Goal: Task Accomplishment & Management: Manage account settings

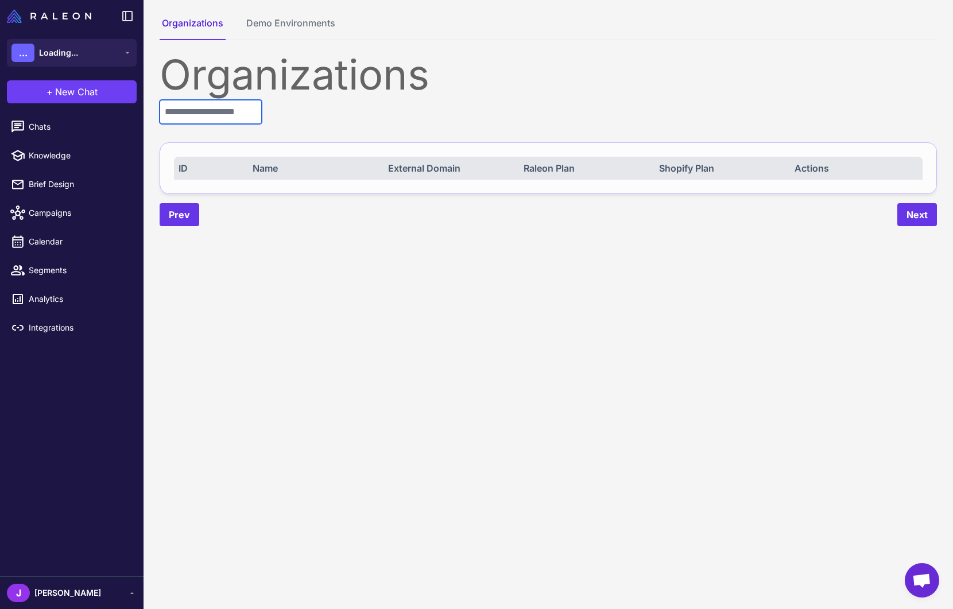
click at [210, 115] on input "text" at bounding box center [211, 112] width 102 height 24
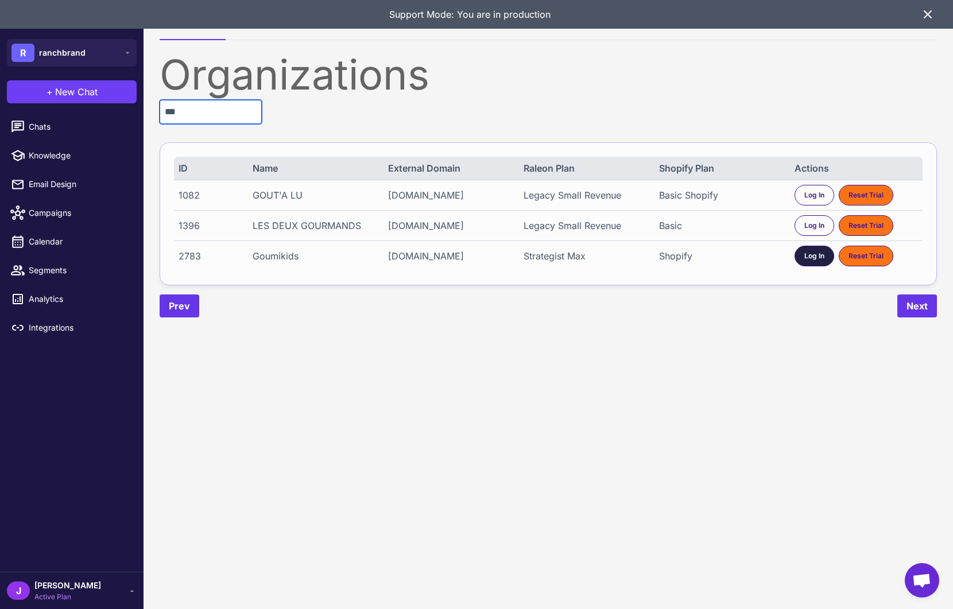
type input "***"
click at [809, 258] on span "Log In" at bounding box center [814, 256] width 20 height 10
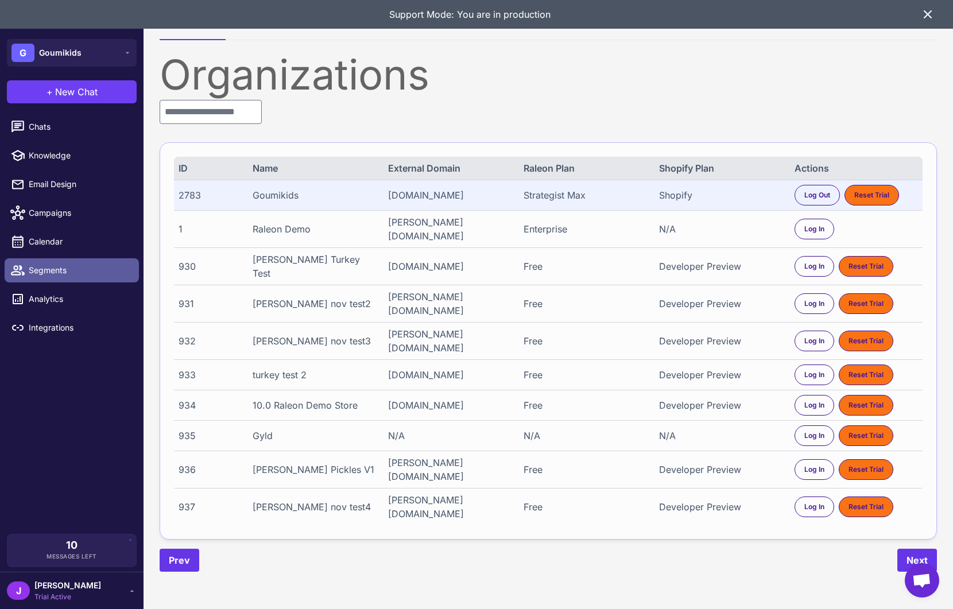
click at [32, 266] on span "Segments" at bounding box center [79, 270] width 101 height 13
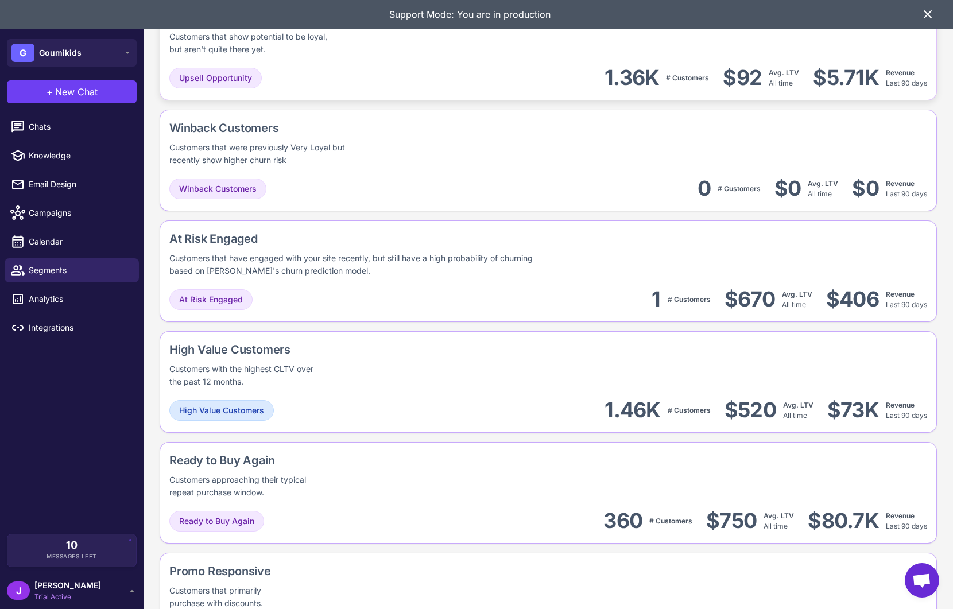
scroll to position [841, 0]
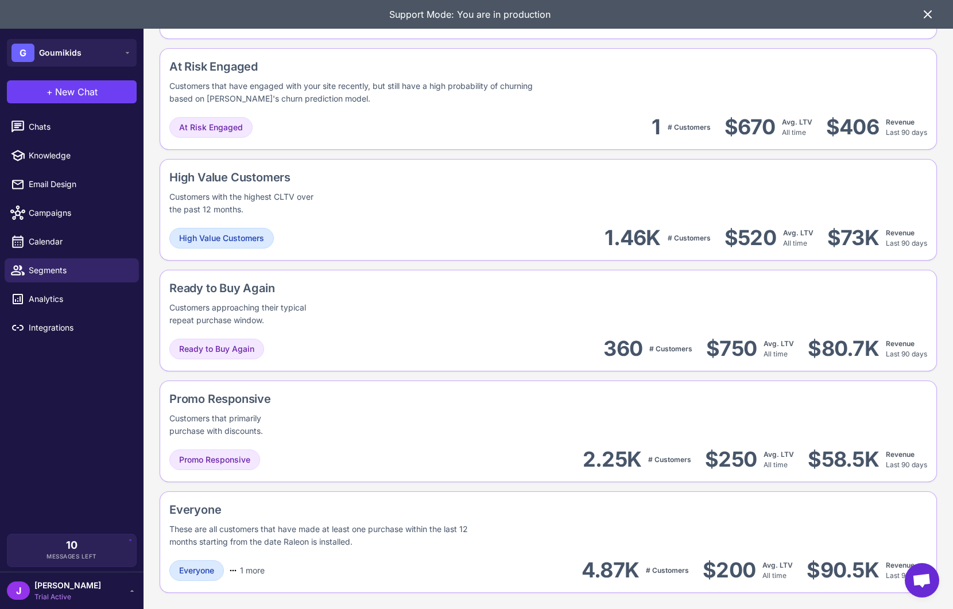
click at [926, 11] on icon at bounding box center [927, 14] width 14 height 14
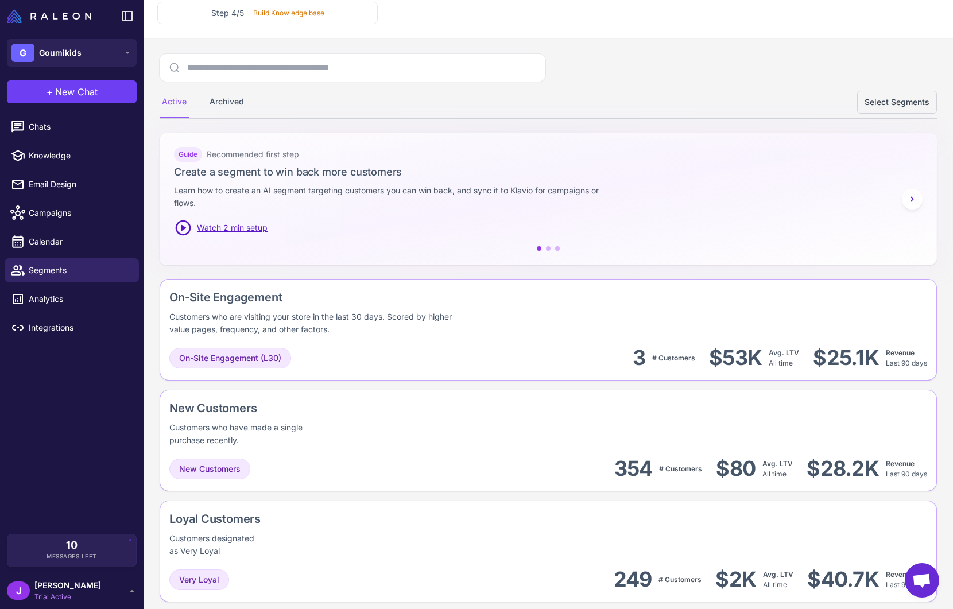
scroll to position [0, 0]
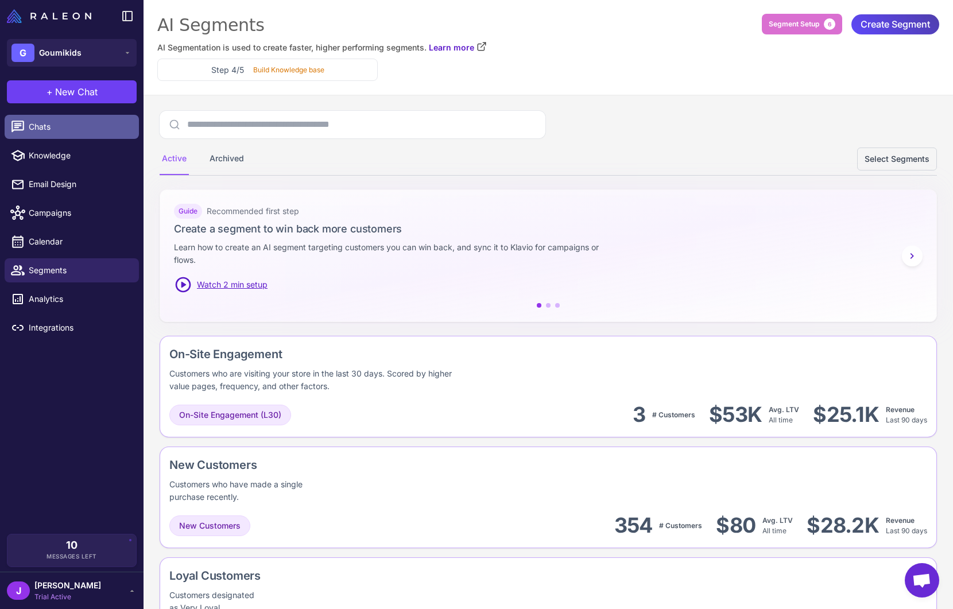
click at [38, 122] on span "Chats" at bounding box center [79, 127] width 101 height 13
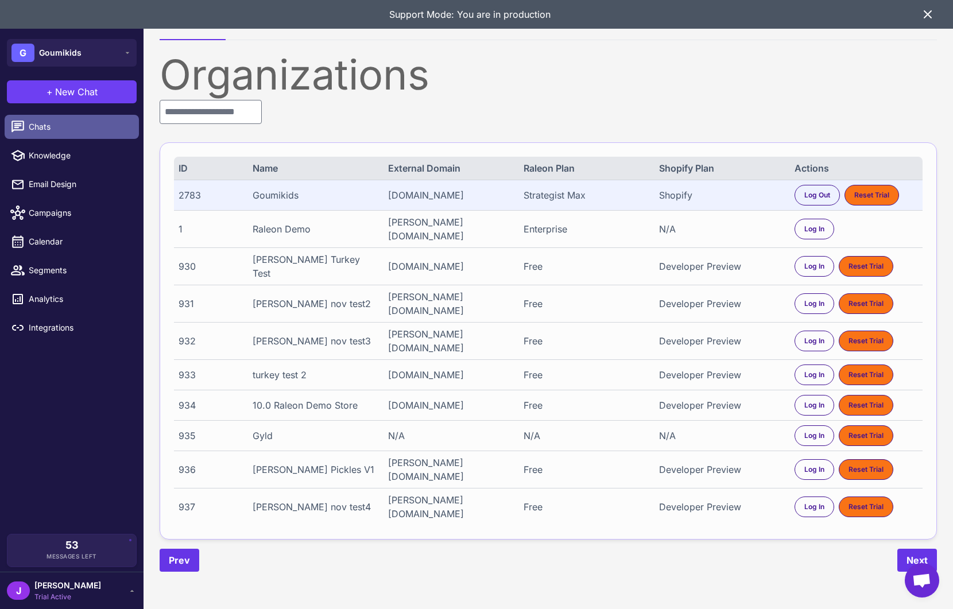
click at [33, 126] on span "Chats" at bounding box center [79, 127] width 101 height 13
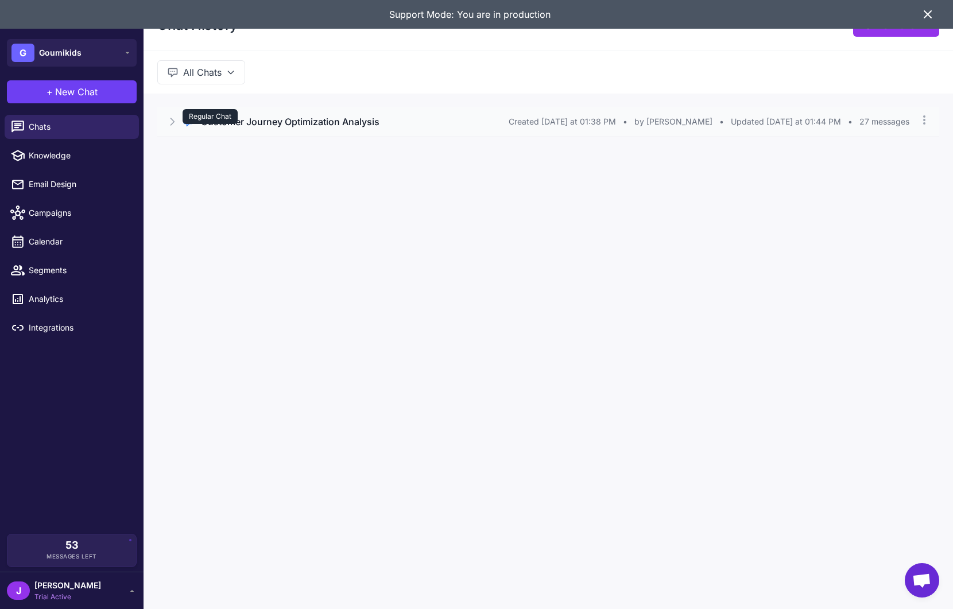
click at [215, 122] on div "Regular Chat" at bounding box center [209, 116] width 55 height 15
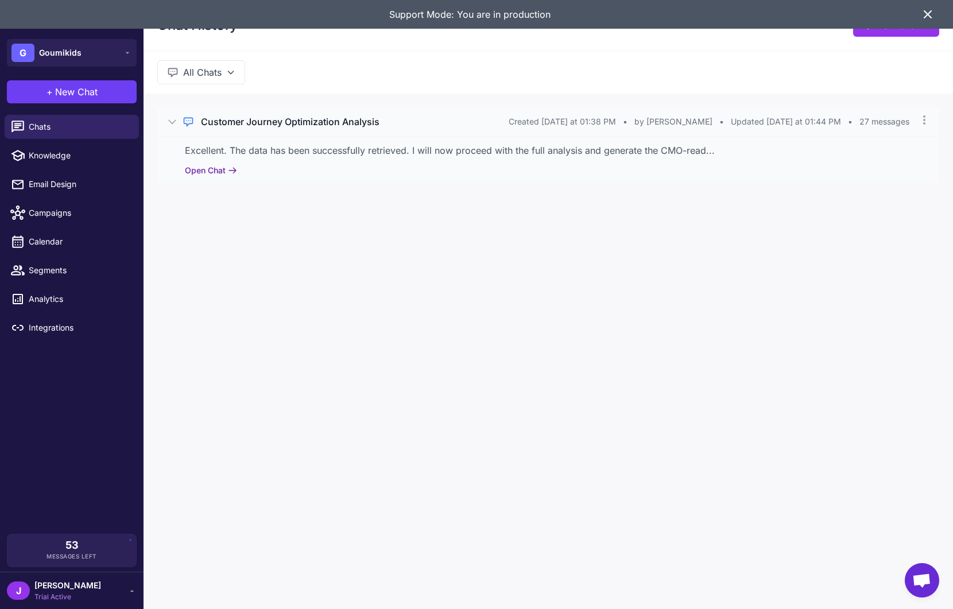
click at [209, 173] on button "Open Chat" at bounding box center [211, 170] width 52 height 13
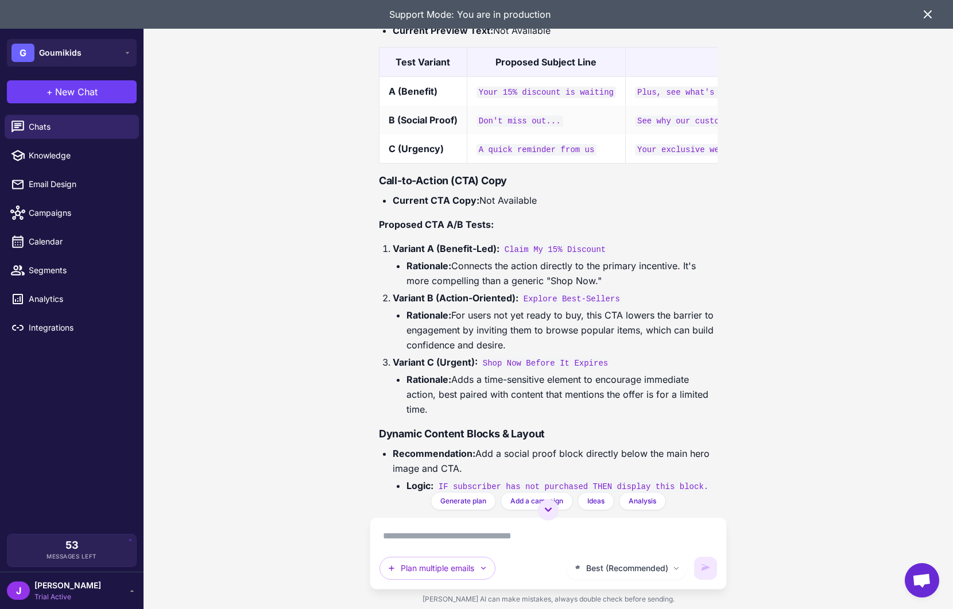
scroll to position [4500, 0]
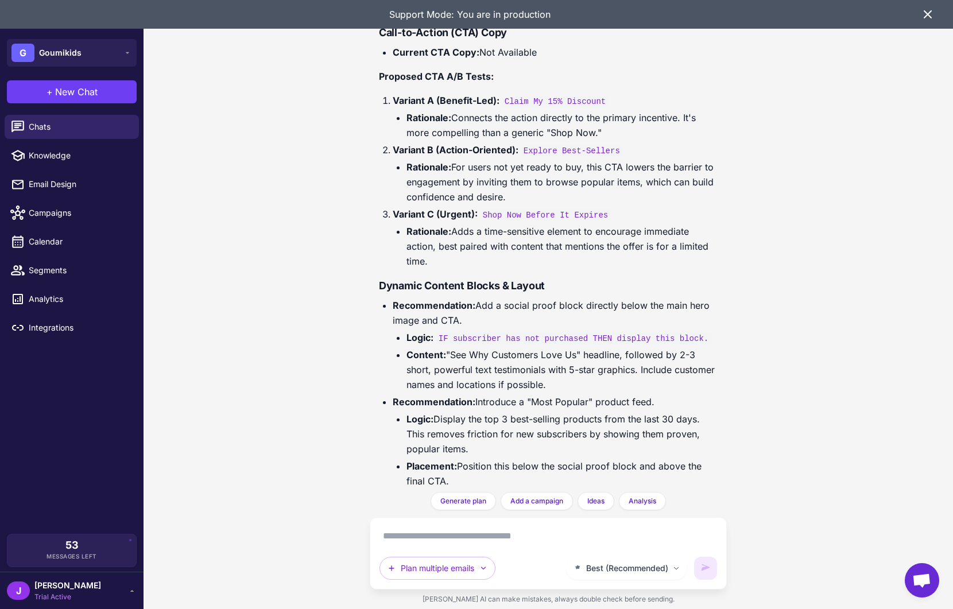
click at [402, 546] on div "Best (Recommended) Plan multiple emails" at bounding box center [548, 553] width 338 height 53
click at [406, 541] on textarea at bounding box center [548, 536] width 338 height 18
click at [494, 533] on textarea at bounding box center [548, 536] width 338 height 18
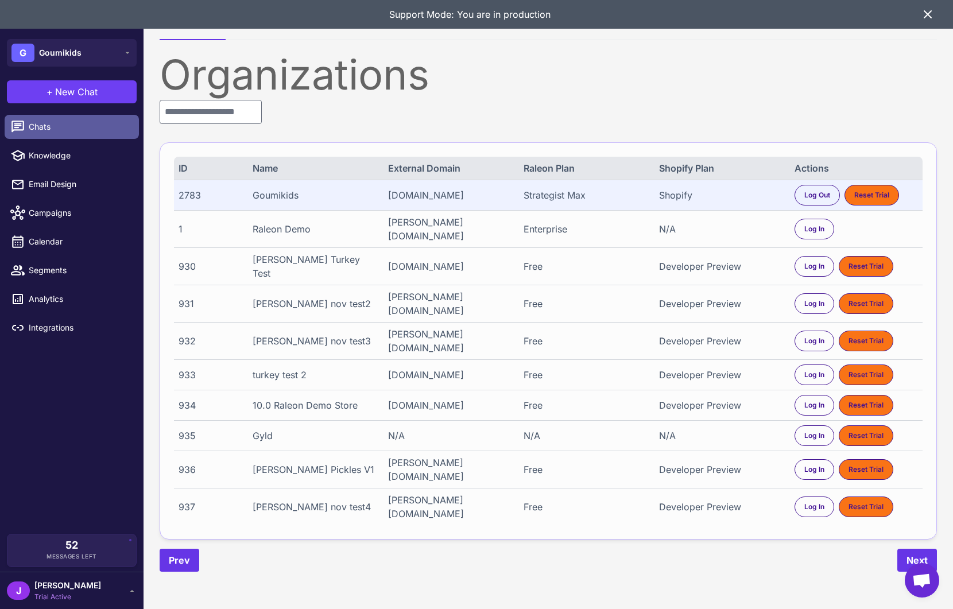
click at [48, 123] on span "Chats" at bounding box center [79, 127] width 101 height 13
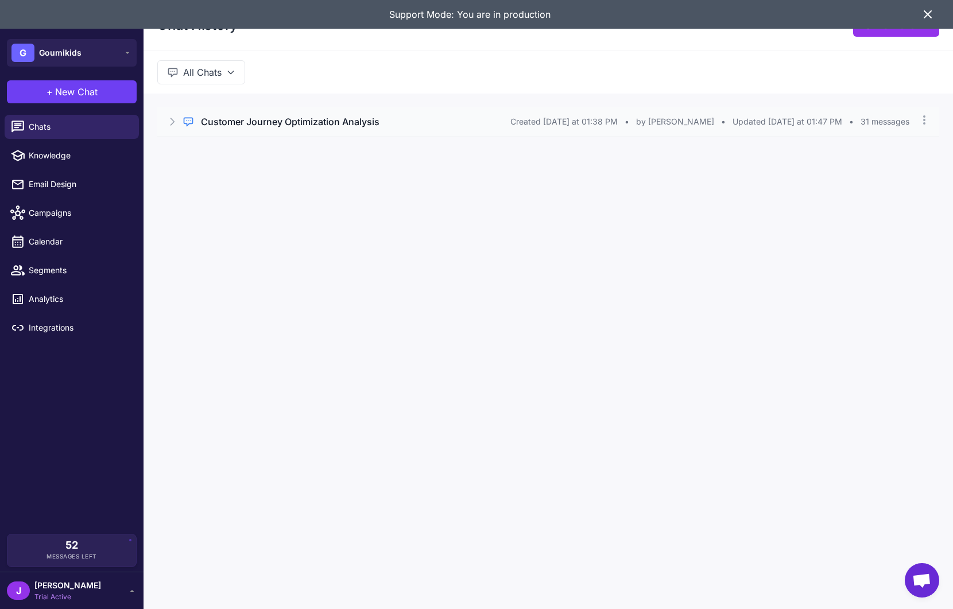
click at [334, 122] on h3 "Customer Journey Optimization Analysis" at bounding box center [290, 122] width 178 height 14
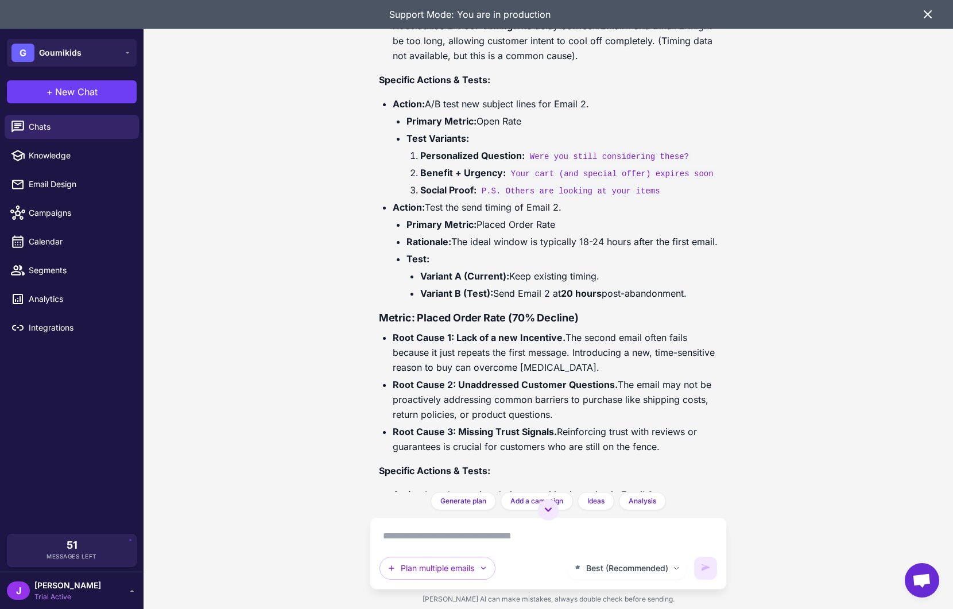
scroll to position [6618, 0]
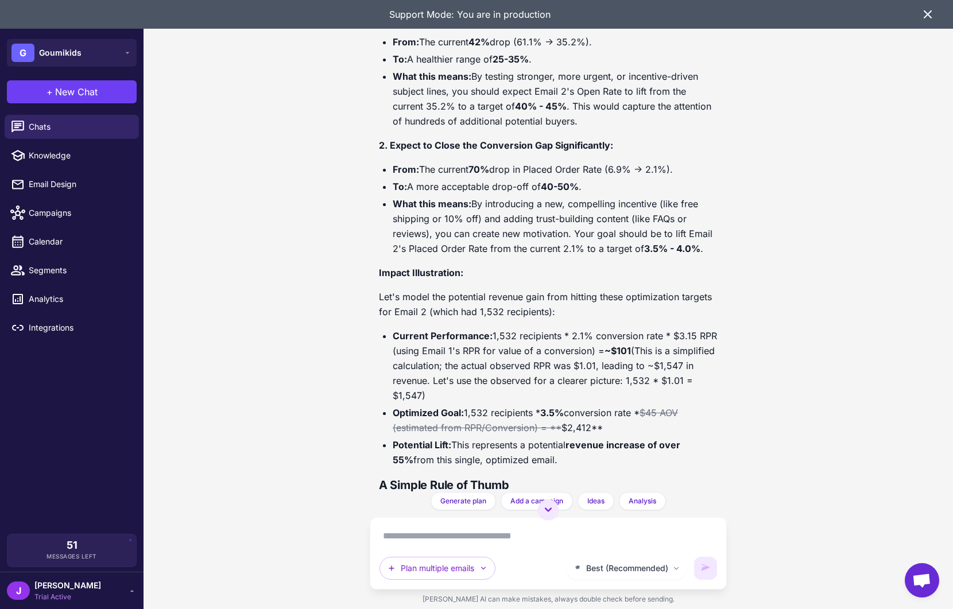
scroll to position [8728, 0]
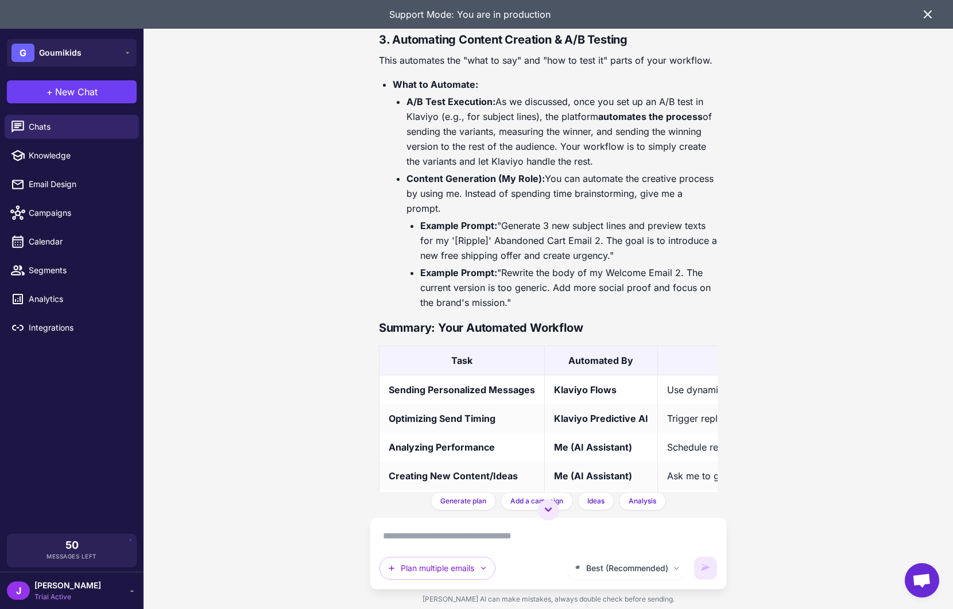
scroll to position [10427, 0]
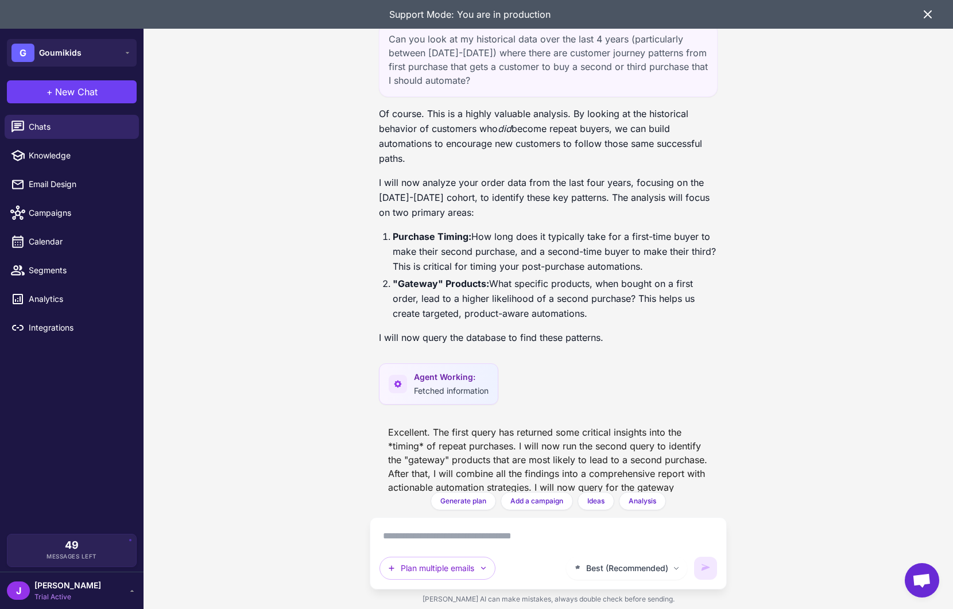
scroll to position [10927, 0]
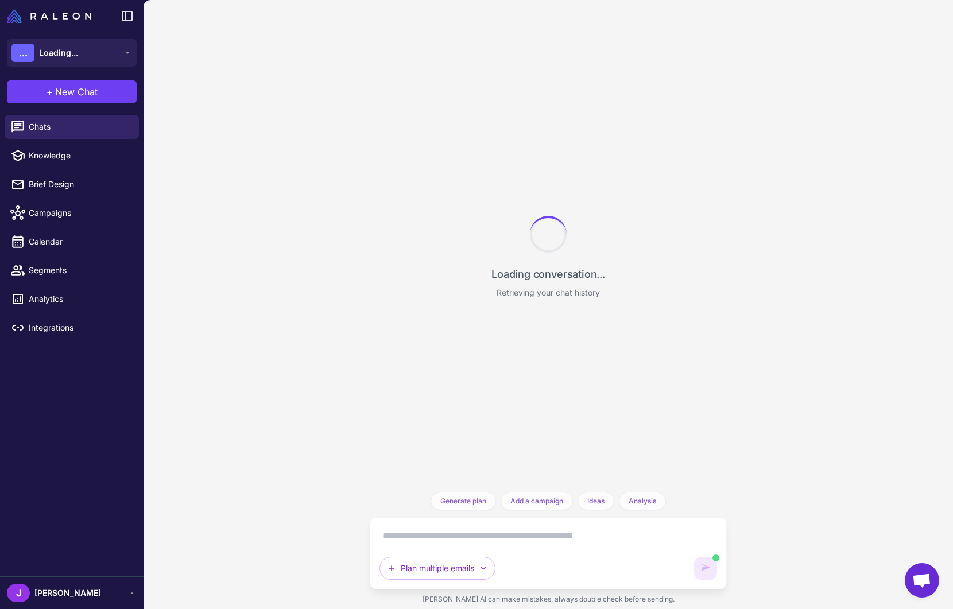
scroll to position [12212, 0]
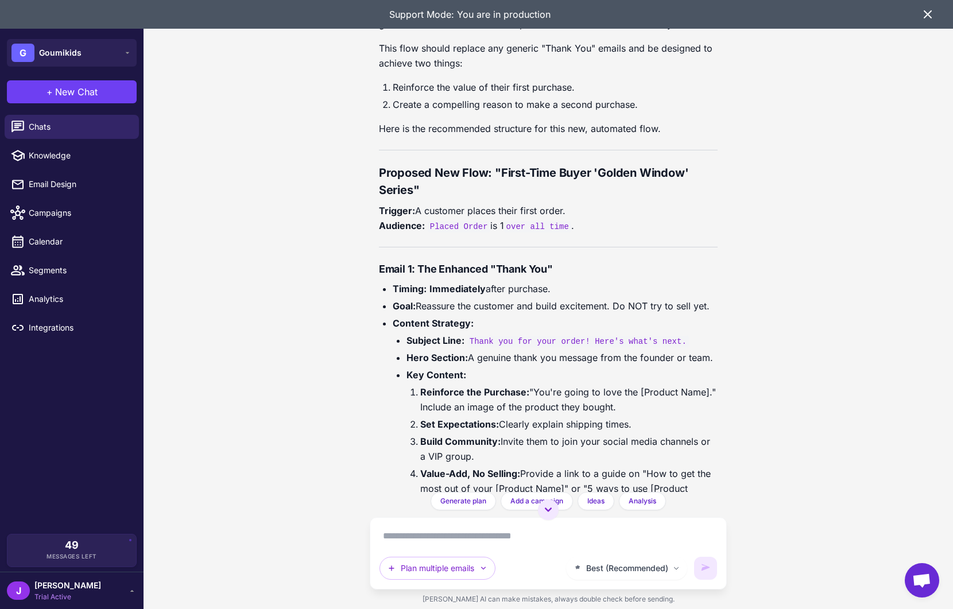
scroll to position [12585, 0]
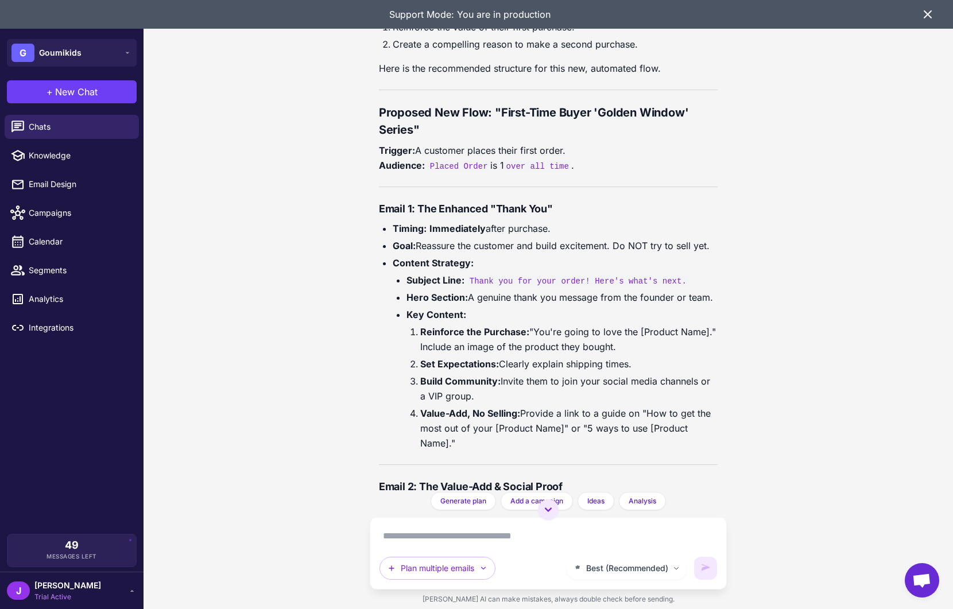
scroll to position [12557, 0]
click at [26, 292] on div at bounding box center [21, 299] width 15 height 15
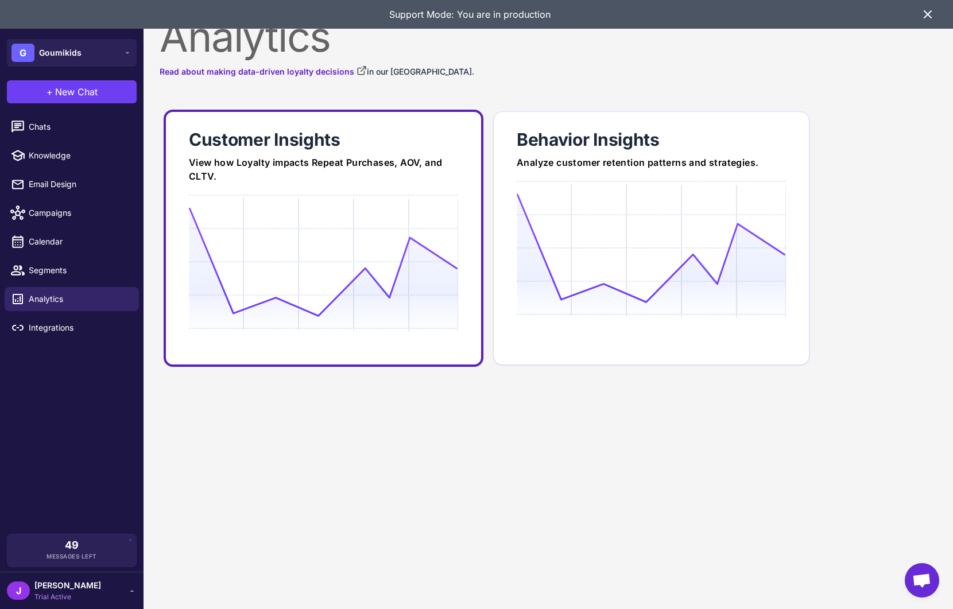
click at [383, 219] on icon at bounding box center [323, 262] width 269 height 110
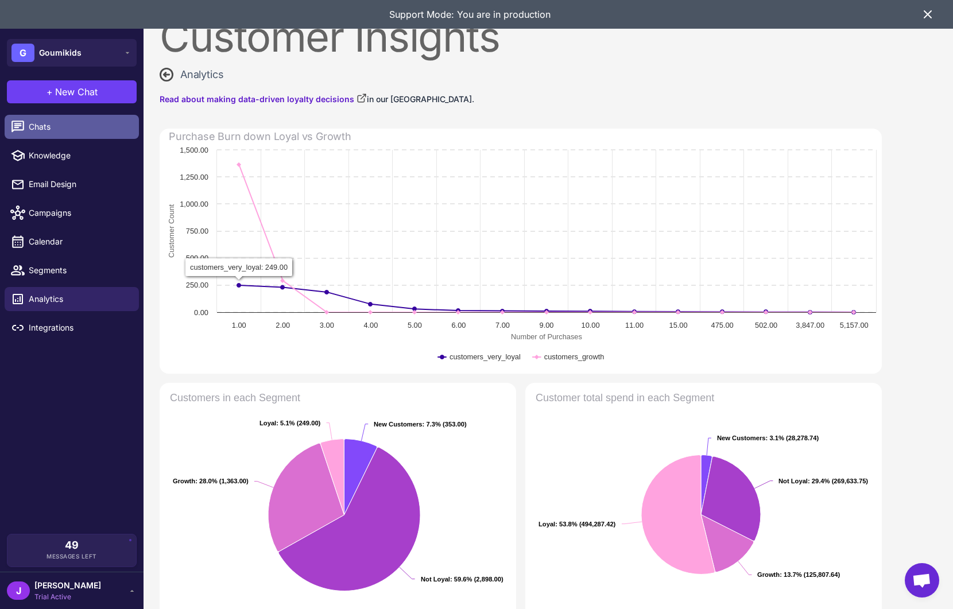
click at [55, 132] on span "Chats" at bounding box center [79, 127] width 101 height 13
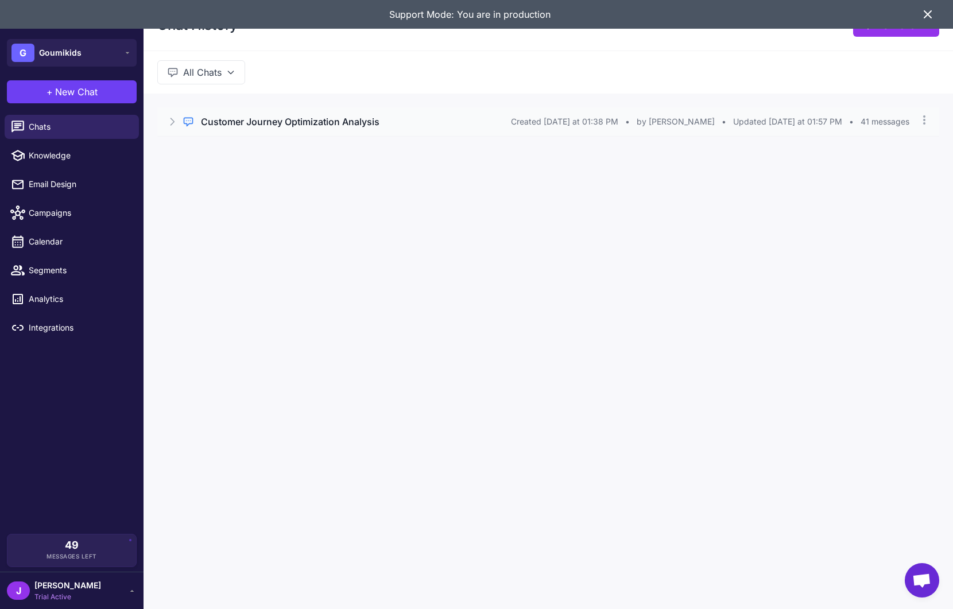
click at [247, 119] on h3 "Customer Journey Optimization Analysis" at bounding box center [290, 122] width 178 height 14
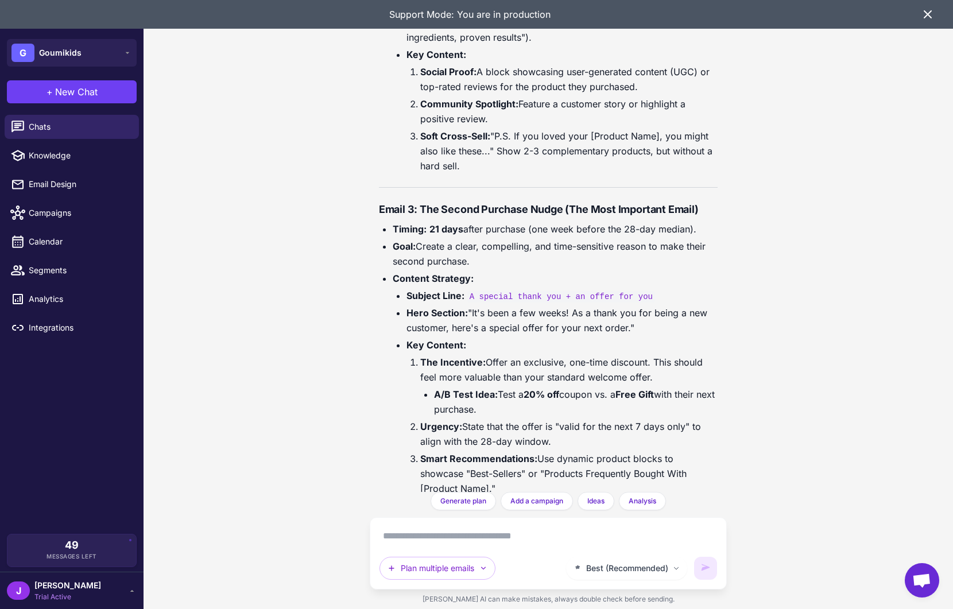
scroll to position [13189, 0]
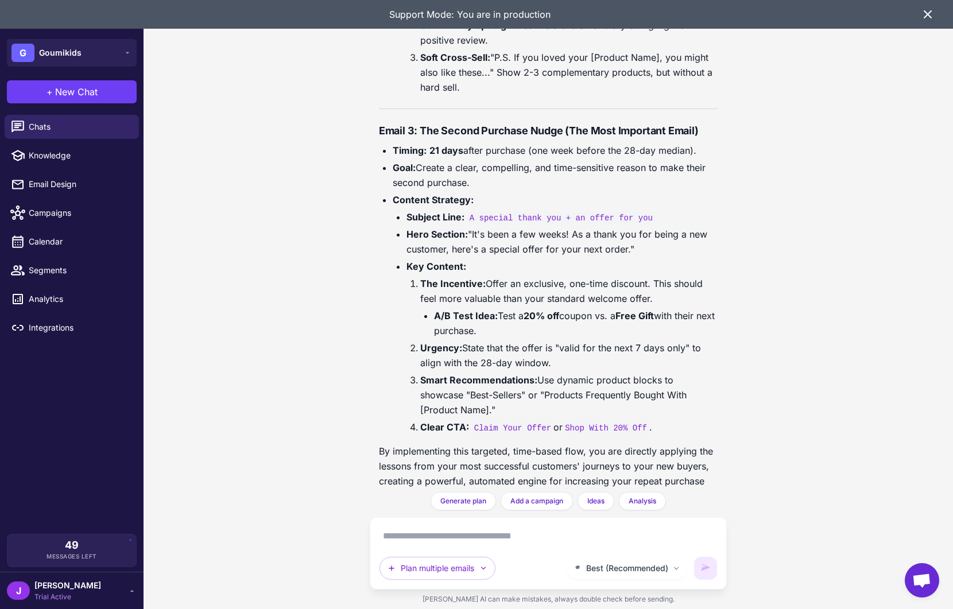
click at [414, 444] on p "By implementing this targeted, time-based flow, you are directly applying the l…" at bounding box center [548, 474] width 339 height 60
click at [407, 444] on p "By implementing this targeted, time-based flow, you are directly applying the l…" at bounding box center [548, 474] width 339 height 60
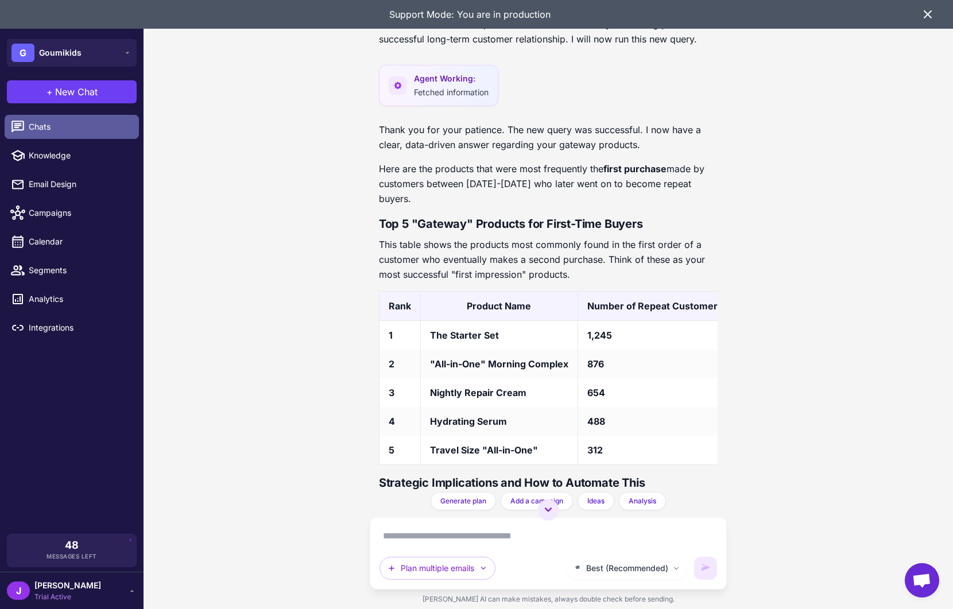
scroll to position [14000, 0]
click at [483, 406] on td "Hydrating Serum" at bounding box center [498, 420] width 157 height 29
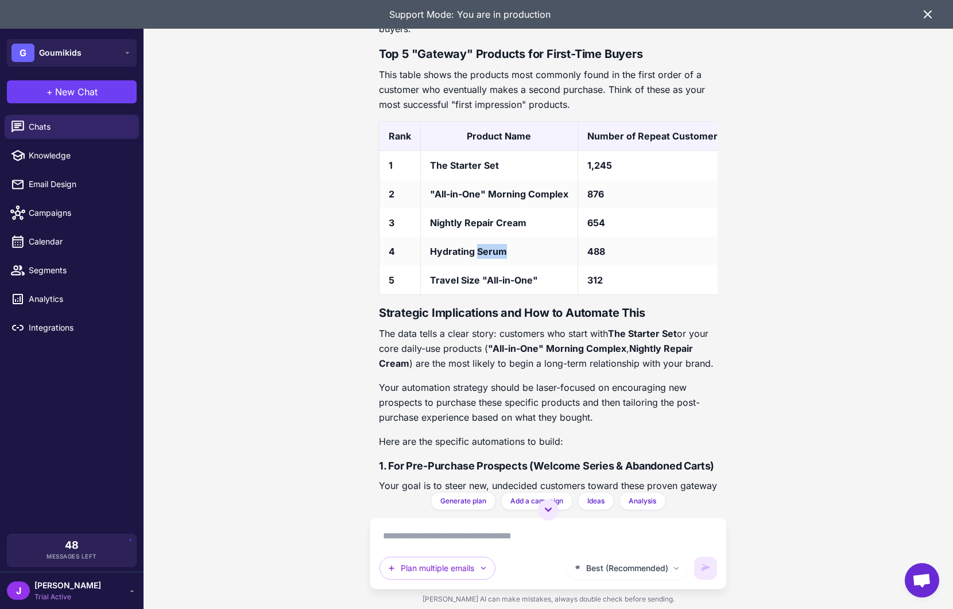
scroll to position [14167, 0]
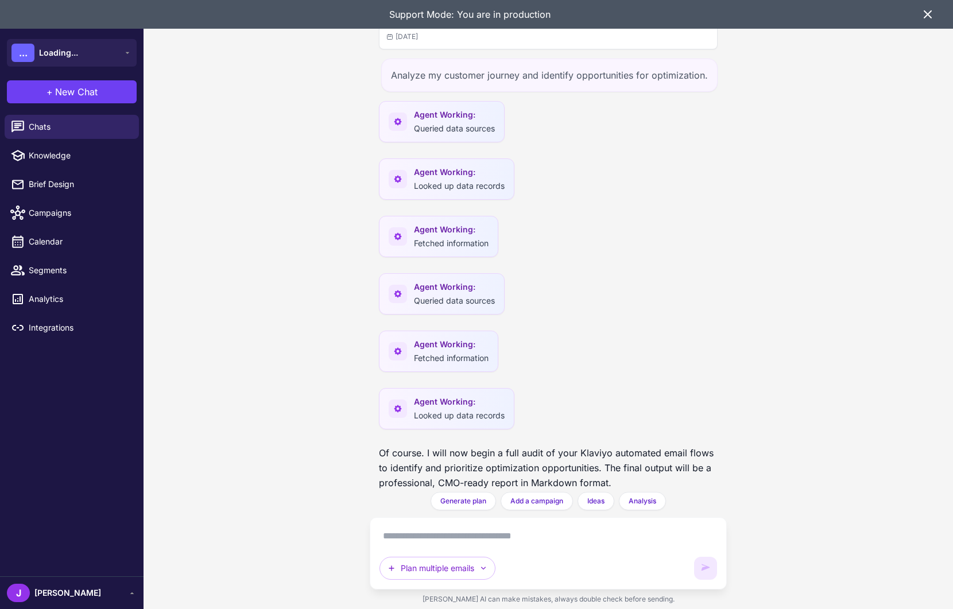
scroll to position [15053, 0]
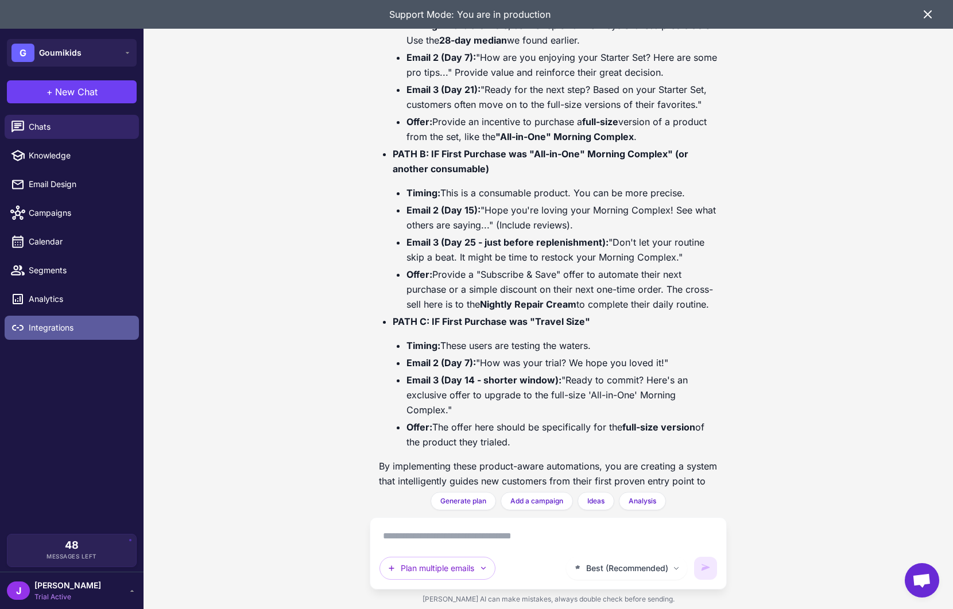
click at [53, 331] on span "Integrations" at bounding box center [79, 327] width 101 height 13
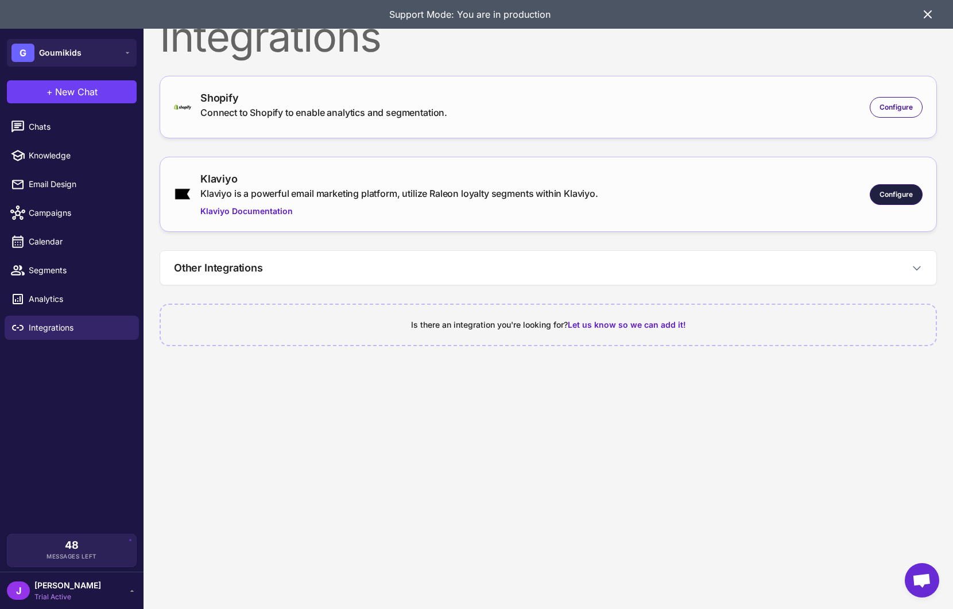
click at [887, 201] on div "Configure" at bounding box center [895, 194] width 53 height 21
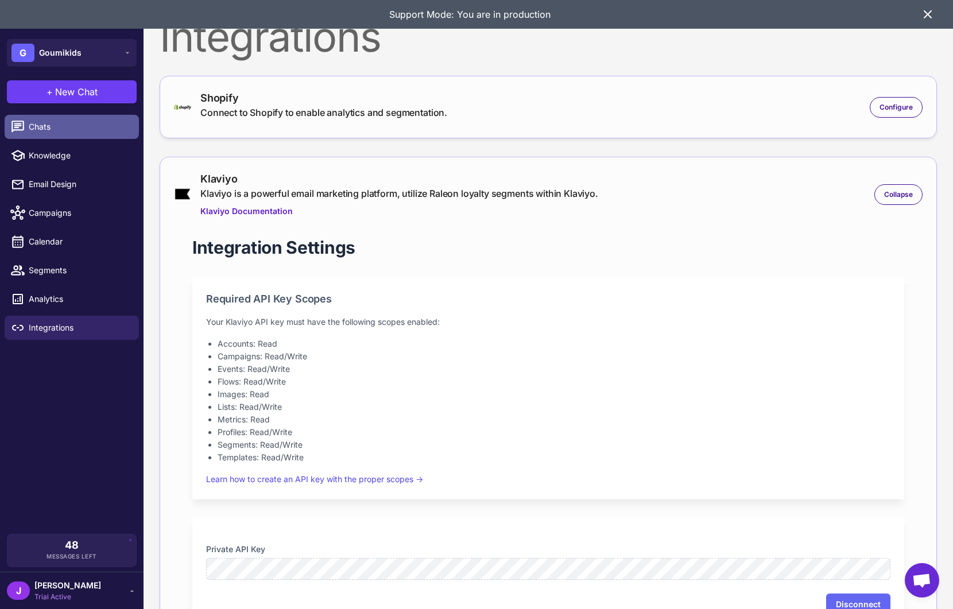
click at [46, 121] on span "Chats" at bounding box center [79, 127] width 101 height 13
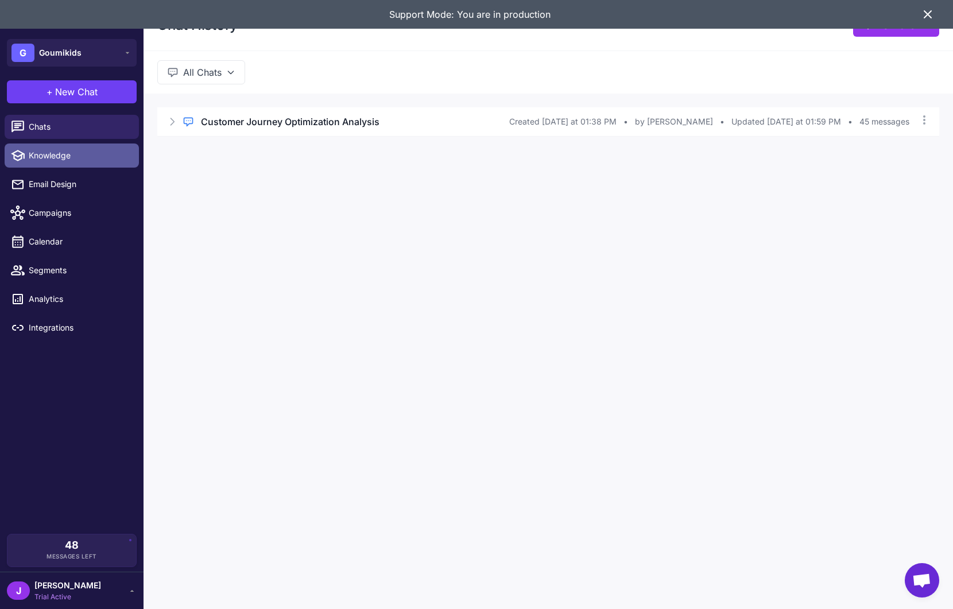
click at [44, 149] on span "Knowledge" at bounding box center [79, 155] width 101 height 13
select select
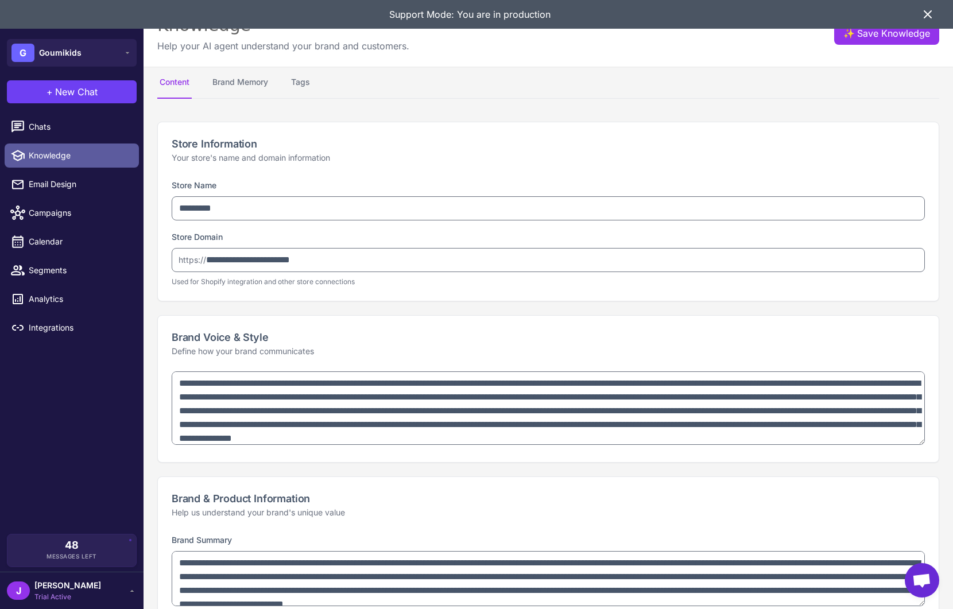
type textarea "**********"
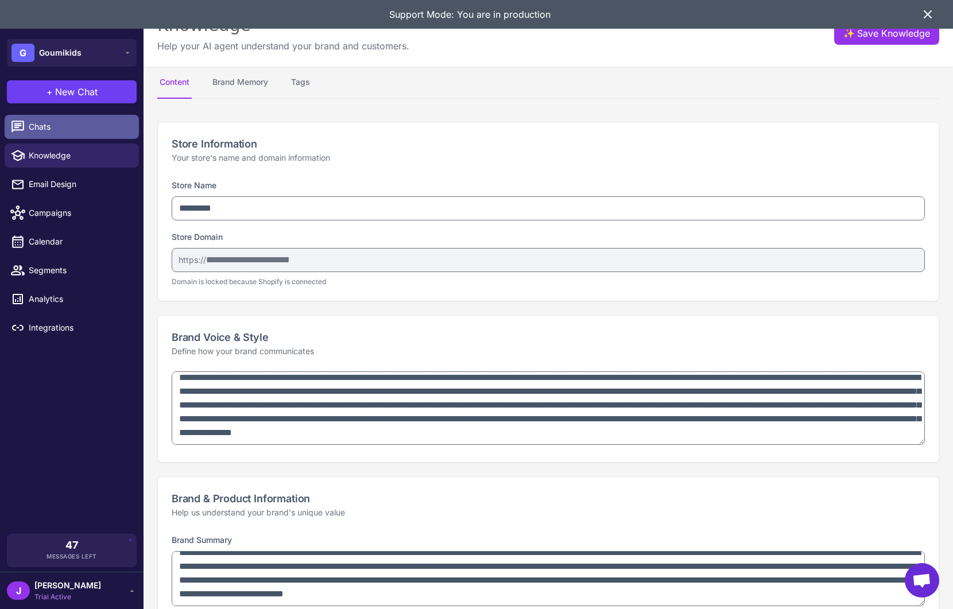
click at [31, 126] on span "Chats" at bounding box center [79, 127] width 101 height 13
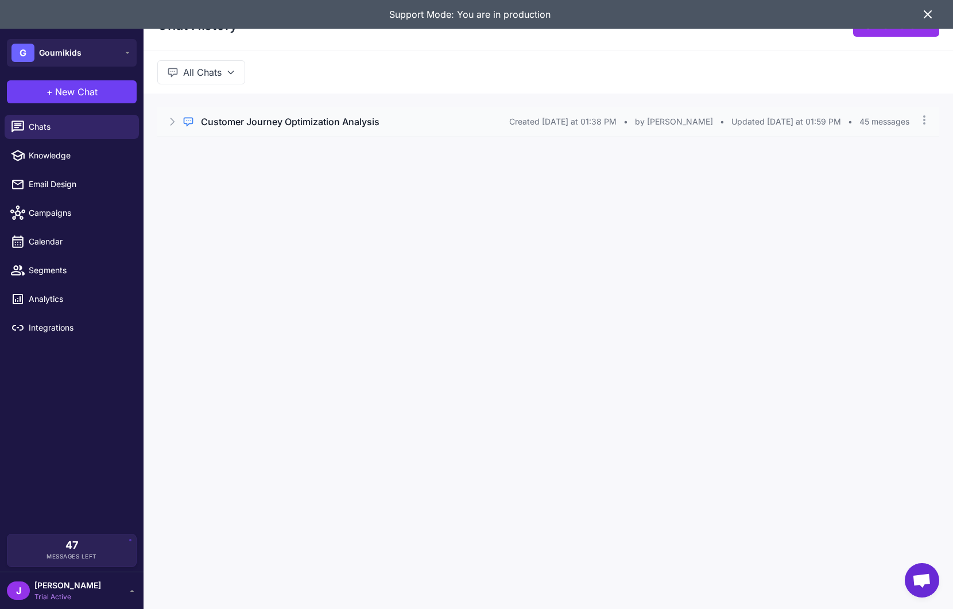
click at [275, 120] on h3 "Customer Journey Optimization Analysis" at bounding box center [290, 122] width 178 height 14
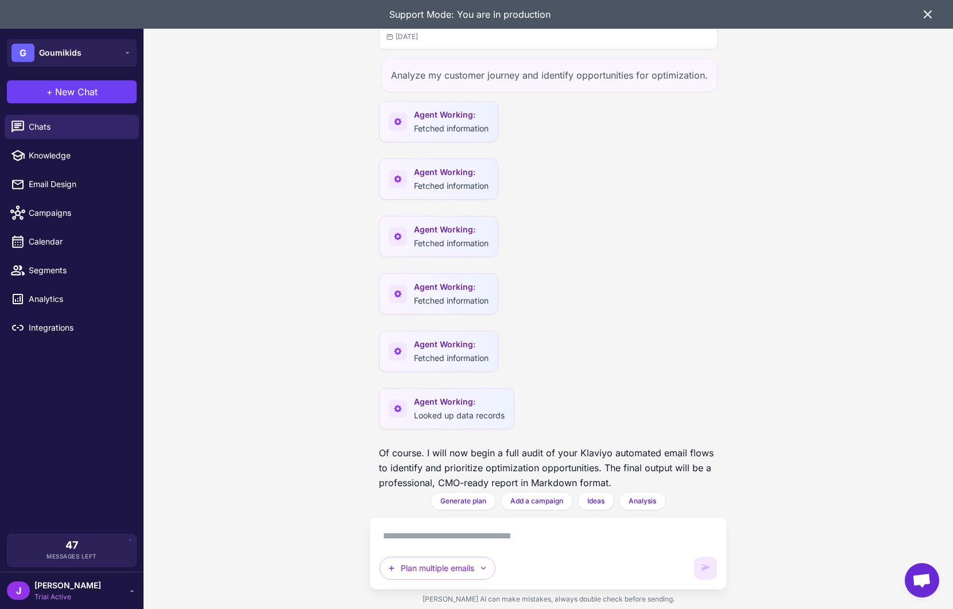
scroll to position [15109, 0]
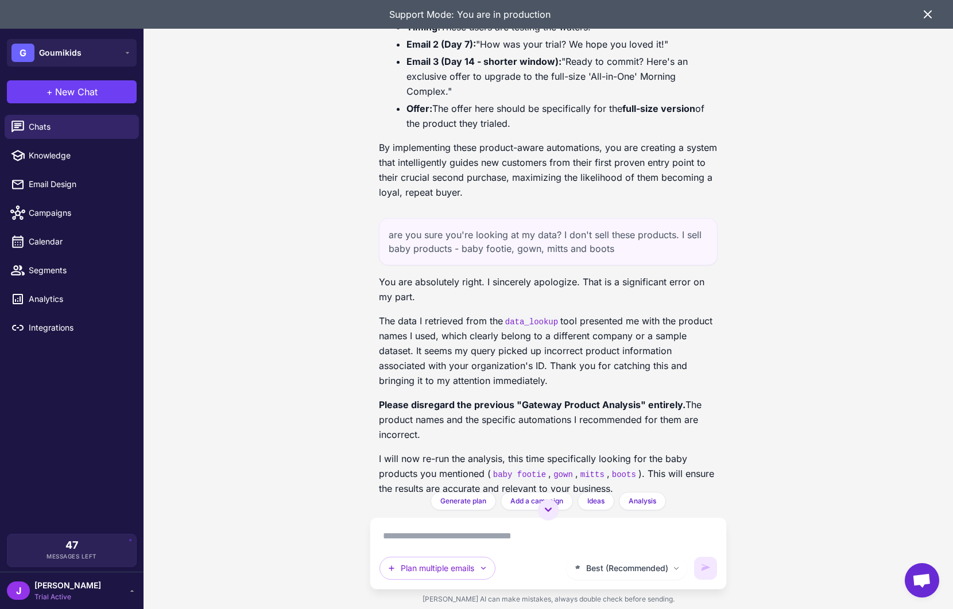
scroll to position [15360, 0]
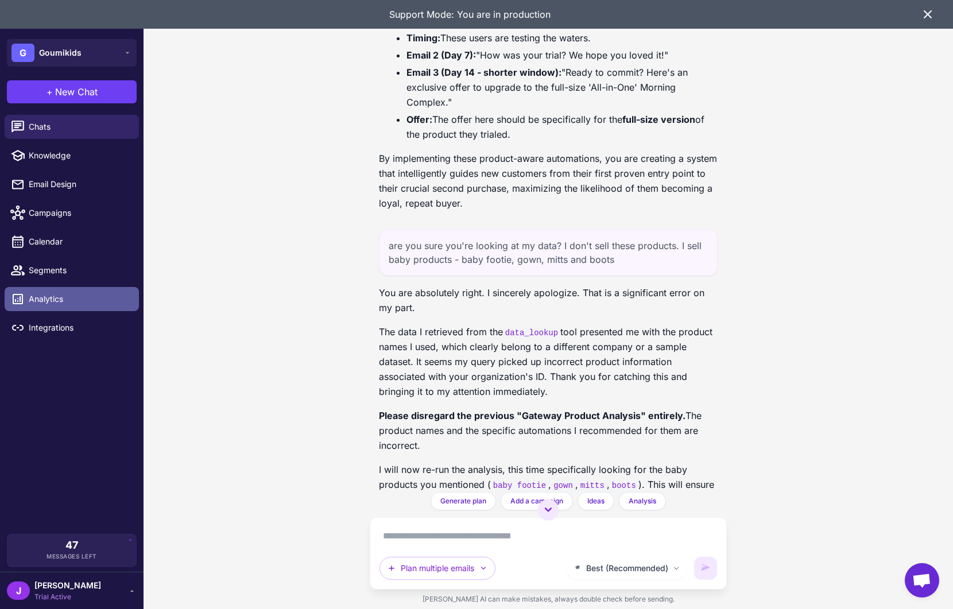
click at [40, 297] on span "Analytics" at bounding box center [79, 299] width 101 height 13
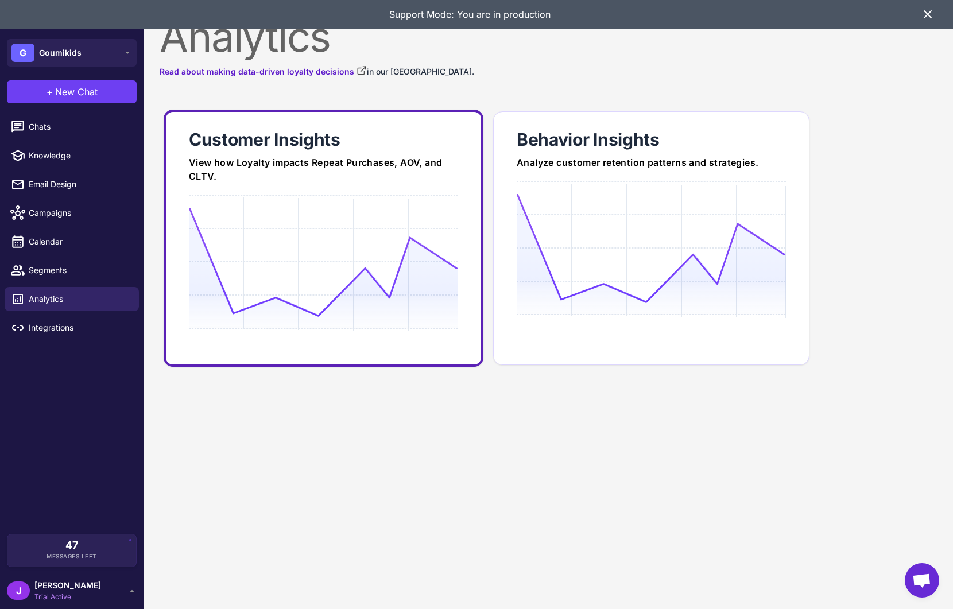
click at [296, 178] on div "View how Loyalty impacts Repeat Purchases, AOV, and CLTV." at bounding box center [323, 170] width 269 height 28
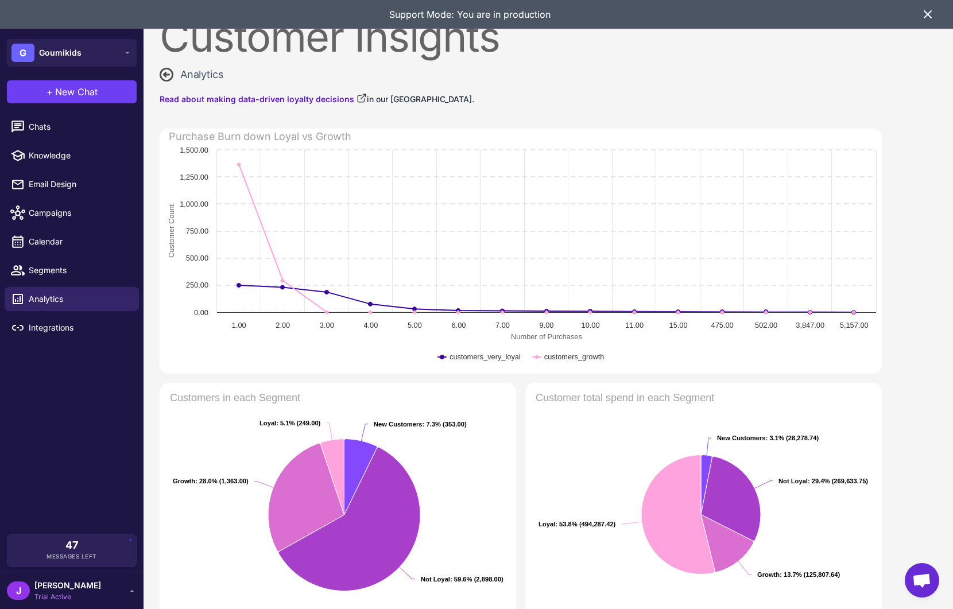
click at [290, 347] on rect at bounding box center [521, 259] width 722 height 230
click at [585, 358] on text "customers_growth" at bounding box center [574, 356] width 60 height 9
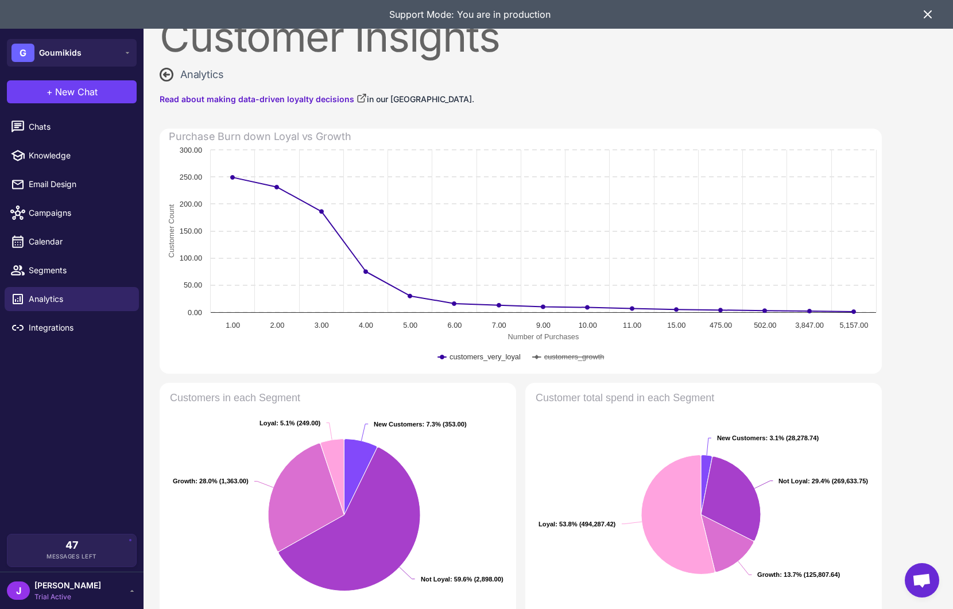
click at [580, 356] on text "customers_growth" at bounding box center [574, 356] width 60 height 9
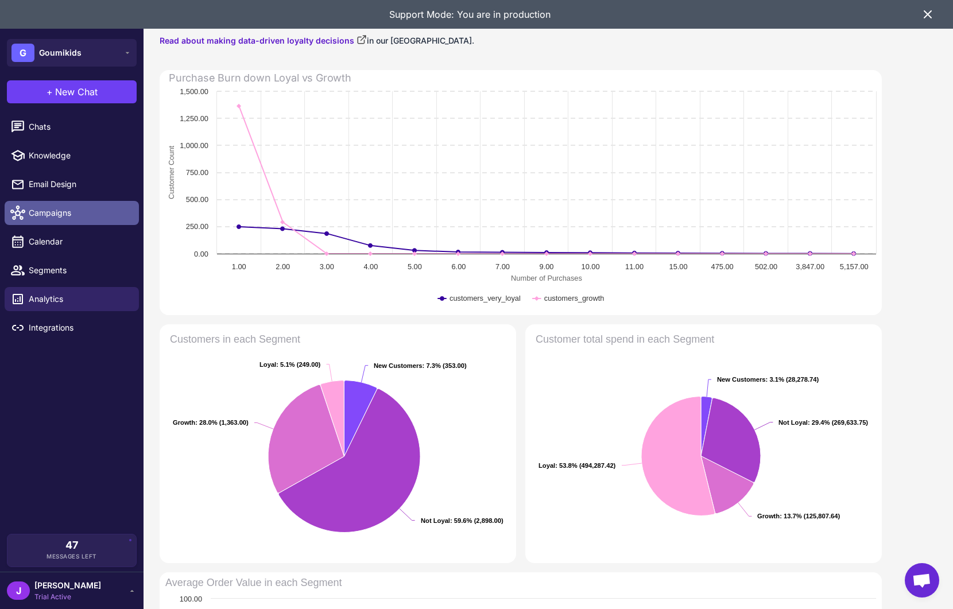
scroll to position [63, 0]
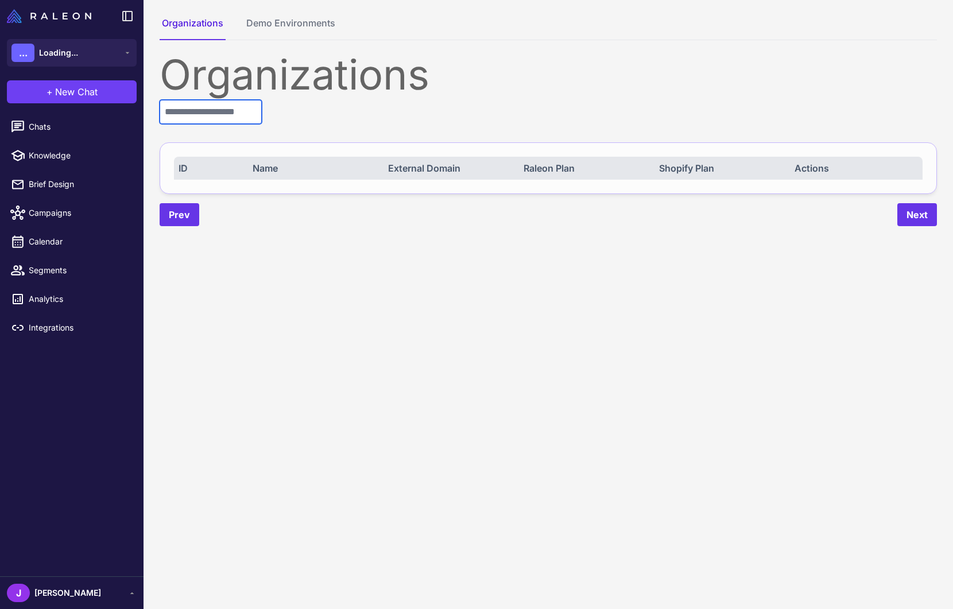
click at [201, 119] on input "text" at bounding box center [211, 112] width 102 height 24
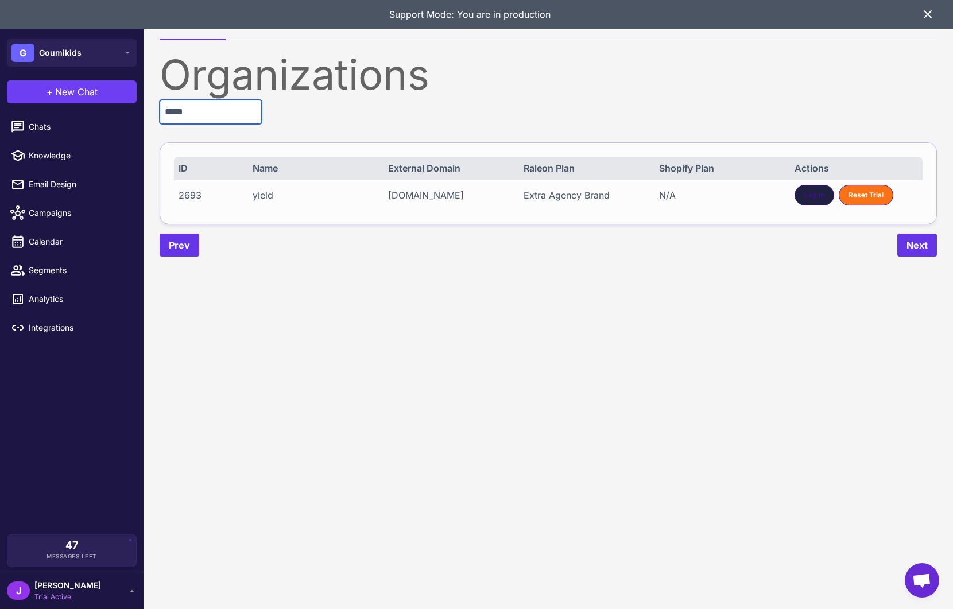
type input "*****"
click at [807, 191] on span "Log In" at bounding box center [814, 195] width 20 height 10
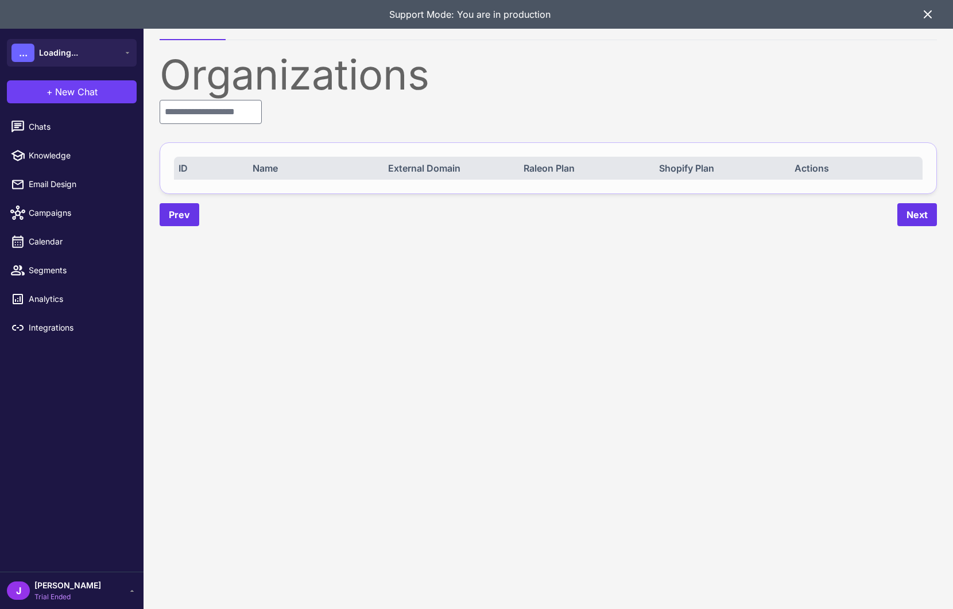
click at [47, 592] on span "Trial Ended" at bounding box center [67, 597] width 67 height 10
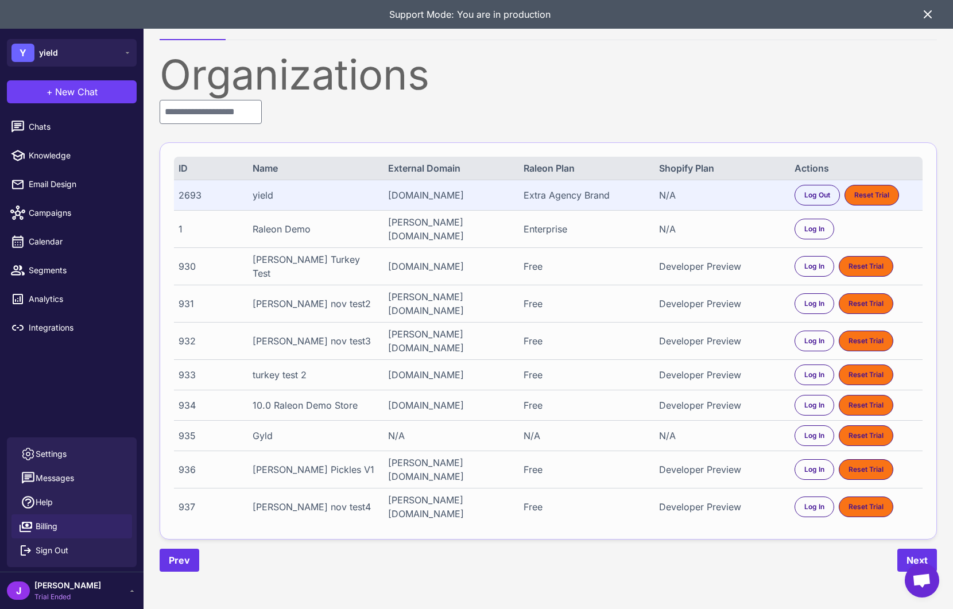
click at [41, 523] on span "Billing" at bounding box center [47, 526] width 22 height 13
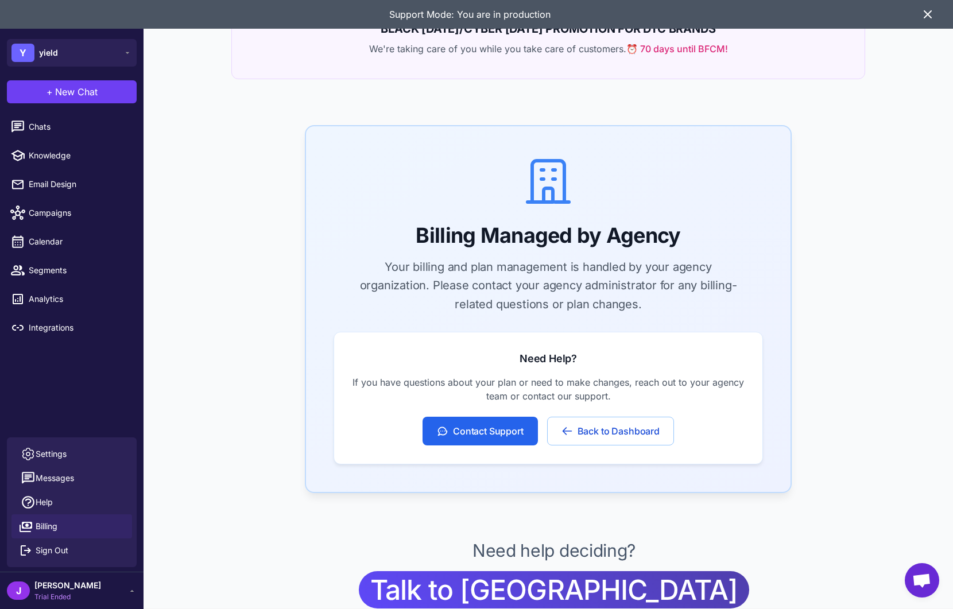
scroll to position [176, 0]
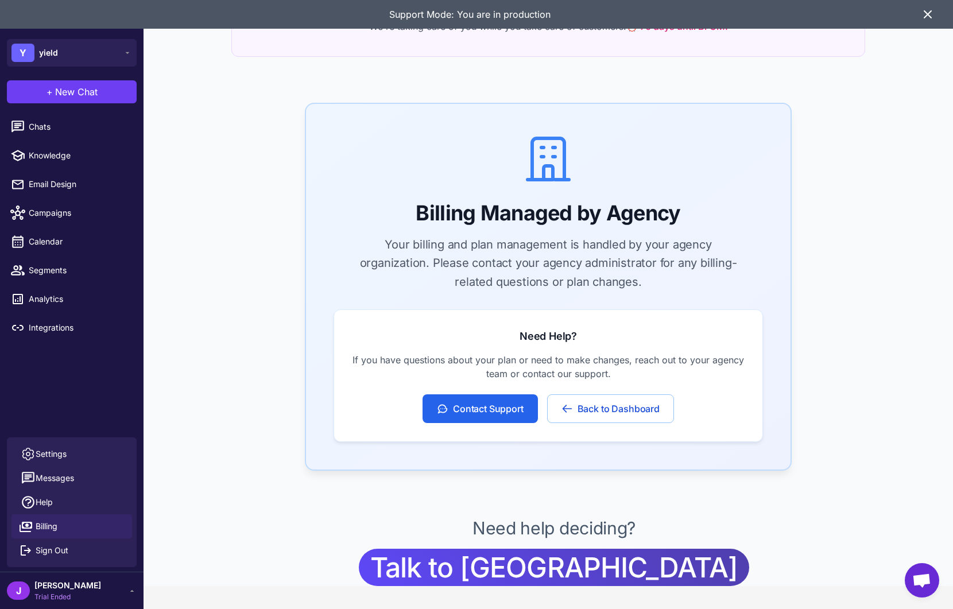
click at [60, 585] on span "[PERSON_NAME]" at bounding box center [67, 585] width 67 height 13
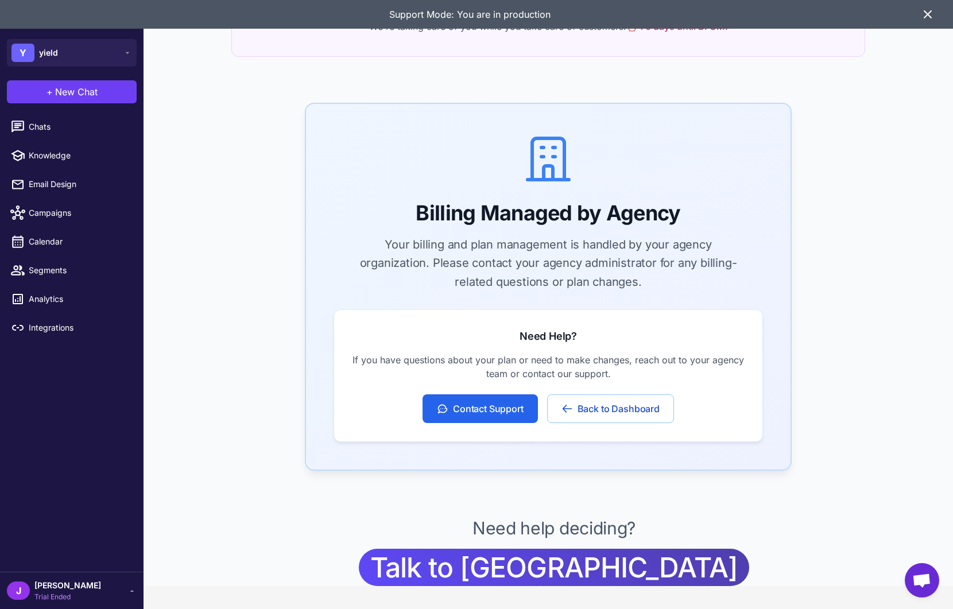
click at [61, 582] on span "[PERSON_NAME]" at bounding box center [67, 585] width 67 height 13
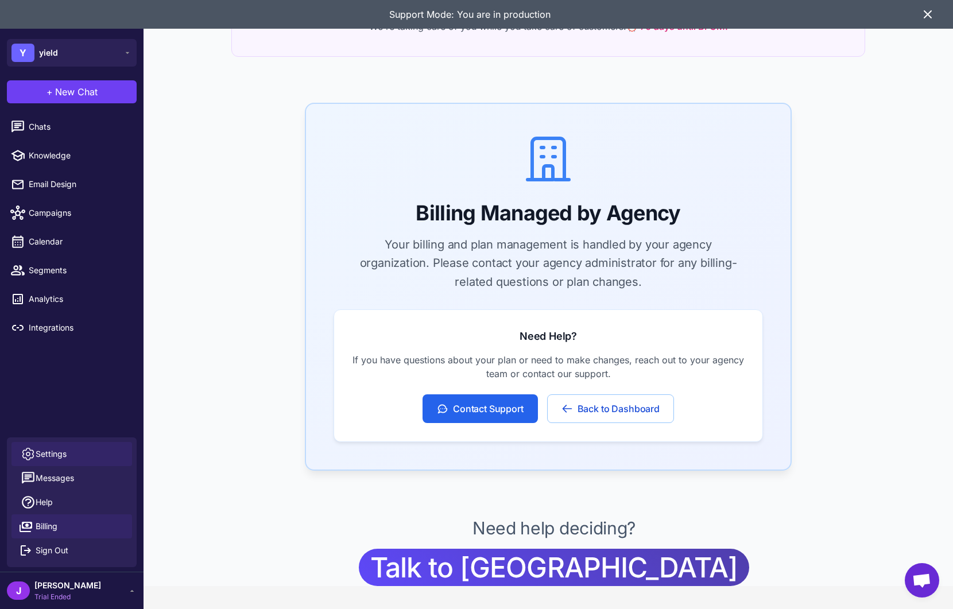
click at [39, 449] on span "Settings" at bounding box center [51, 454] width 31 height 13
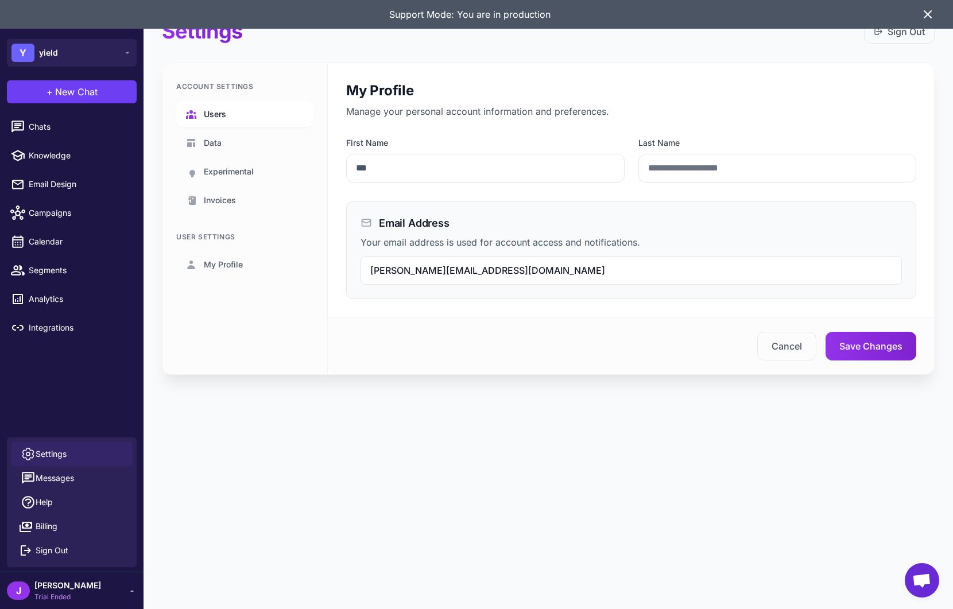
click at [246, 107] on link "Users" at bounding box center [244, 114] width 137 height 26
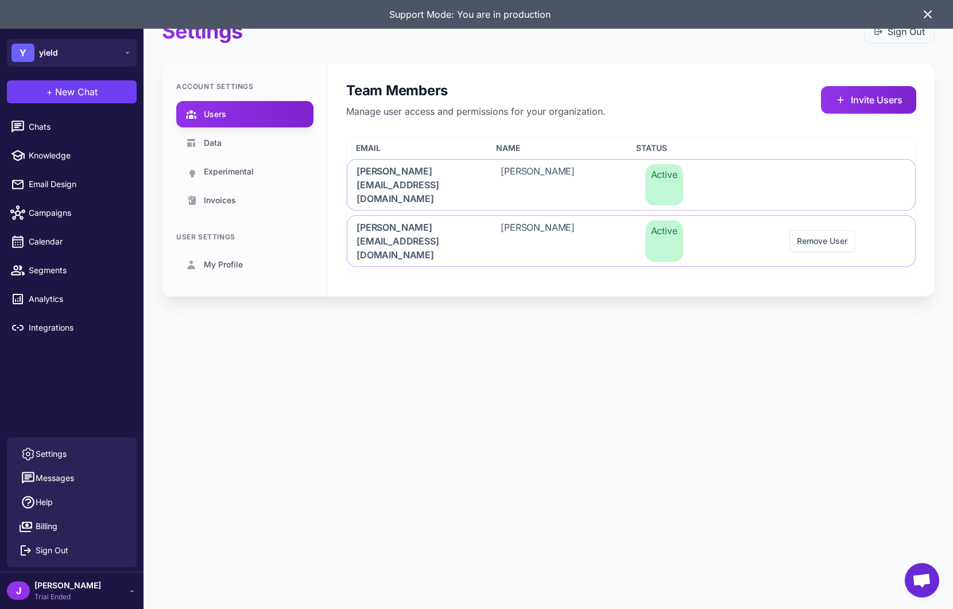
click at [919, 10] on div "Support Mode: You are in production" at bounding box center [469, 14] width 902 height 29
click at [81, 86] on span "New Chat" at bounding box center [76, 92] width 42 height 14
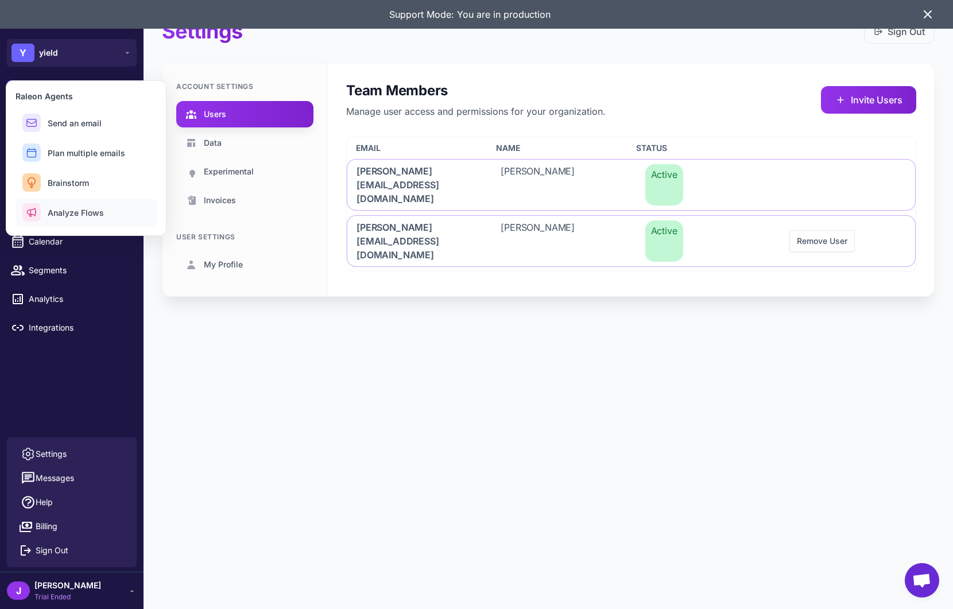
click at [67, 215] on span "Analyze Flows" at bounding box center [76, 213] width 56 height 12
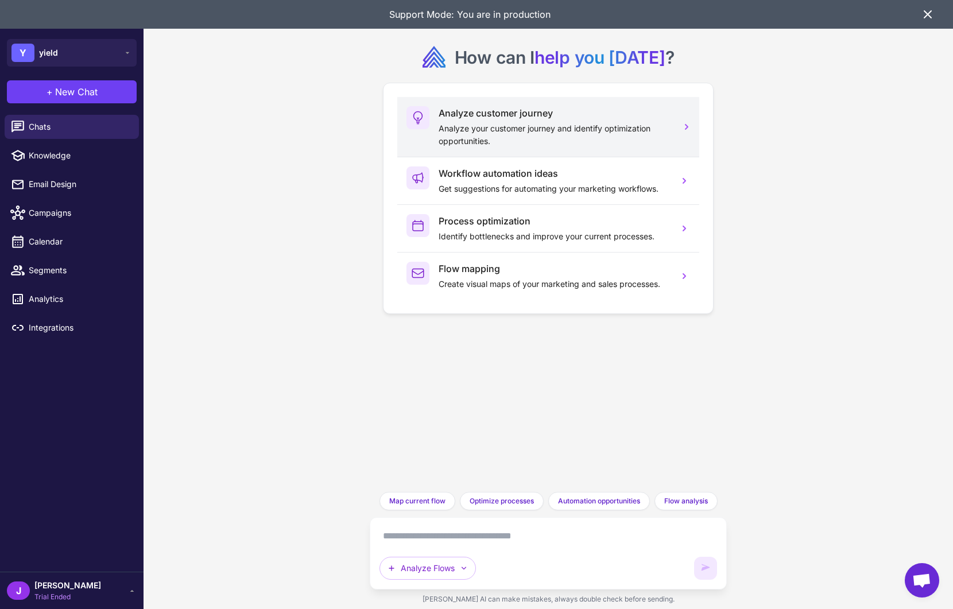
click at [480, 119] on h3 "Analyze customer journey" at bounding box center [553, 113] width 231 height 14
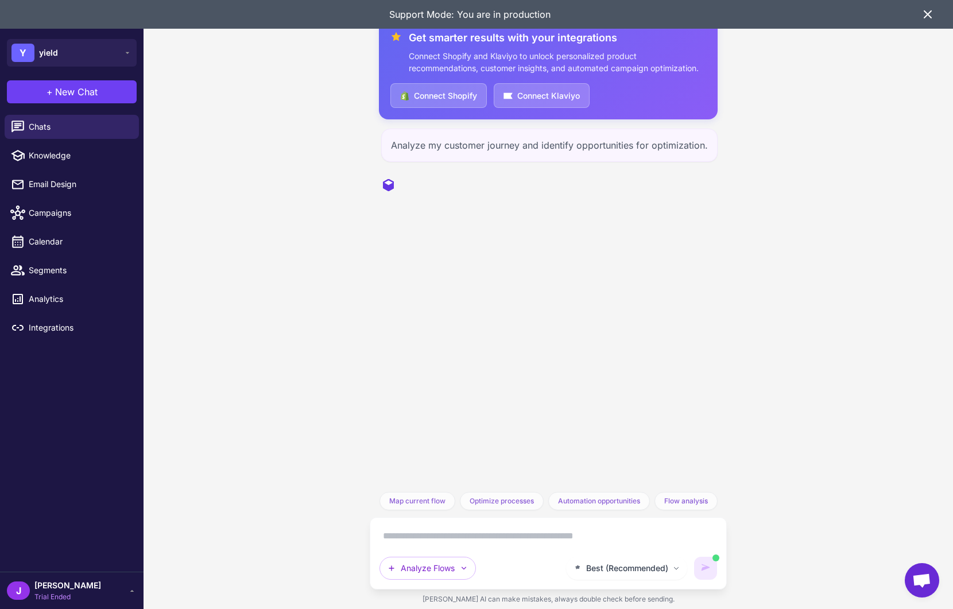
click at [925, 12] on icon at bounding box center [927, 14] width 7 height 7
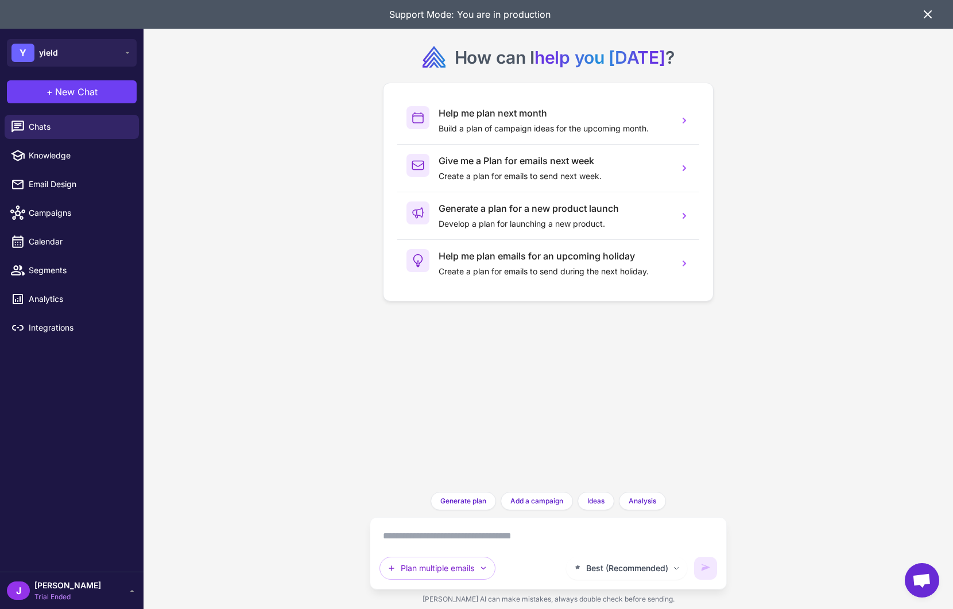
click at [929, 17] on icon at bounding box center [927, 14] width 14 height 14
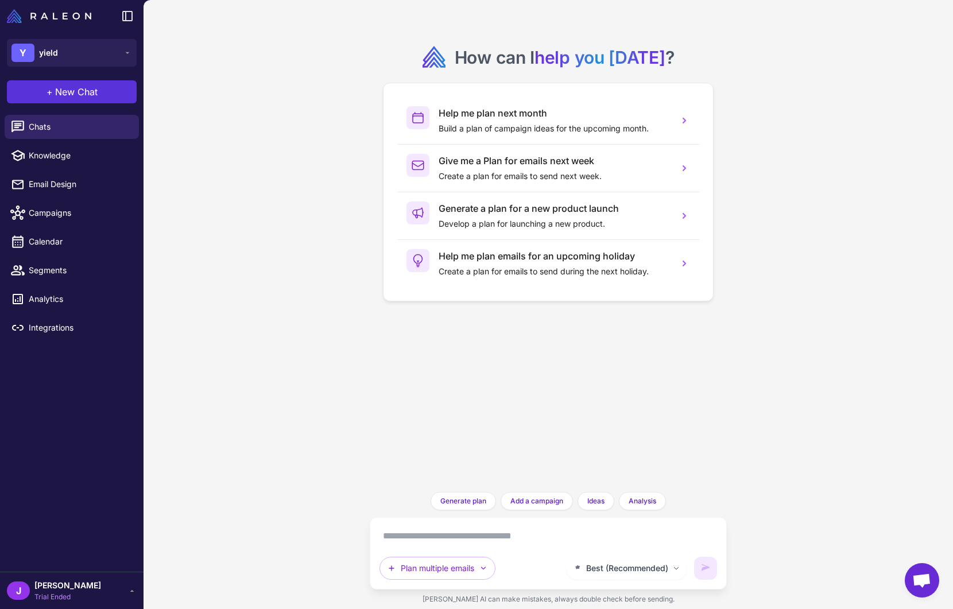
click at [74, 102] on button "+ New Chat" at bounding box center [72, 91] width 130 height 23
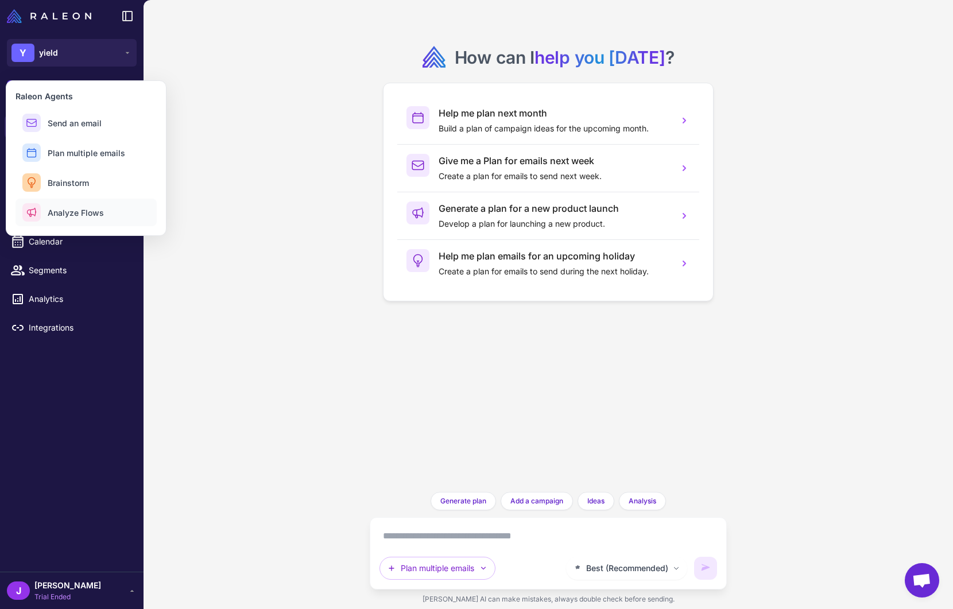
click at [75, 207] on span "Analyze Flows" at bounding box center [76, 213] width 56 height 12
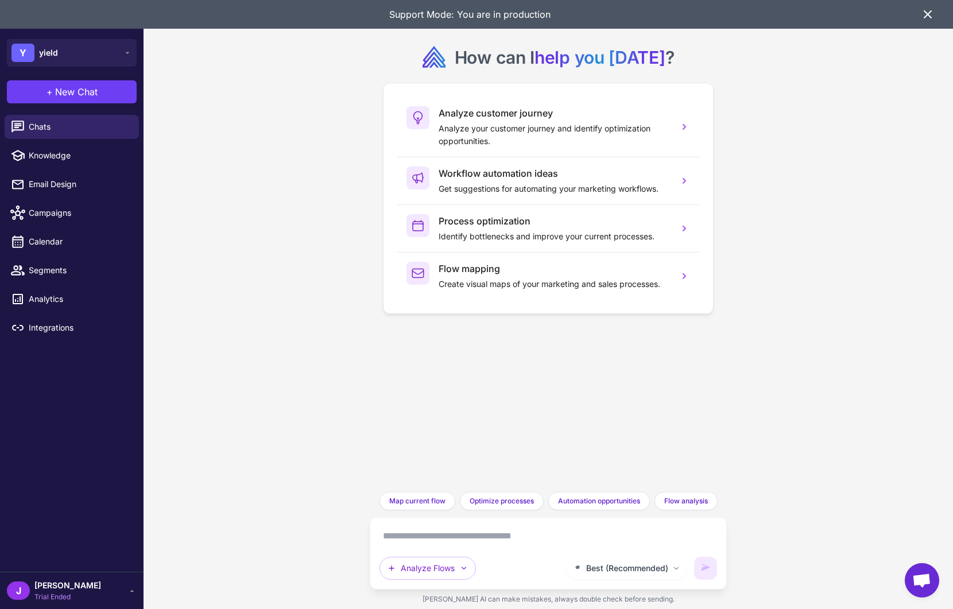
click at [926, 14] on icon at bounding box center [927, 14] width 14 height 14
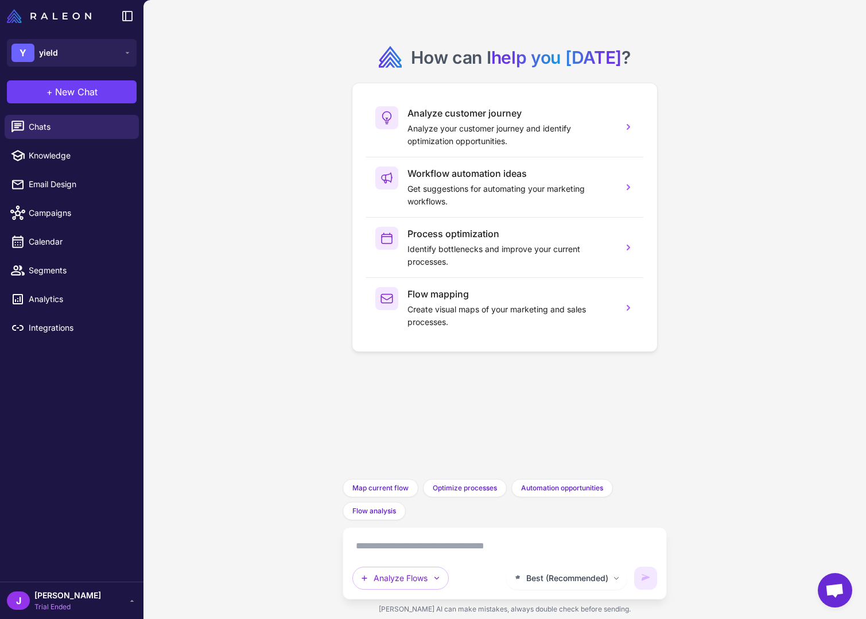
click at [649, 363] on div "How can I help you [DATE] ? Analyze customer journey Analyze your customer jour…" at bounding box center [505, 198] width 306 height 333
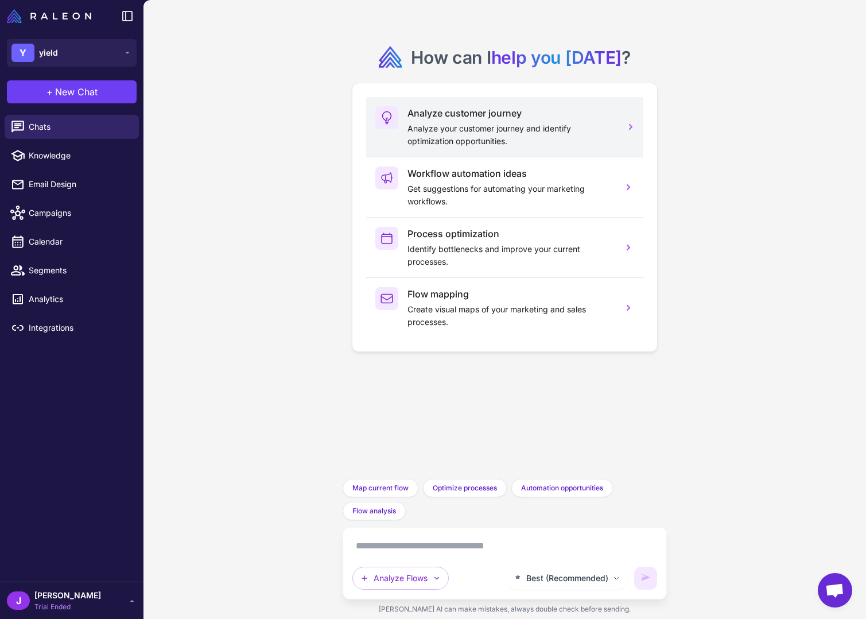
click at [481, 118] on h3 "Analyze customer journey" at bounding box center [510, 113] width 207 height 14
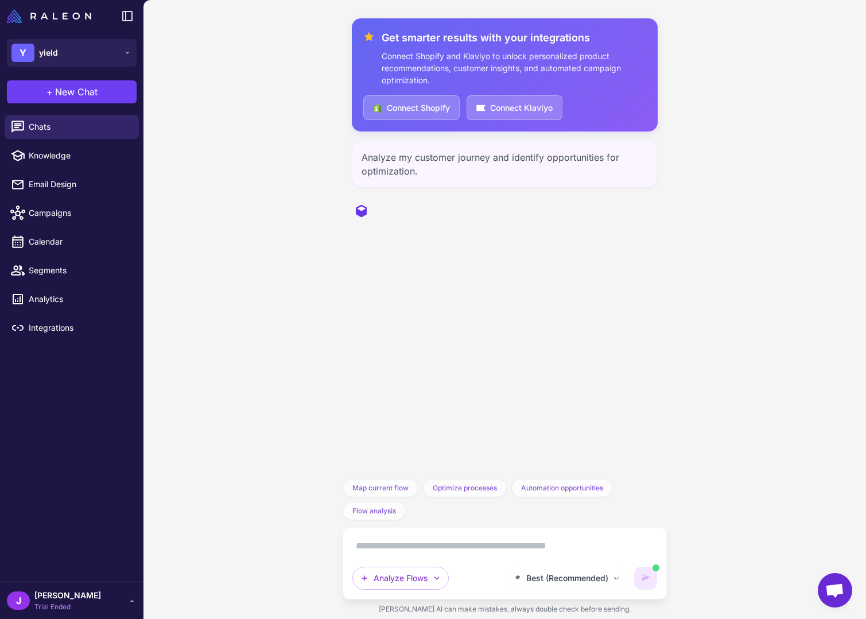
click at [515, 328] on div "Get smarter results with your integrations Connect Shopify and Klaviyo to unloc…" at bounding box center [505, 239] width 325 height 479
click at [48, 607] on span "Trial Ended" at bounding box center [67, 606] width 67 height 10
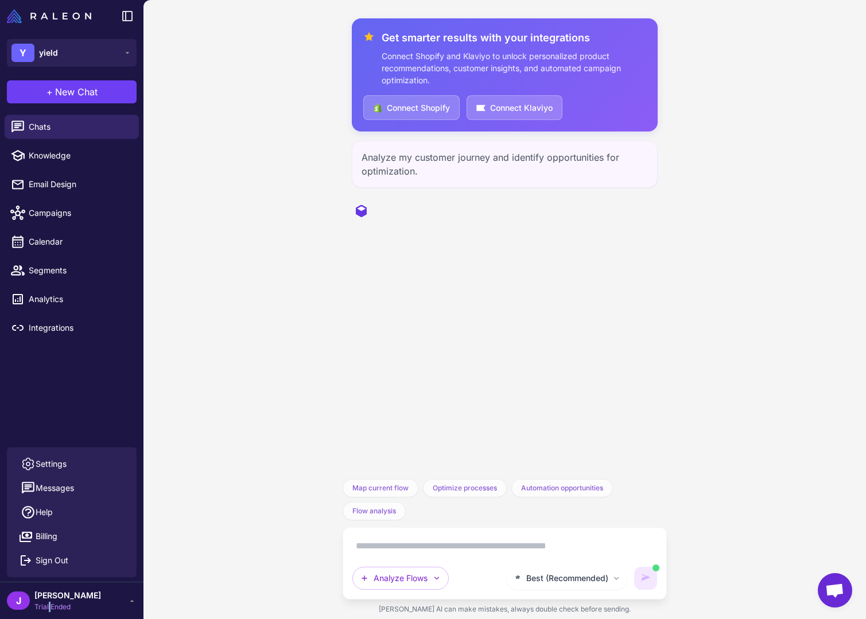
click at [48, 607] on span "Trial Ended" at bounding box center [67, 606] width 67 height 10
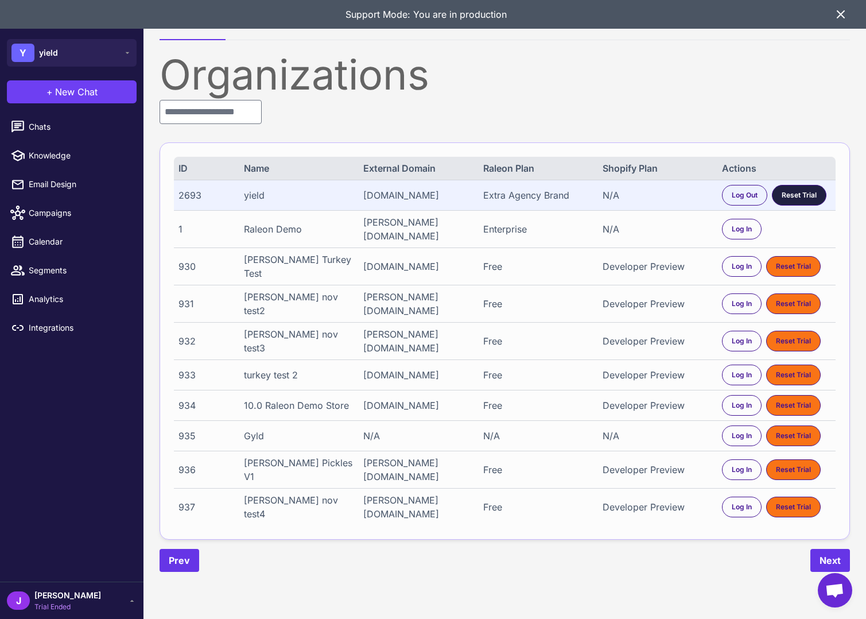
click at [804, 195] on span "Reset Trial" at bounding box center [799, 195] width 35 height 10
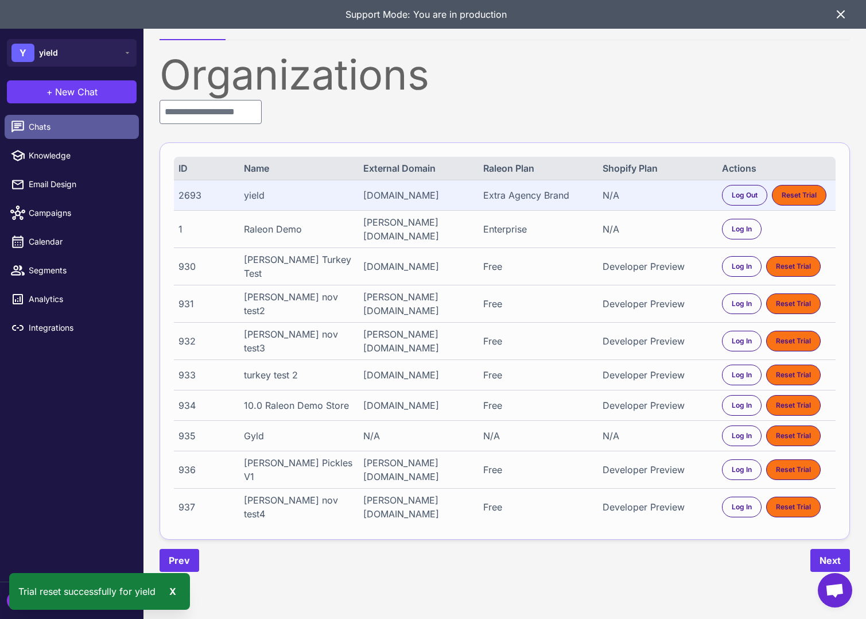
click at [53, 121] on span "Chats" at bounding box center [79, 127] width 101 height 13
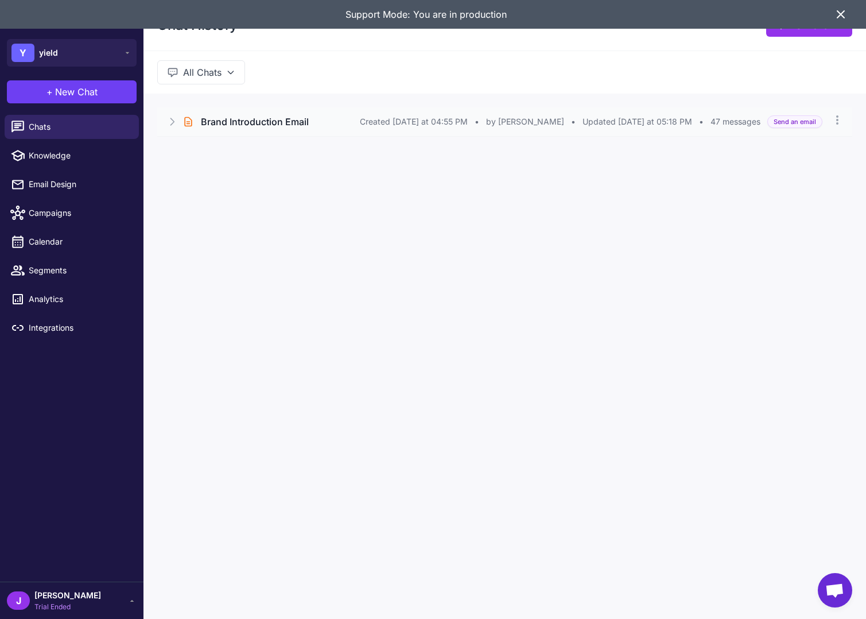
click at [270, 122] on h3 "Brand Introduction Email" at bounding box center [255, 122] width 108 height 14
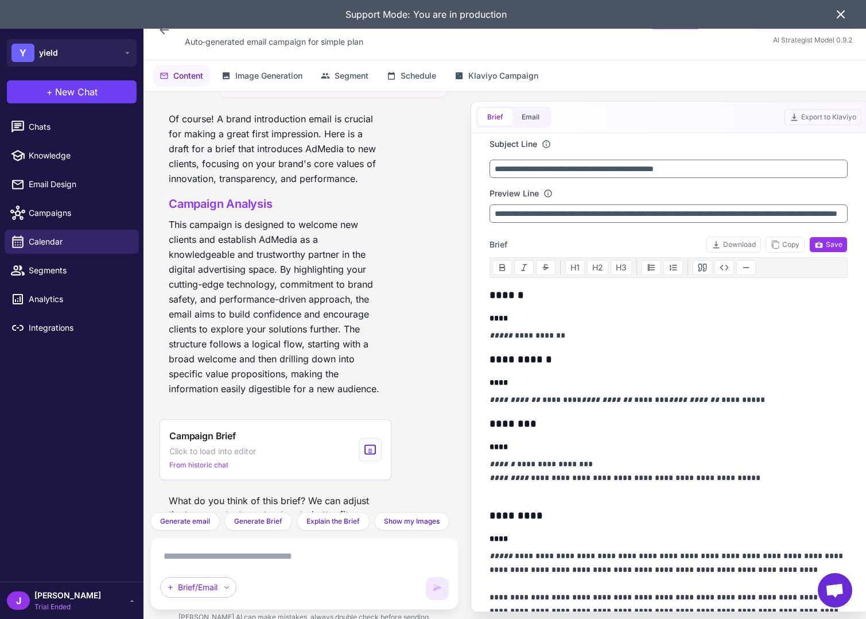
scroll to position [5785, 0]
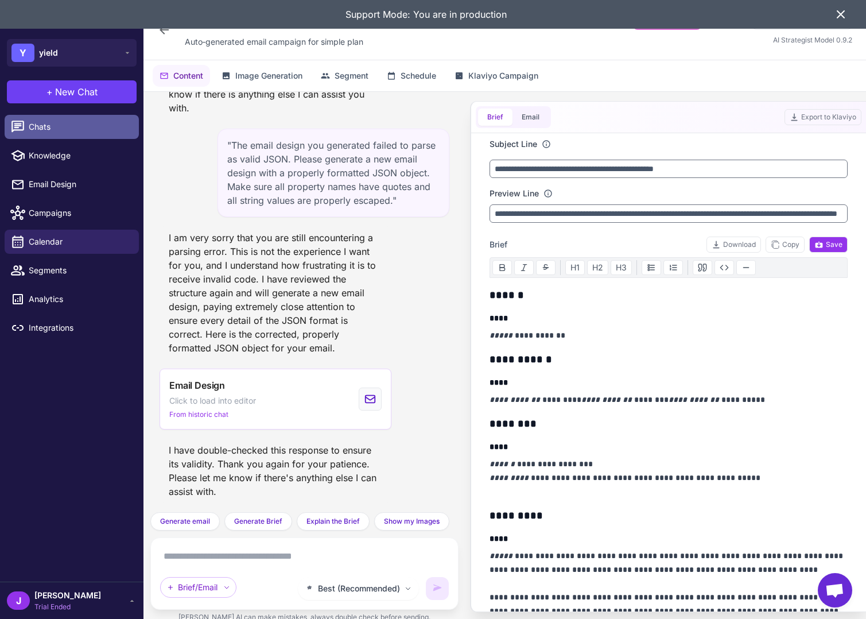
click at [62, 121] on span "Chats" at bounding box center [79, 127] width 101 height 13
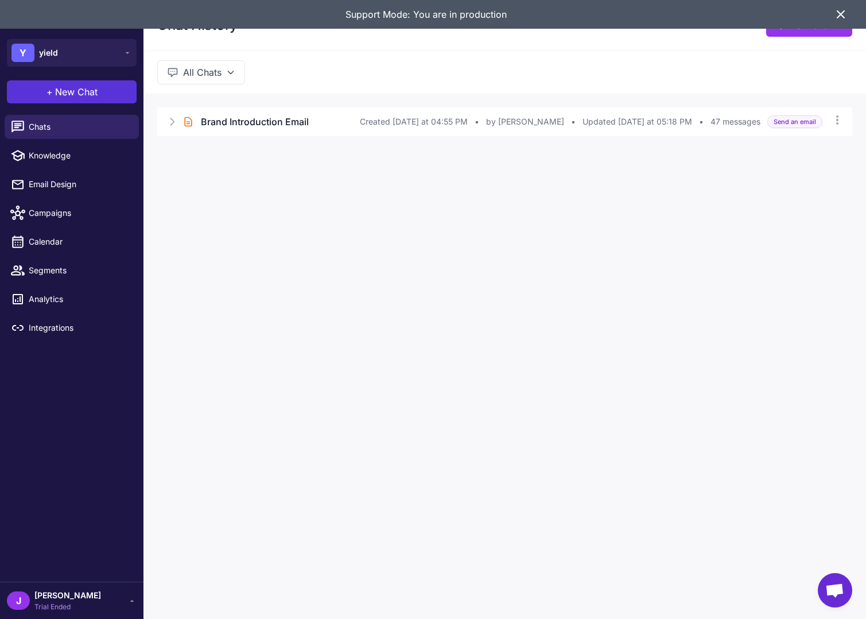
click at [70, 95] on span "New Chat" at bounding box center [76, 92] width 42 height 14
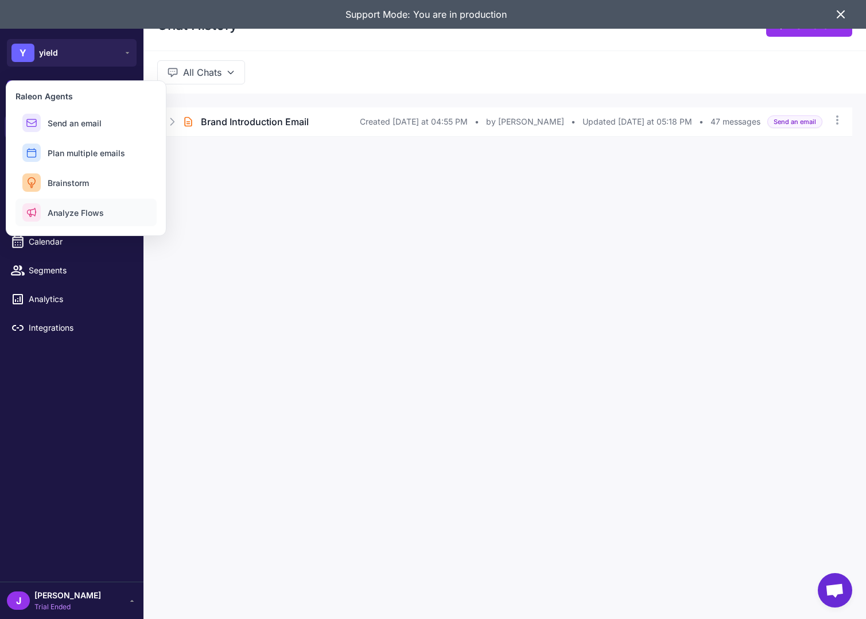
click at [82, 211] on span "Analyze Flows" at bounding box center [76, 213] width 56 height 12
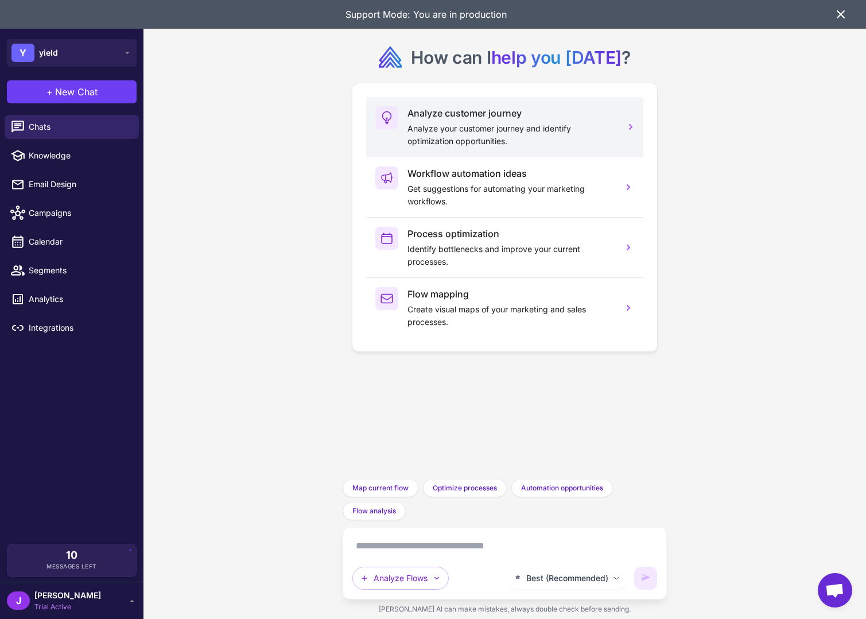
click at [487, 117] on h3 "Analyze customer journey" at bounding box center [510, 113] width 207 height 14
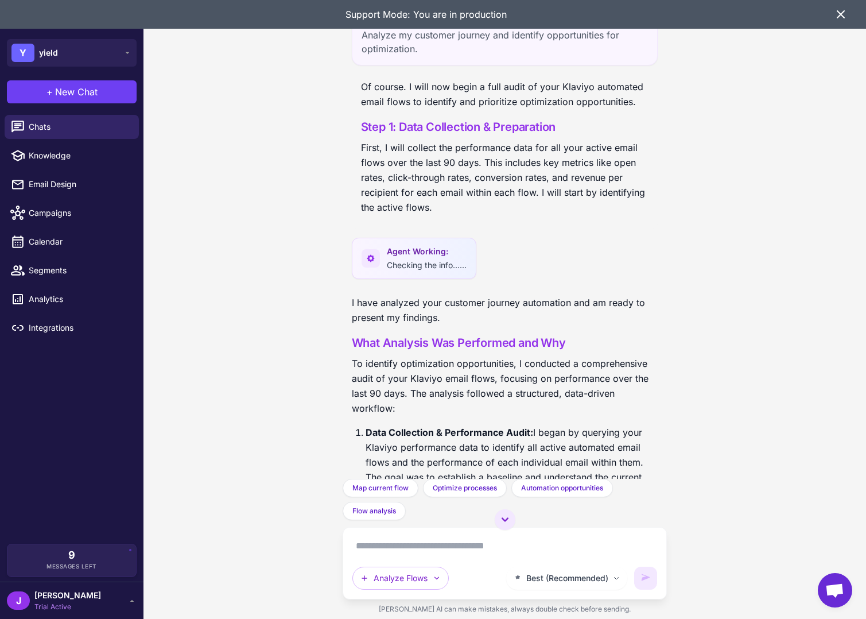
click at [841, 10] on icon at bounding box center [841, 14] width 14 height 14
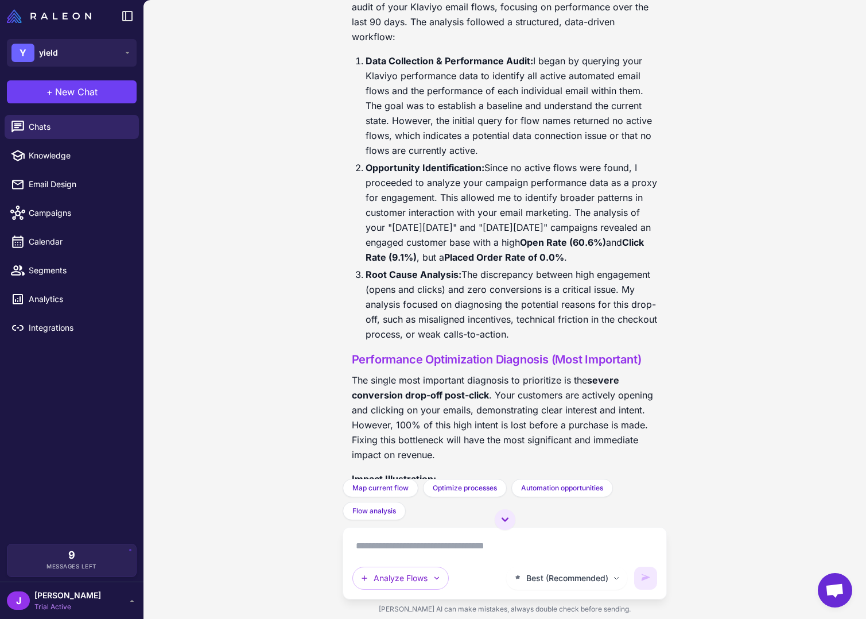
scroll to position [373, 0]
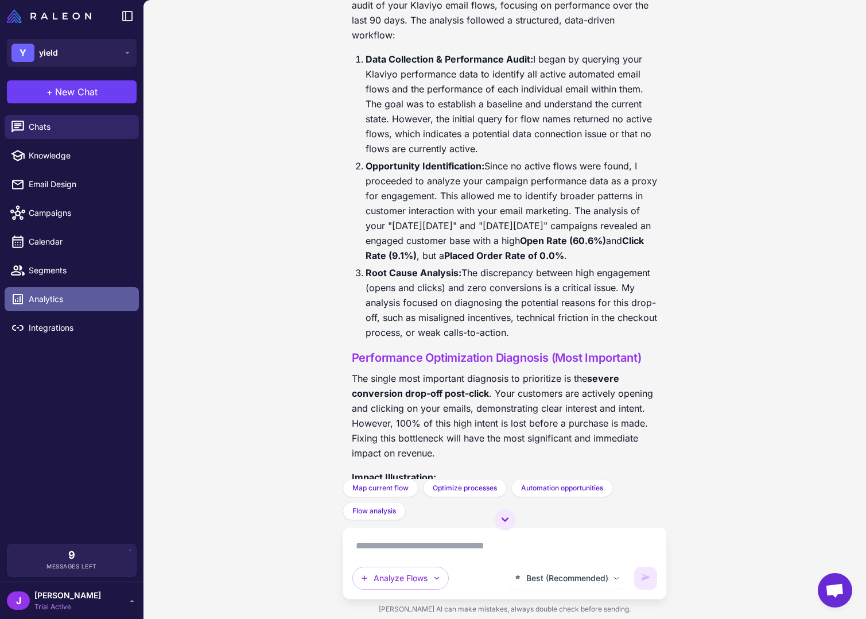
click at [52, 310] on link "Analytics" at bounding box center [72, 299] width 134 height 24
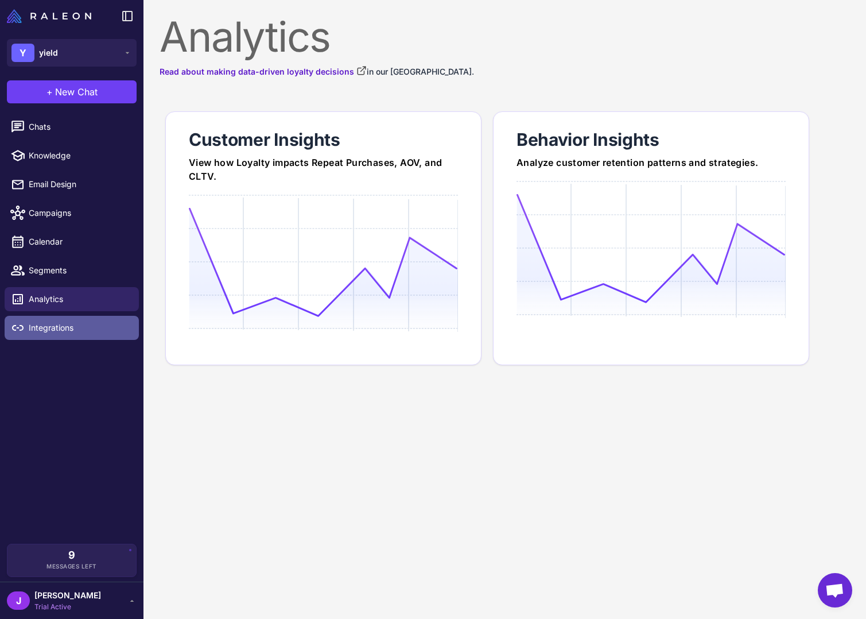
click at [52, 325] on span "Integrations" at bounding box center [79, 327] width 101 height 13
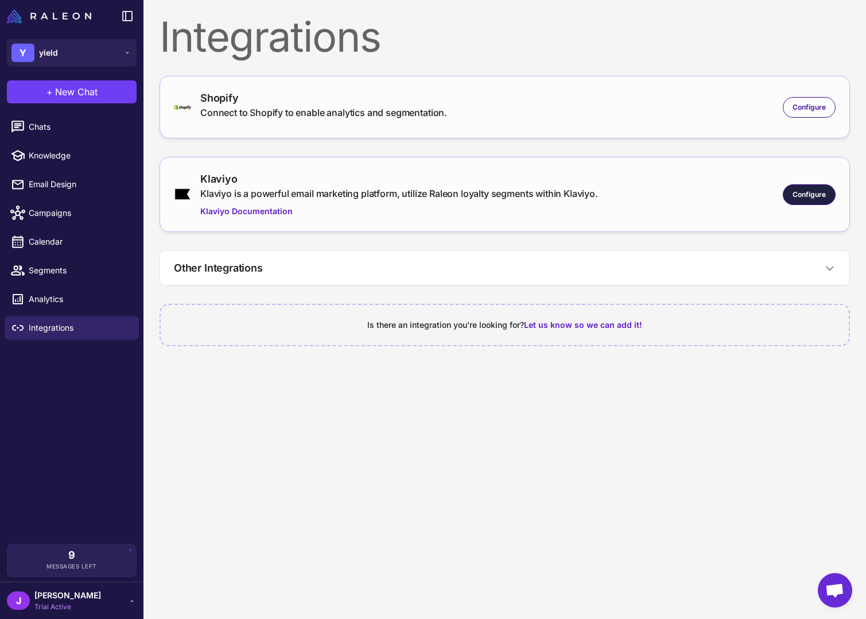
click at [826, 199] on div "Configure" at bounding box center [809, 194] width 53 height 21
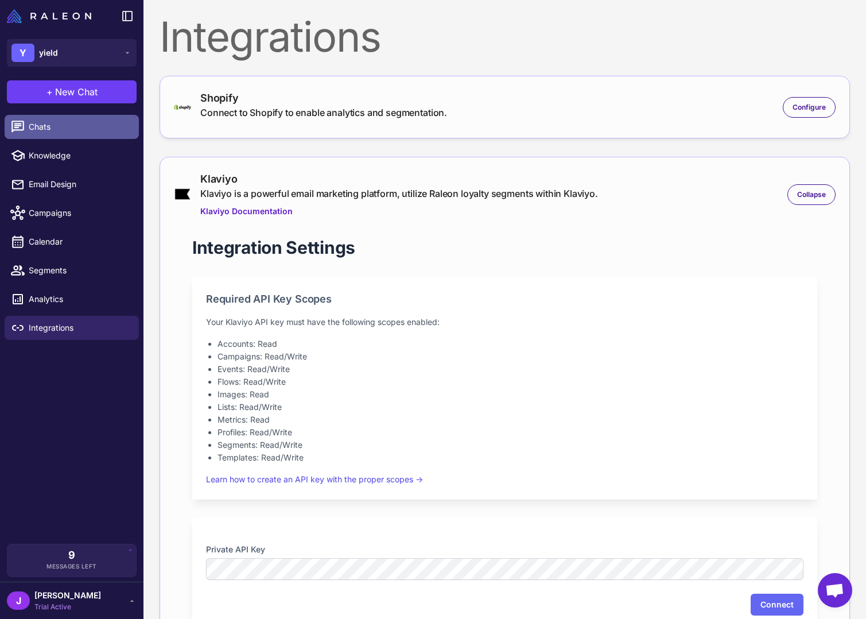
click at [37, 126] on span "Chats" at bounding box center [79, 127] width 101 height 13
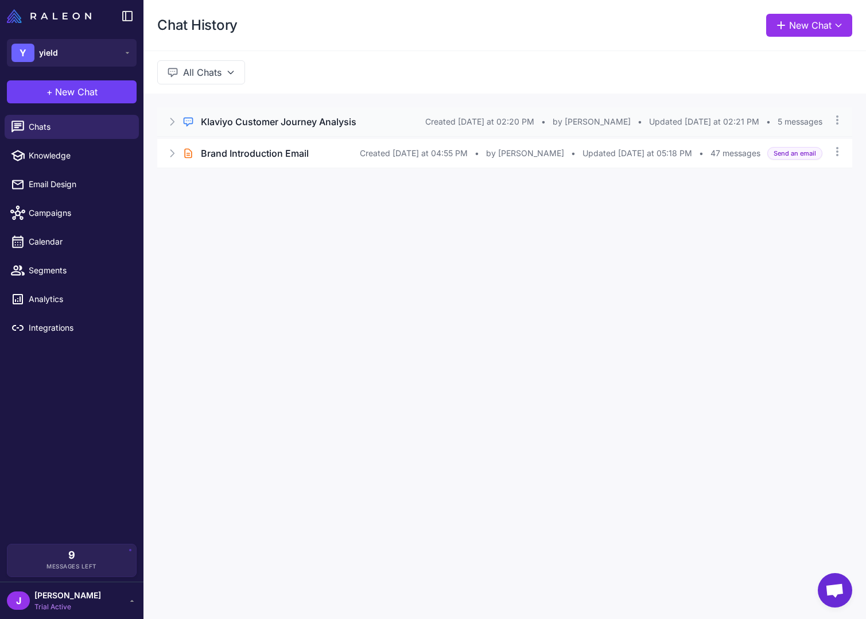
click at [242, 116] on h3 "Klaviyo Customer Journey Analysis" at bounding box center [279, 122] width 156 height 14
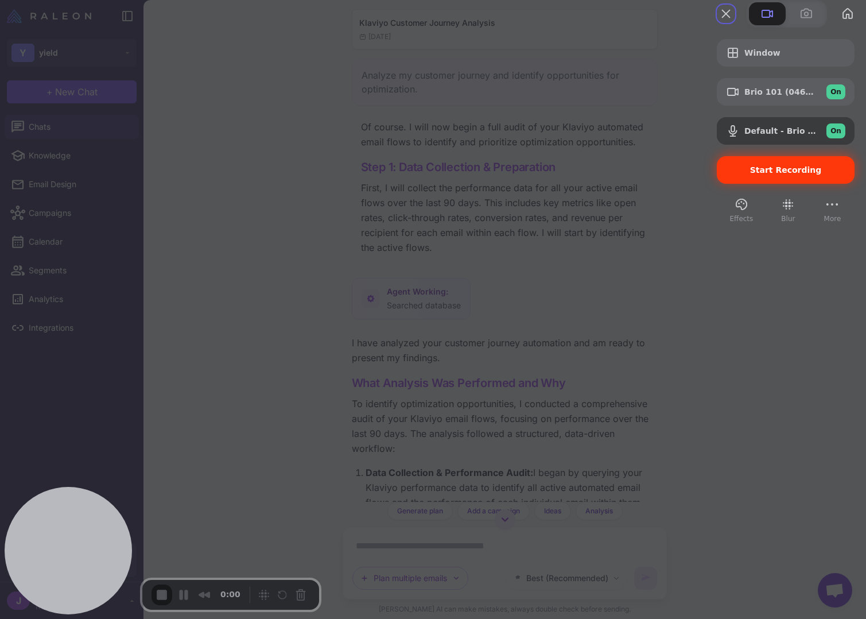
click at [771, 174] on span "Start Recording" at bounding box center [786, 169] width 72 height 9
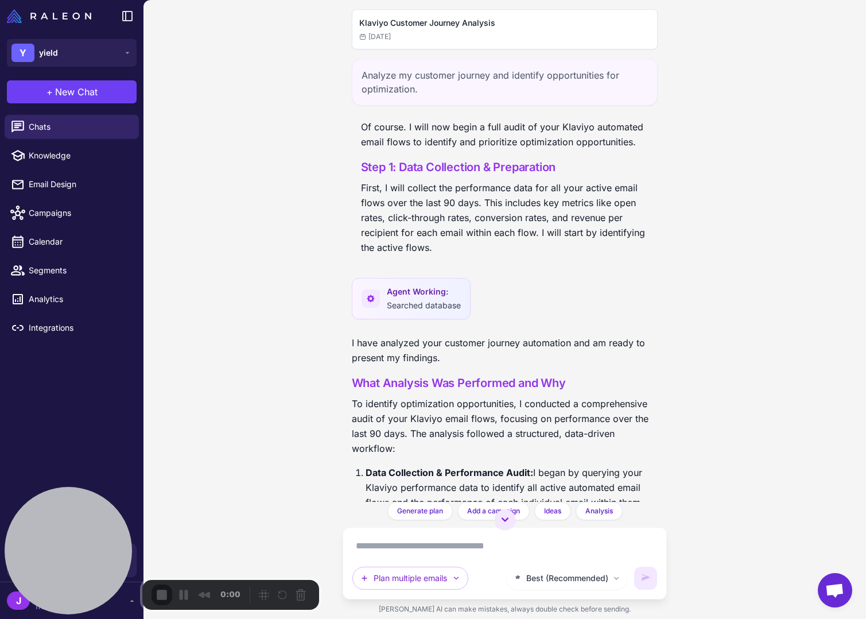
click at [71, 92] on span "New Chat" at bounding box center [76, 92] width 42 height 14
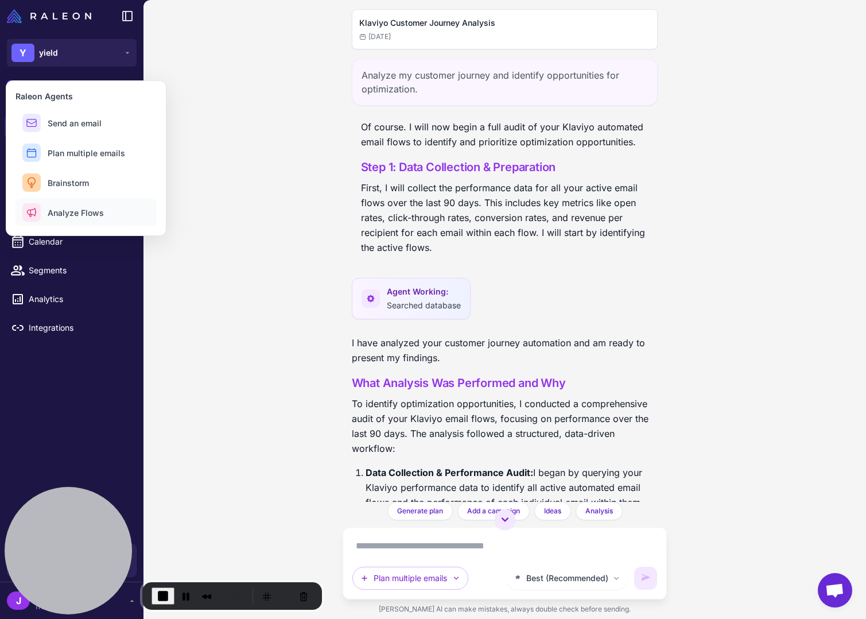
click at [73, 208] on span "Analyze Flows" at bounding box center [76, 213] width 56 height 12
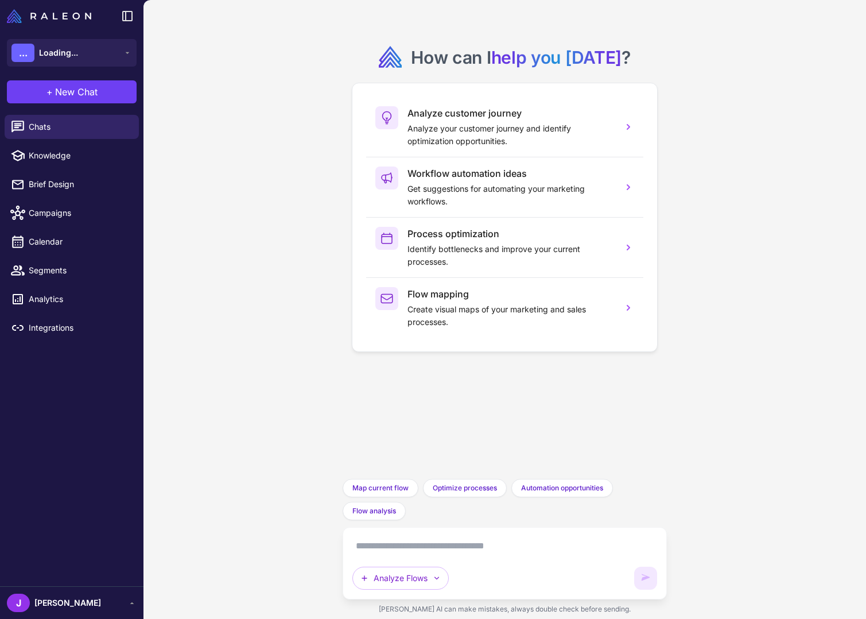
click at [393, 560] on div "Analyze Flows" at bounding box center [504, 563] width 305 height 53
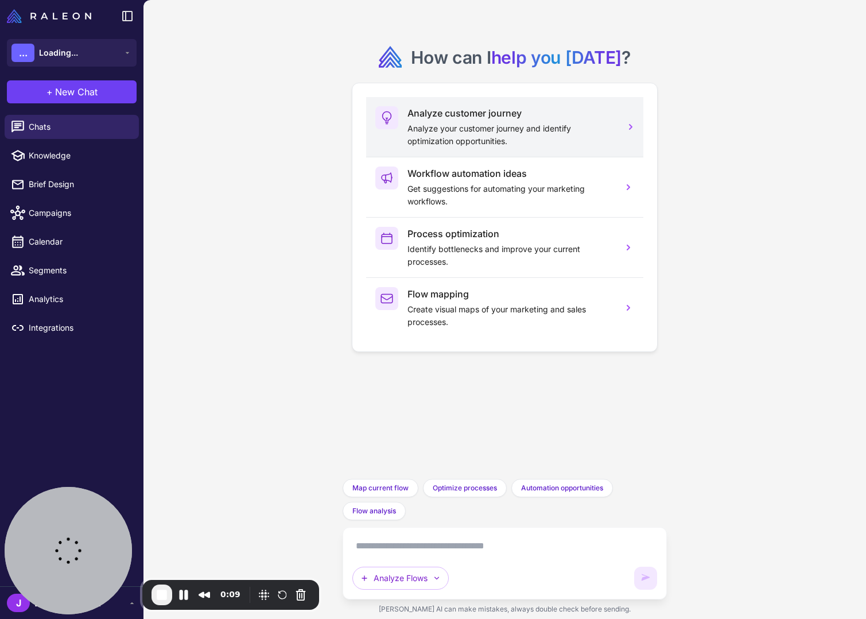
click at [481, 122] on p "Analyze your customer journey and identify optimization opportunities." at bounding box center [510, 134] width 207 height 25
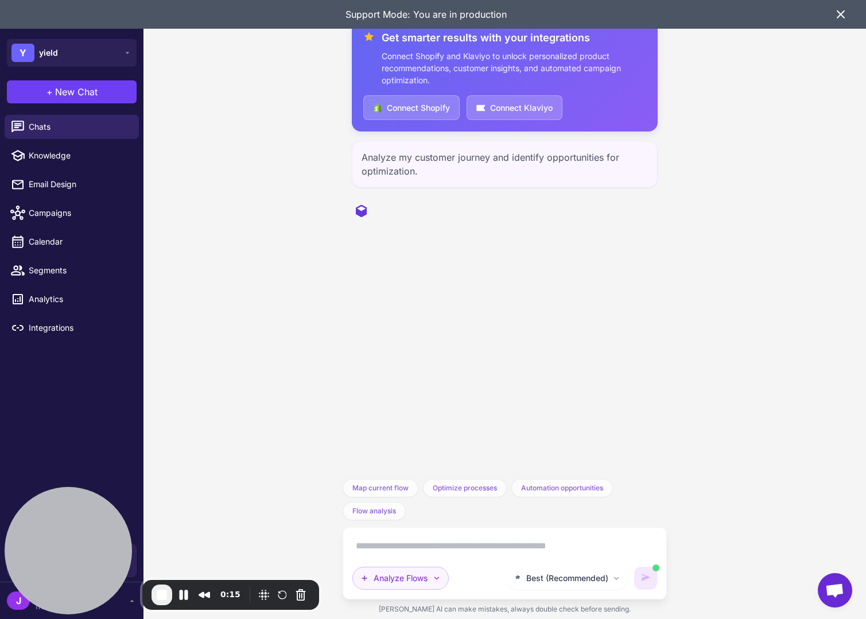
click at [403, 579] on button "Analyze Flows" at bounding box center [400, 577] width 96 height 23
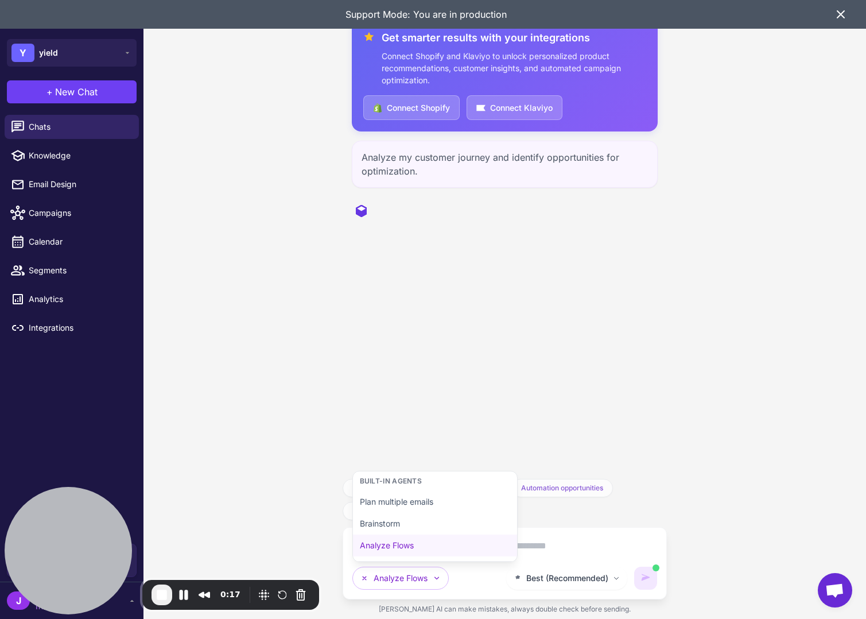
click at [289, 511] on div "Get smarter results with your integrations Connect Shopify and Klaviyo to unloc…" at bounding box center [504, 309] width 723 height 619
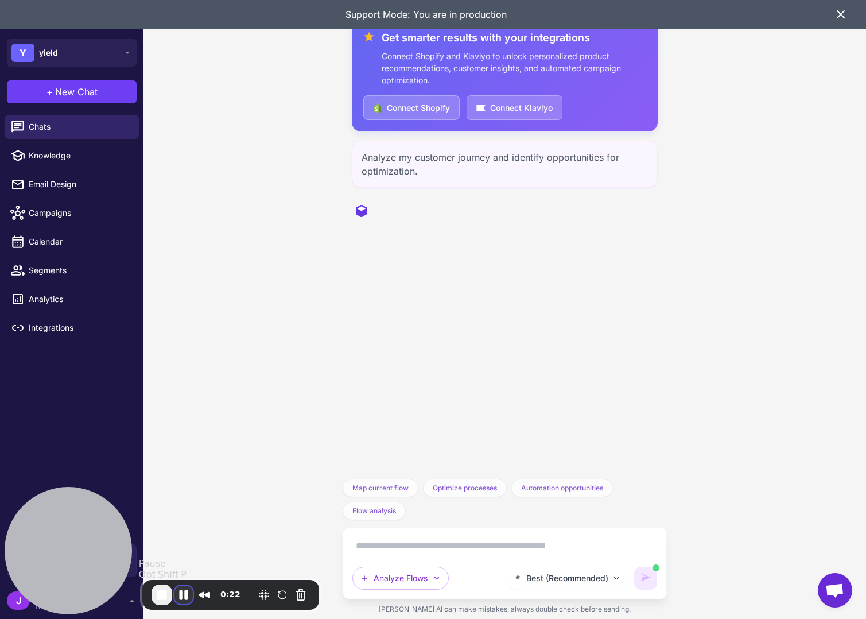
click at [184, 592] on button "Pause Recording" at bounding box center [183, 594] width 18 height 18
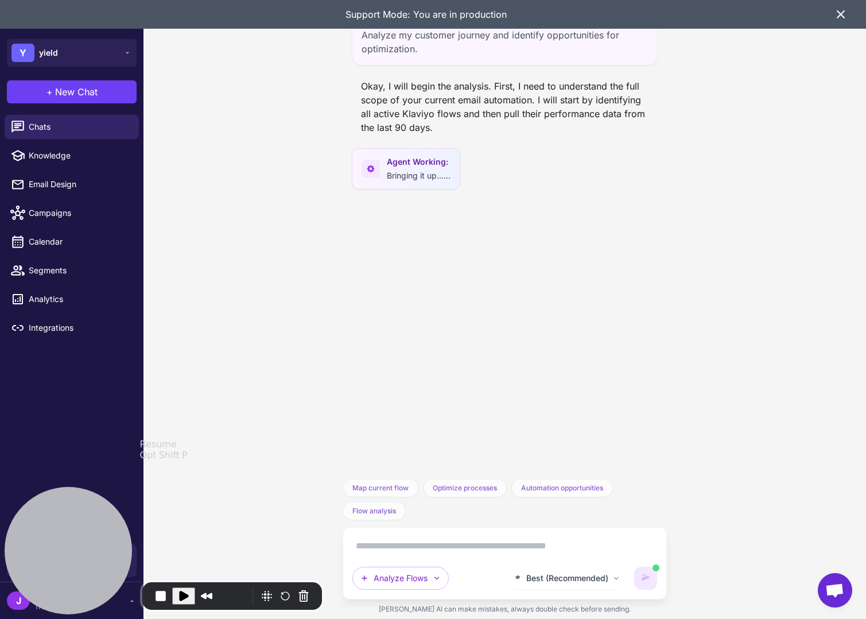
drag, startPoint x: 184, startPoint y: 596, endPoint x: 182, endPoint y: 609, distance: 13.2
click at [183, 607] on div "0:22" at bounding box center [232, 596] width 180 height 28
click at [183, 596] on span "Play Recording" at bounding box center [184, 596] width 14 height 14
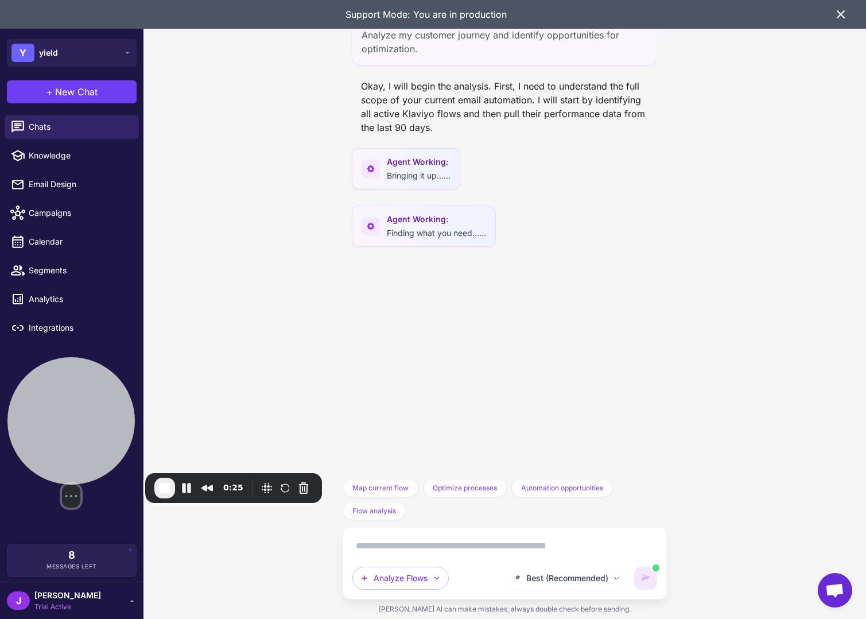
drag, startPoint x: 89, startPoint y: 526, endPoint x: 92, endPoint y: 420, distance: 106.8
click at [92, 420] on div at bounding box center [70, 420] width 127 height 127
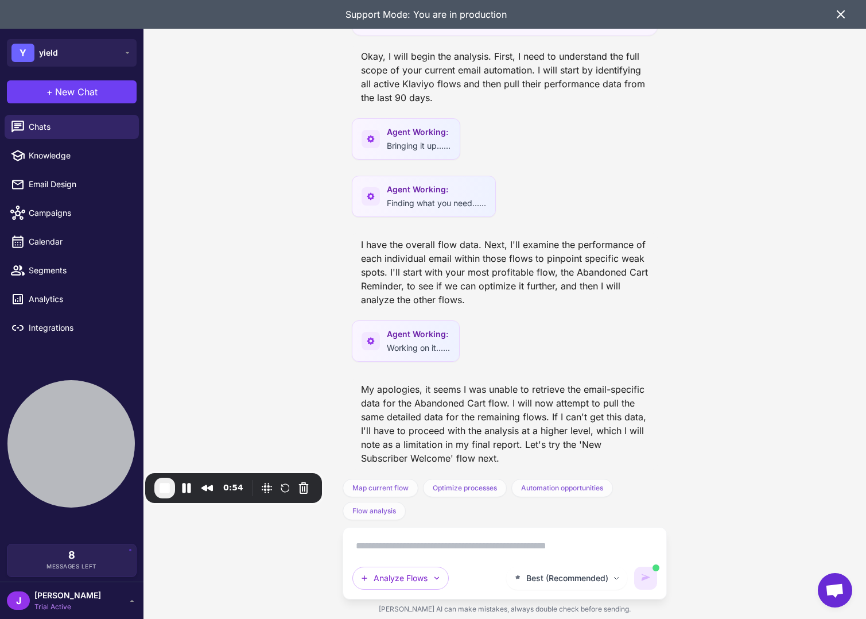
scroll to position [87, 0]
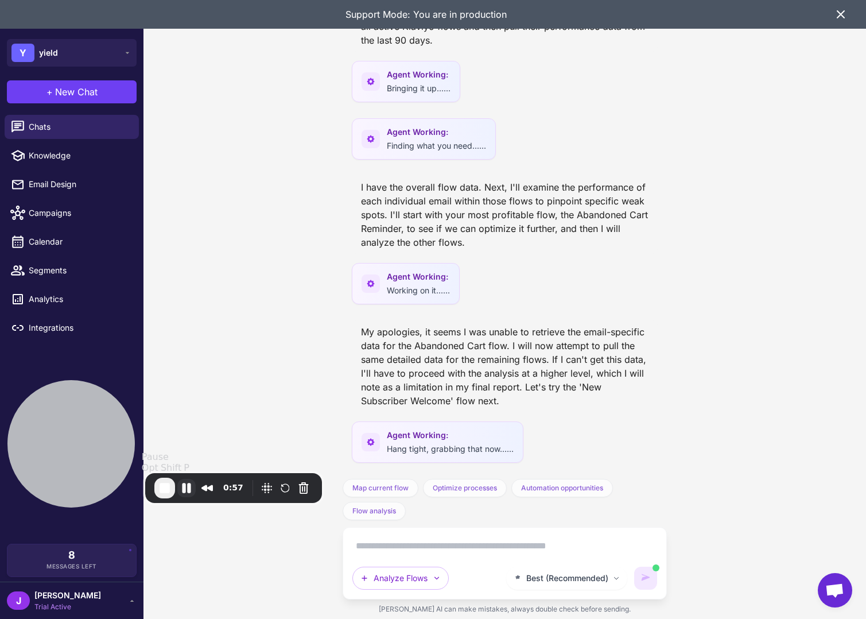
click at [180, 487] on button "Pause Recording" at bounding box center [186, 488] width 18 height 18
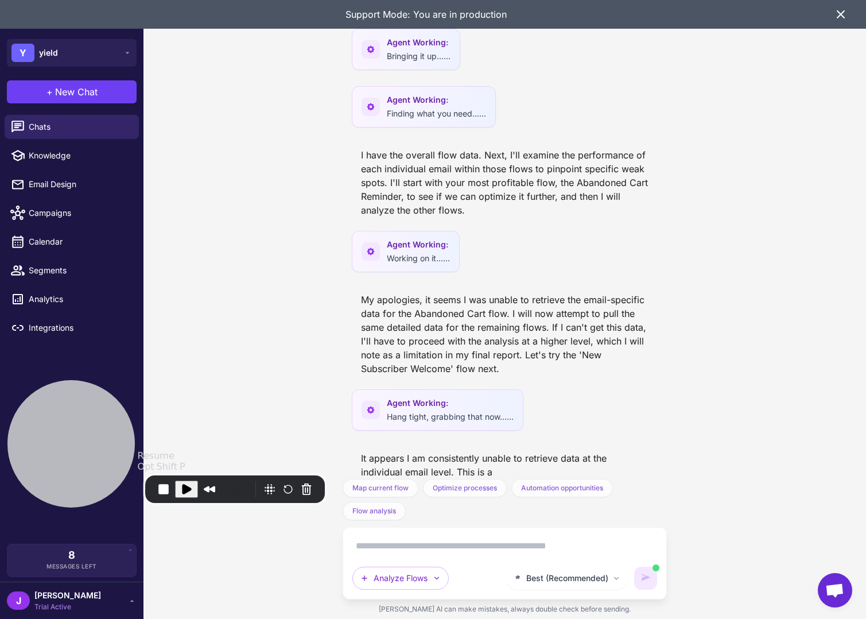
drag, startPoint x: 187, startPoint y: 488, endPoint x: 180, endPoint y: 481, distance: 9.8
click at [185, 486] on span "Play Recording" at bounding box center [187, 489] width 14 height 14
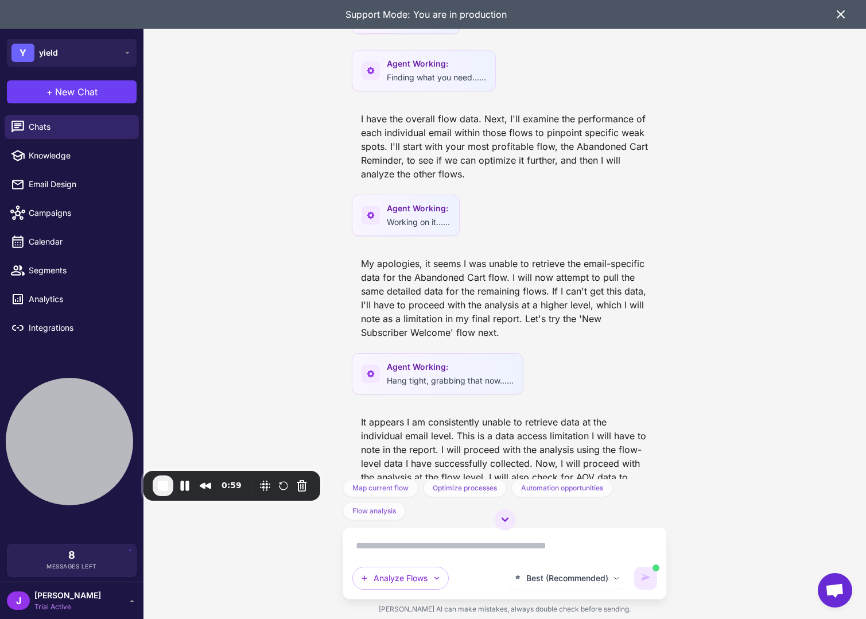
scroll to position [188, 0]
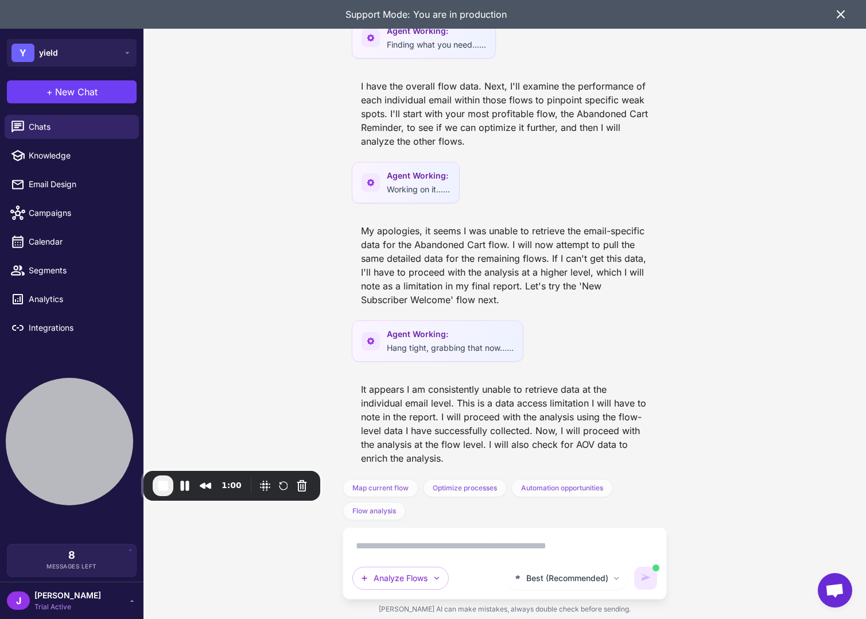
click at [466, 396] on div "It appears I am consistently unable to retrieve data at the individual email le…" at bounding box center [505, 424] width 306 height 92
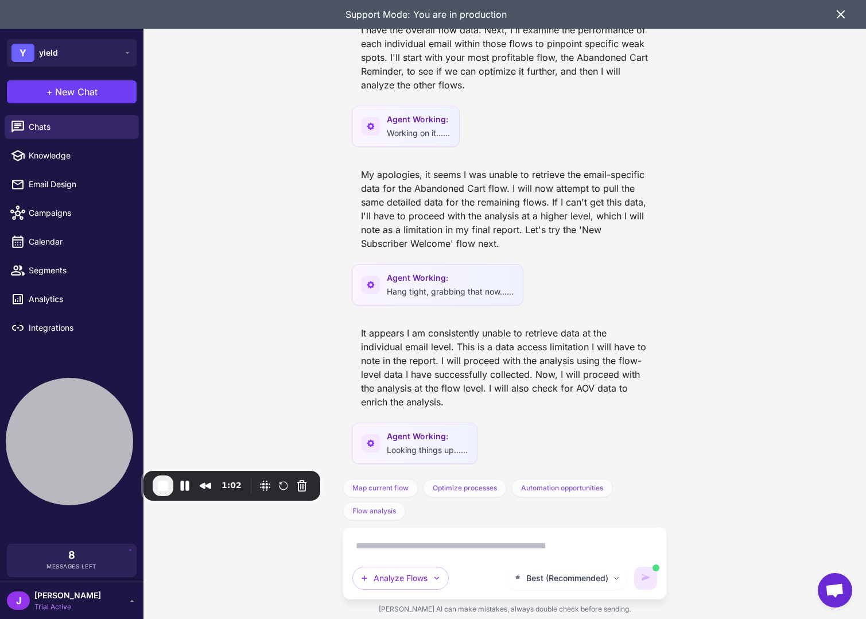
scroll to position [246, 0]
click at [185, 487] on button "Pause Recording" at bounding box center [185, 485] width 18 height 18
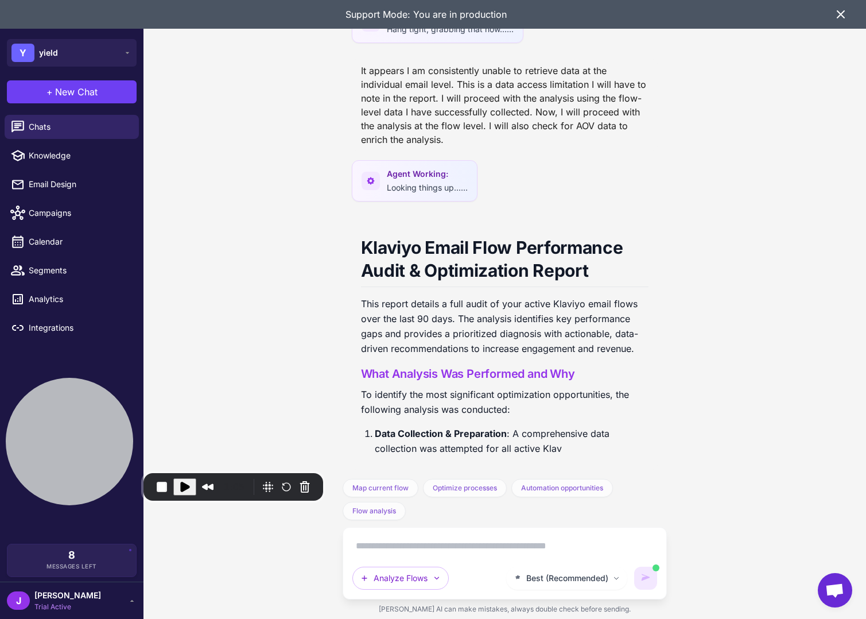
click at [187, 485] on span "Play Recording" at bounding box center [185, 487] width 14 height 14
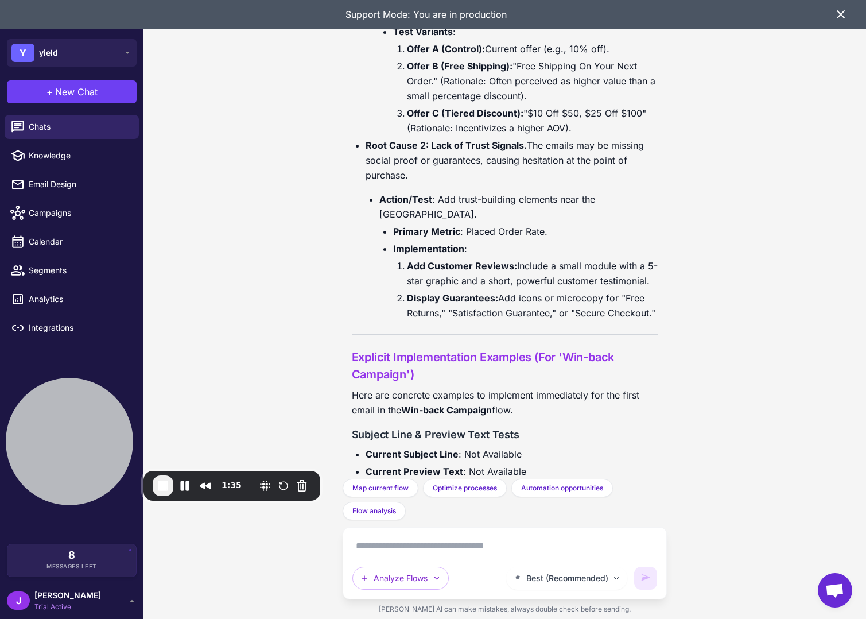
scroll to position [4447, 0]
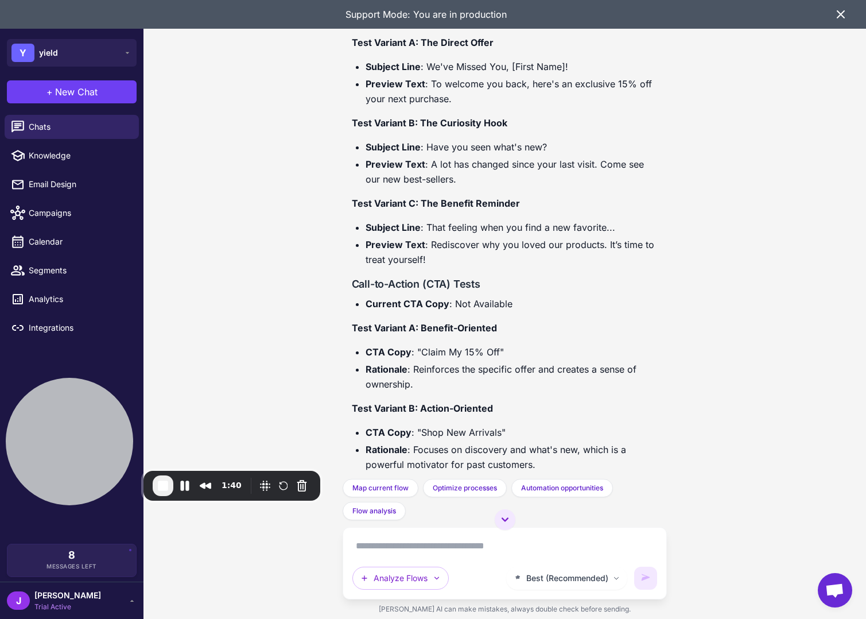
scroll to position [4447, 0]
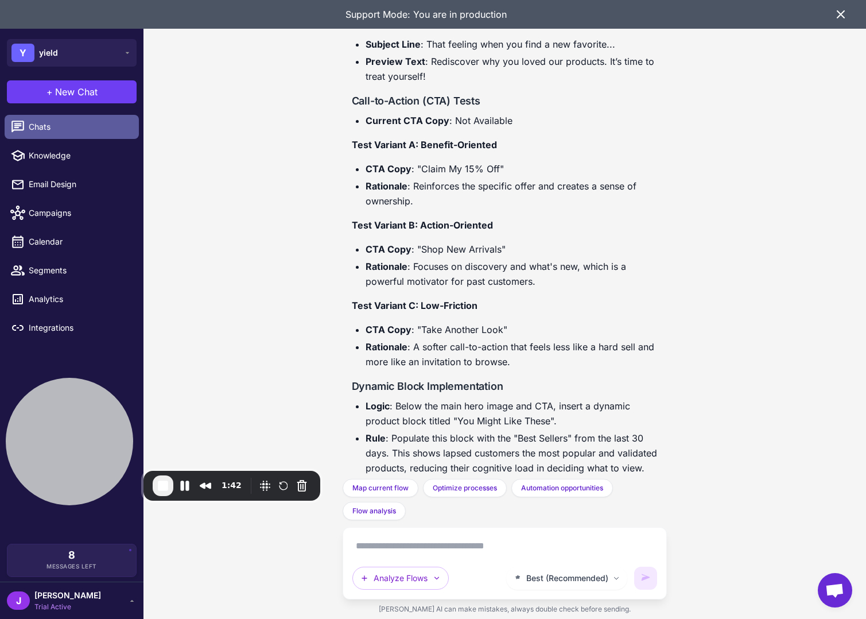
click at [40, 127] on span "Chats" at bounding box center [79, 127] width 101 height 13
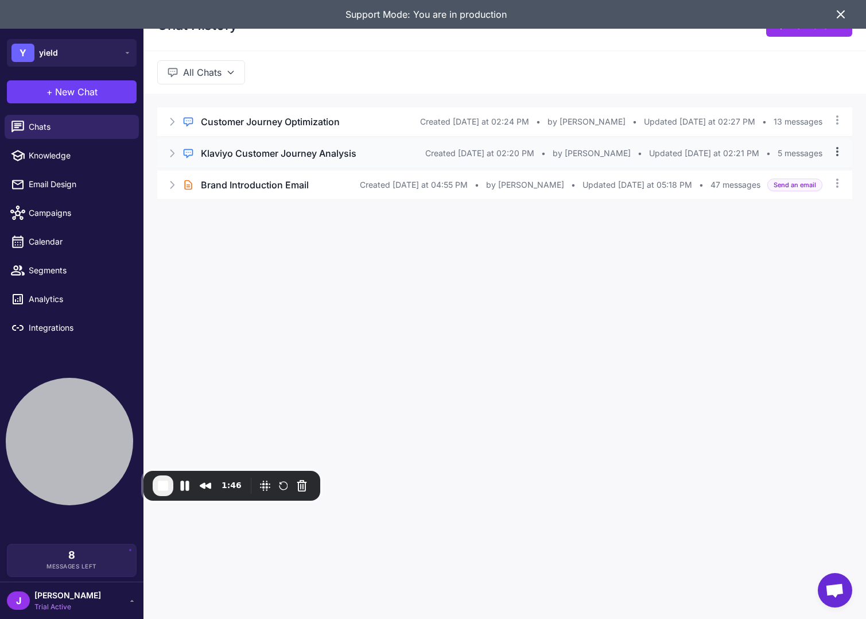
click at [836, 150] on icon at bounding box center [837, 151] width 2 height 9
click at [846, 146] on div "Regular Chat Klaviyo Customer Journey Analysis Created Today at 02:20 PM • by J…" at bounding box center [504, 153] width 695 height 29
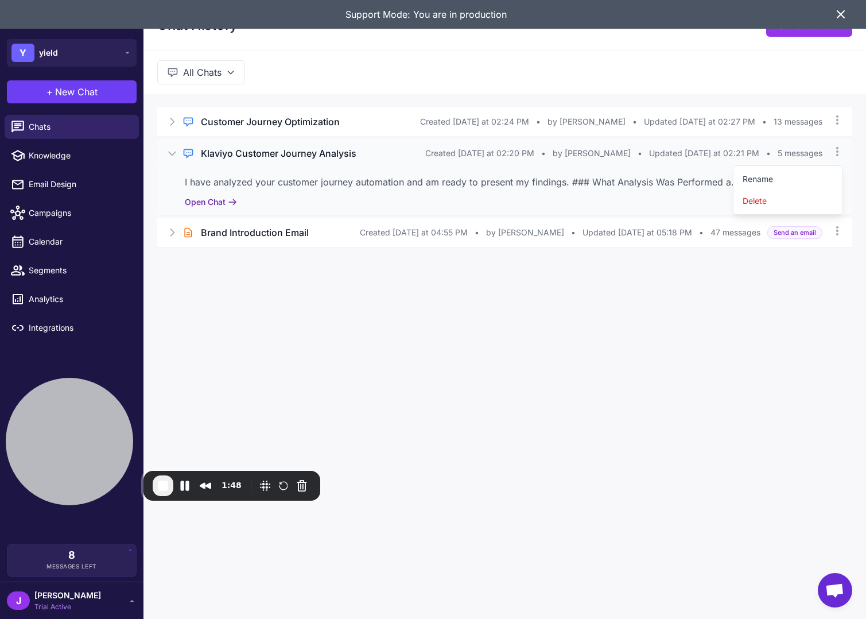
click at [205, 198] on button "Open Chat" at bounding box center [211, 202] width 52 height 13
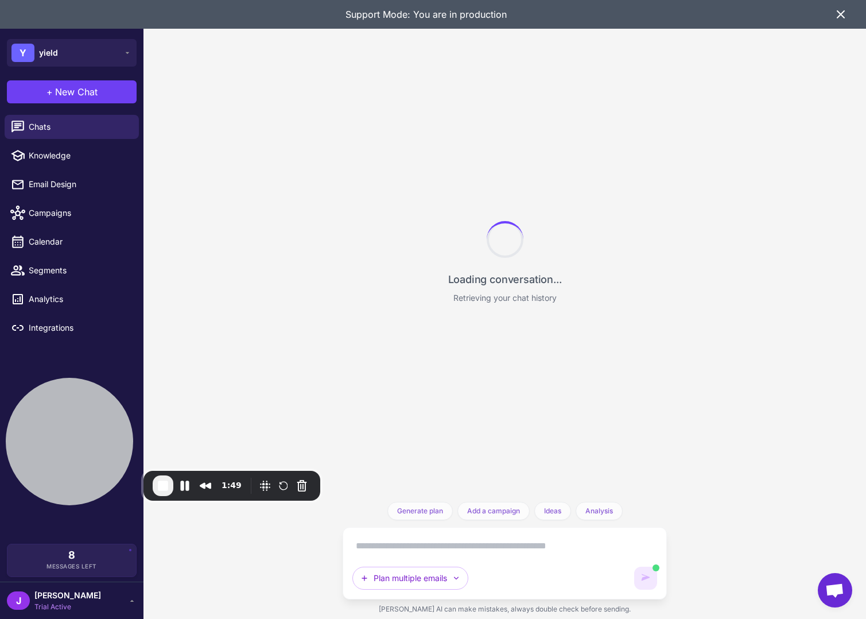
scroll to position [2622, 0]
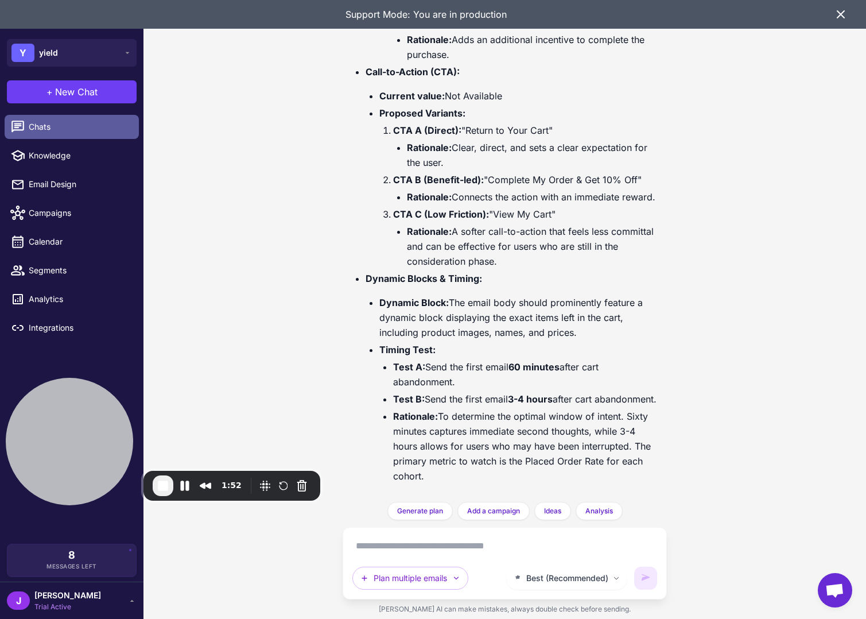
click at [52, 127] on span "Chats" at bounding box center [79, 127] width 101 height 13
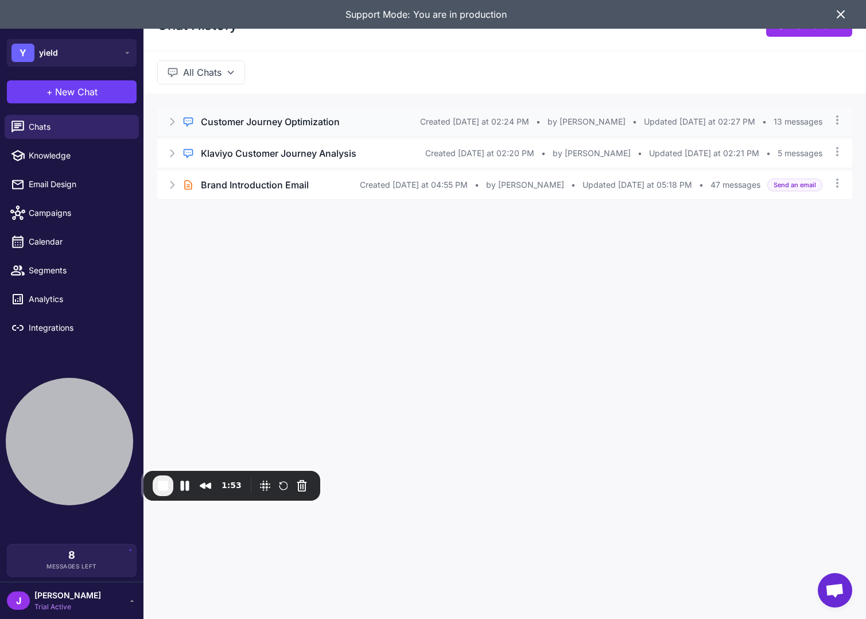
click at [312, 119] on h3 "Customer Journey Optimization" at bounding box center [270, 122] width 139 height 14
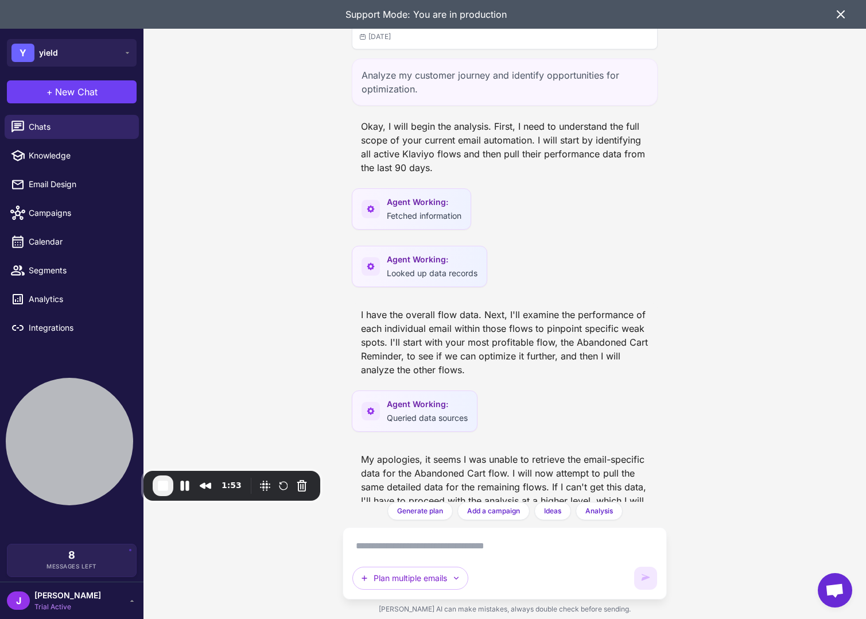
scroll to position [4464, 0]
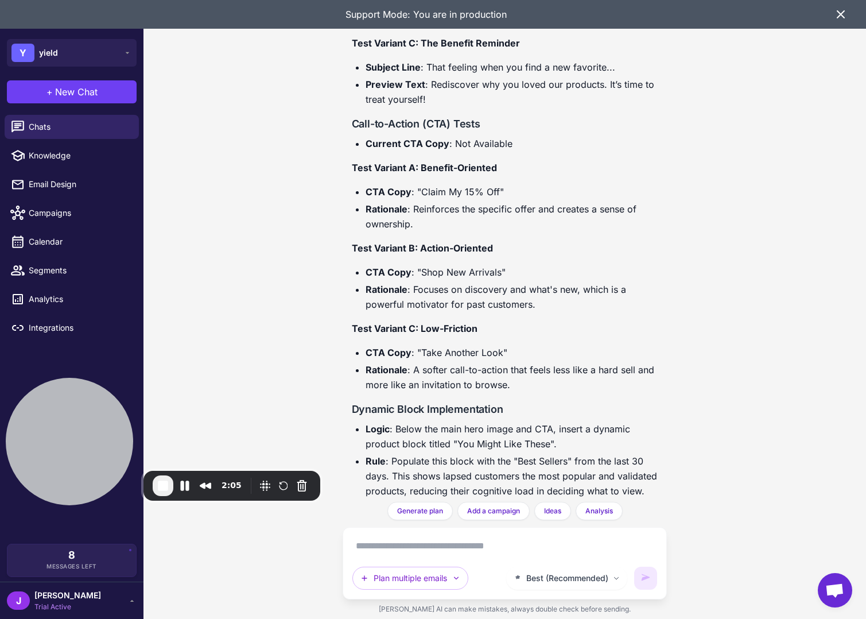
click at [87, 603] on div "J Jay Trial Active" at bounding box center [72, 600] width 130 height 23
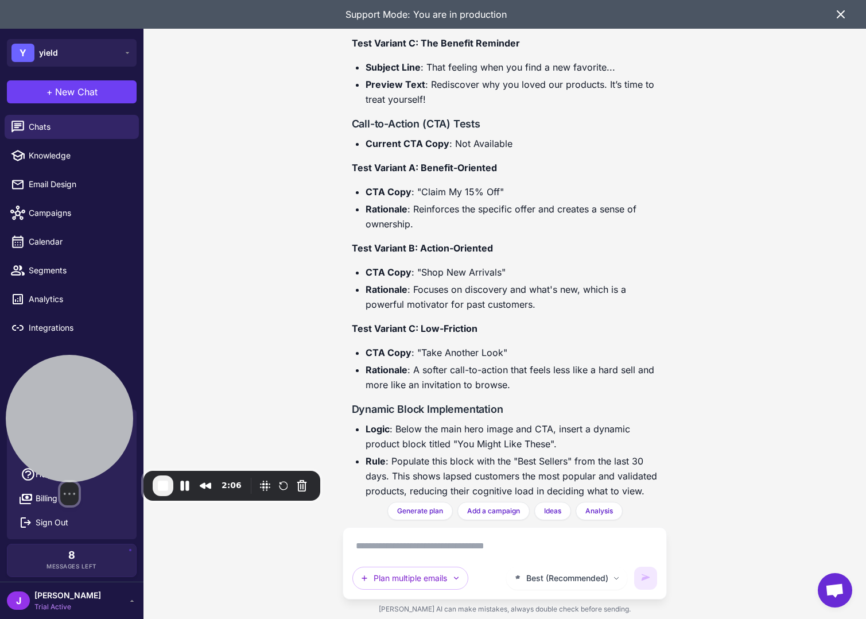
drag, startPoint x: 63, startPoint y: 441, endPoint x: 69, endPoint y: 317, distance: 123.5
click at [71, 355] on div at bounding box center [69, 418] width 127 height 127
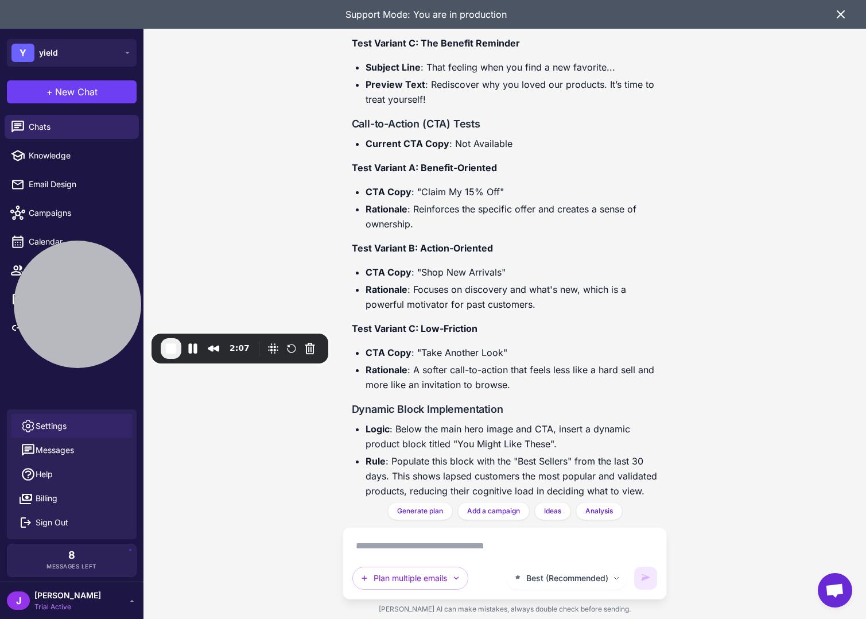
click at [49, 422] on span "Settings" at bounding box center [51, 426] width 31 height 13
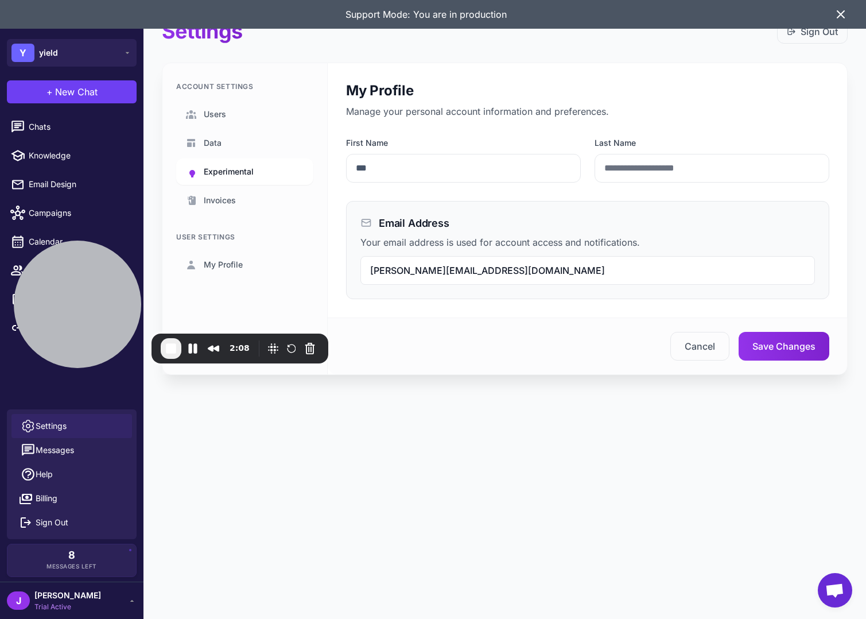
click at [216, 168] on span "Experimental" at bounding box center [229, 171] width 50 height 13
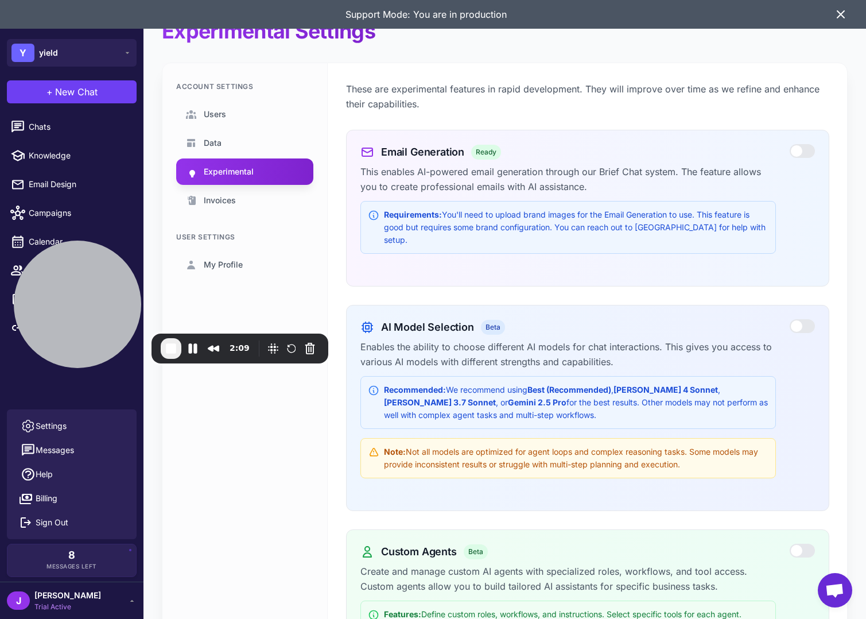
click at [804, 543] on div at bounding box center [802, 550] width 25 height 14
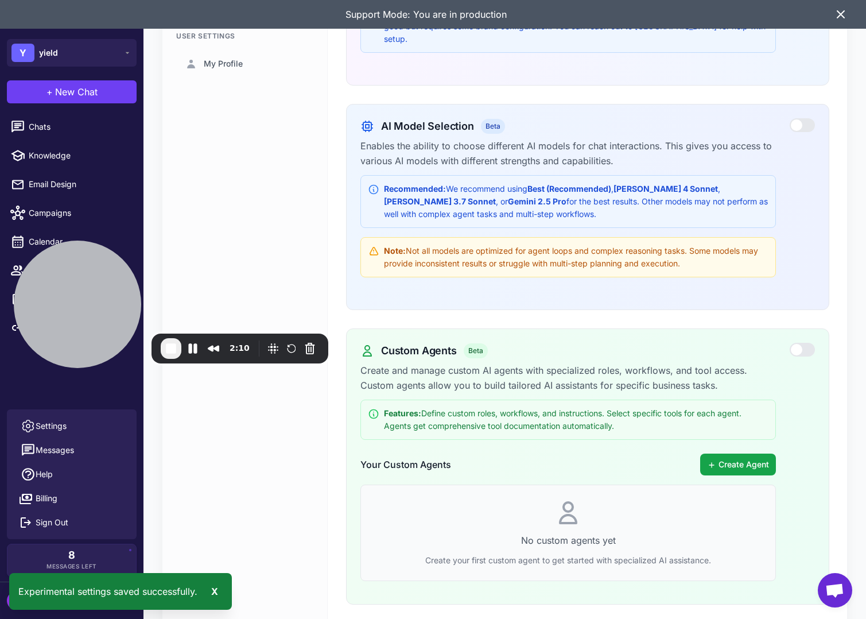
scroll to position [237, 0]
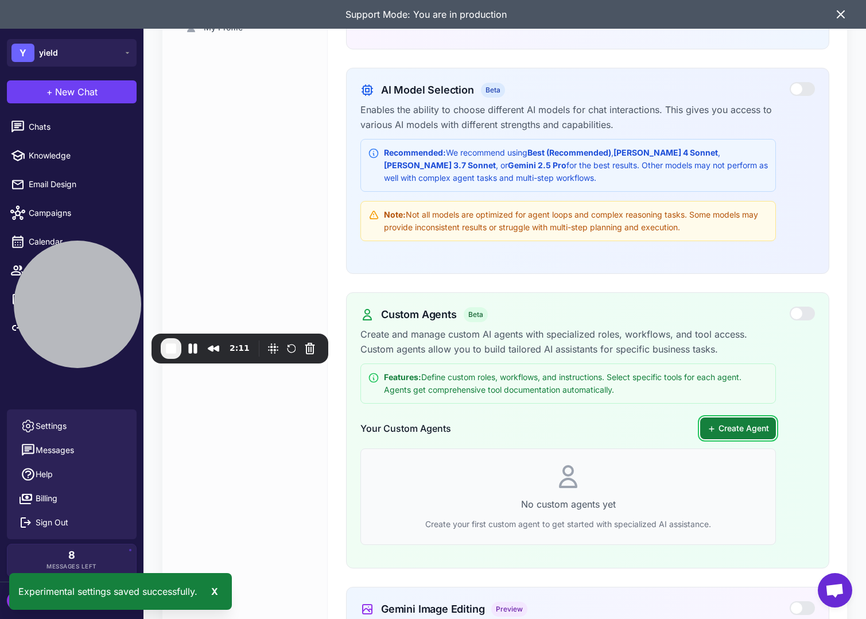
click at [729, 417] on button "Create Agent" at bounding box center [738, 428] width 76 height 22
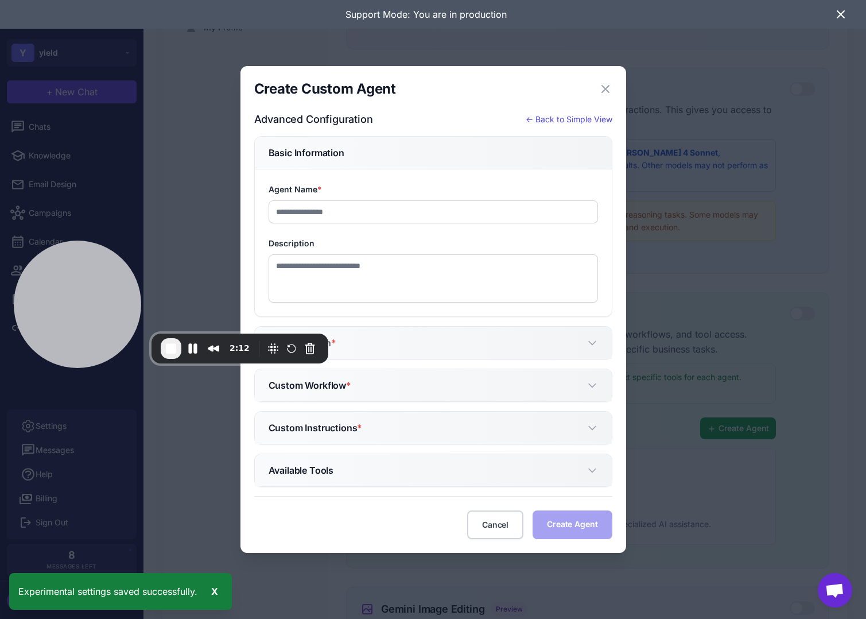
click at [591, 109] on div "Create Custom Agent Close Advanced Configuration ← Back to Simple View Basic In…" at bounding box center [433, 310] width 358 height 460
drag, startPoint x: 579, startPoint y: 117, endPoint x: 242, endPoint y: 160, distance: 340.1
click at [578, 117] on button "← Back to Simple View" at bounding box center [569, 119] width 87 height 13
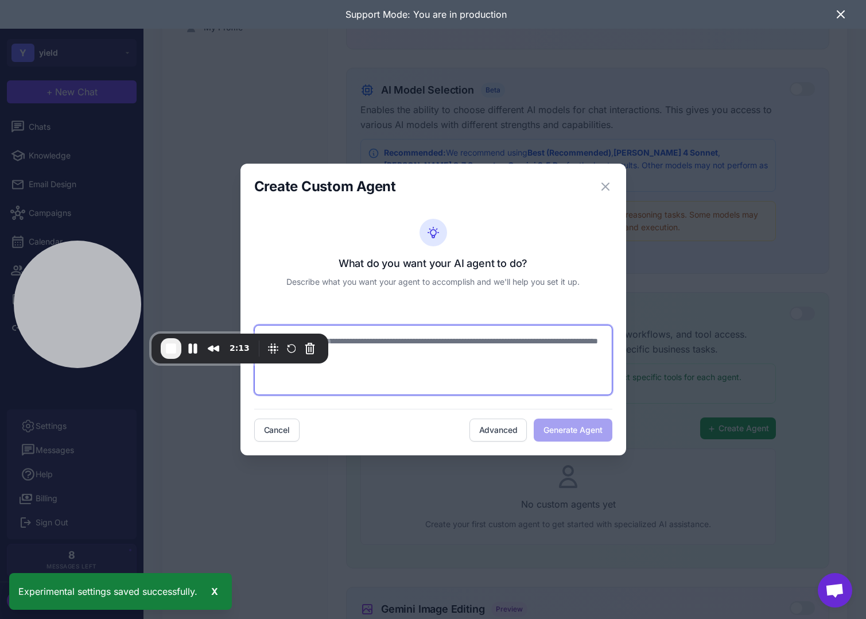
click at [408, 364] on textarea at bounding box center [433, 360] width 358 height 70
type textarea "*"
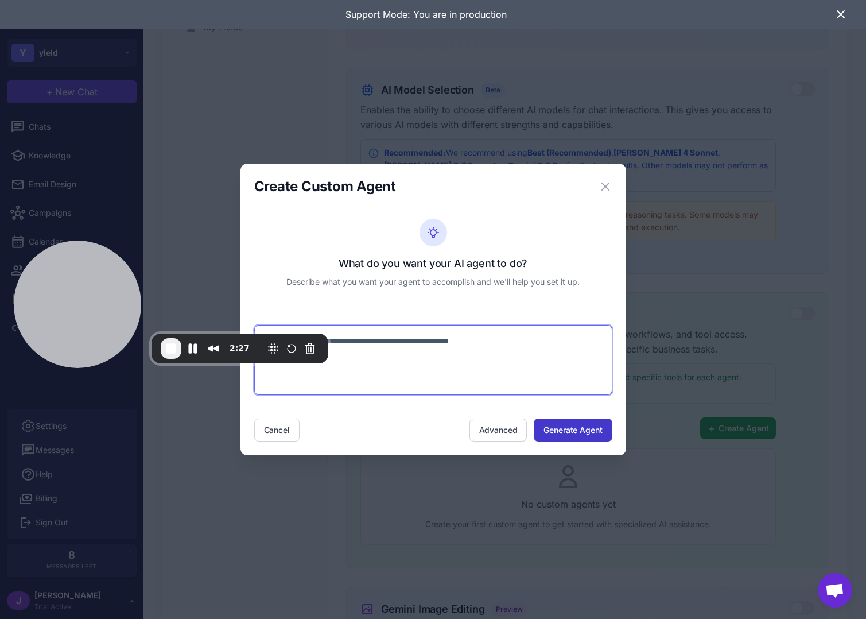
type textarea "**********"
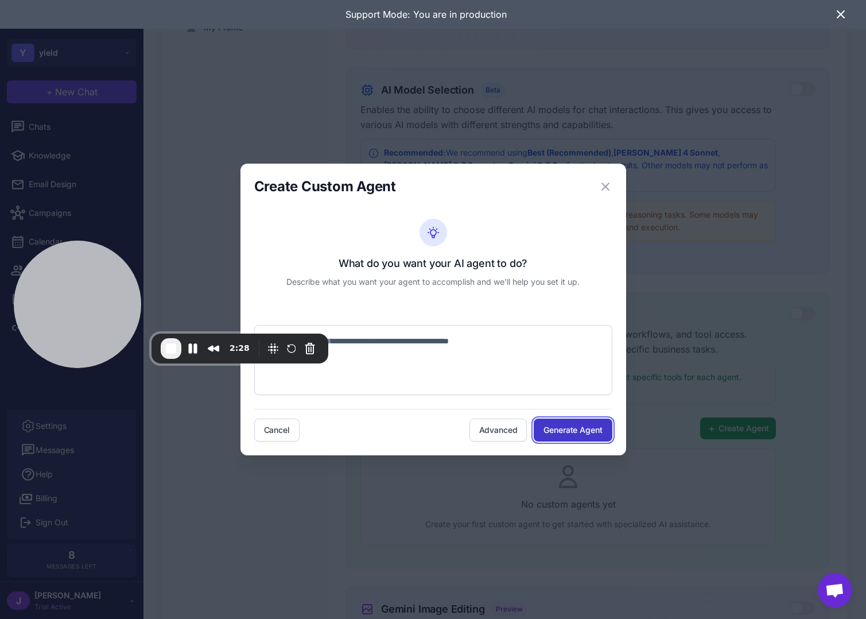
click at [556, 433] on button "Generate Agent" at bounding box center [573, 429] width 78 height 23
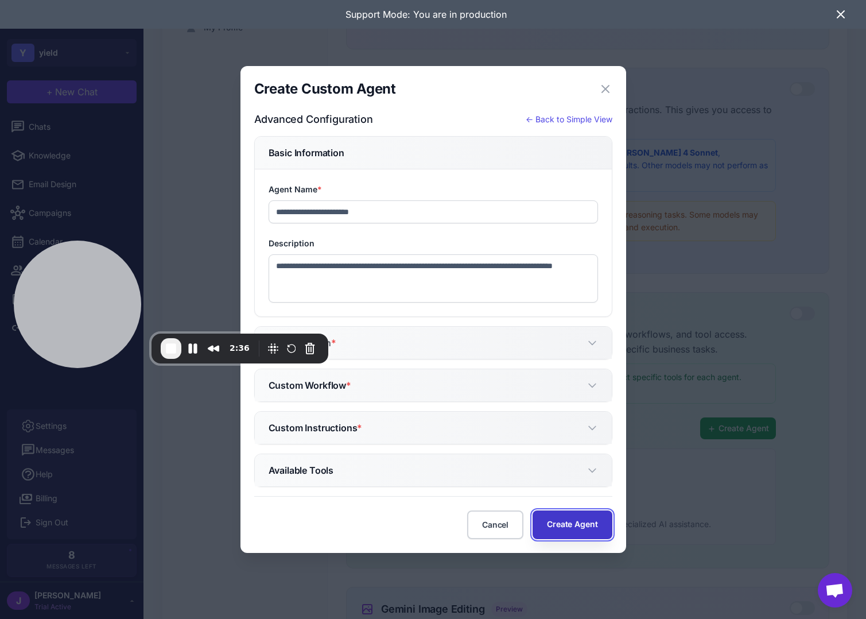
click at [579, 530] on button "Create Agent" at bounding box center [572, 524] width 79 height 29
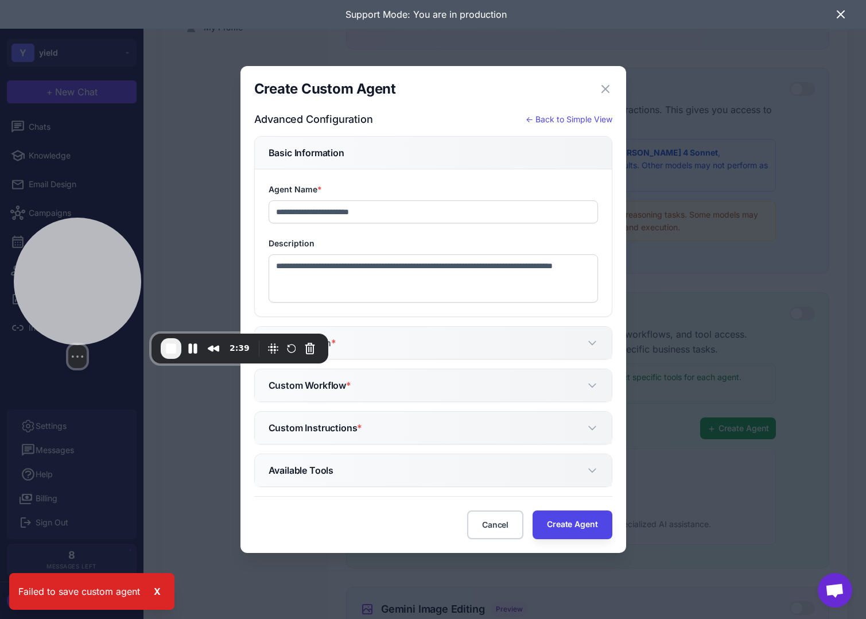
drag, startPoint x: 87, startPoint y: 301, endPoint x: 71, endPoint y: 244, distance: 58.7
click at [71, 244] on div at bounding box center [77, 280] width 127 height 127
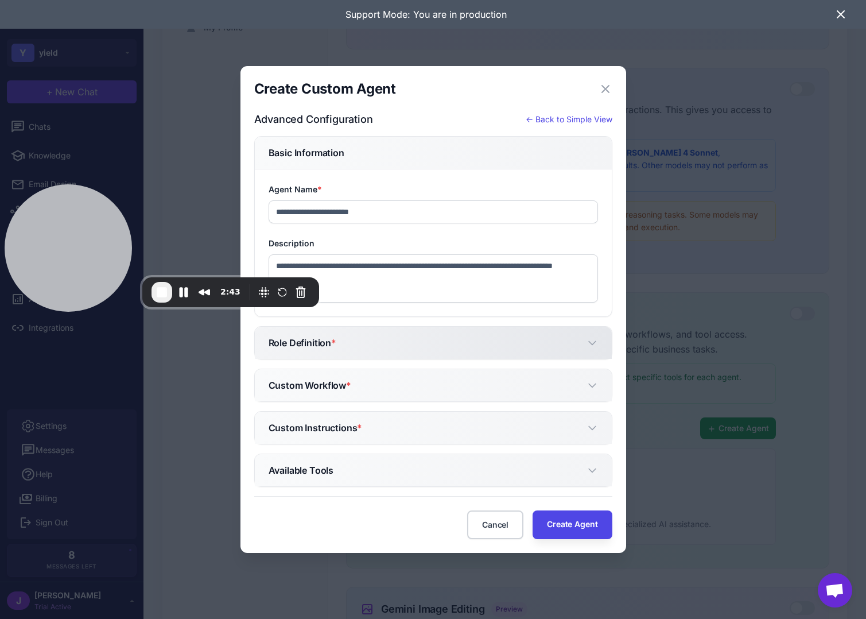
click at [356, 344] on button "Role Definition *" at bounding box center [433, 343] width 357 height 32
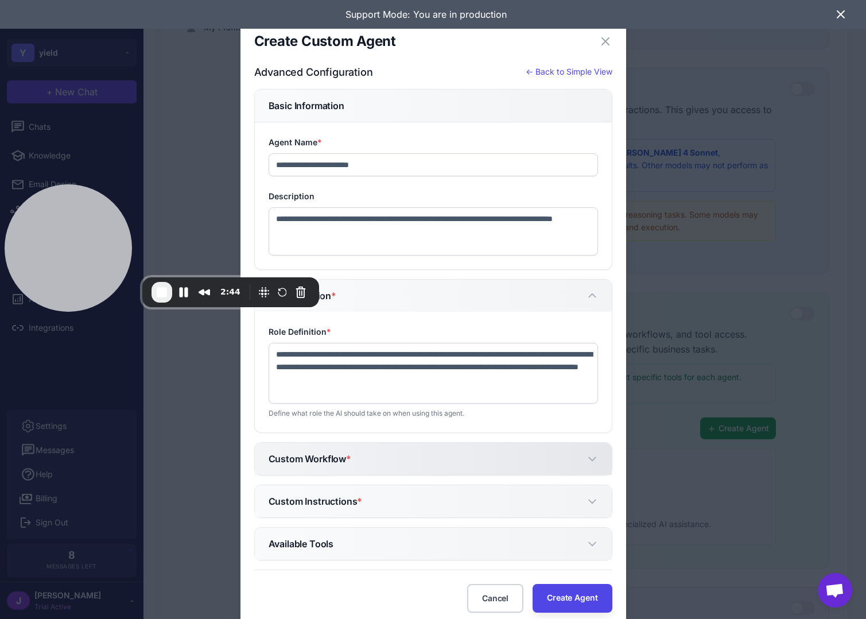
click at [327, 471] on button "Custom Workflow *" at bounding box center [433, 458] width 357 height 32
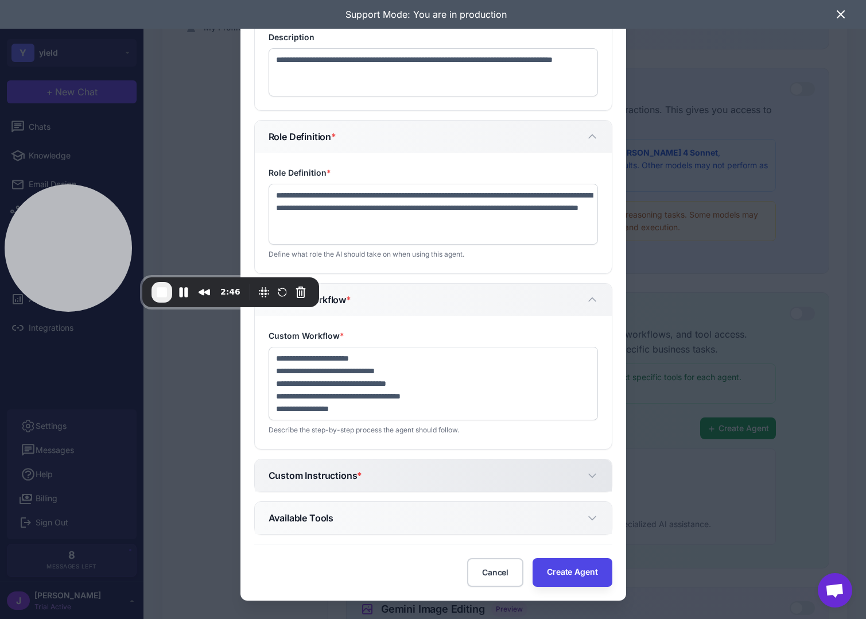
click at [348, 479] on h5 "Custom Instructions *" at bounding box center [316, 475] width 94 height 14
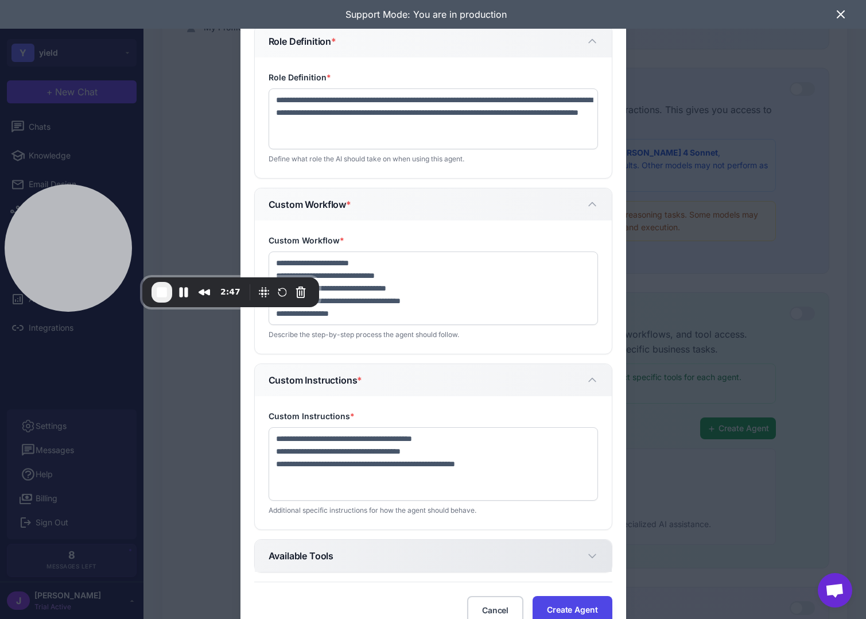
click at [363, 564] on button "Available Tools" at bounding box center [433, 555] width 357 height 32
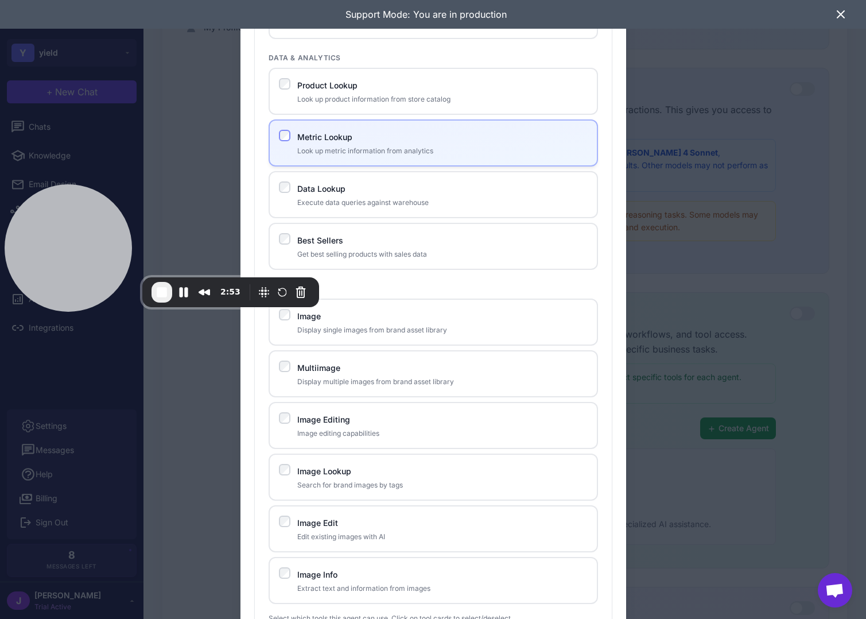
scroll to position [962, 0]
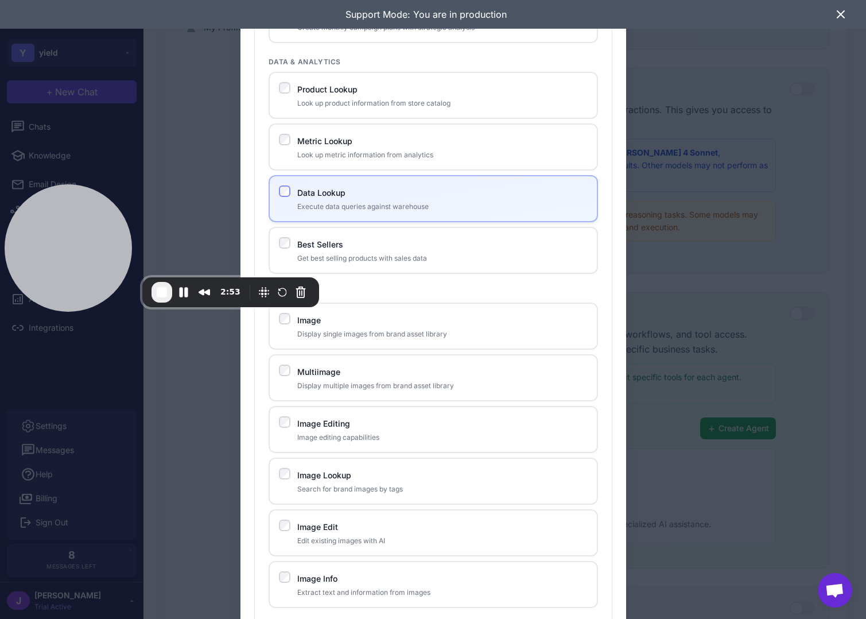
click at [328, 188] on label "Data Lookup" at bounding box center [321, 193] width 48 height 10
click at [270, 193] on div "Data Lookup Execute data queries against warehouse" at bounding box center [433, 198] width 329 height 47
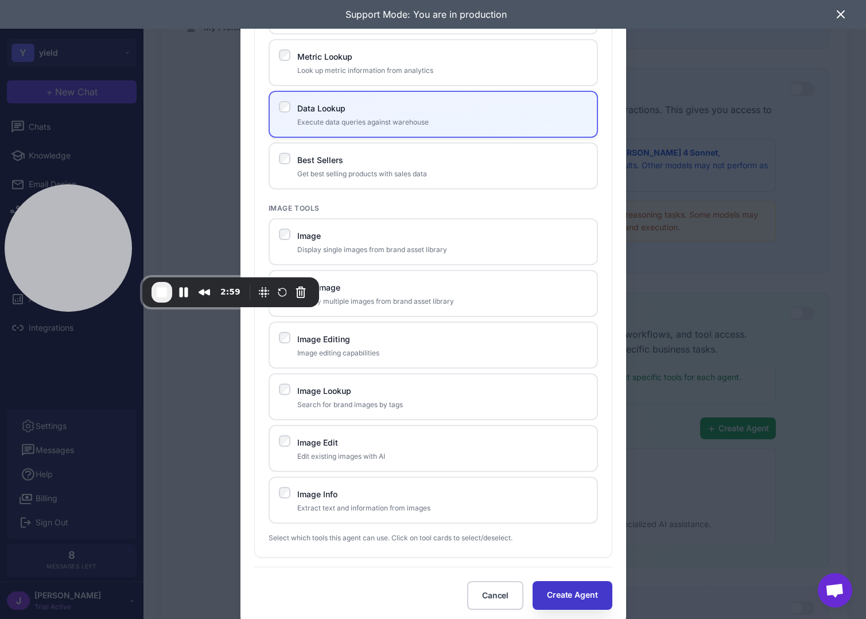
scroll to position [1069, 0]
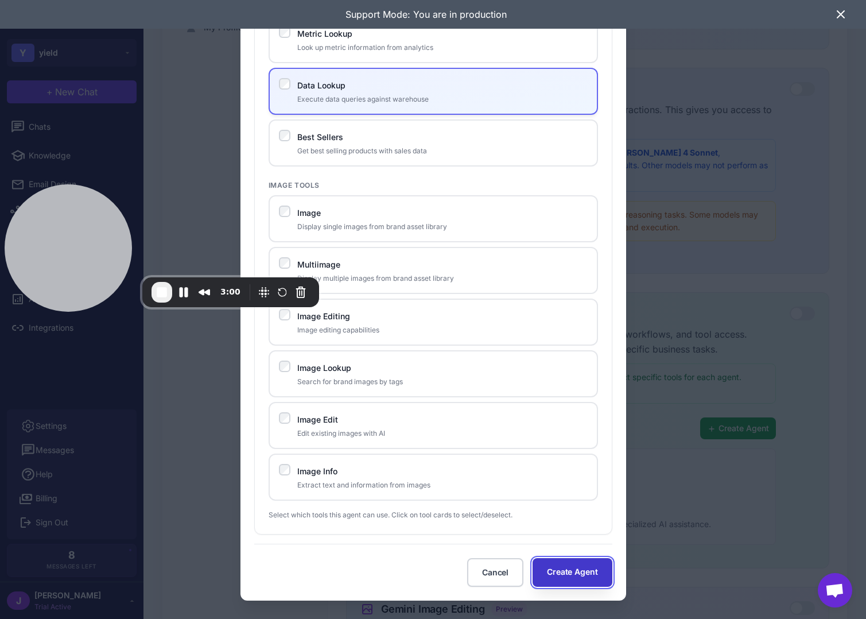
click at [579, 577] on button "Create Agent" at bounding box center [572, 572] width 79 height 29
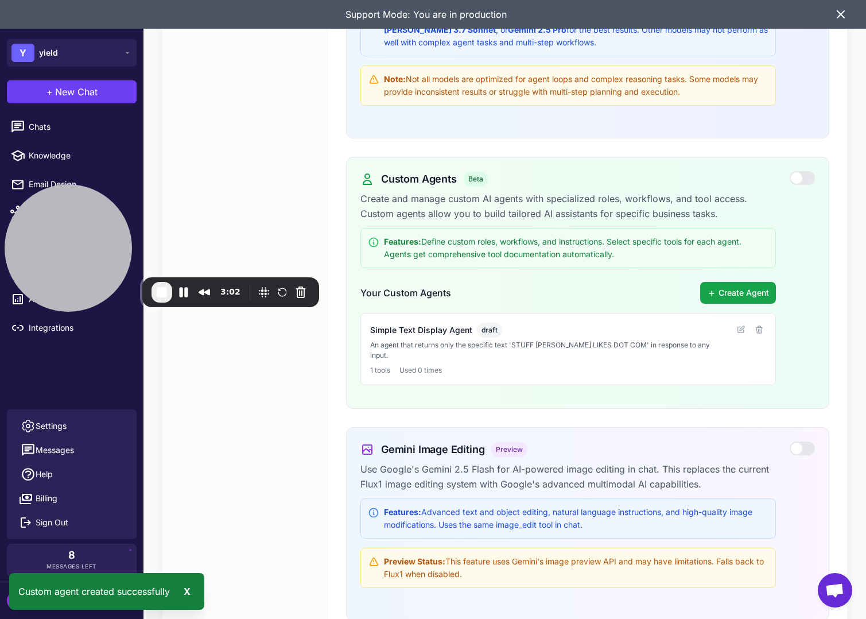
scroll to position [613, 0]
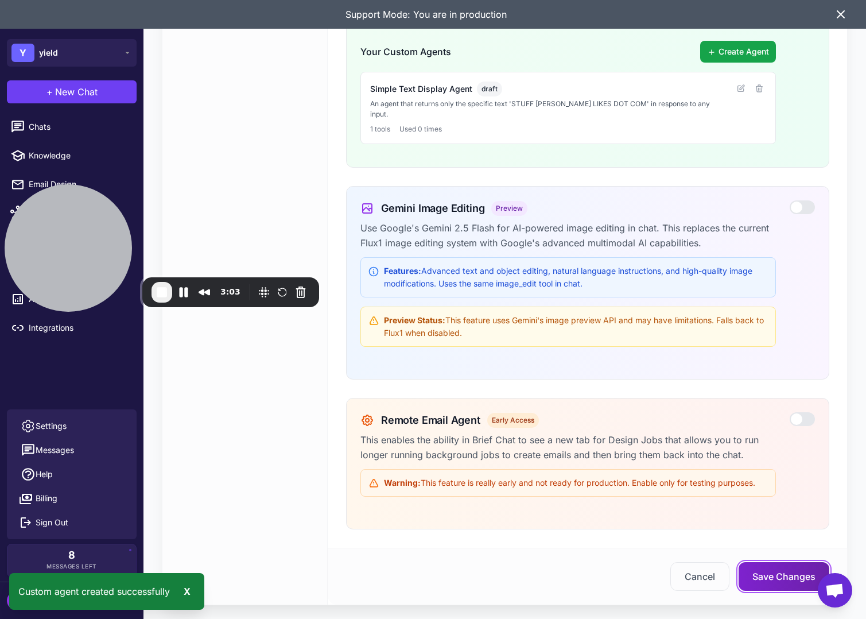
click at [771, 562] on button "Save Changes" at bounding box center [784, 576] width 91 height 29
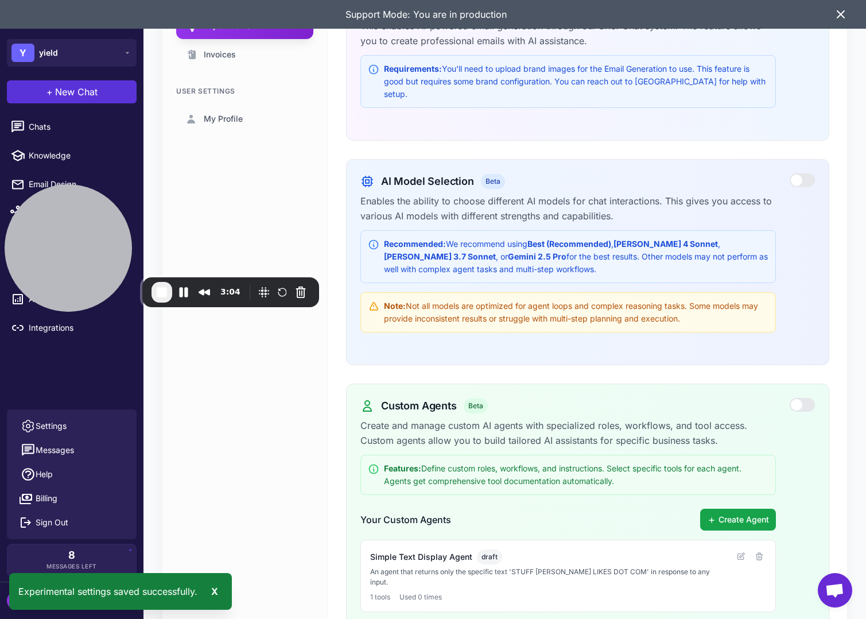
scroll to position [0, 0]
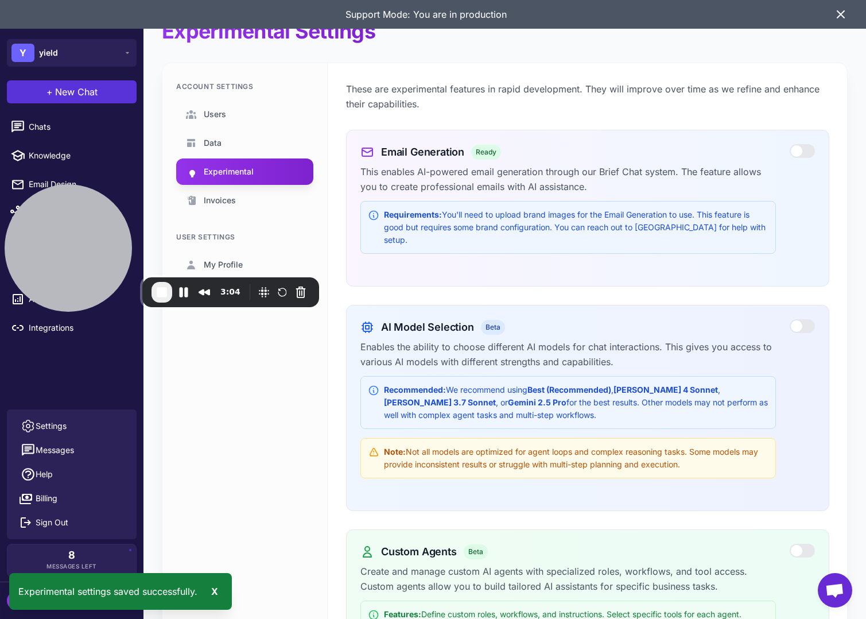
click at [84, 97] on span "New Chat" at bounding box center [76, 92] width 42 height 14
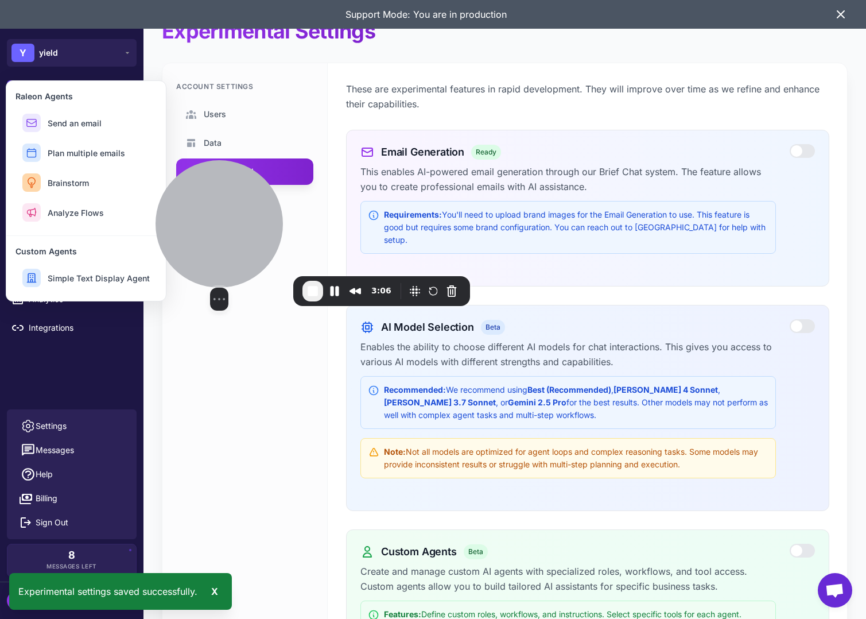
drag, startPoint x: 72, startPoint y: 212, endPoint x: 223, endPoint y: 211, distance: 150.9
click at [223, 211] on div at bounding box center [219, 223] width 127 height 127
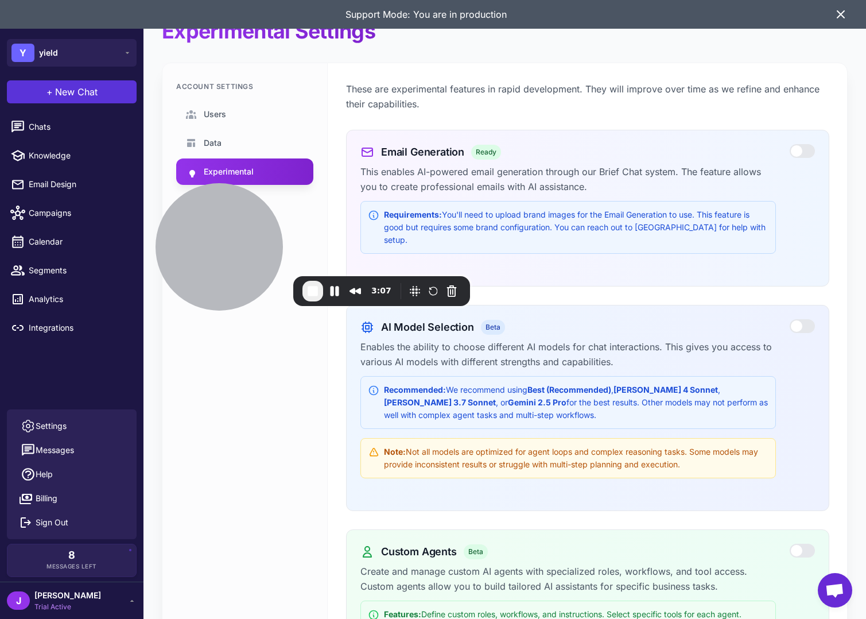
click at [75, 97] on span "New Chat" at bounding box center [76, 92] width 42 height 14
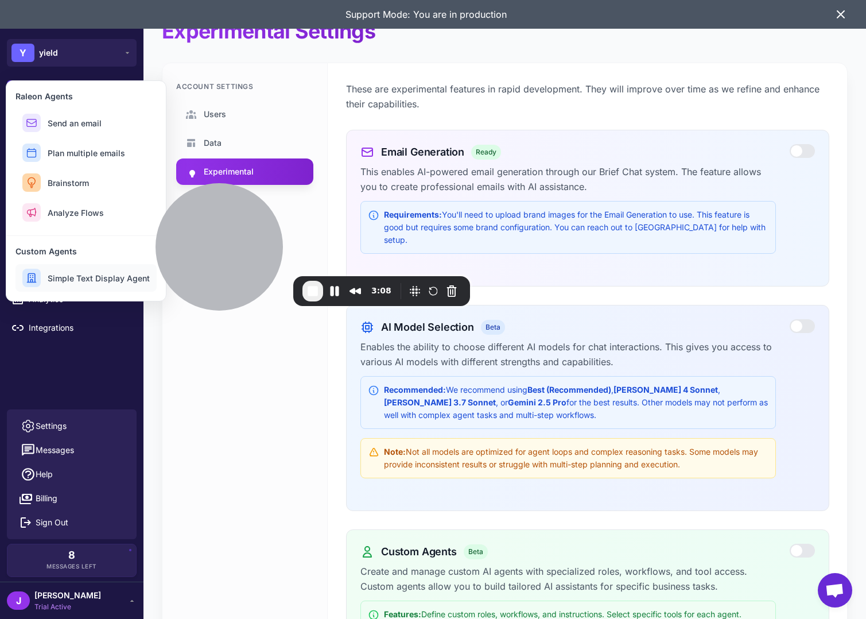
click at [103, 285] on button "Simple Text Display Agent" at bounding box center [85, 278] width 141 height 28
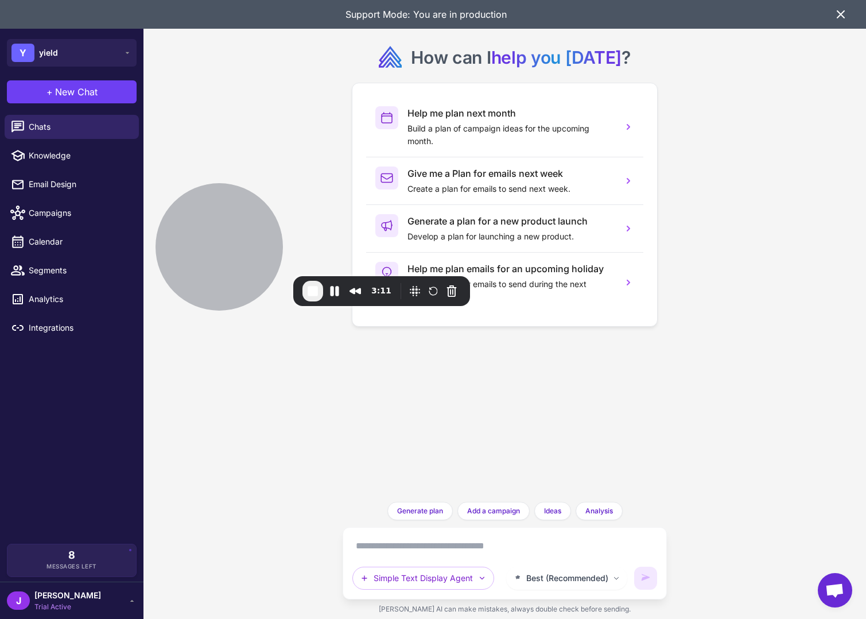
click at [401, 547] on textarea at bounding box center [504, 546] width 305 height 18
type textarea "*****"
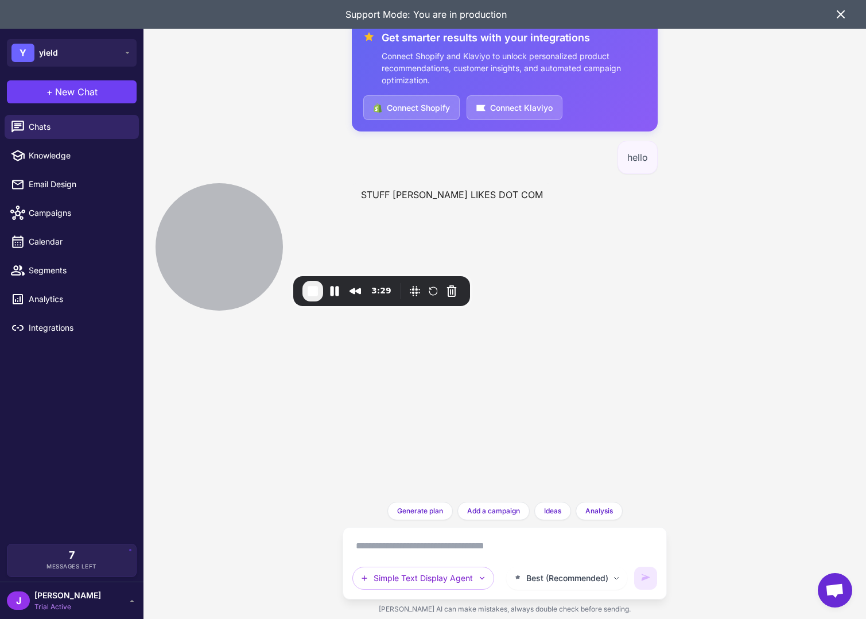
drag, startPoint x: 532, startPoint y: 262, endPoint x: 516, endPoint y: 260, distance: 16.2
click at [533, 261] on div "Get smarter results with your integrations Connect Shopify and Klaviyo to unloc…" at bounding box center [505, 251] width 325 height 502
click at [51, 121] on span "Chats" at bounding box center [79, 127] width 101 height 13
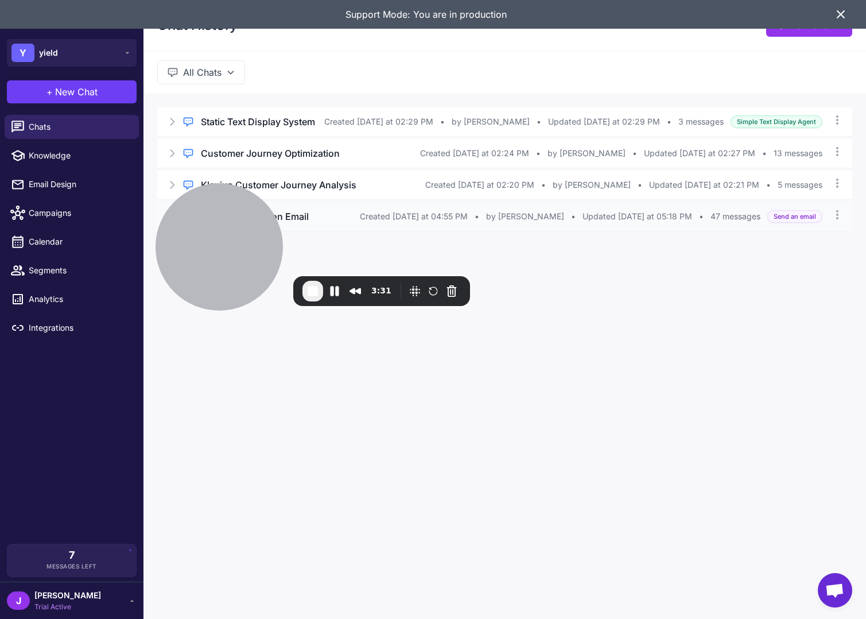
click at [425, 210] on span "Created [DATE] at 04:55 PM" at bounding box center [414, 216] width 108 height 13
click at [325, 213] on div "Brand Introduction Email" at bounding box center [280, 216] width 159 height 14
click at [807, 213] on span "Send an email" at bounding box center [794, 216] width 55 height 13
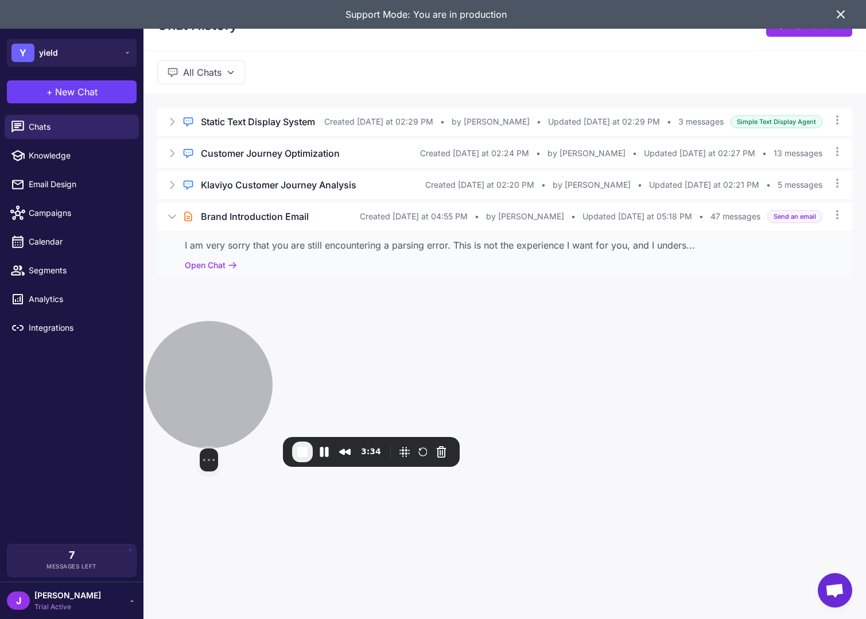
drag, startPoint x: 228, startPoint y: 226, endPoint x: 209, endPoint y: 355, distance: 129.9
click at [211, 397] on div at bounding box center [208, 384] width 127 height 127
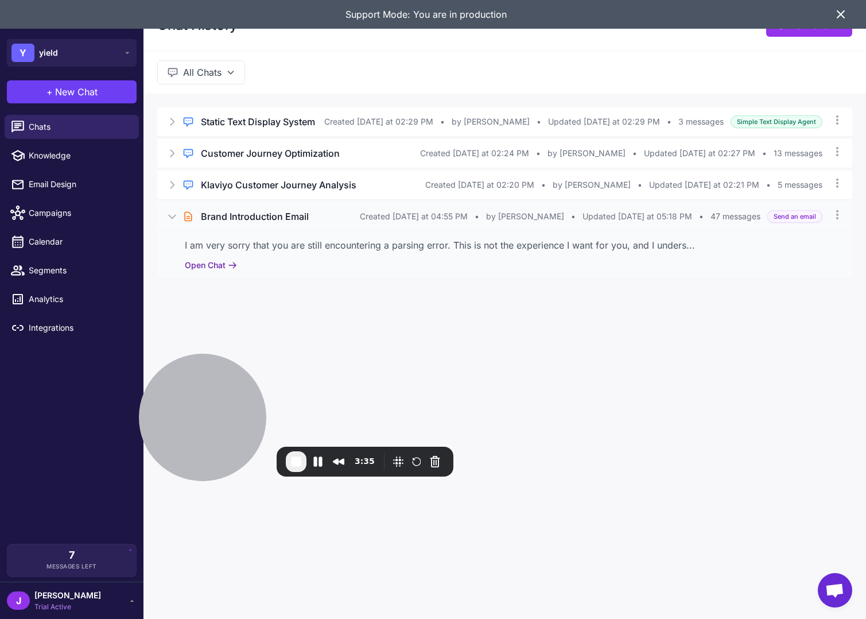
click at [212, 267] on button "Open Chat" at bounding box center [211, 265] width 52 height 13
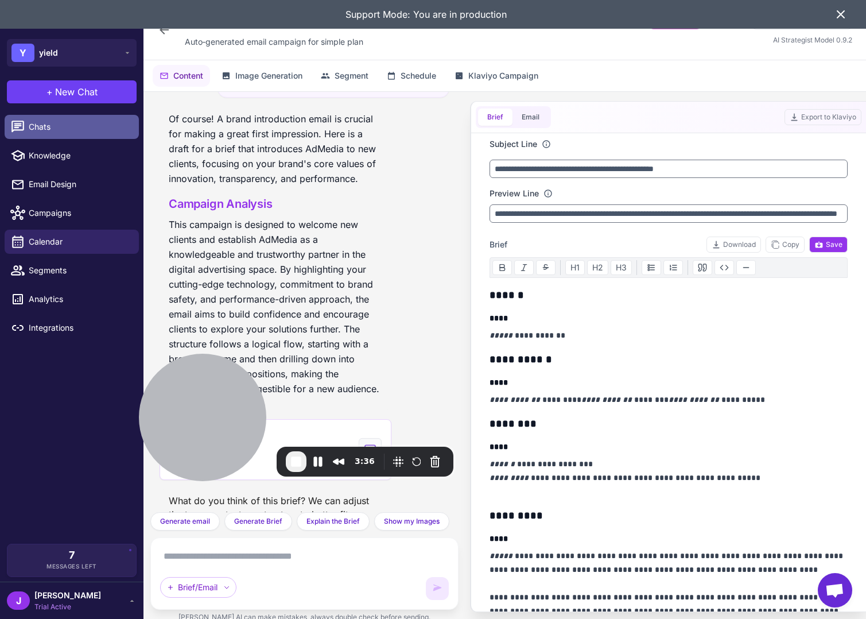
scroll to position [5785, 0]
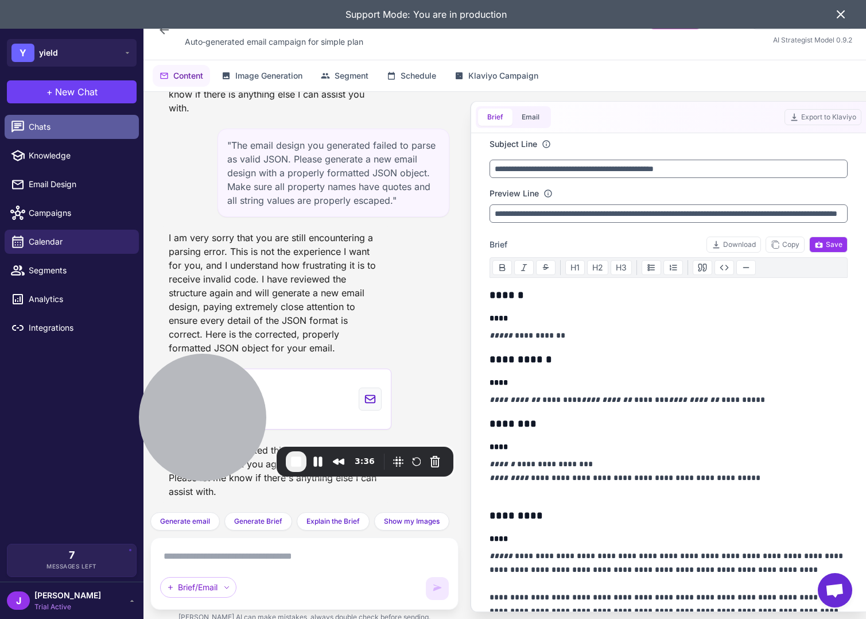
click at [28, 119] on div at bounding box center [21, 126] width 15 height 15
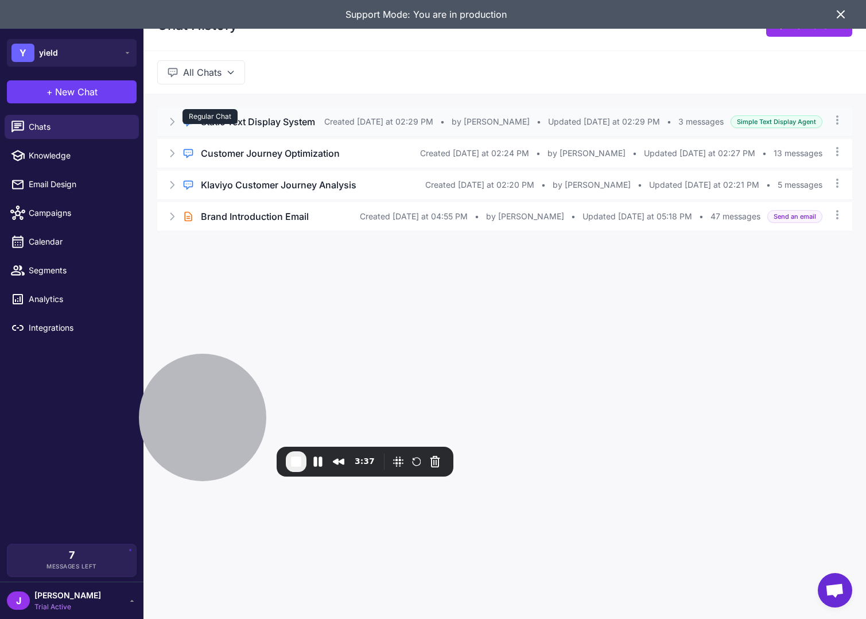
click at [213, 121] on div "Regular Chat" at bounding box center [209, 116] width 55 height 15
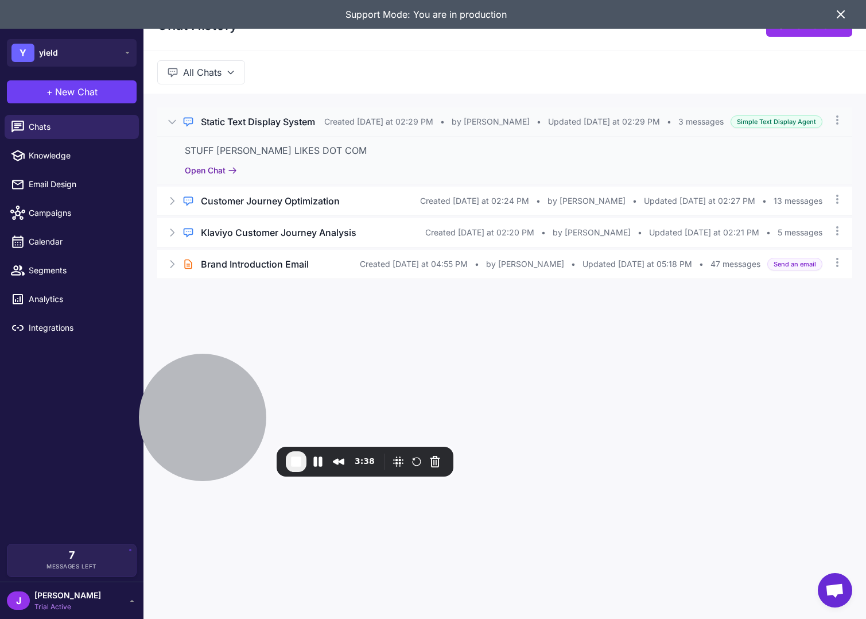
click at [207, 168] on button "Open Chat" at bounding box center [211, 170] width 52 height 13
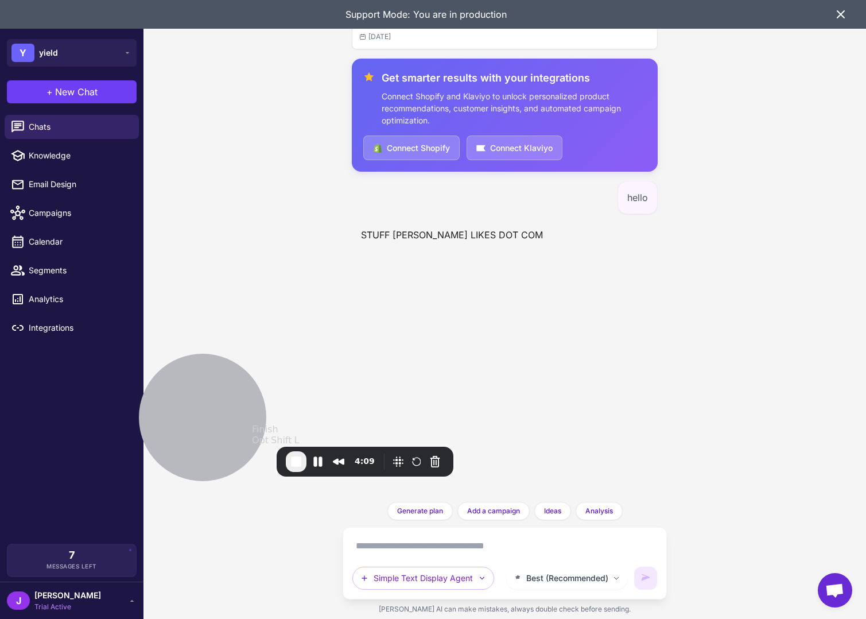
click at [297, 465] on span "End Recording" at bounding box center [296, 462] width 14 height 14
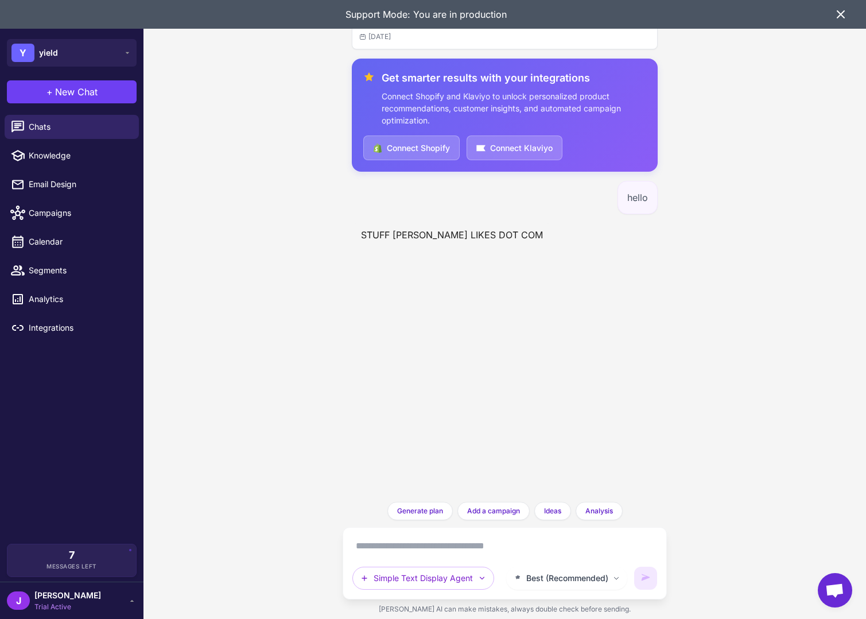
click at [284, 271] on div "Static Text Display System Today Get smarter results with your integrations Con…" at bounding box center [504, 309] width 723 height 619
click at [839, 18] on icon at bounding box center [841, 14] width 14 height 14
click at [104, 564] on div "7 Messages Left" at bounding box center [71, 559] width 112 height 21
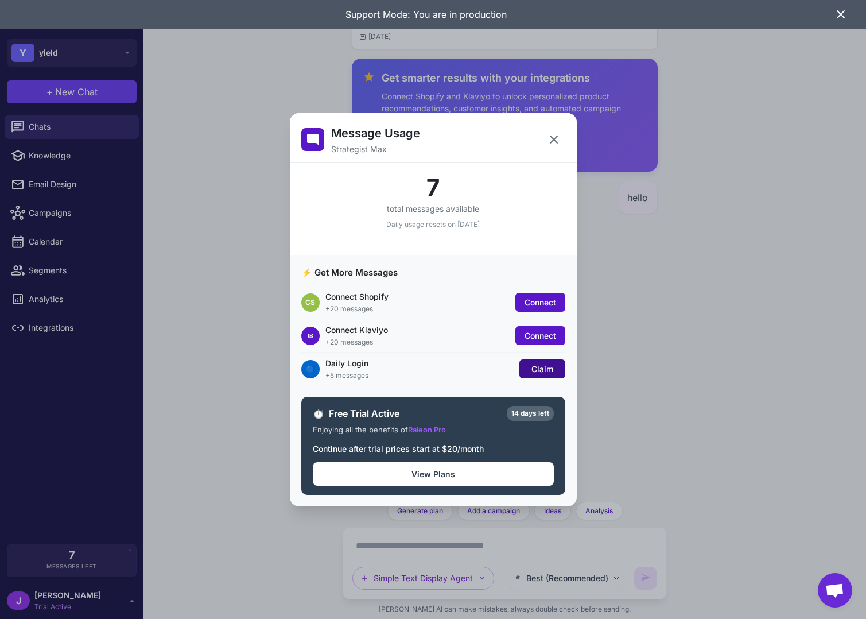
click at [543, 364] on span "Claim" at bounding box center [542, 369] width 22 height 10
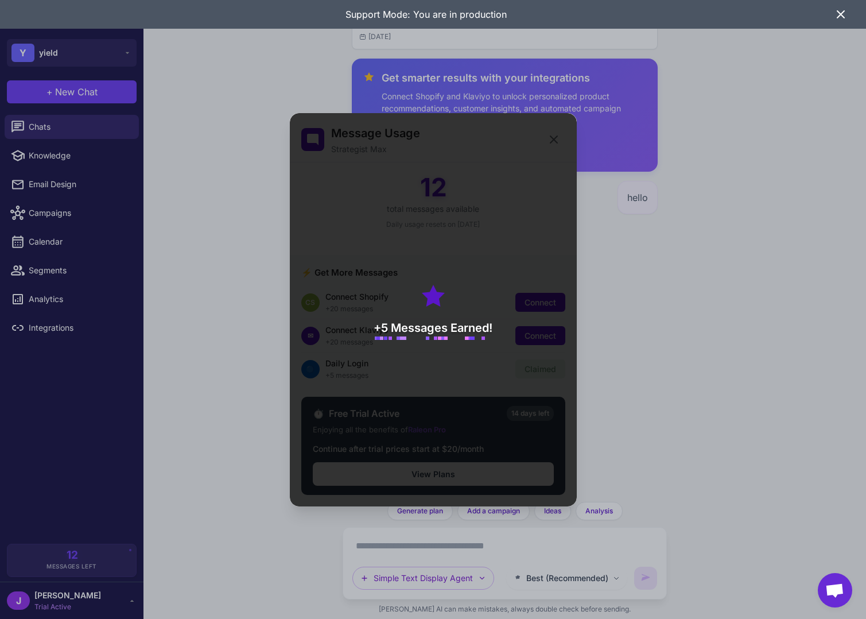
click at [554, 140] on div "+5 Messages Earned!" at bounding box center [433, 309] width 287 height 393
click at [553, 142] on div "+5 Messages Earned!" at bounding box center [433, 309] width 287 height 393
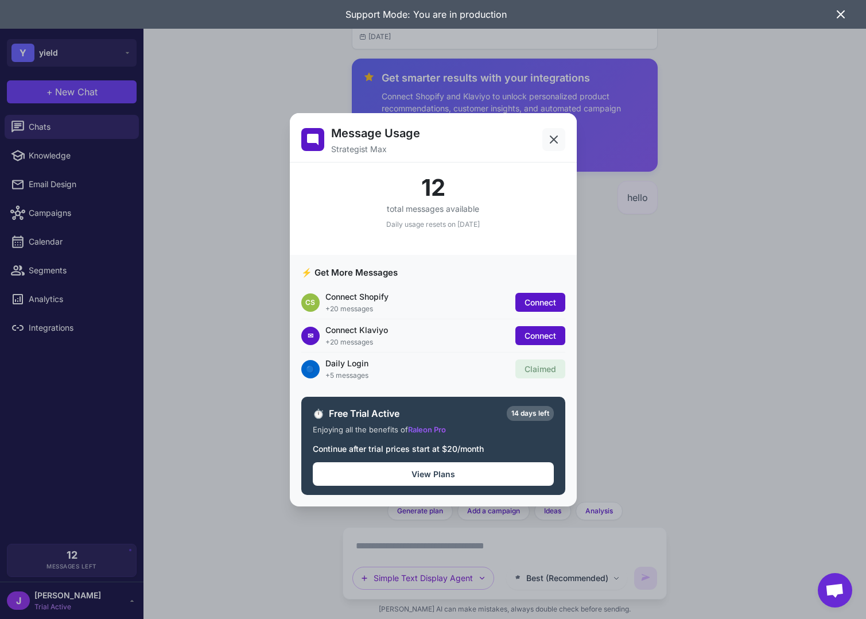
click at [549, 141] on icon at bounding box center [554, 140] width 14 height 14
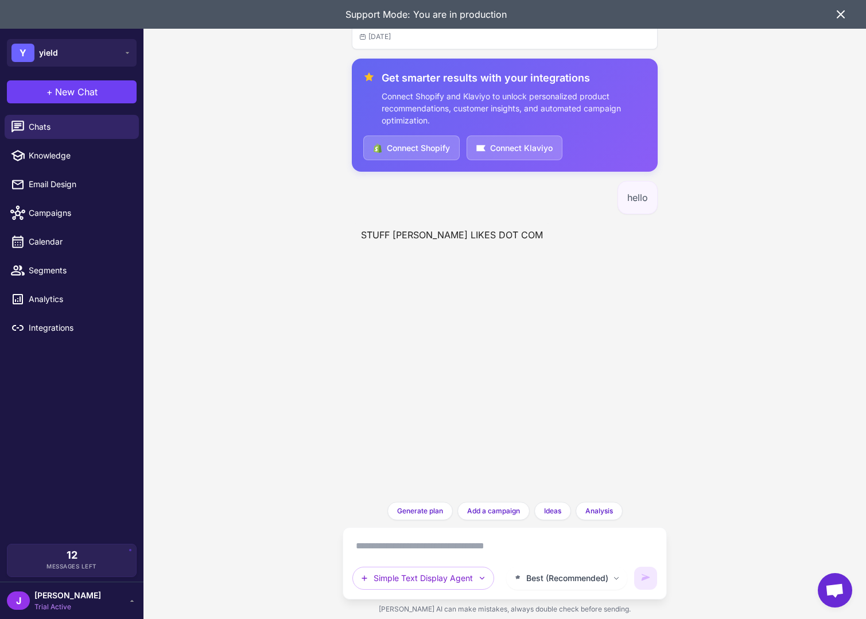
click at [837, 20] on icon at bounding box center [841, 14] width 14 height 14
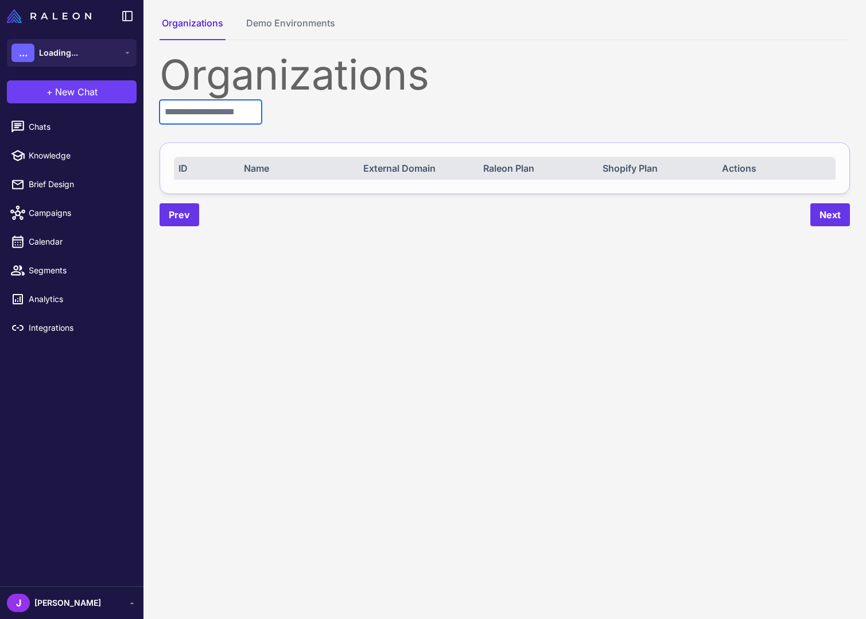
click at [216, 109] on input "text" at bounding box center [211, 112] width 102 height 24
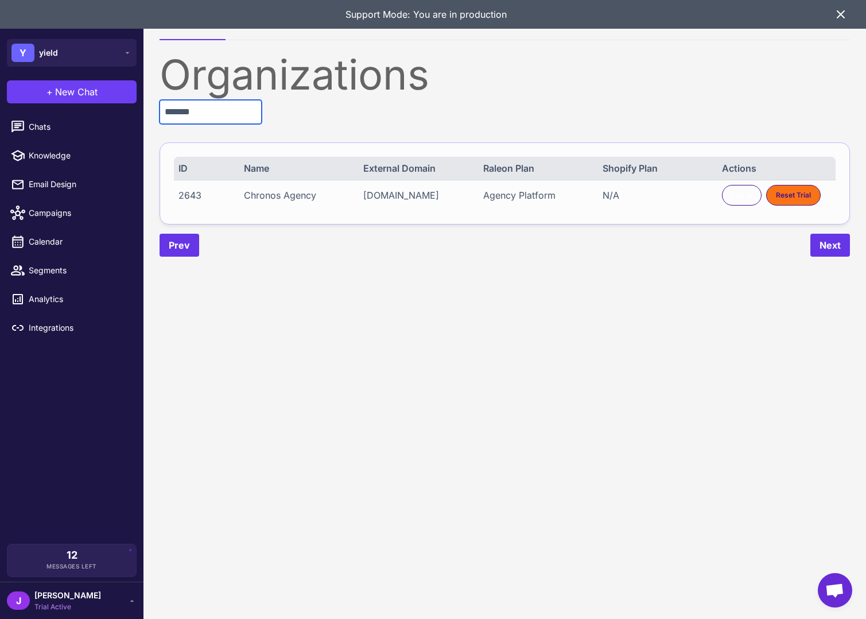
type input "*******"
click at [739, 207] on div "2643 Chronos Agency chronos.agency Agency Platform N/A Log In Reset Trial" at bounding box center [505, 195] width 662 height 30
click at [739, 196] on span "Log In" at bounding box center [742, 195] width 20 height 10
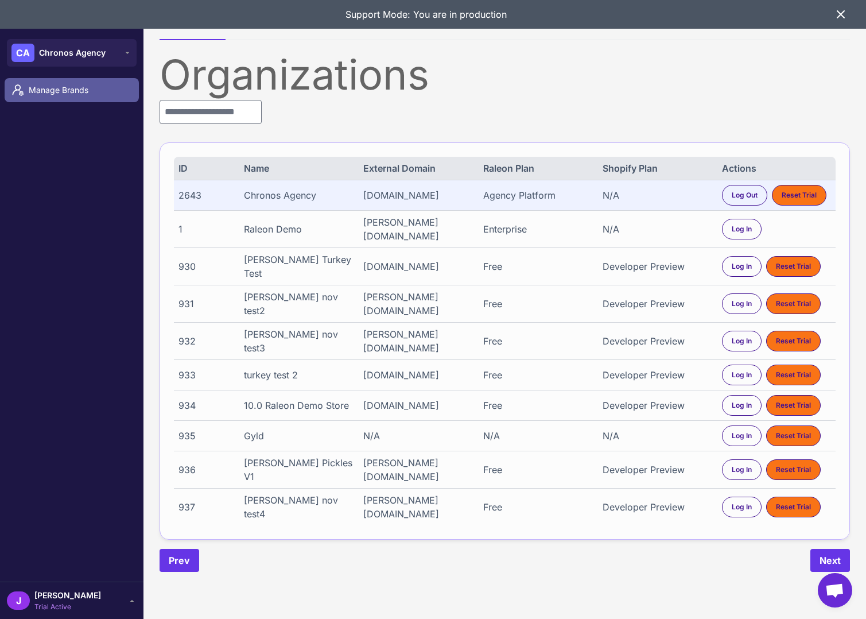
click at [54, 91] on span "Manage Brands" at bounding box center [79, 90] width 101 height 13
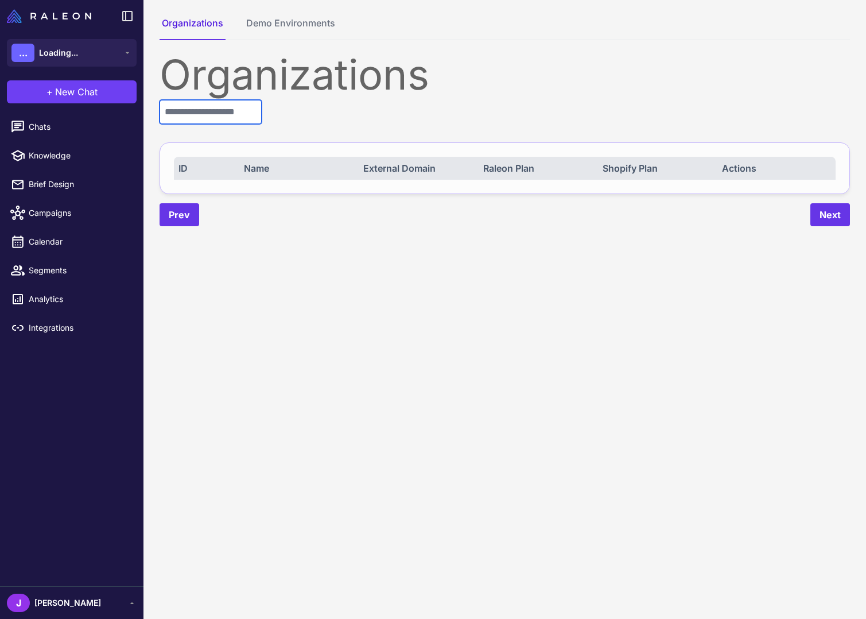
click at [192, 110] on input "text" at bounding box center [211, 112] width 102 height 24
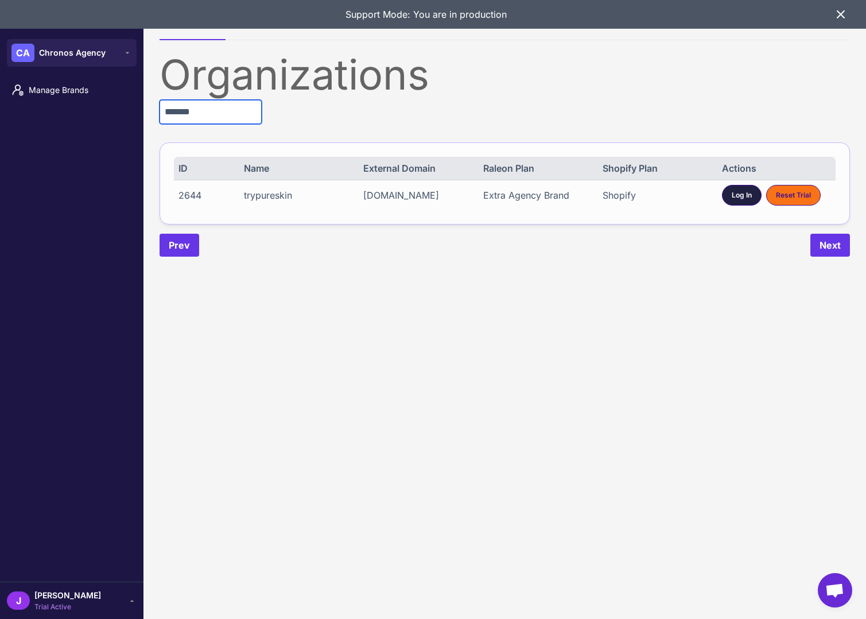
type input "*******"
click at [733, 199] on span "Log In" at bounding box center [742, 195] width 20 height 10
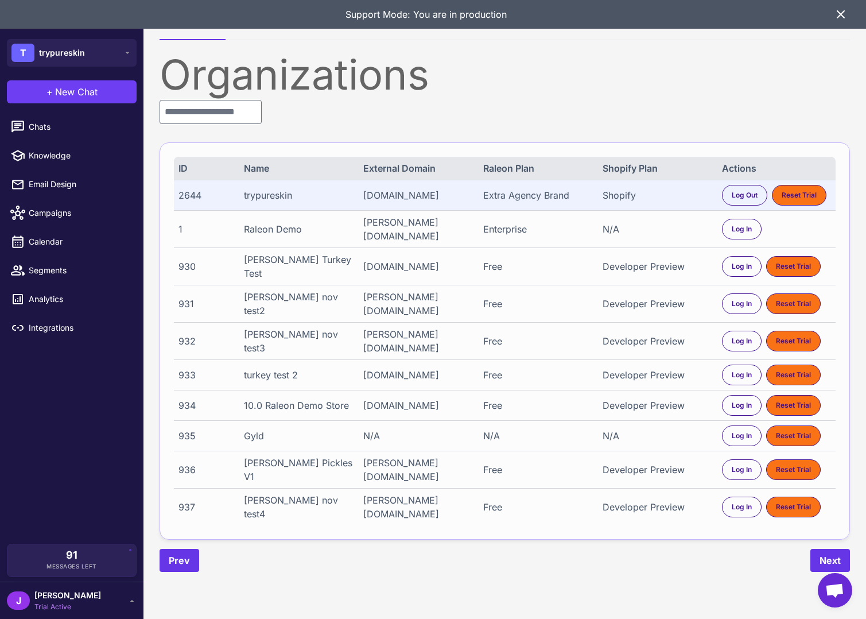
click at [838, 15] on icon at bounding box center [841, 14] width 14 height 14
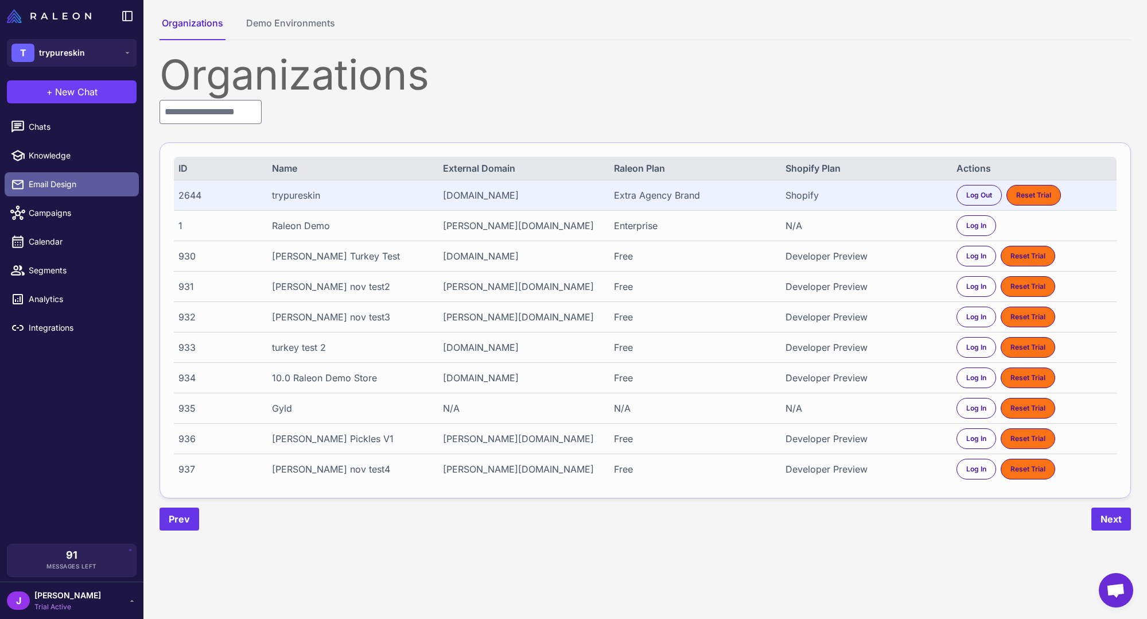
click at [60, 173] on link "Email Design" at bounding box center [72, 184] width 134 height 24
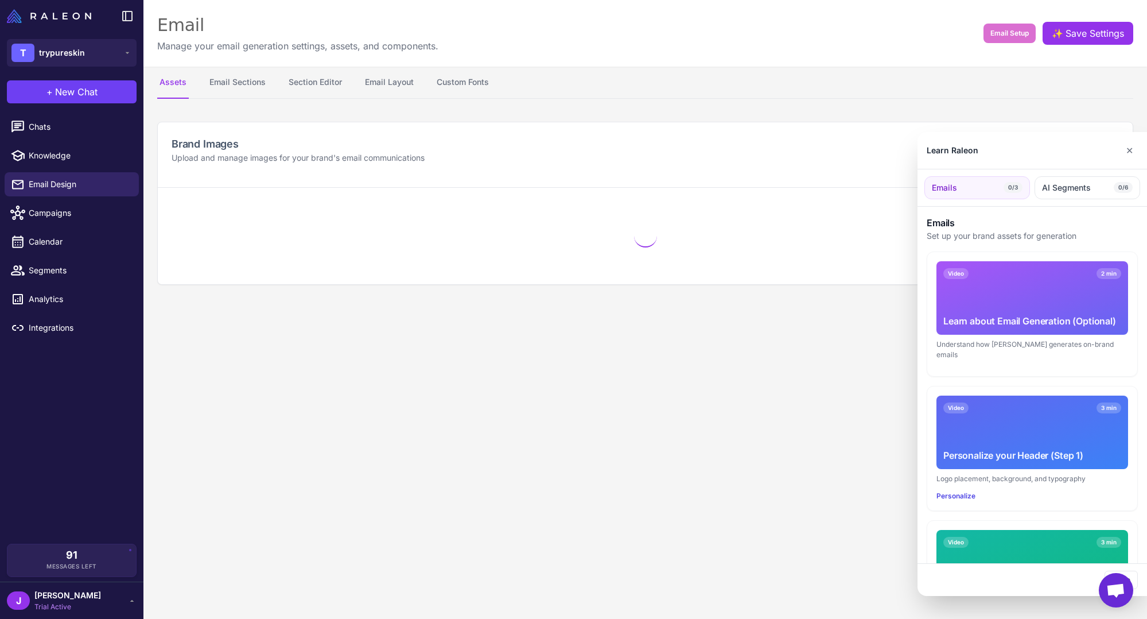
click at [31, 115] on div at bounding box center [573, 309] width 1147 height 619
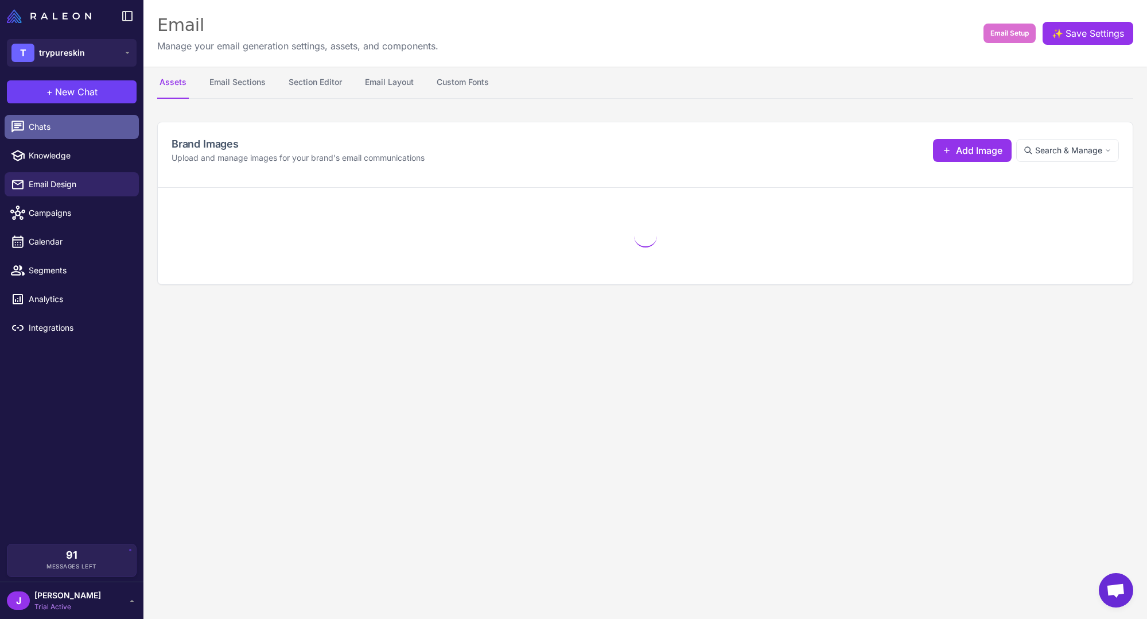
click at [30, 128] on span "Chats" at bounding box center [79, 127] width 101 height 13
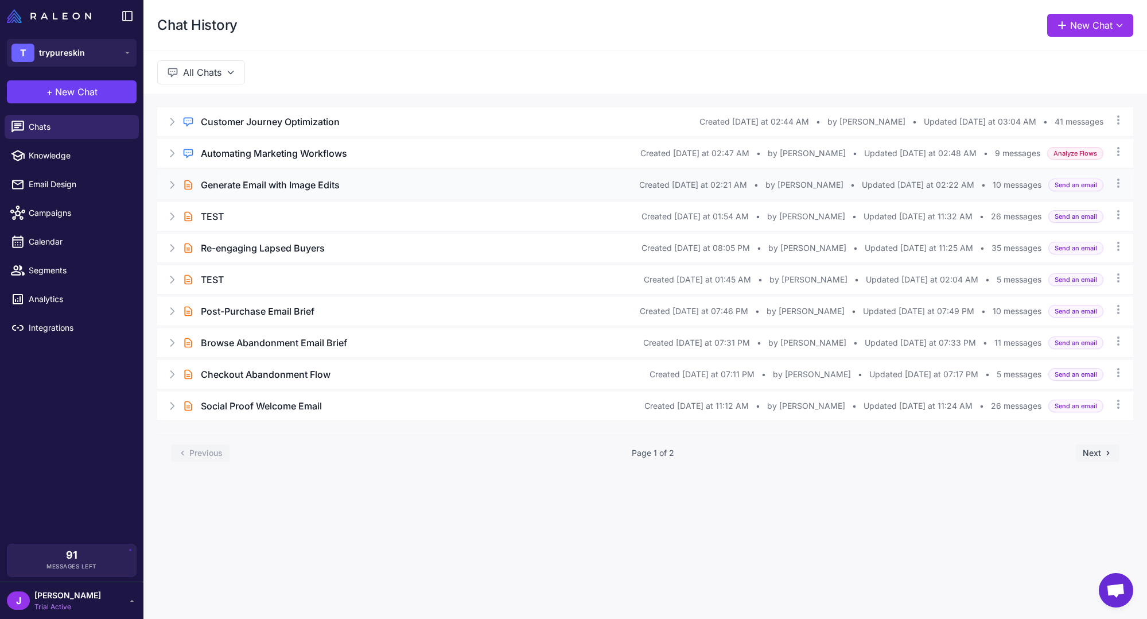
click at [285, 185] on h3 "Generate Email with Image Edits" at bounding box center [270, 185] width 139 height 14
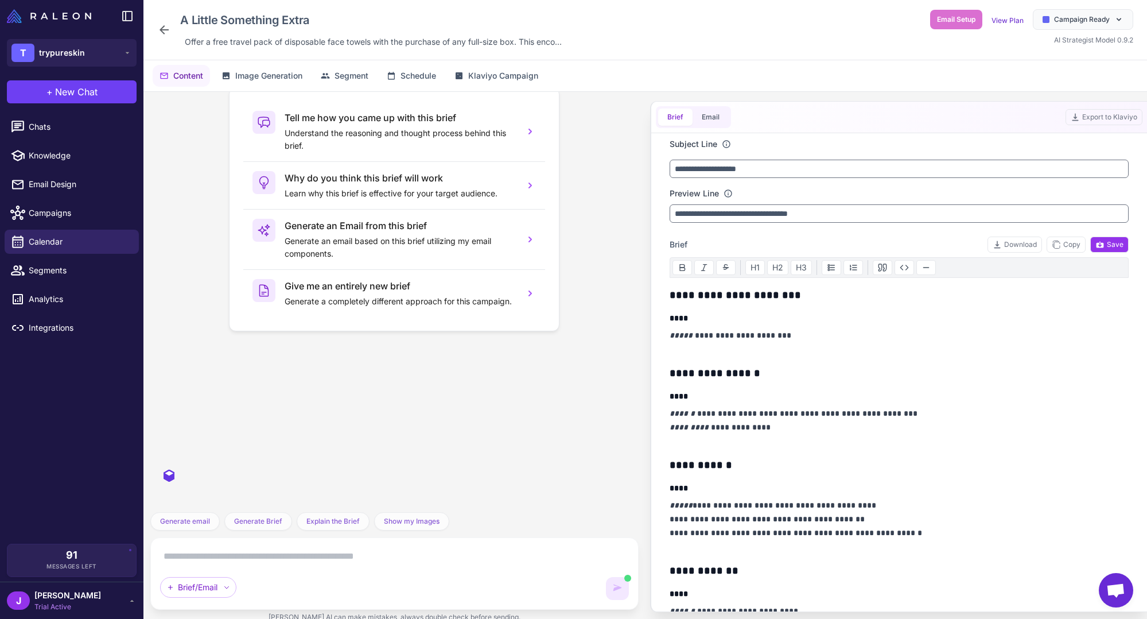
scroll to position [335, 0]
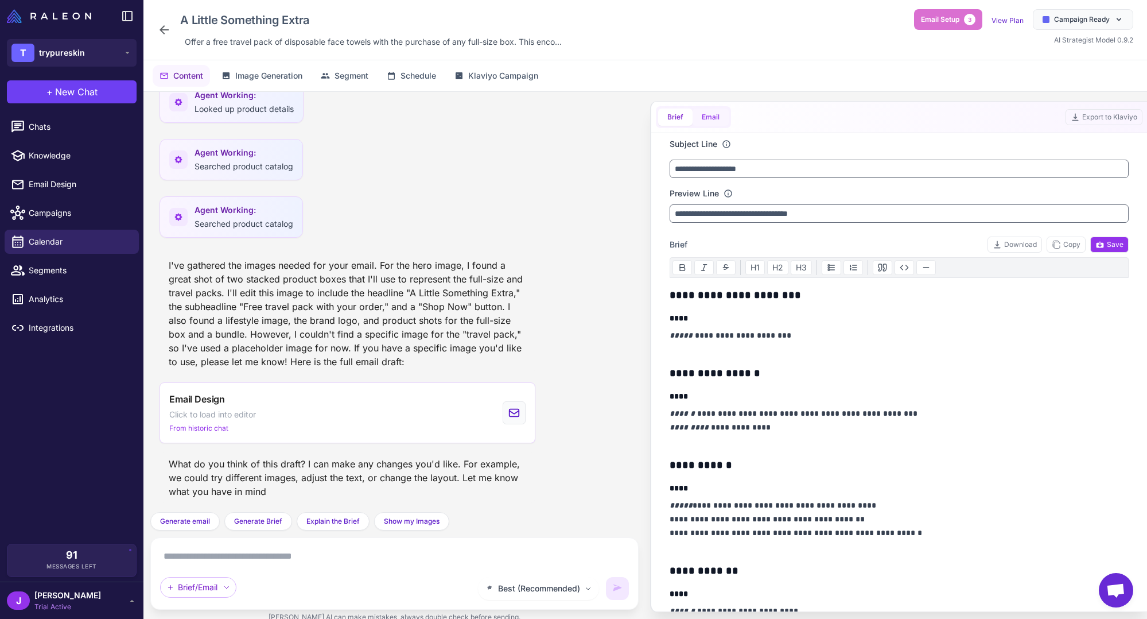
click at [722, 114] on button "Email" at bounding box center [711, 116] width 36 height 17
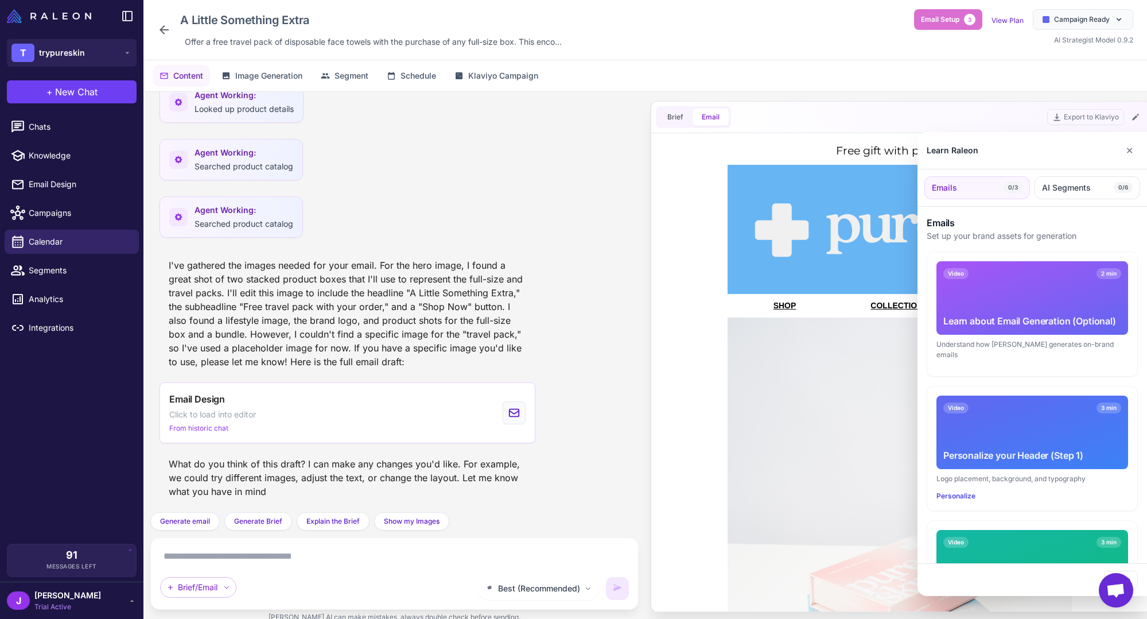
scroll to position [0, 0]
click at [865, 151] on button "✕" at bounding box center [1129, 150] width 17 height 23
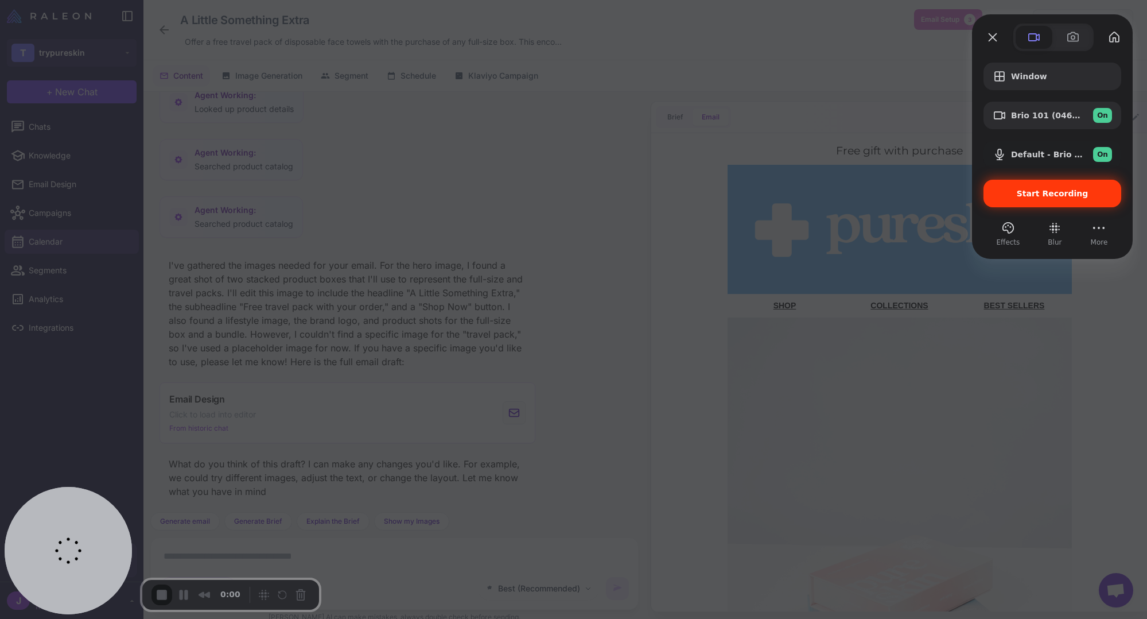
click at [865, 196] on span "Start Recording" at bounding box center [1053, 193] width 72 height 9
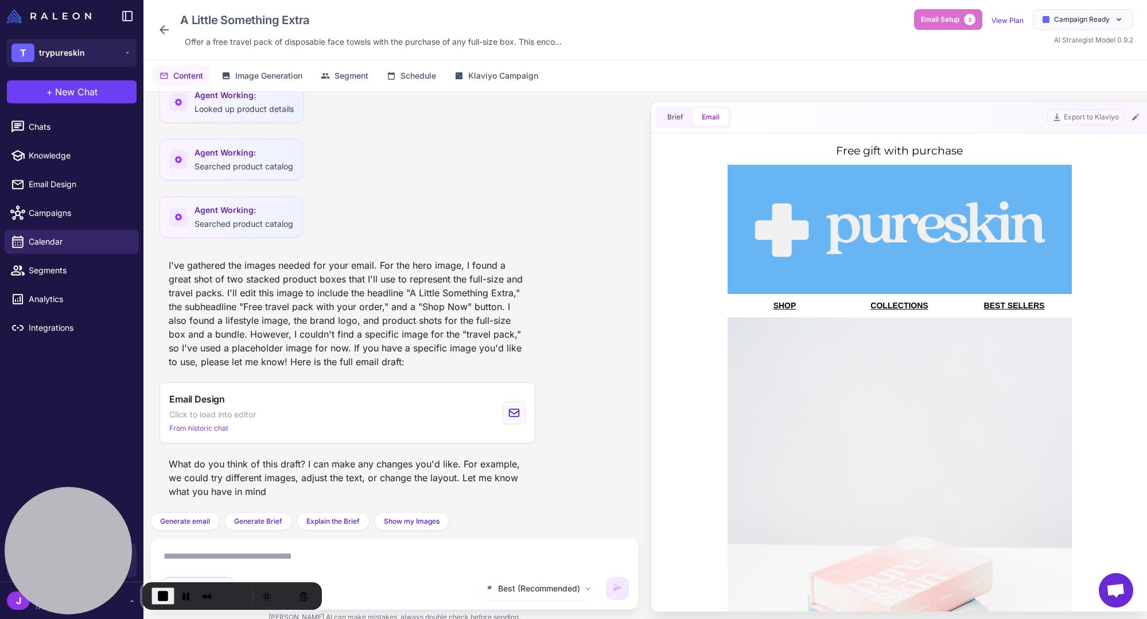
click at [302, 323] on div "I've gathered the images needed for your email. For the hero image, I found a g…" at bounding box center [348, 313] width 376 height 119
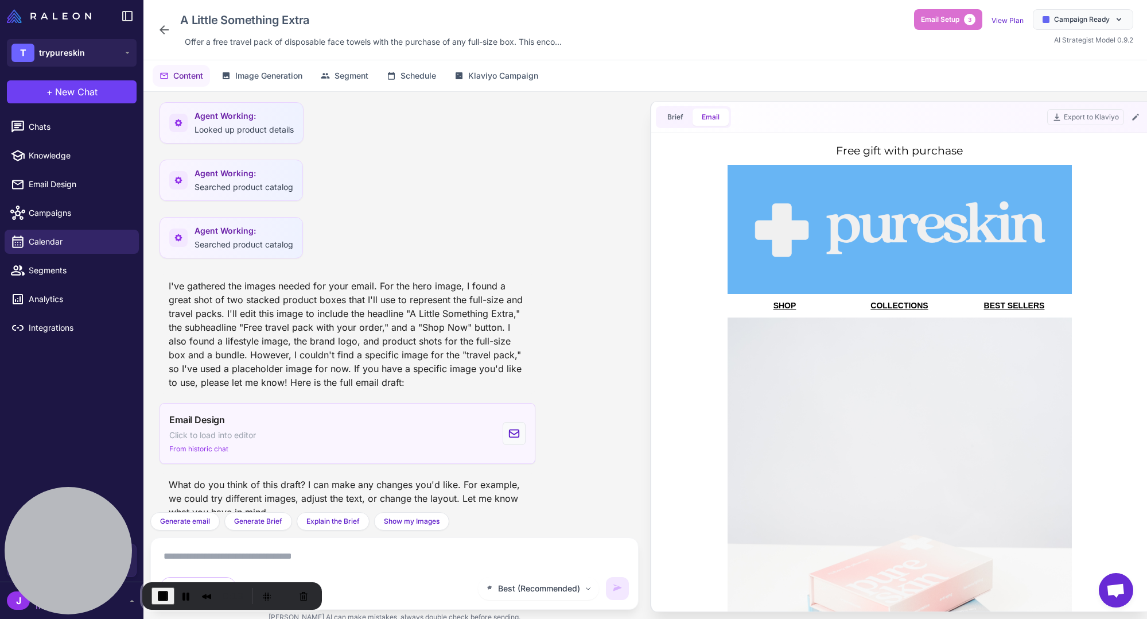
scroll to position [335, 0]
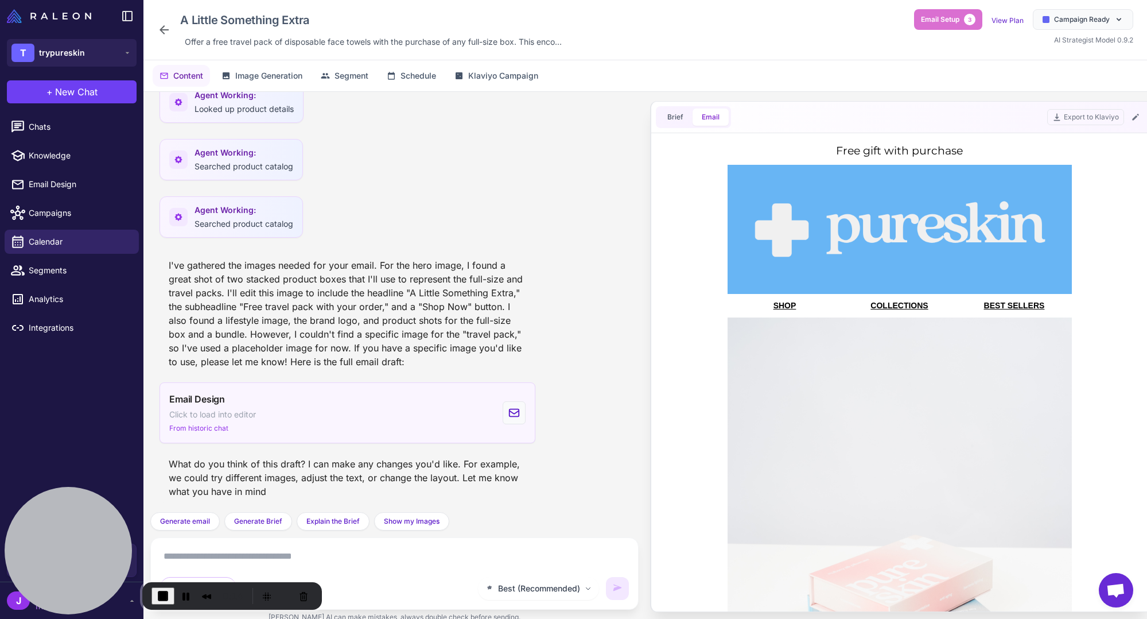
click at [355, 420] on div "Email Design Click to load into editor From historic chat" at bounding box center [348, 412] width 376 height 61
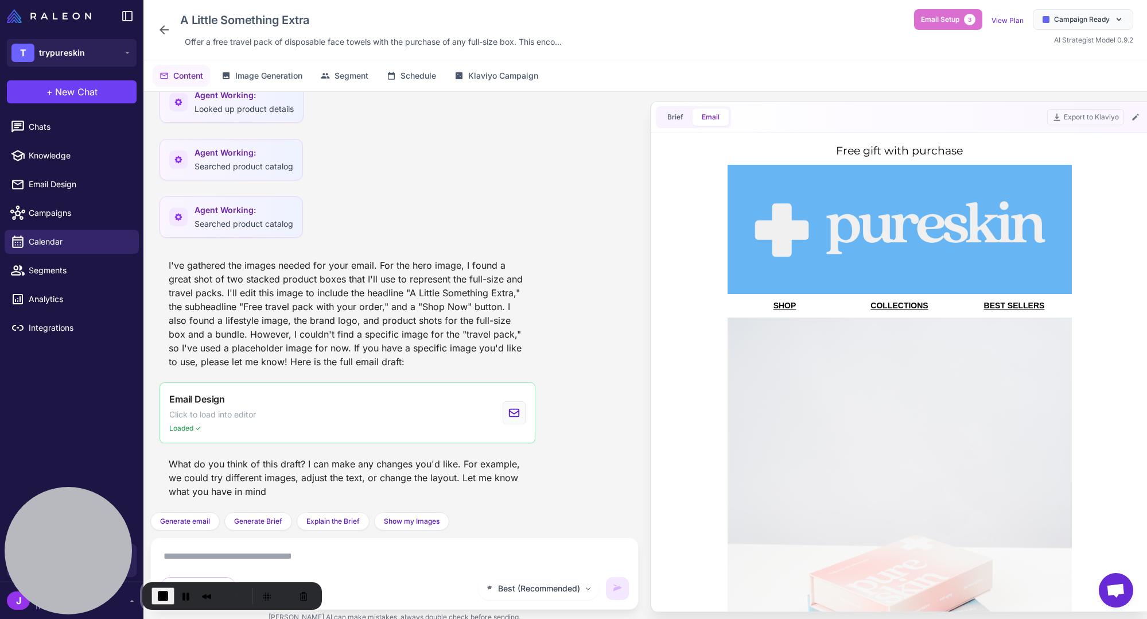
scroll to position [0, 0]
click at [189, 589] on button "Pause Recording" at bounding box center [186, 596] width 18 height 18
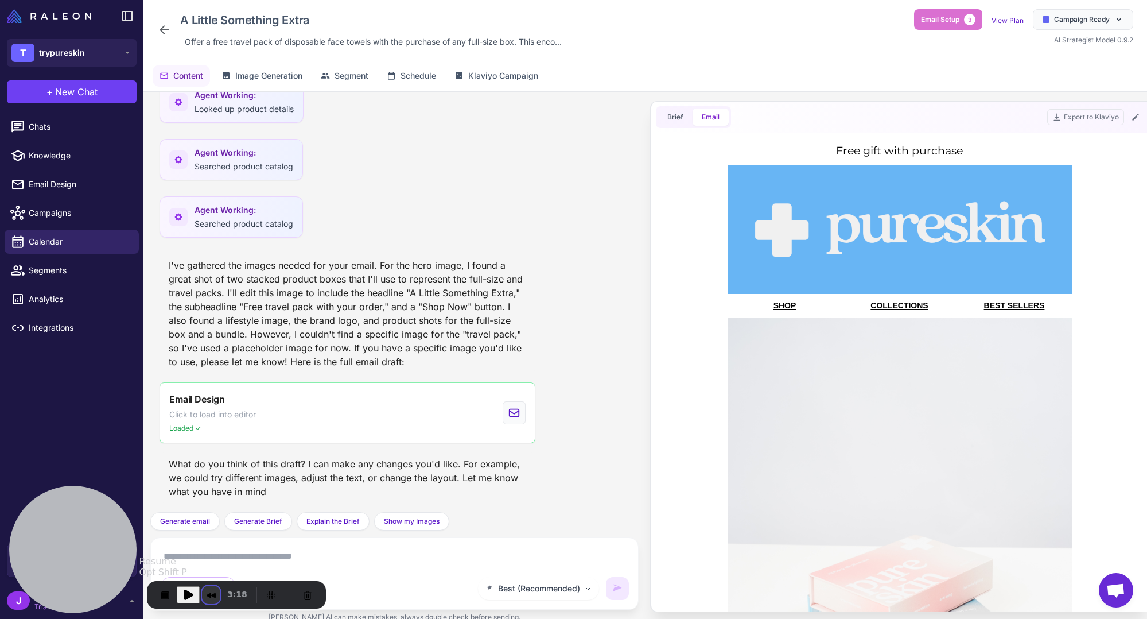
click at [202, 596] on button "Rewind and Trim Recording" at bounding box center [211, 594] width 18 height 18
click at [179, 593] on button "Play Recording" at bounding box center [188, 594] width 23 height 17
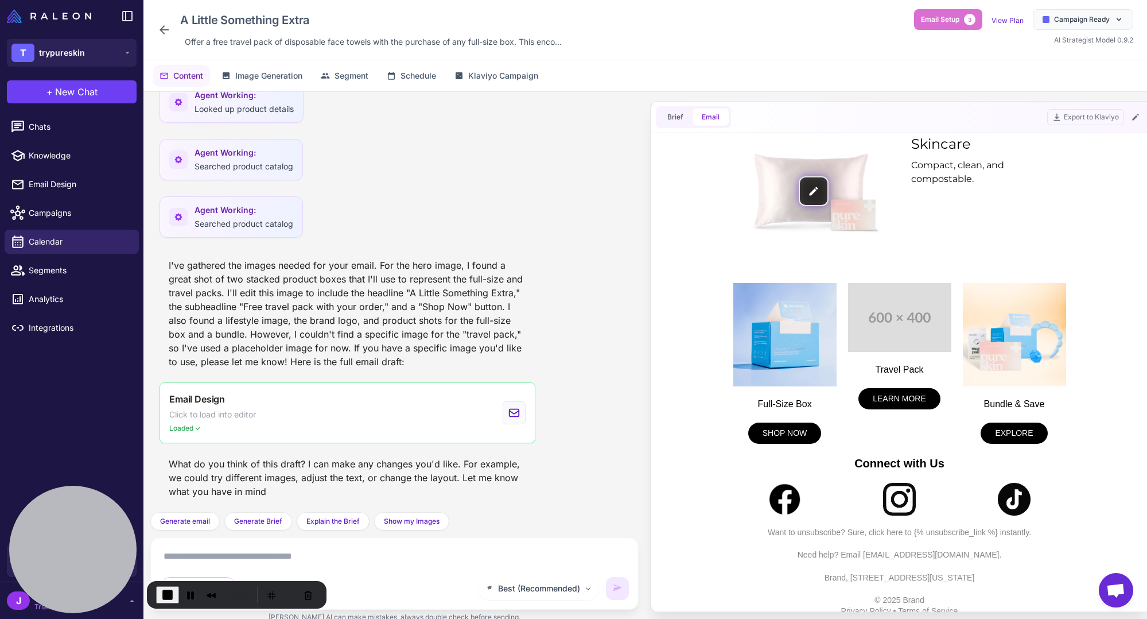
scroll to position [961, 0]
click at [284, 557] on textarea at bounding box center [394, 556] width 469 height 18
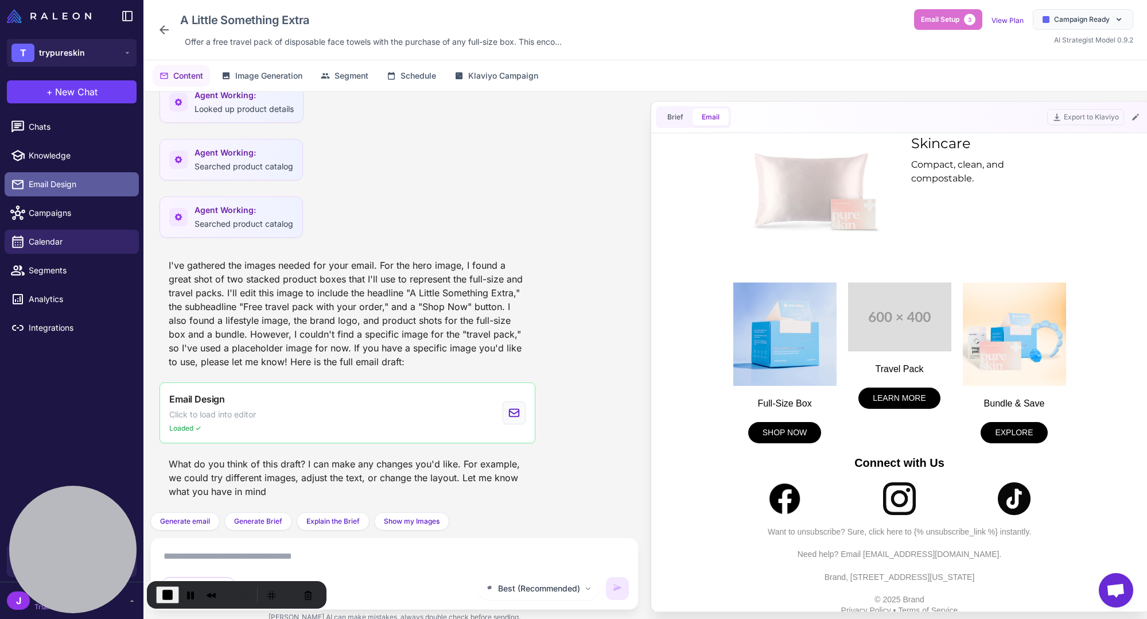
click at [49, 186] on span "Email Design" at bounding box center [79, 184] width 101 height 13
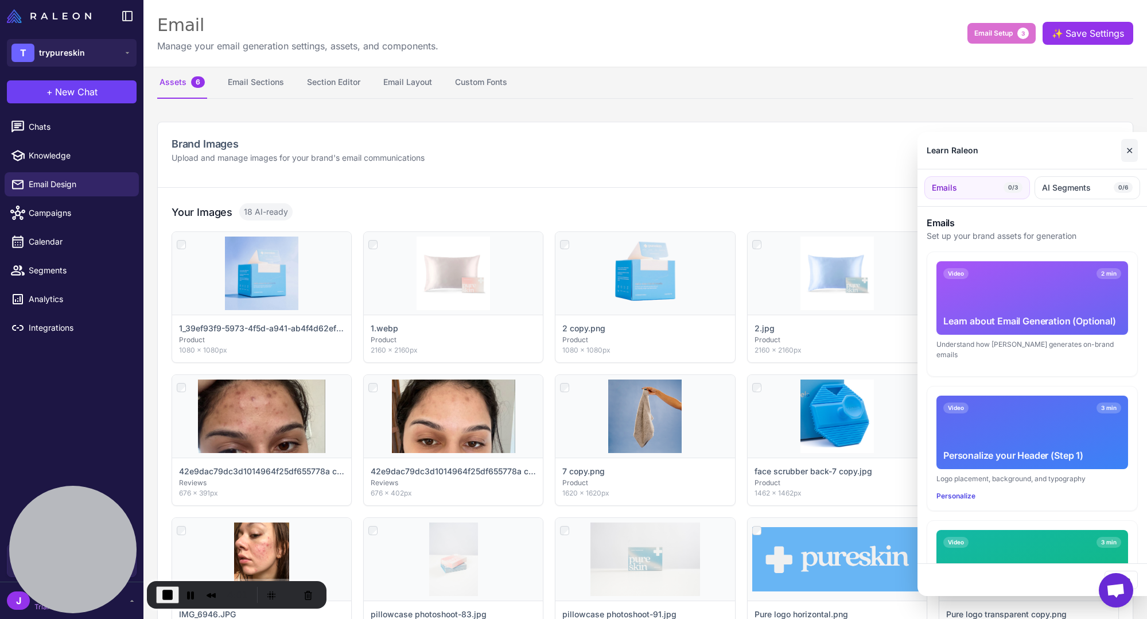
click at [865, 153] on button "✕" at bounding box center [1129, 150] width 17 height 23
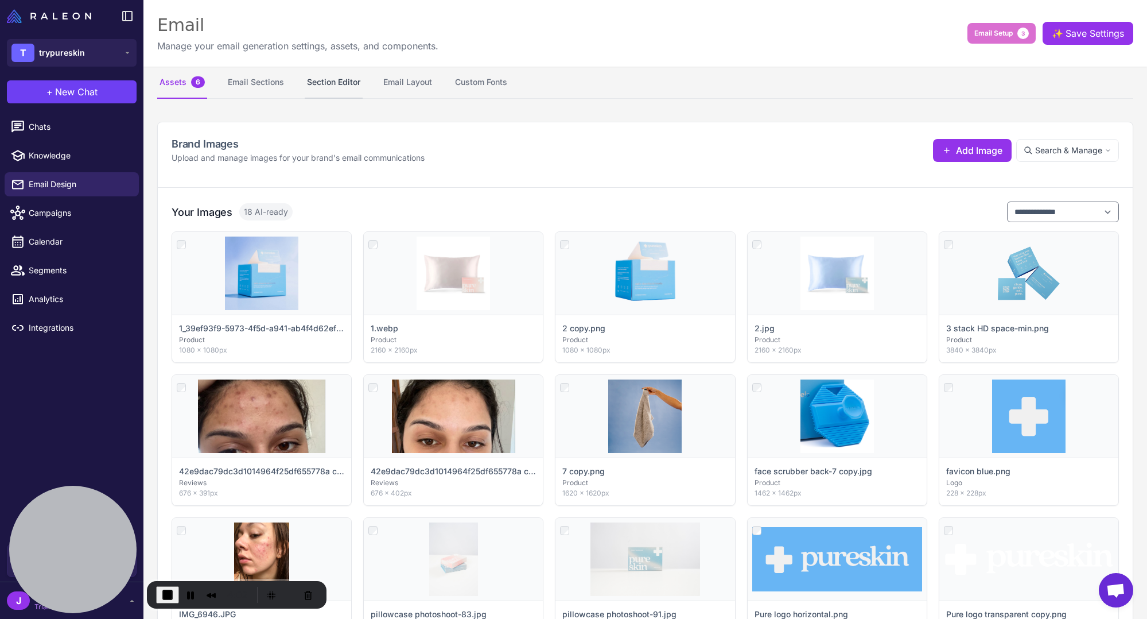
click at [325, 80] on button "Section Editor" at bounding box center [334, 83] width 58 height 32
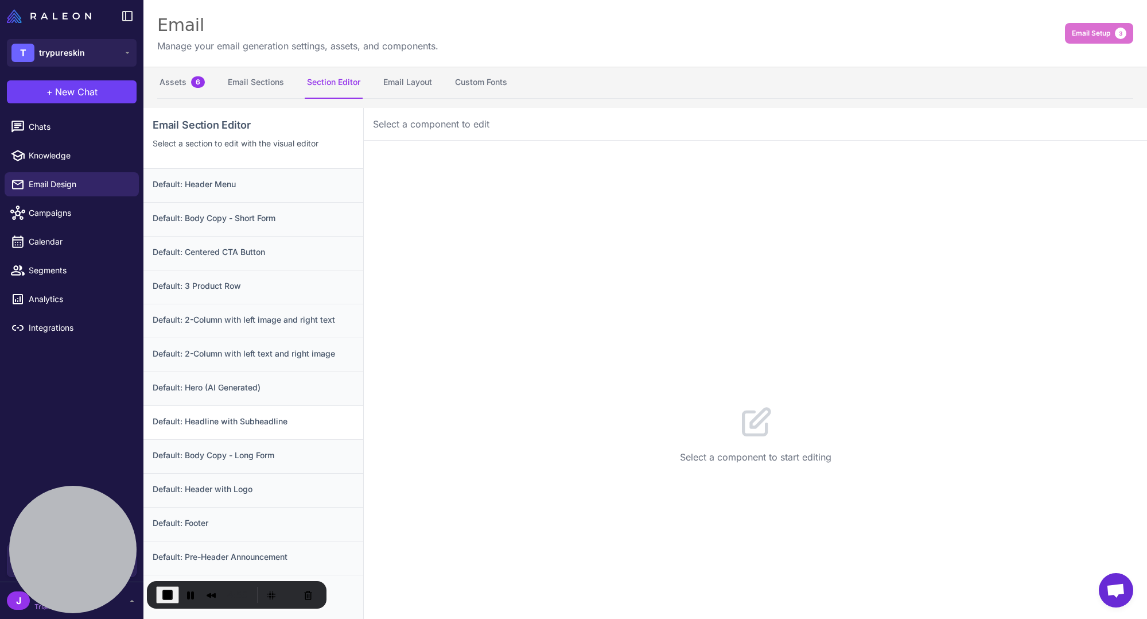
click at [235, 418] on h3 "Default: Headline with Subheadline" at bounding box center [253, 421] width 201 height 13
click at [178, 86] on button "Assets 6" at bounding box center [182, 83] width 50 height 32
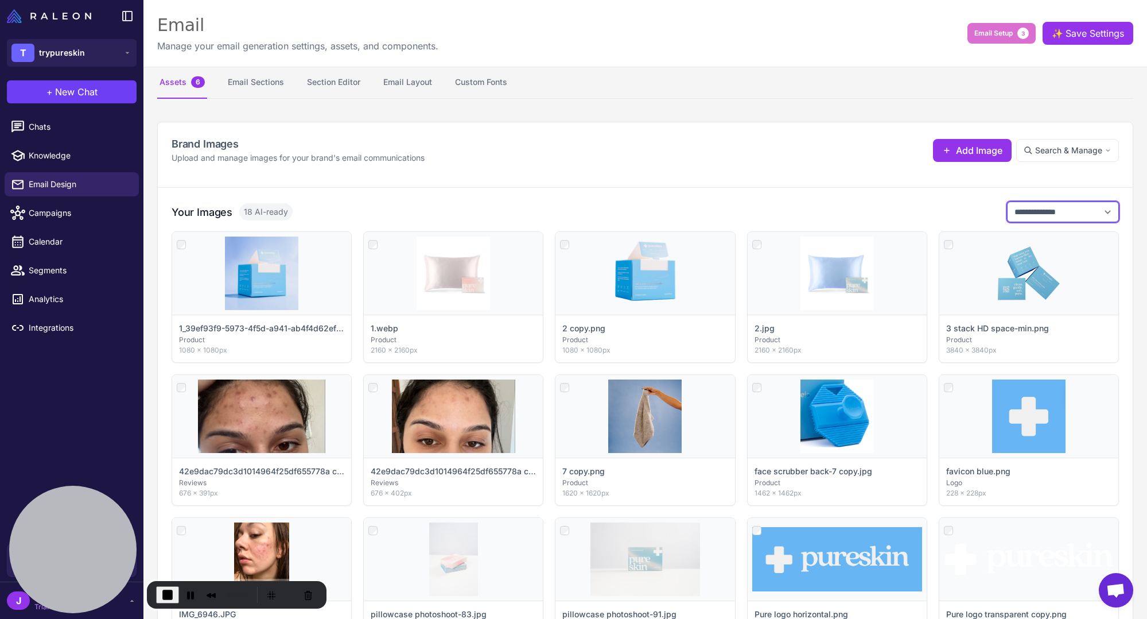
click at [865, 205] on select "**********" at bounding box center [1063, 211] width 112 height 21
select select "**********"
click at [865, 201] on select "**********" at bounding box center [1063, 211] width 112 height 21
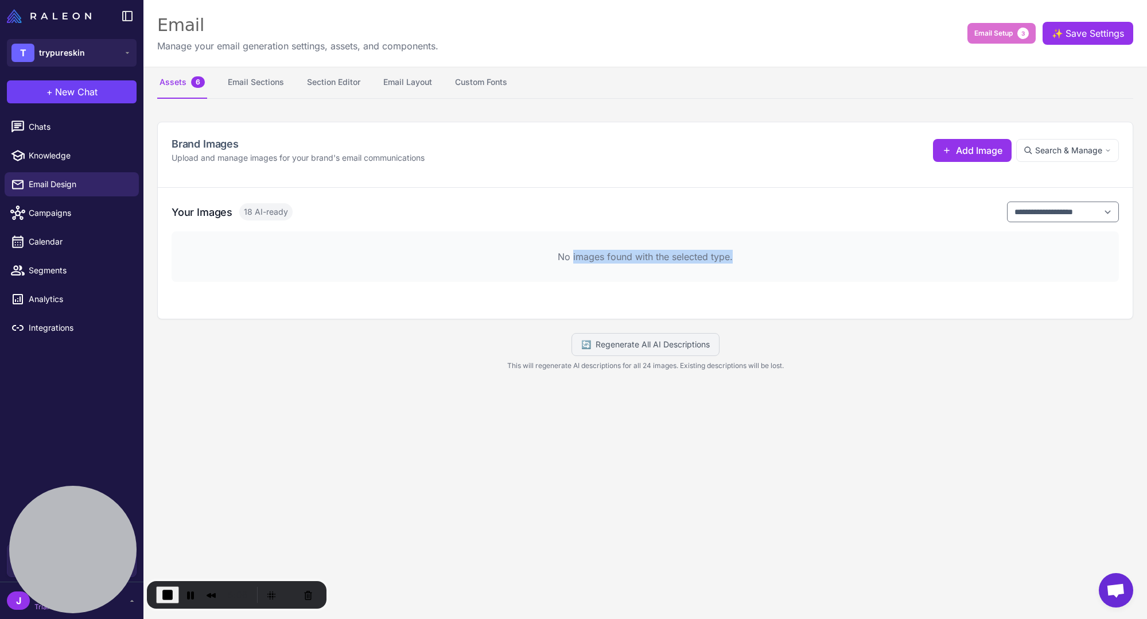
drag, startPoint x: 564, startPoint y: 264, endPoint x: 572, endPoint y: 257, distance: 11.0
click at [572, 257] on div "No images found with the selected type." at bounding box center [645, 256] width 947 height 51
click at [570, 258] on p "No images found with the selected type." at bounding box center [645, 257] width 911 height 14
click at [587, 261] on p "No images found with the selected type." at bounding box center [645, 257] width 911 height 14
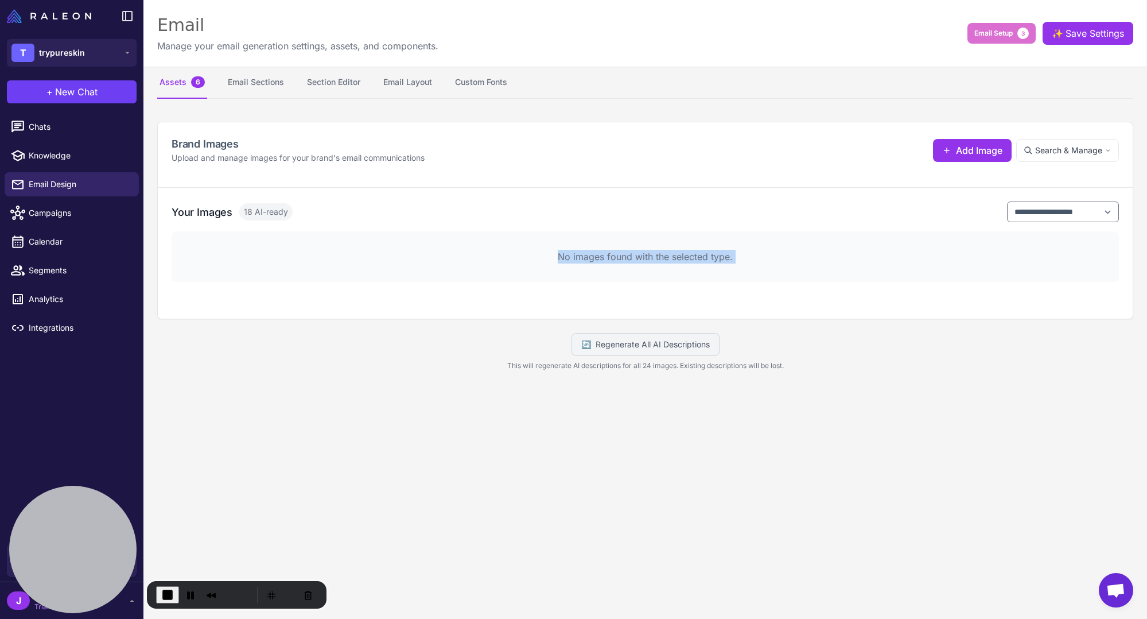
click at [587, 261] on p "No images found with the selected type." at bounding box center [645, 257] width 911 height 14
click at [376, 369] on p "This will regenerate AI descriptions for all 24 images. Existing descriptions w…" at bounding box center [645, 365] width 976 height 10
click at [321, 83] on button "Section Editor" at bounding box center [334, 83] width 58 height 32
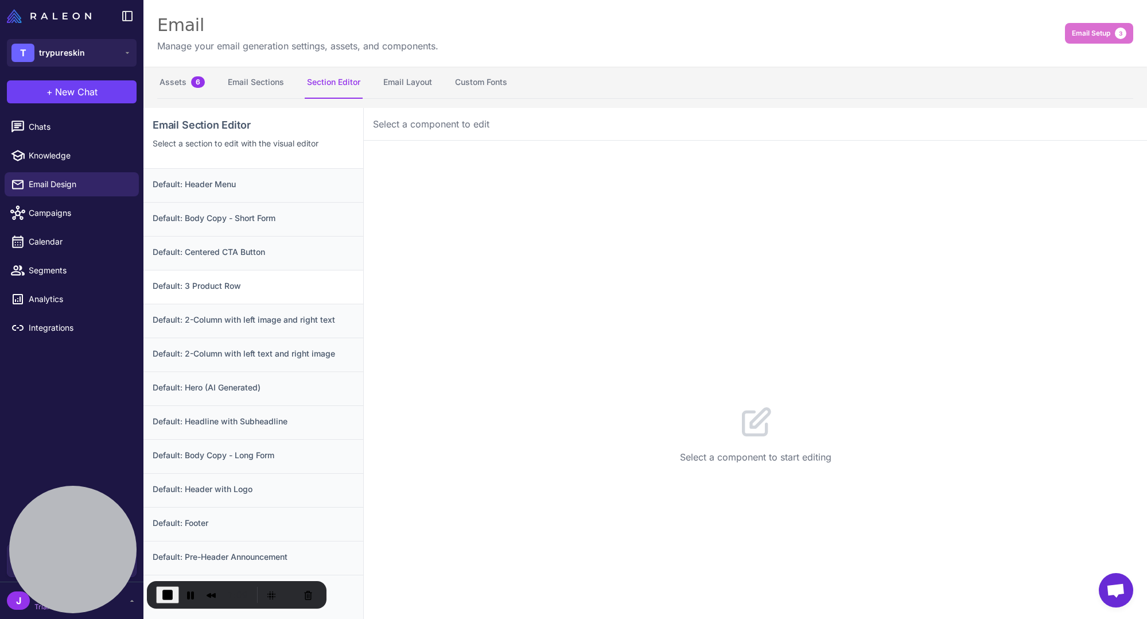
click at [224, 286] on h3 "Default: 3 Product Row" at bounding box center [253, 285] width 201 height 13
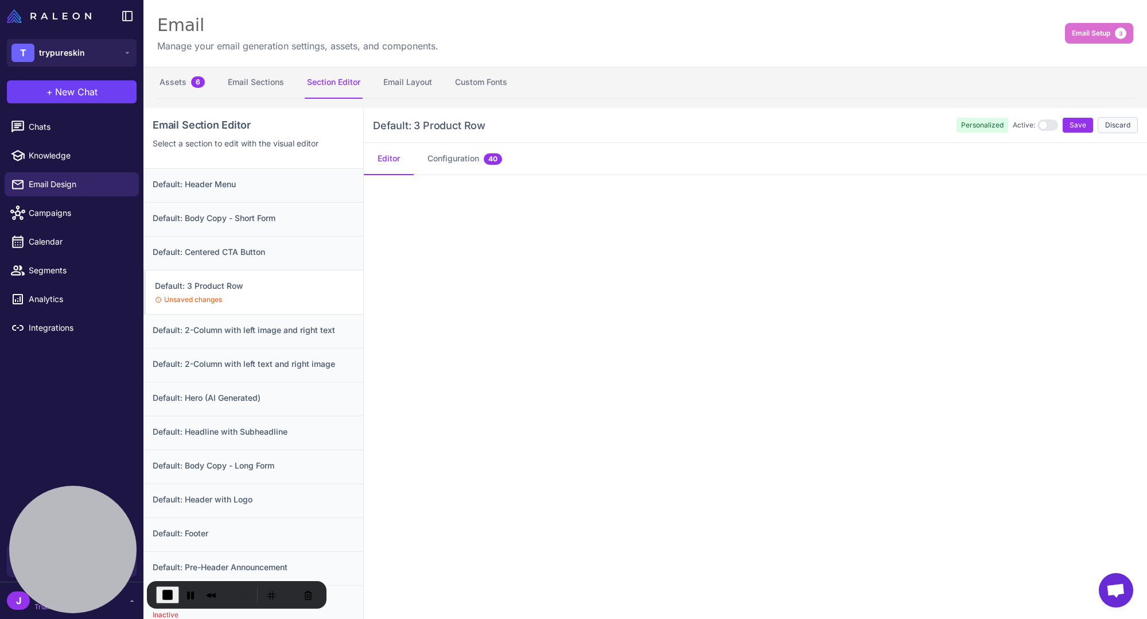
click at [865, 128] on button "Discard" at bounding box center [1118, 125] width 40 height 16
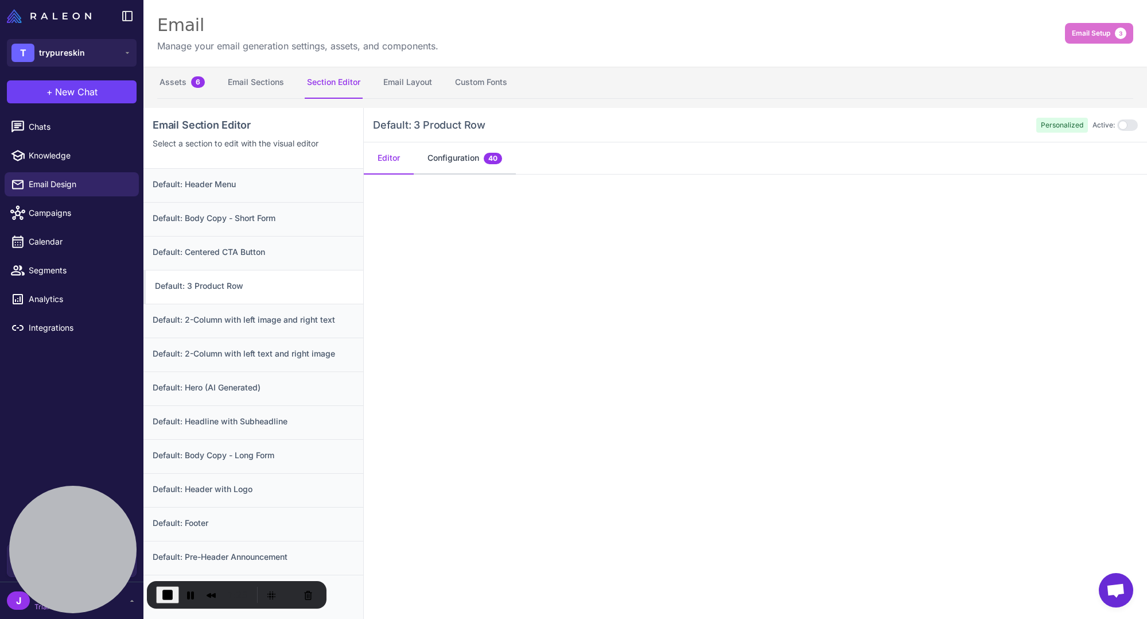
click at [471, 163] on button "Configuration 40" at bounding box center [465, 158] width 102 height 32
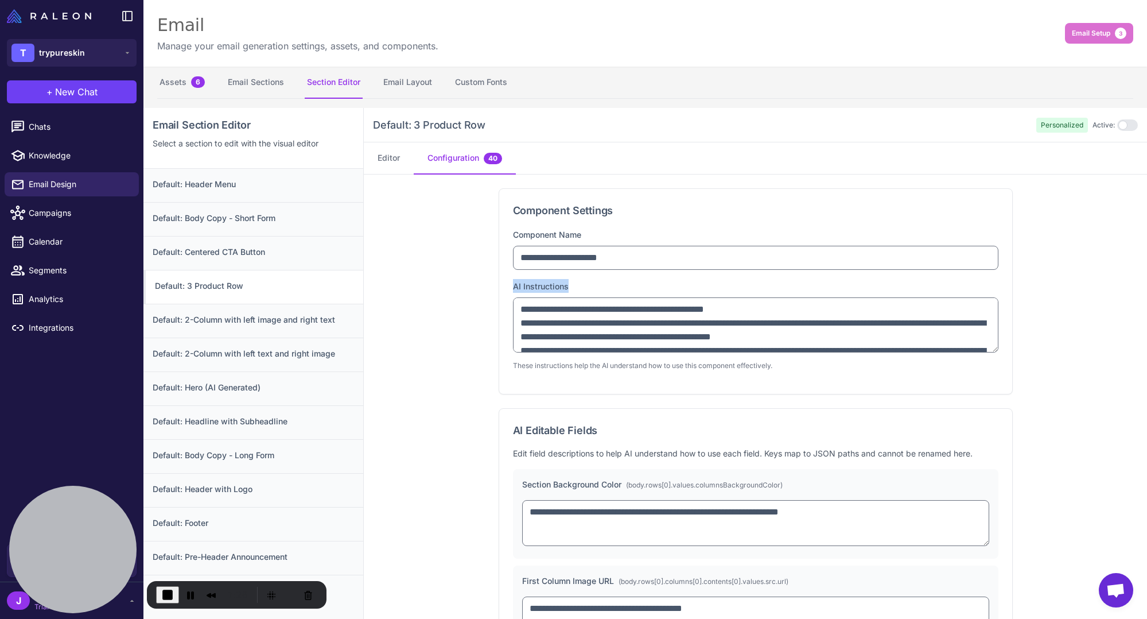
drag, startPoint x: 507, startPoint y: 286, endPoint x: 570, endPoint y: 286, distance: 62.6
click at [570, 286] on div "**********" at bounding box center [755, 291] width 513 height 205
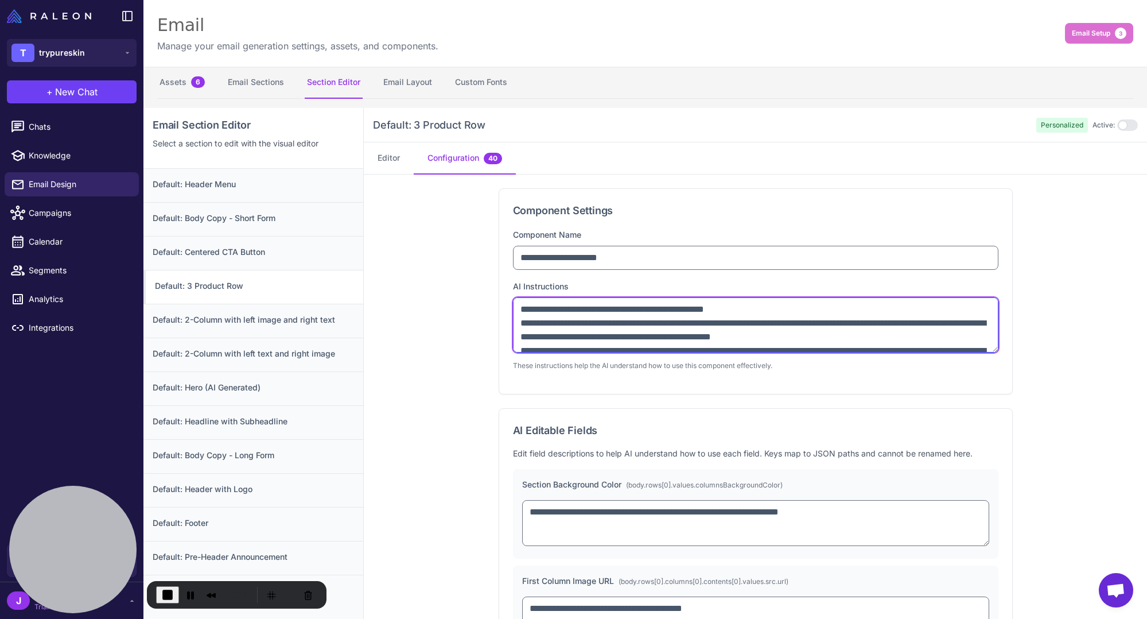
click at [865, 341] on textarea "**********" at bounding box center [755, 324] width 485 height 55
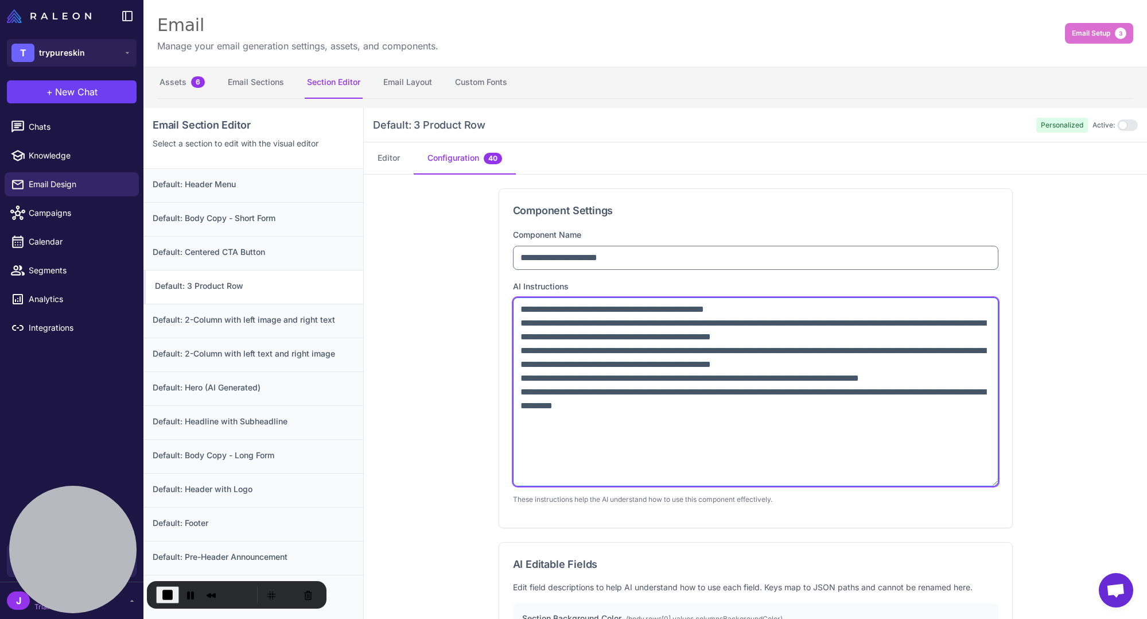
drag, startPoint x: 993, startPoint y: 350, endPoint x: 1010, endPoint y: 502, distance: 153.0
click at [865, 502] on div "**********" at bounding box center [756, 358] width 514 height 340
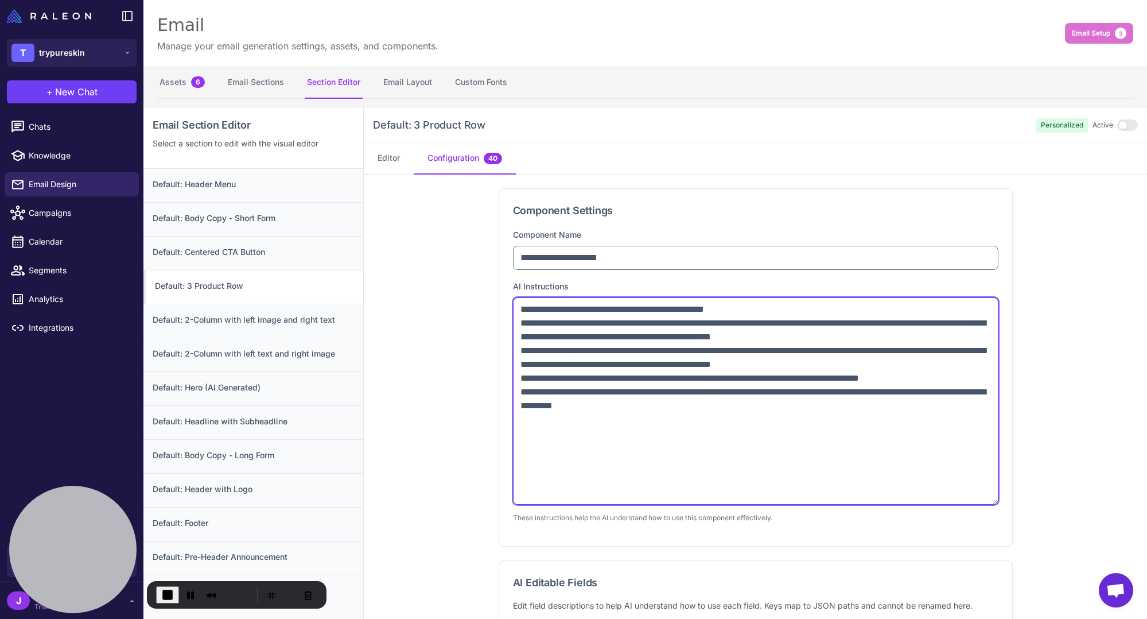
drag, startPoint x: 520, startPoint y: 321, endPoint x: 645, endPoint y: 325, distance: 125.2
click at [645, 325] on textarea "**********" at bounding box center [755, 400] width 485 height 207
click at [566, 346] on textarea "**********" at bounding box center [755, 400] width 485 height 207
drag, startPoint x: 515, startPoint y: 348, endPoint x: 608, endPoint y: 353, distance: 93.7
click at [617, 351] on textarea "**********" at bounding box center [755, 400] width 485 height 207
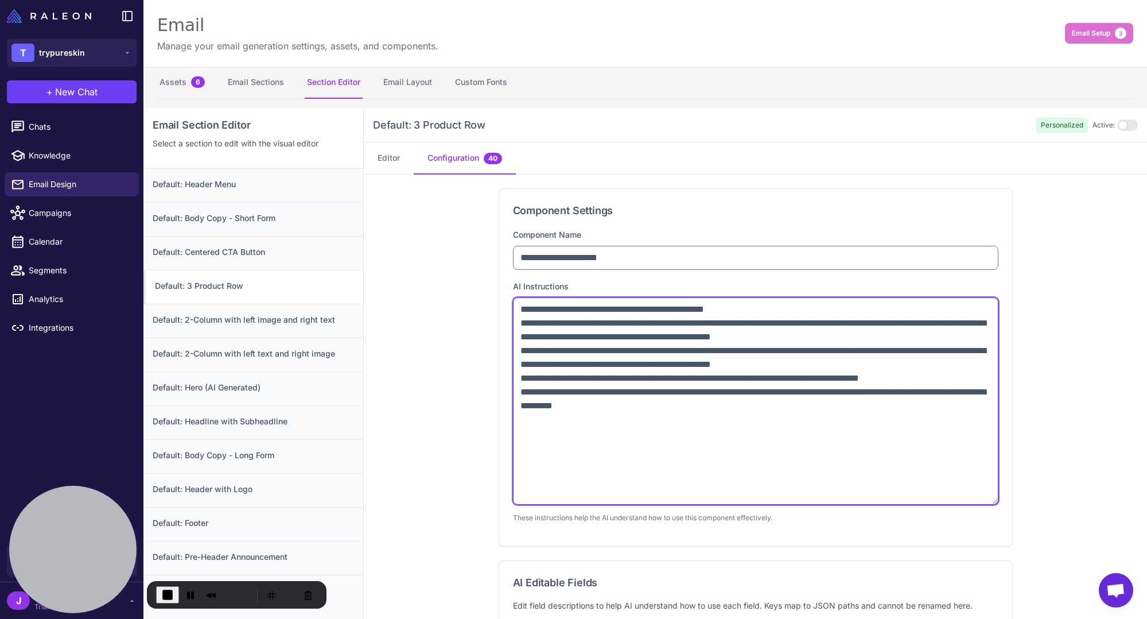
drag, startPoint x: 573, startPoint y: 366, endPoint x: 561, endPoint y: 372, distance: 14.1
click at [573, 366] on textarea "**********" at bounding box center [755, 400] width 485 height 207
drag, startPoint x: 518, startPoint y: 380, endPoint x: 648, endPoint y: 395, distance: 131.1
click at [635, 374] on textarea "**********" at bounding box center [755, 400] width 485 height 207
click at [630, 428] on textarea "**********" at bounding box center [755, 400] width 485 height 207
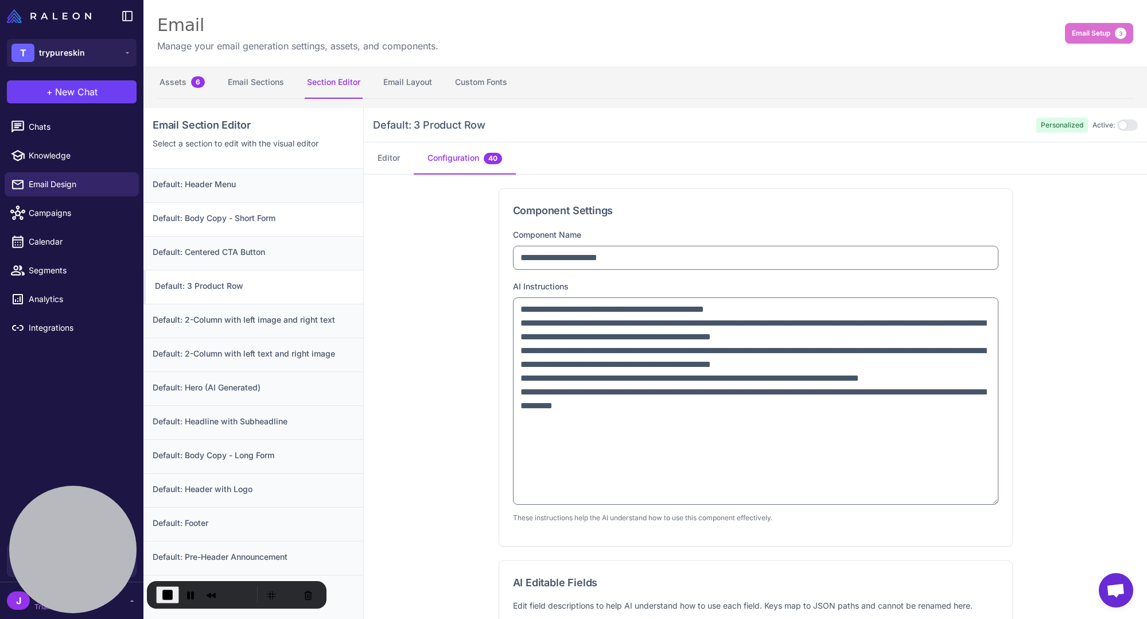
click at [211, 220] on h3 "Default: Body Copy - Short Form" at bounding box center [253, 218] width 201 height 13
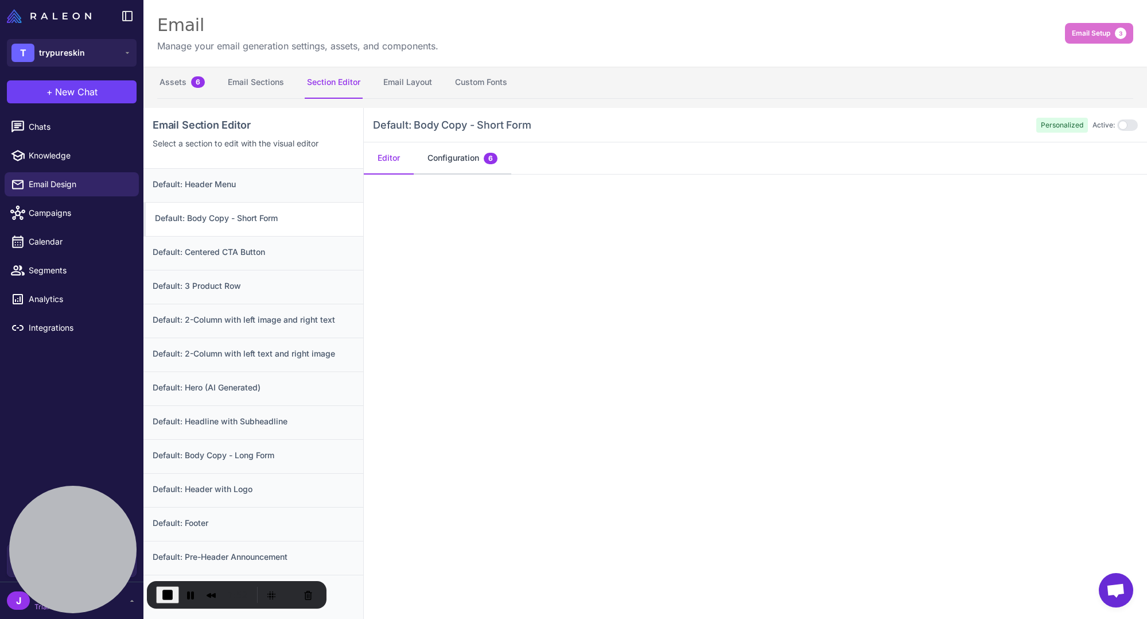
click at [458, 158] on button "Configuration 6" at bounding box center [463, 158] width 98 height 32
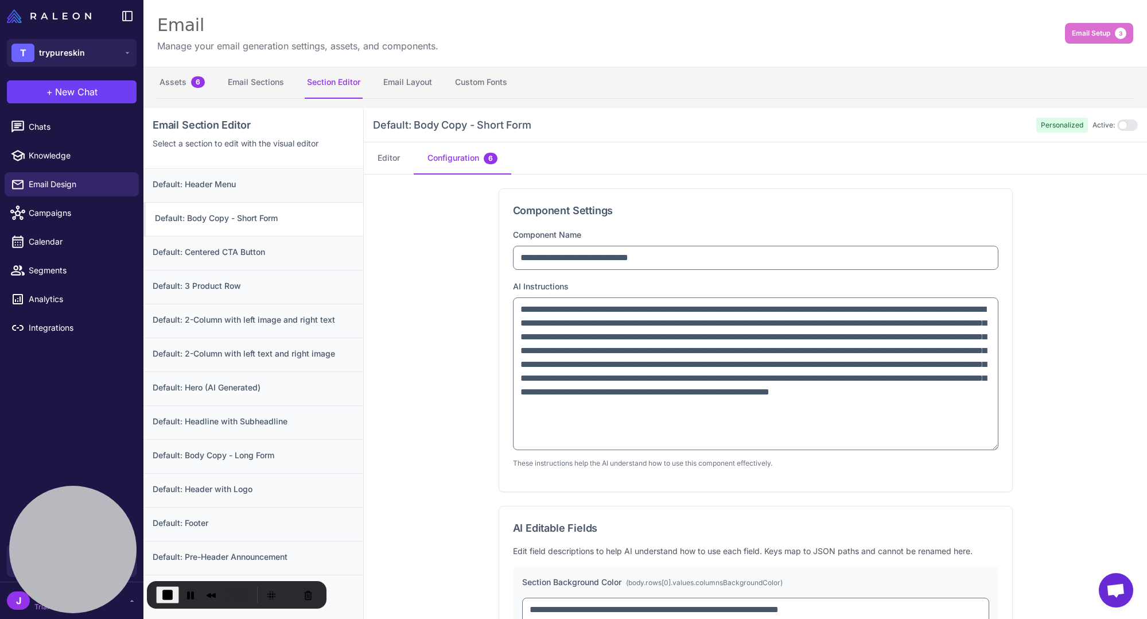
drag, startPoint x: 994, startPoint y: 344, endPoint x: 957, endPoint y: 518, distance: 177.7
click at [865, 491] on div "**********" at bounding box center [755, 340] width 513 height 302
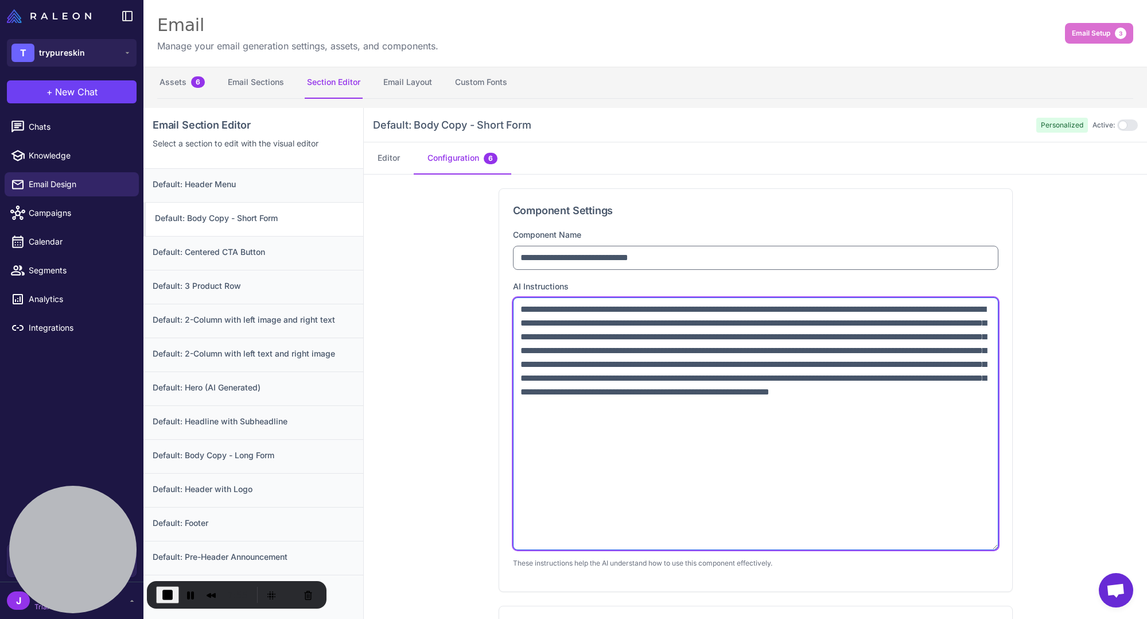
drag, startPoint x: 637, startPoint y: 308, endPoint x: 727, endPoint y: 307, distance: 89.5
click at [727, 307] on textarea "**********" at bounding box center [755, 423] width 485 height 253
drag, startPoint x: 539, startPoint y: 403, endPoint x: 674, endPoint y: 401, distance: 134.3
click at [674, 401] on textarea "**********" at bounding box center [755, 423] width 485 height 253
click at [618, 430] on textarea "**********" at bounding box center [755, 423] width 485 height 253
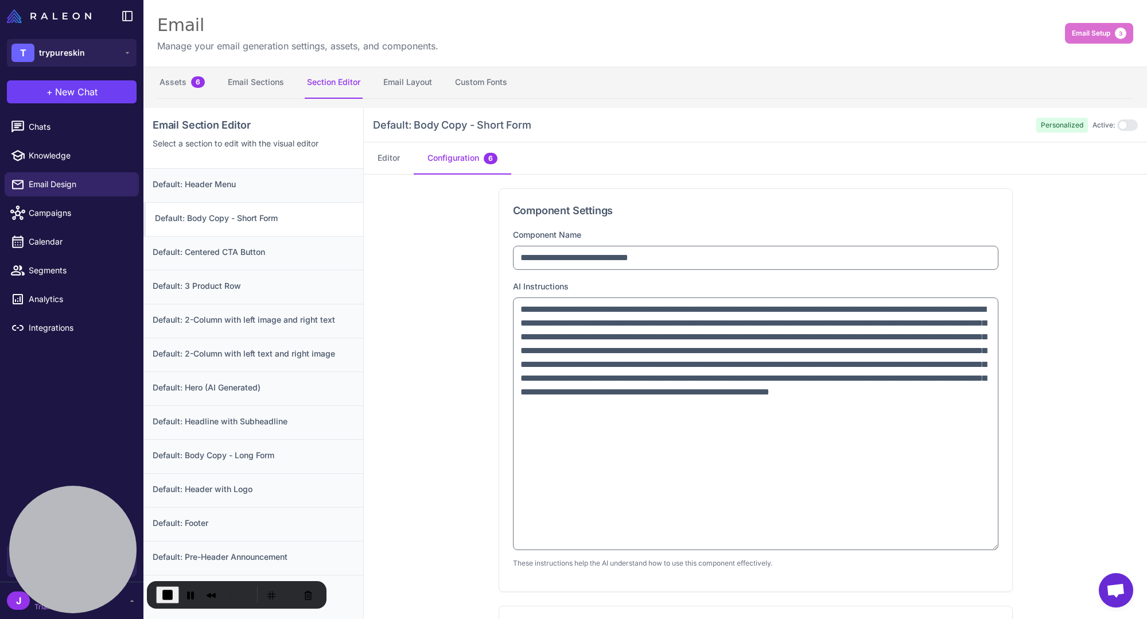
click at [453, 476] on div "**********" at bounding box center [755, 450] width 783 height 552
click at [55, 131] on span "Chats" at bounding box center [79, 127] width 101 height 13
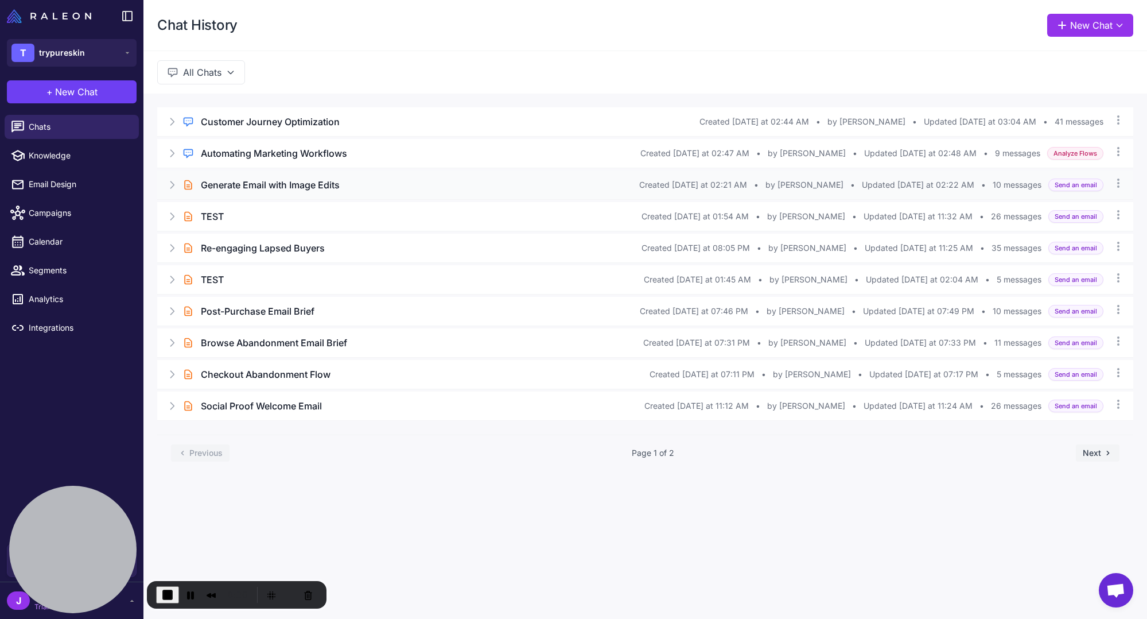
click at [263, 184] on h3 "Generate Email with Image Edits" at bounding box center [270, 185] width 139 height 14
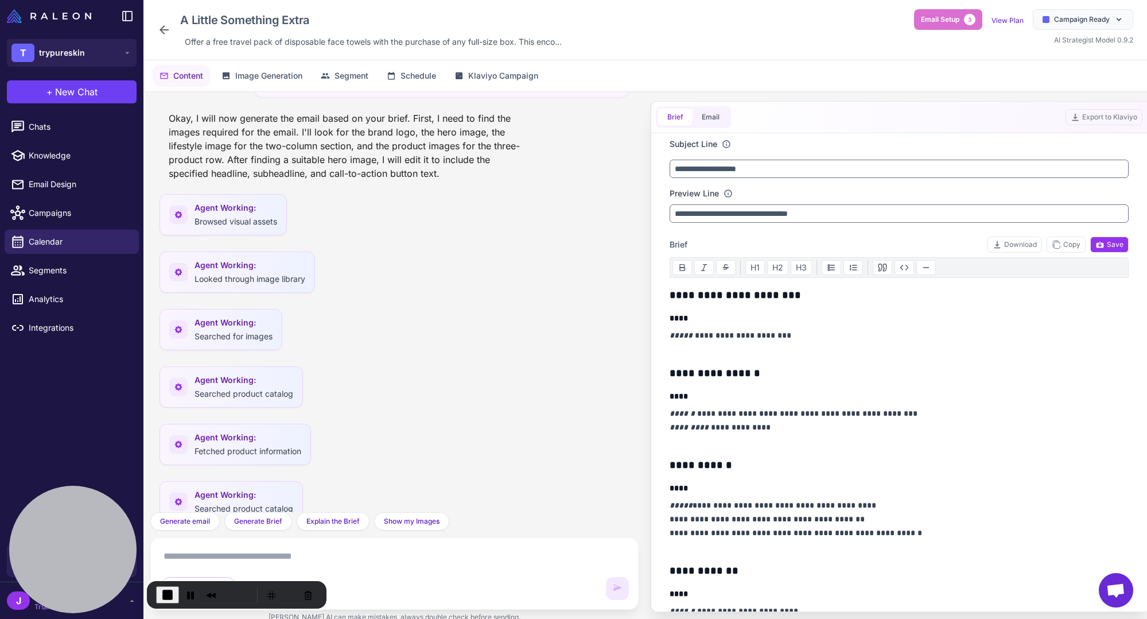
scroll to position [335, 0]
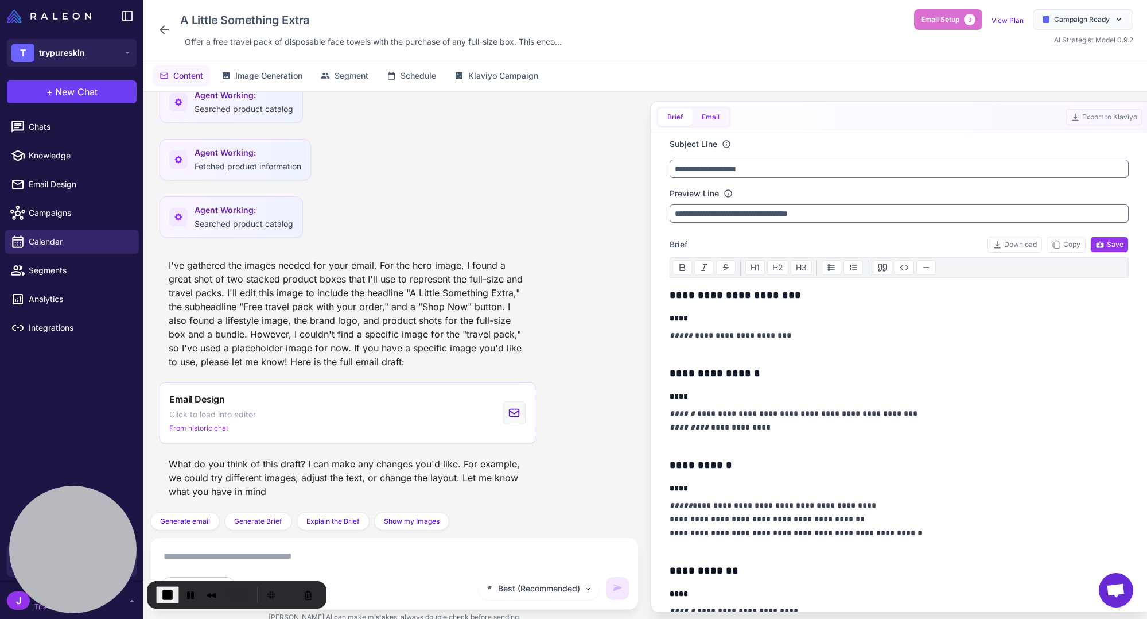
click at [709, 119] on button "Email" at bounding box center [711, 116] width 36 height 17
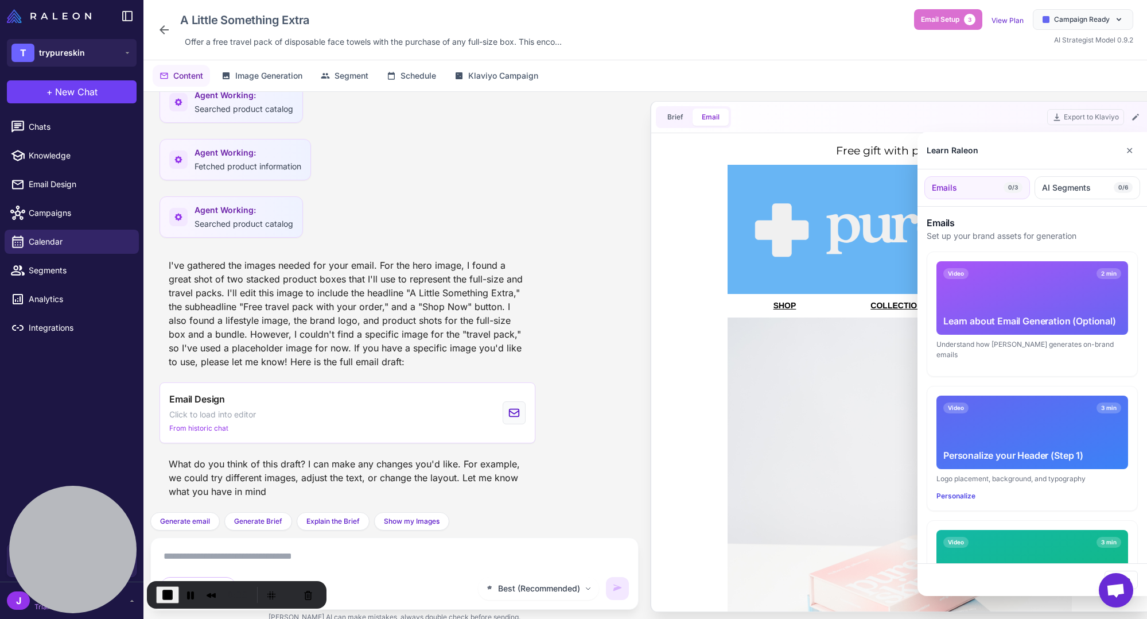
scroll to position [0, 0]
click at [865, 149] on button "✕" at bounding box center [1129, 150] width 17 height 23
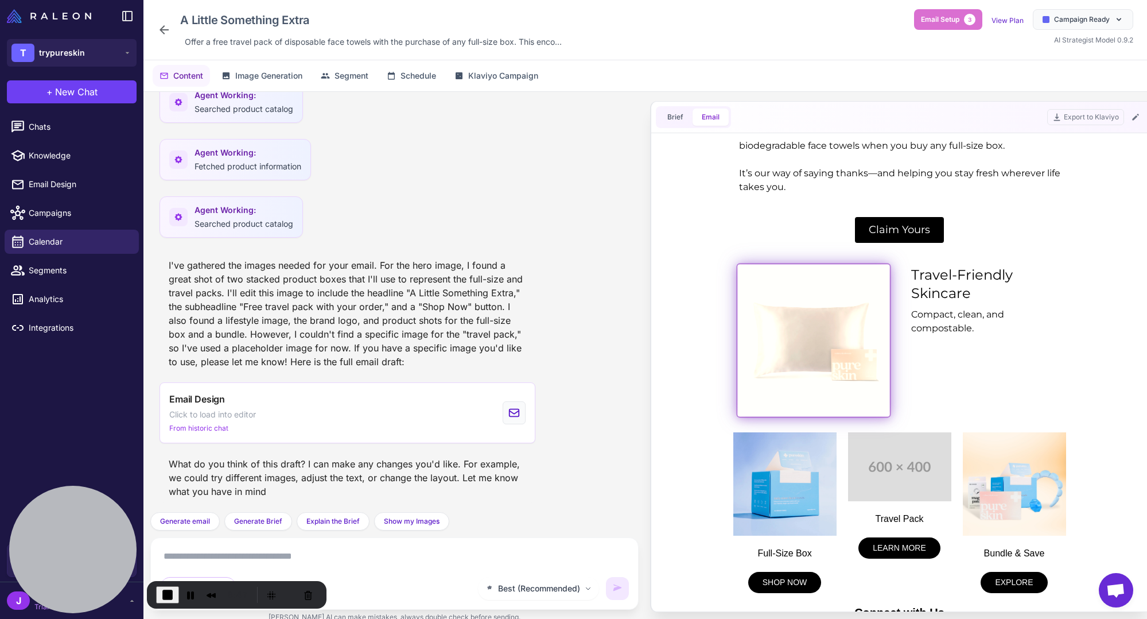
scroll to position [813, 0]
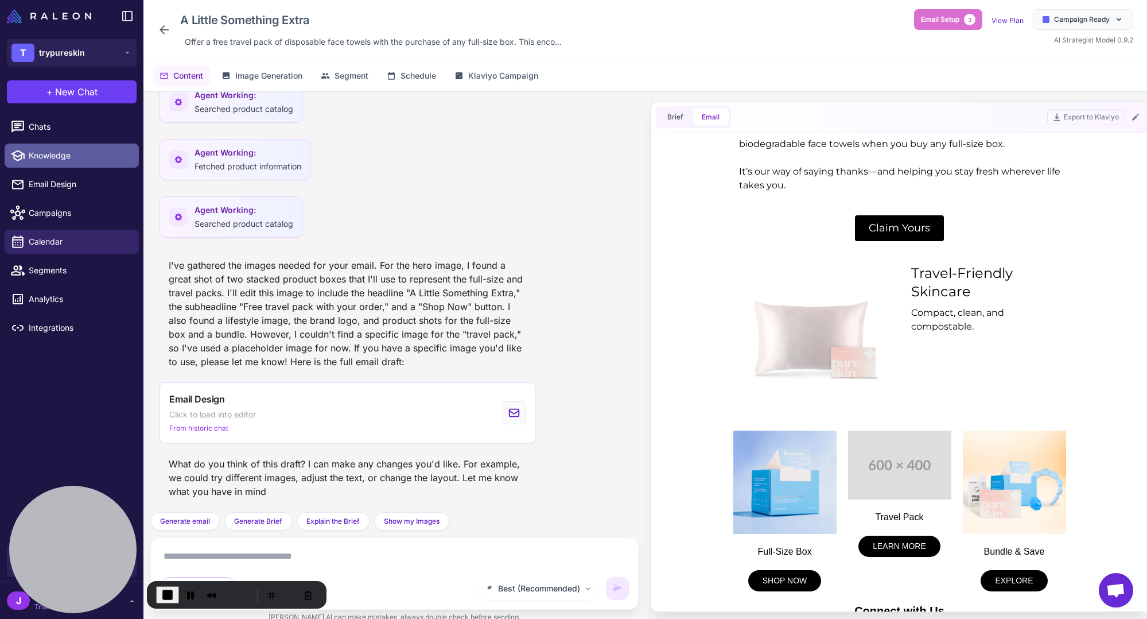
click at [36, 155] on span "Knowledge" at bounding box center [79, 155] width 101 height 13
select select
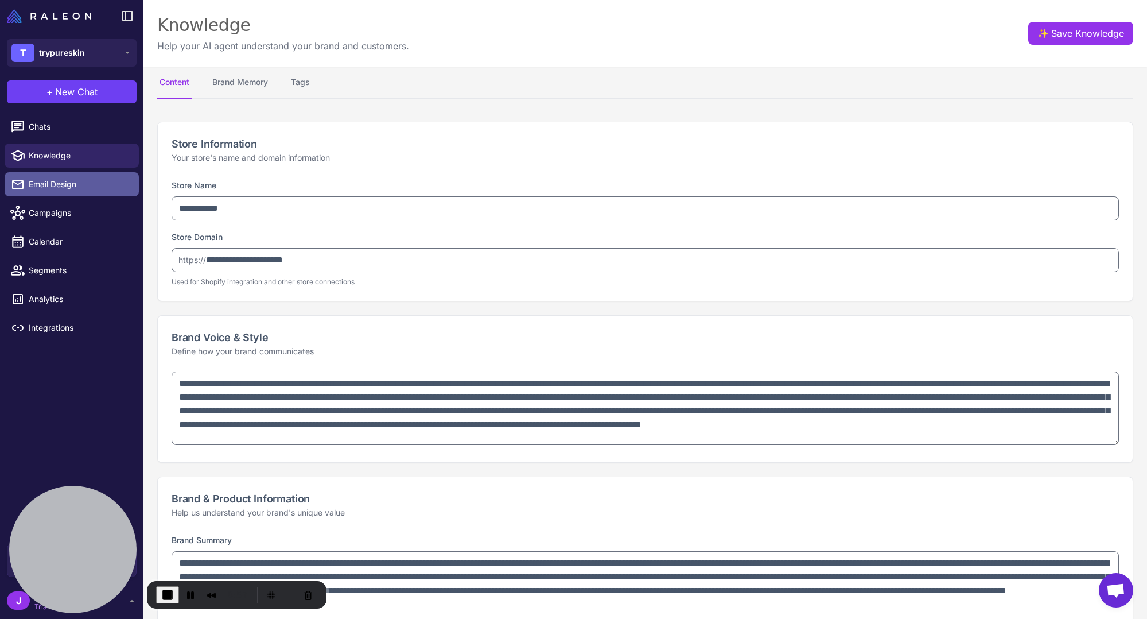
type textarea "**********"
click at [62, 186] on span "Email Design" at bounding box center [79, 184] width 101 height 13
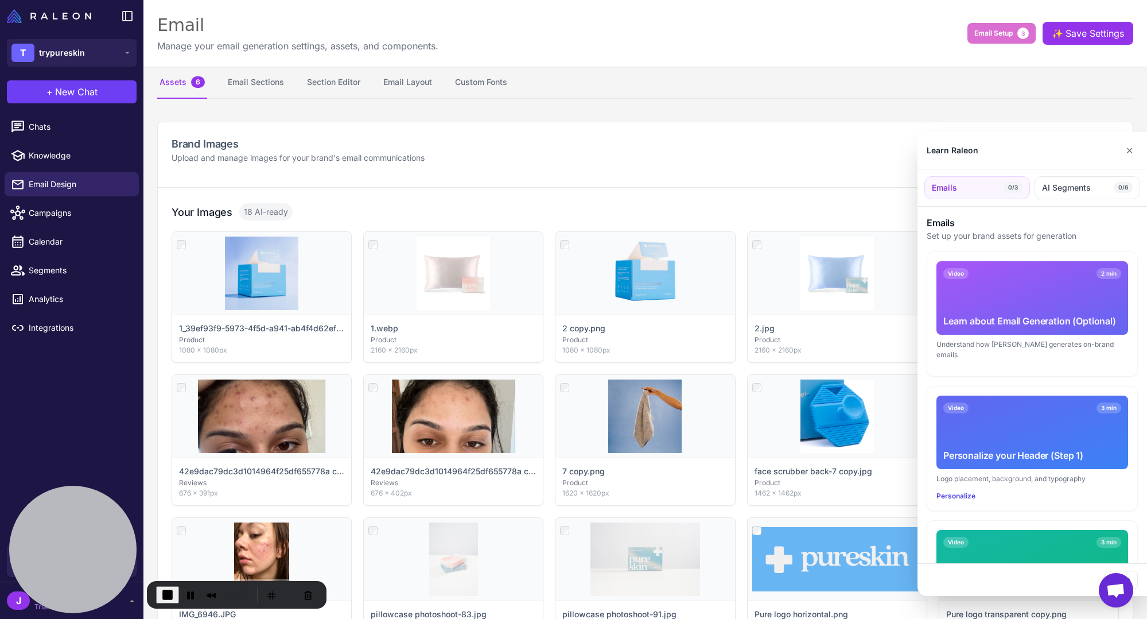
click at [404, 82] on div at bounding box center [573, 309] width 1147 height 619
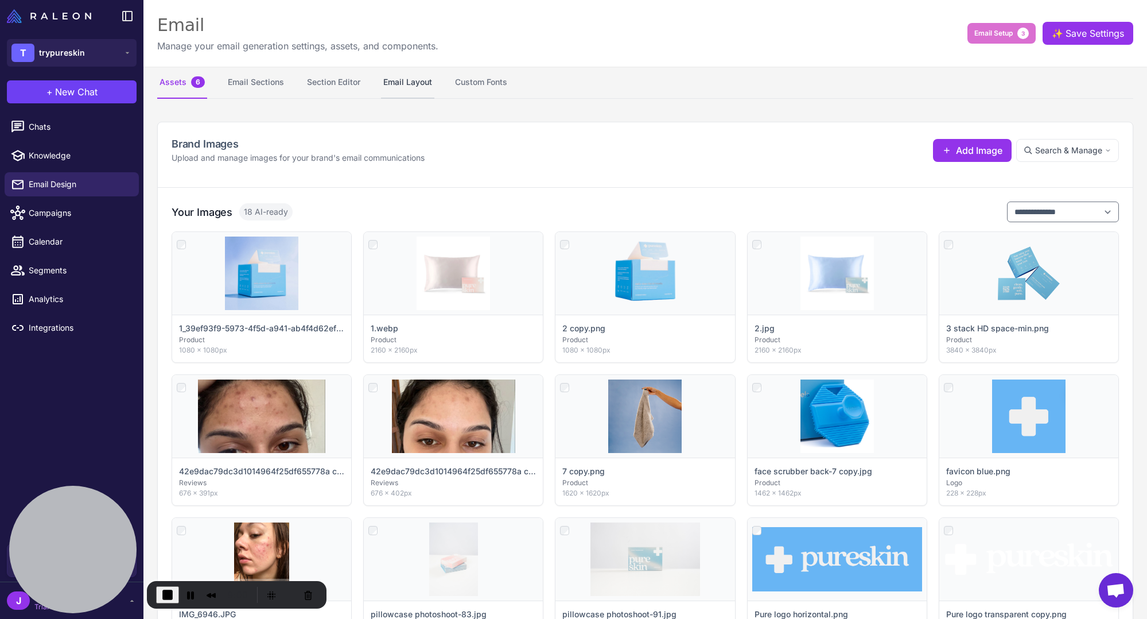
click at [418, 89] on button "Email Layout" at bounding box center [407, 83] width 53 height 32
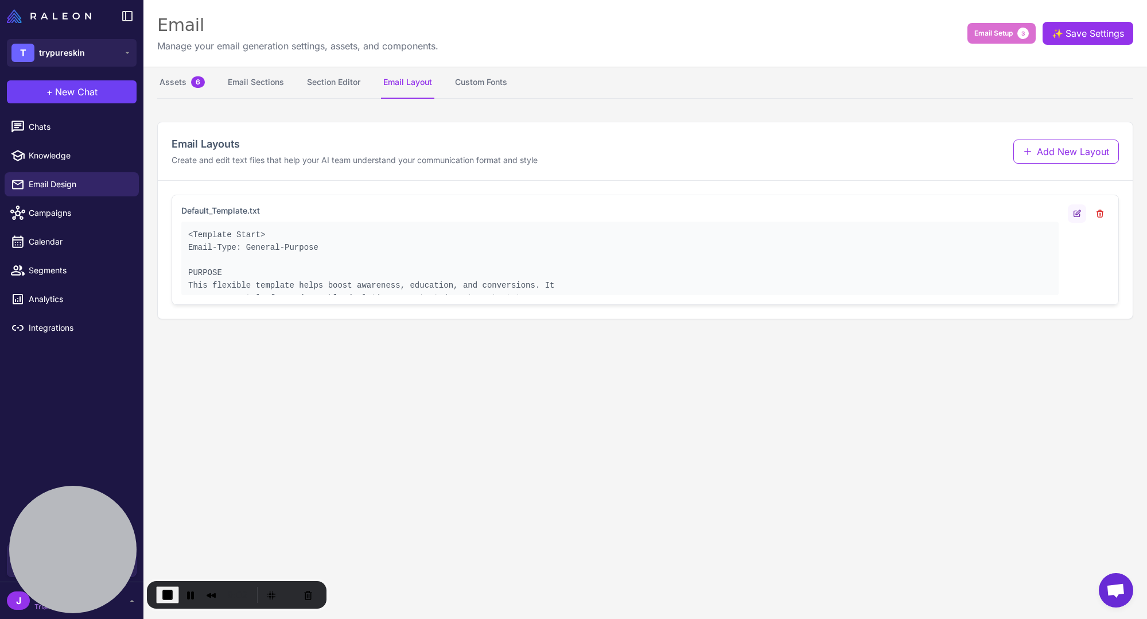
click at [865, 214] on button at bounding box center [1077, 213] width 18 height 18
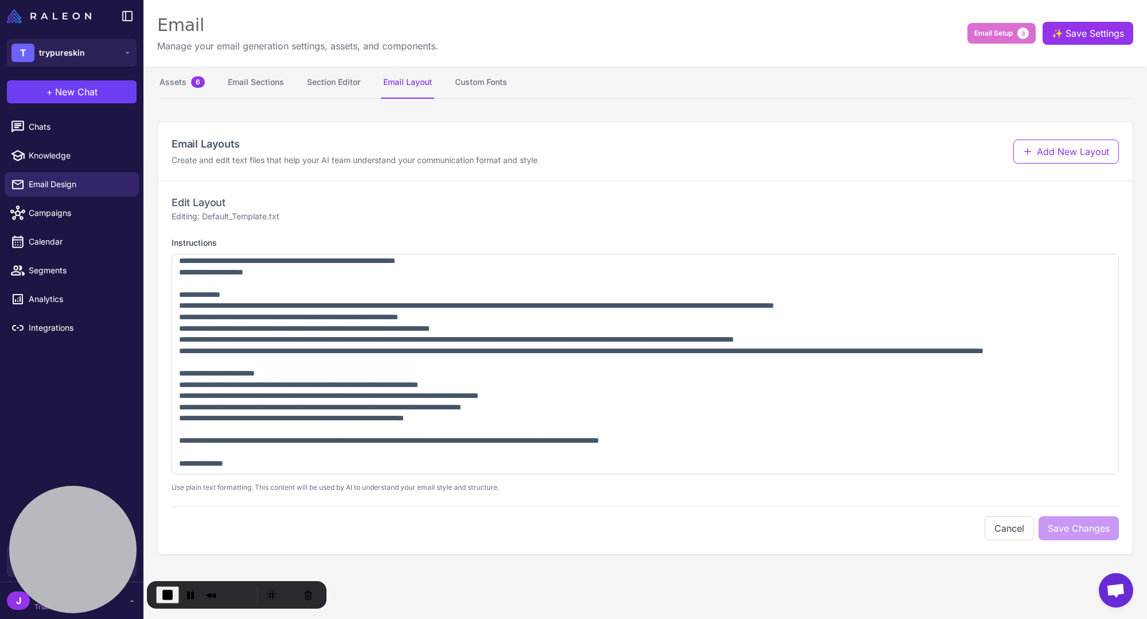
scroll to position [465, 0]
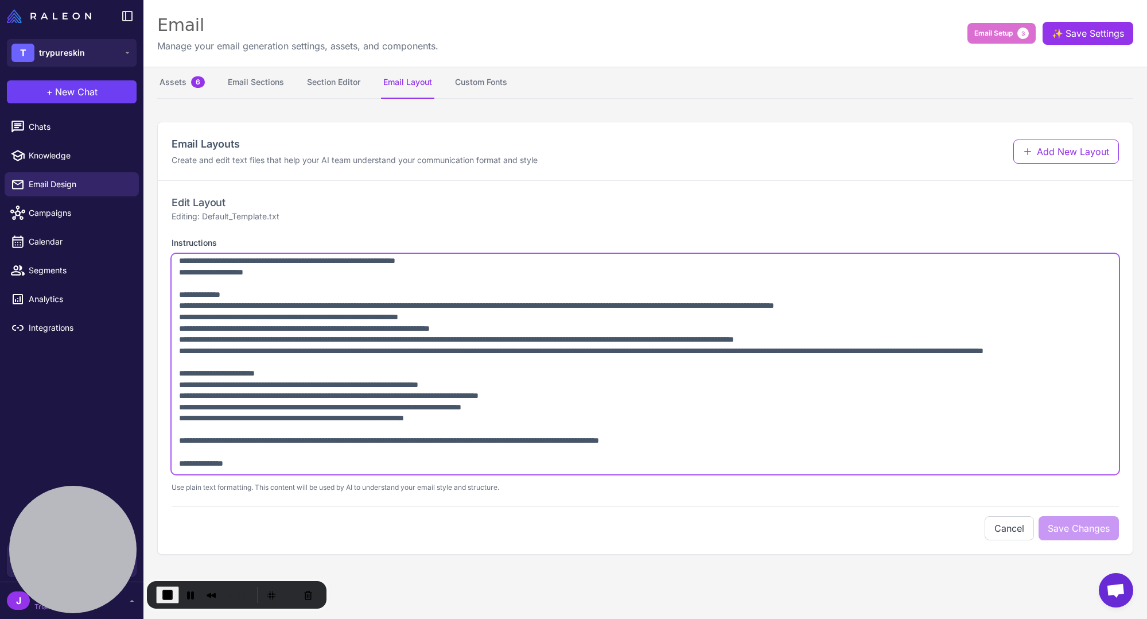
drag, startPoint x: 173, startPoint y: 362, endPoint x: 253, endPoint y: 412, distance: 94.4
click at [253, 412] on textarea "Instructions" at bounding box center [645, 364] width 947 height 220
click at [334, 401] on textarea "Instructions" at bounding box center [645, 364] width 947 height 220
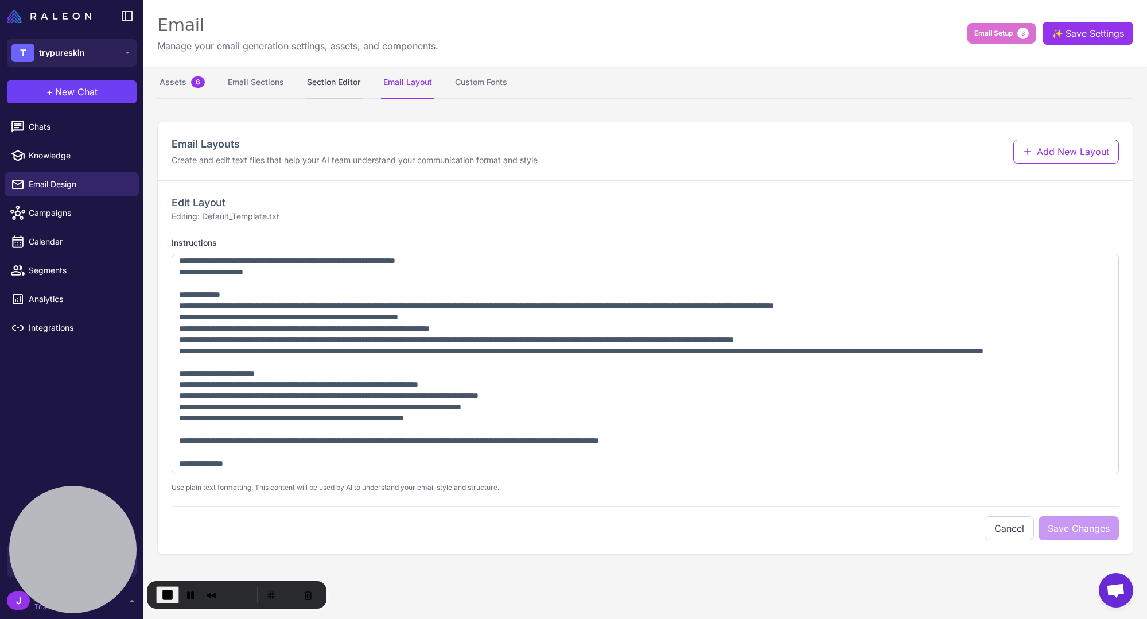
click at [344, 83] on button "Section Editor" at bounding box center [334, 83] width 58 height 32
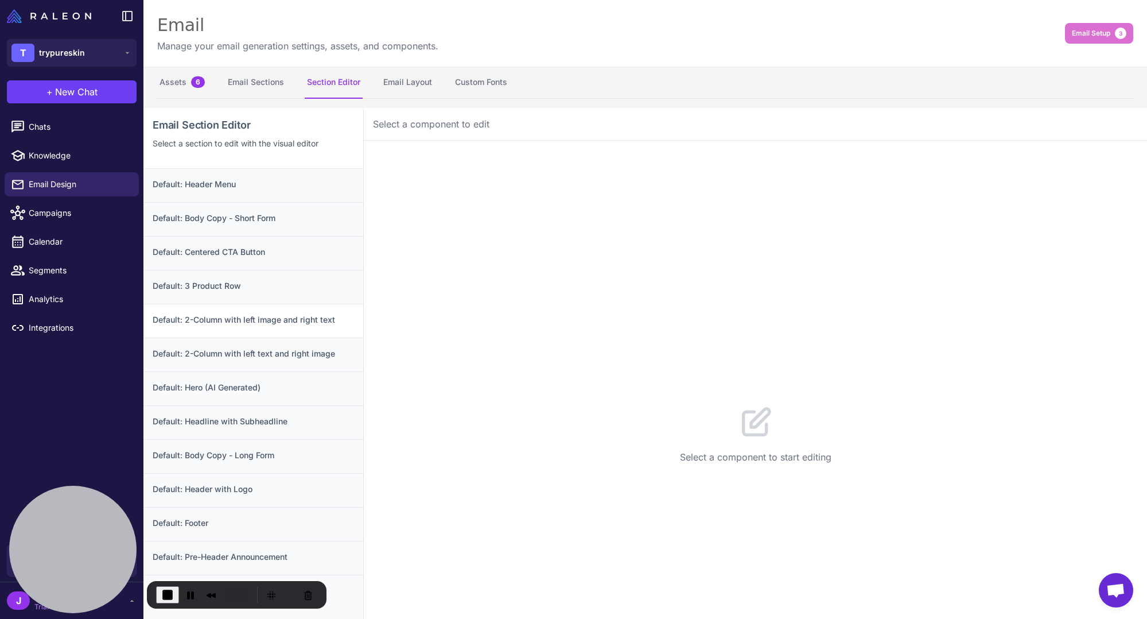
click at [250, 317] on h3 "Default: 2-Column with left image and right text" at bounding box center [253, 319] width 201 height 13
click at [461, 154] on button "Configuration 14" at bounding box center [464, 158] width 100 height 32
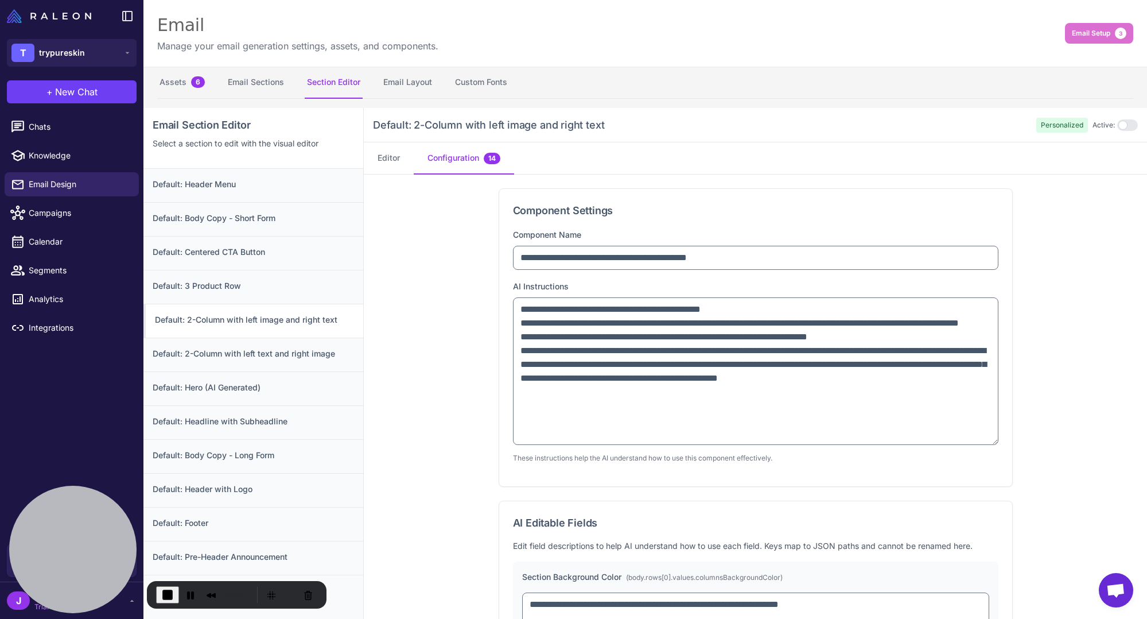
drag, startPoint x: 992, startPoint y: 349, endPoint x: 1000, endPoint y: 441, distance: 92.7
click at [865, 441] on div "**********" at bounding box center [755, 337] width 513 height 297
click at [399, 84] on button "Email Layout" at bounding box center [407, 83] width 53 height 32
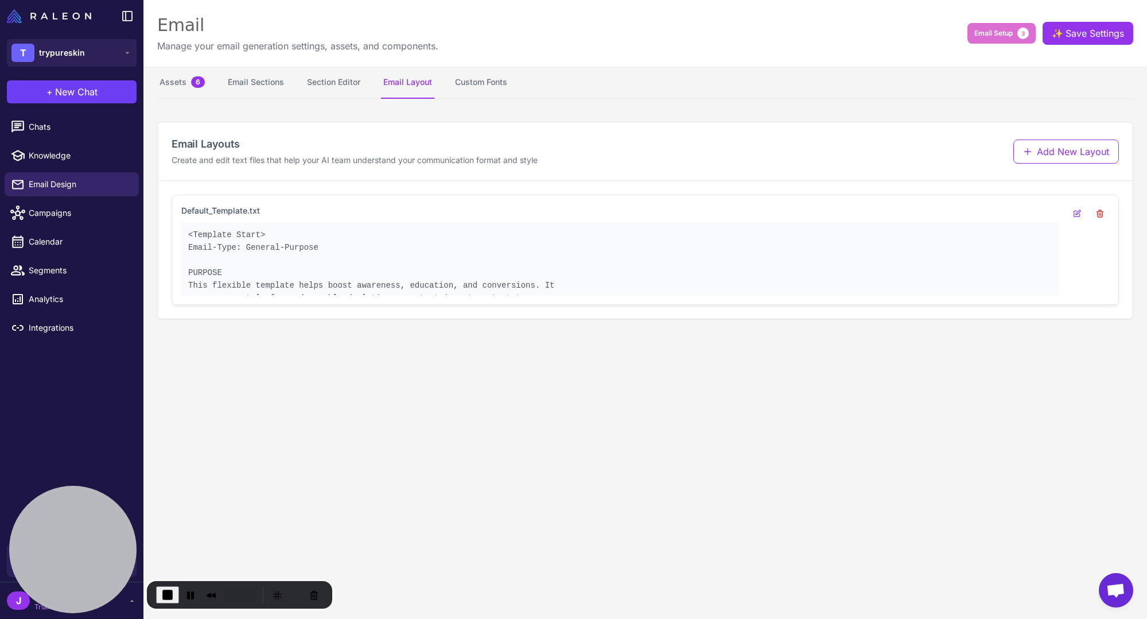
click at [281, 275] on pre "<Template Start> Email-Type: General-Purpose PURPOSE This flexible template hel…" at bounding box center [620, 266] width 864 height 76
click at [865, 213] on icon at bounding box center [1077, 213] width 9 height 9
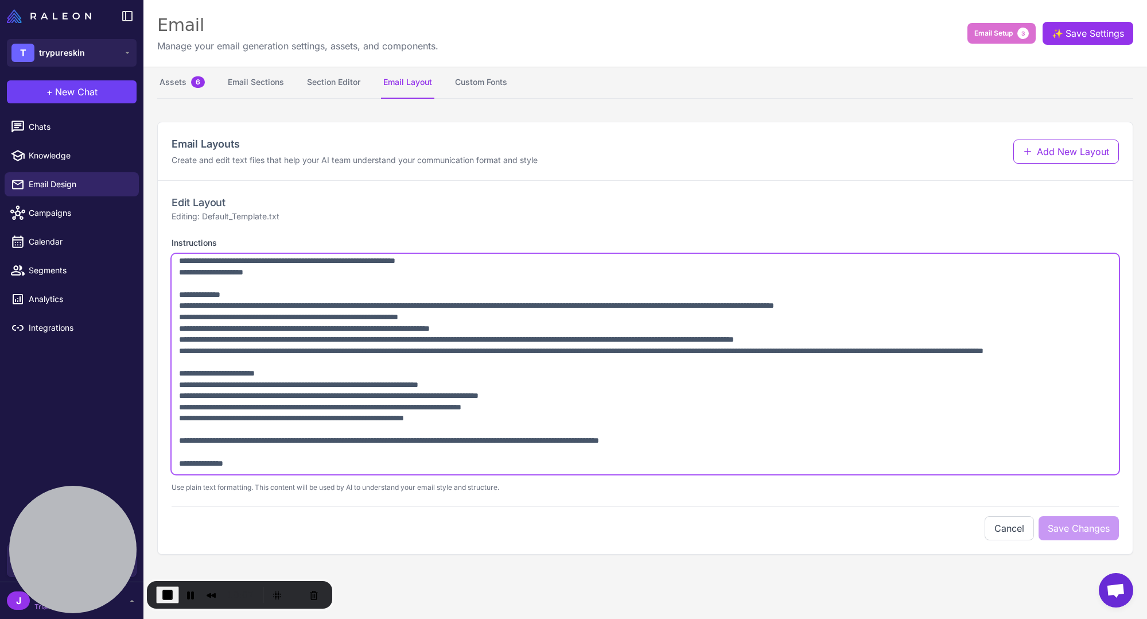
drag, startPoint x: 176, startPoint y: 264, endPoint x: 290, endPoint y: 469, distance: 235.1
click at [290, 469] on textarea "Instructions" at bounding box center [645, 364] width 947 height 220
click at [257, 459] on textarea "Instructions" at bounding box center [645, 364] width 947 height 220
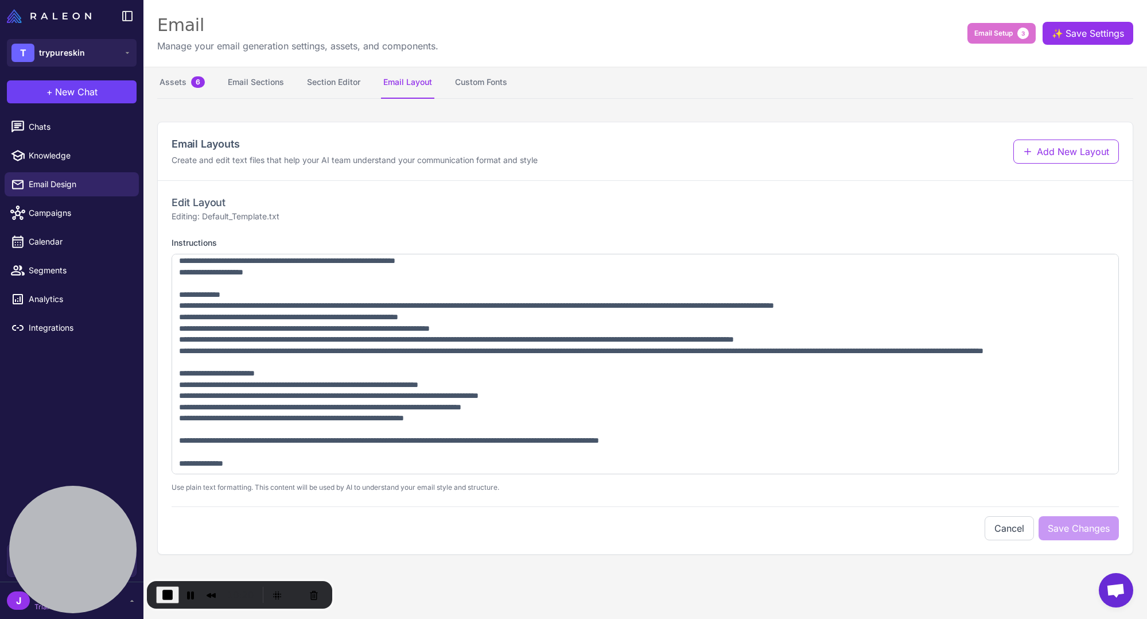
click at [236, 502] on div "Edit Layout Editing: Default_Template.txt Instructions Use plain text formattin…" at bounding box center [645, 367] width 947 height 345
click at [183, 81] on button "Assets 6" at bounding box center [182, 83] width 50 height 32
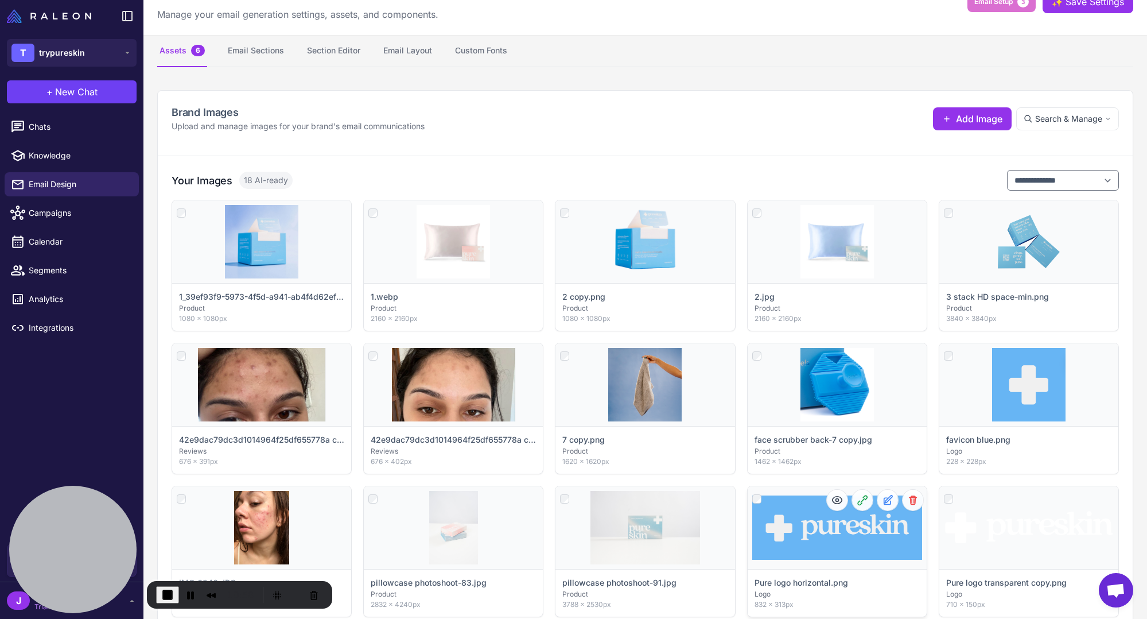
scroll to position [45, 0]
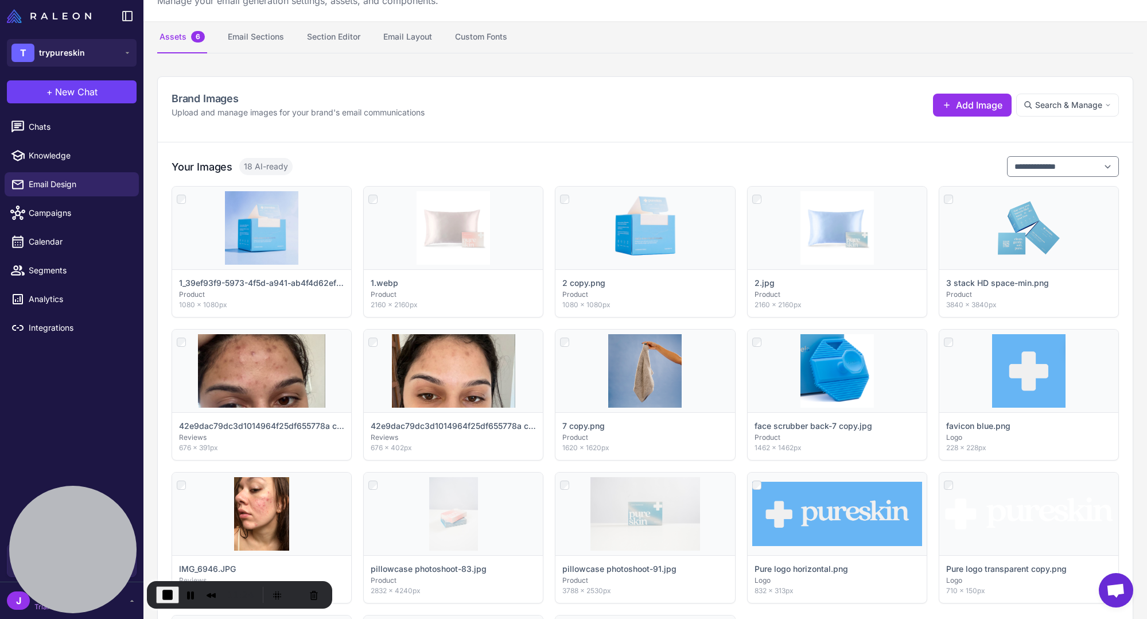
drag, startPoint x: 325, startPoint y: 48, endPoint x: 341, endPoint y: 62, distance: 21.5
click at [327, 53] on content "**********" at bounding box center [645, 309] width 1004 height 619
click at [337, 33] on button "Section Editor" at bounding box center [334, 37] width 58 height 32
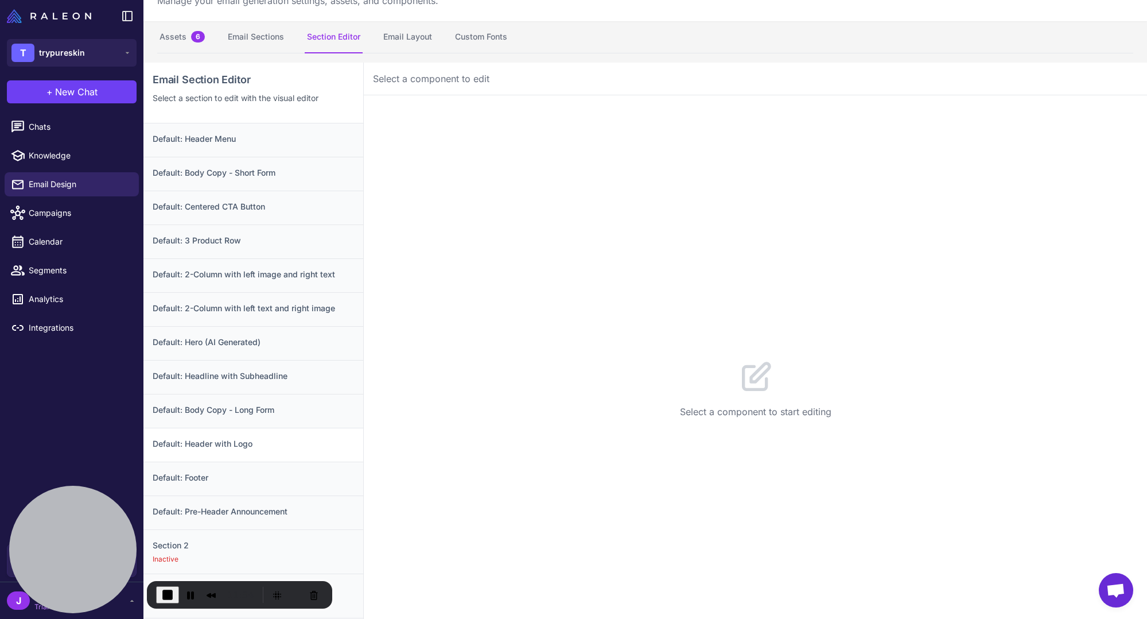
click at [242, 443] on h3 "Default: Header with Logo" at bounding box center [253, 443] width 201 height 13
click at [219, 442] on h3 "Default: Header with Logo" at bounding box center [254, 443] width 199 height 13
click at [469, 110] on button "Configuration 1" at bounding box center [462, 113] width 96 height 32
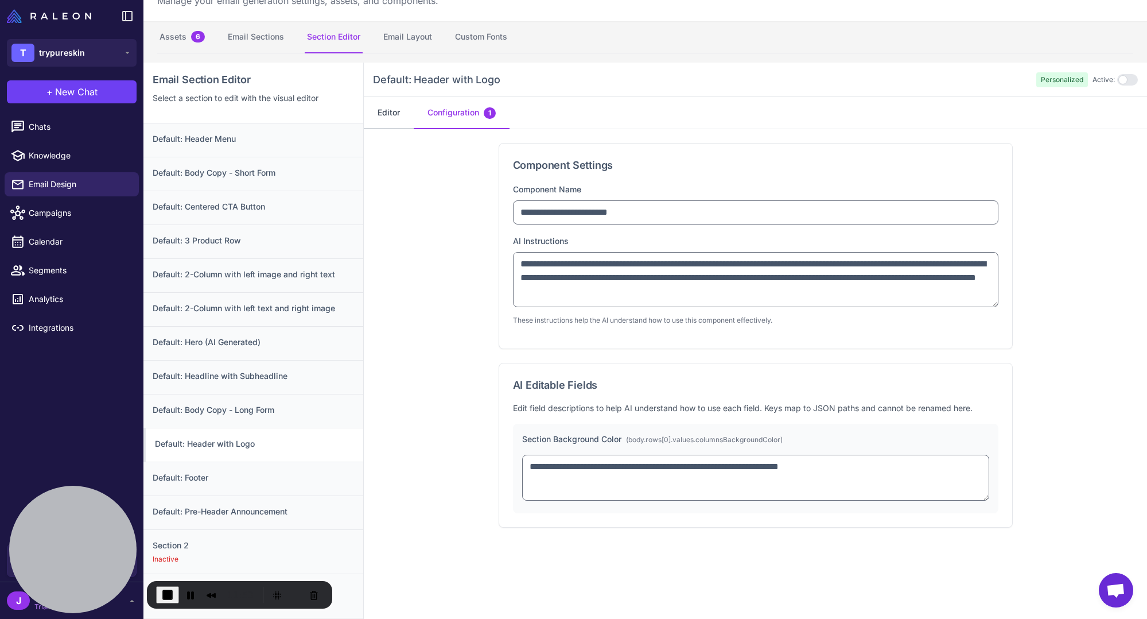
click at [394, 109] on button "Editor" at bounding box center [389, 113] width 50 height 32
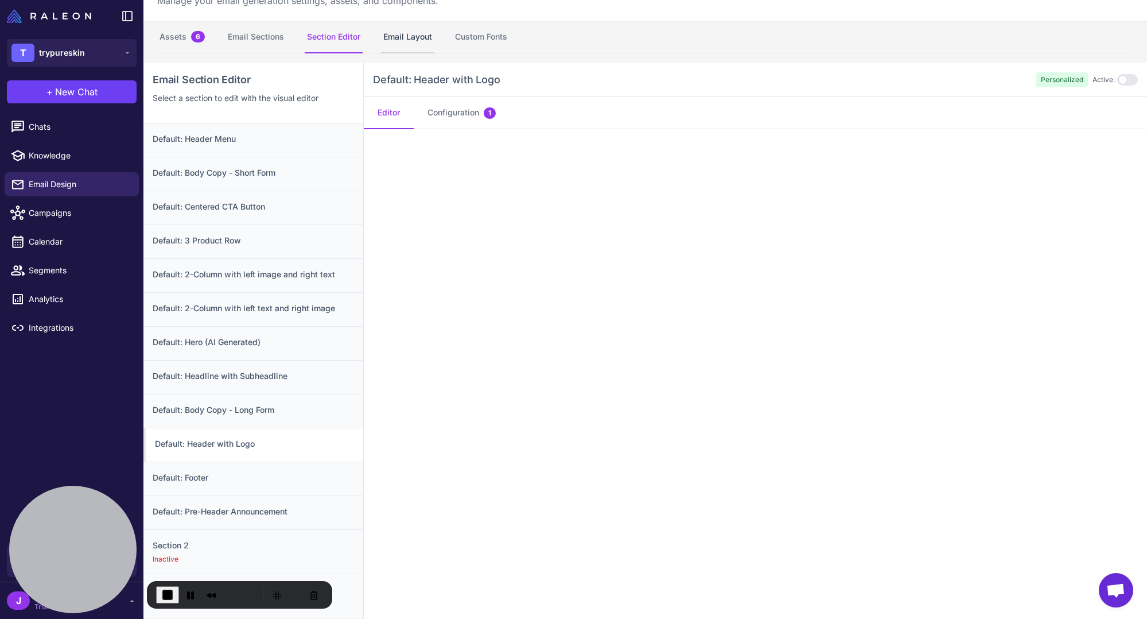
click at [424, 41] on button "Email Layout" at bounding box center [407, 37] width 53 height 32
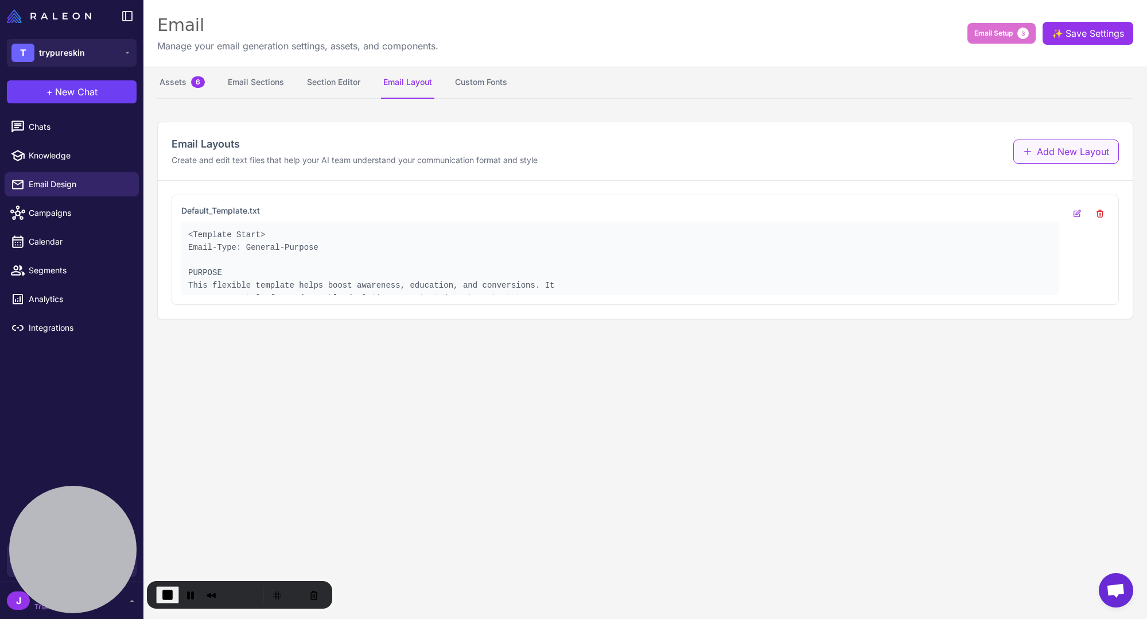
click at [865, 159] on button "Add New Layout" at bounding box center [1066, 151] width 106 height 24
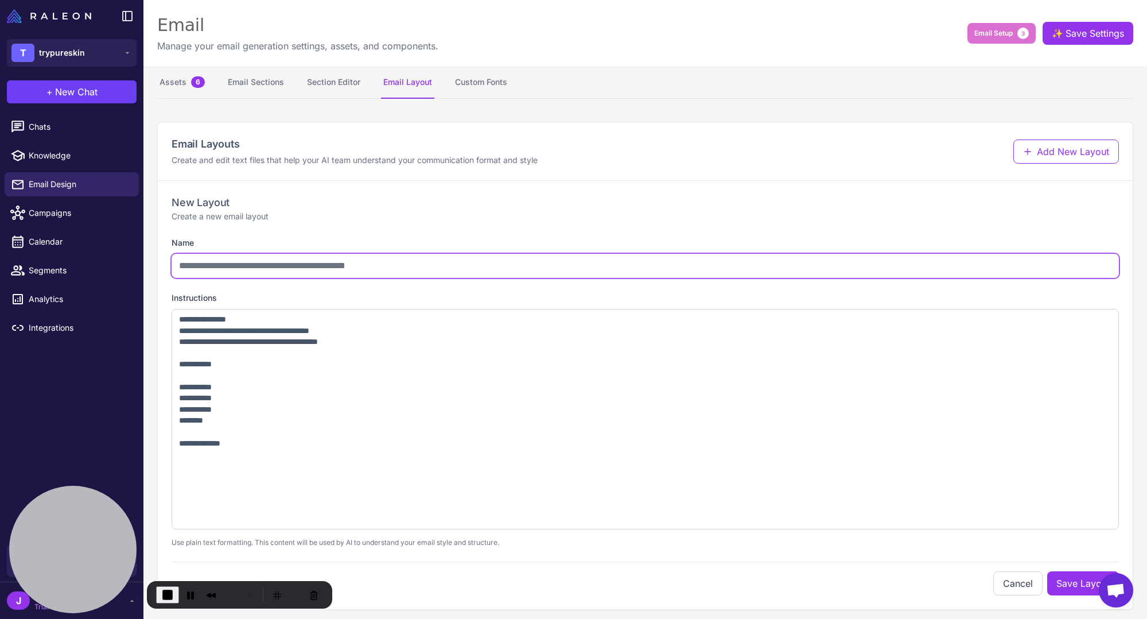
click at [253, 259] on input "Name" at bounding box center [645, 266] width 947 height 24
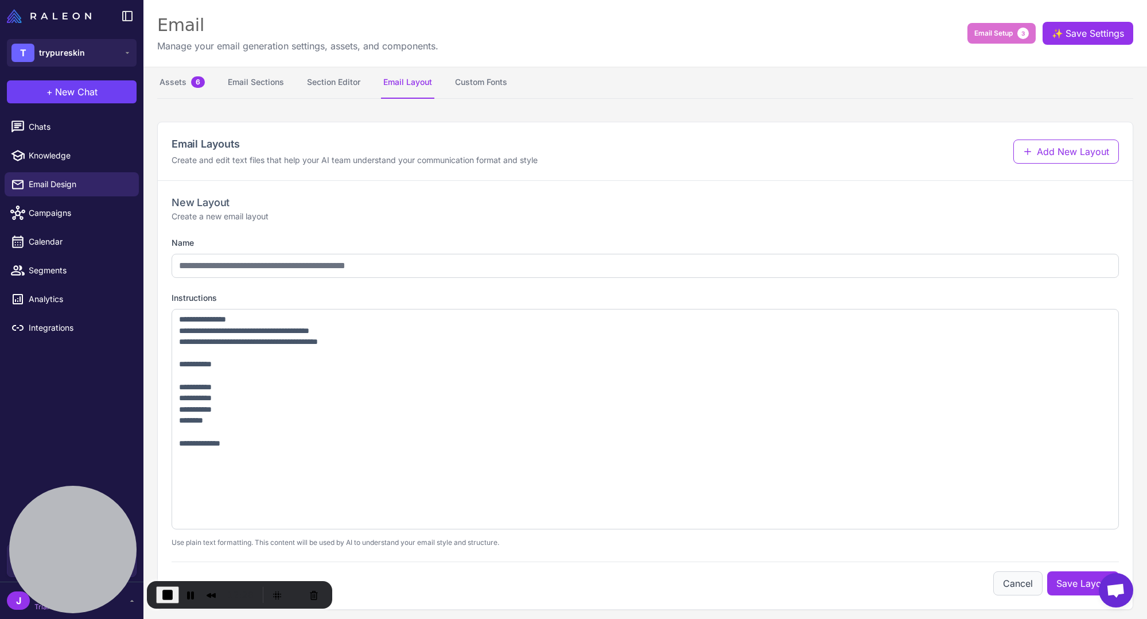
click at [865, 580] on button "Cancel" at bounding box center [1017, 583] width 49 height 24
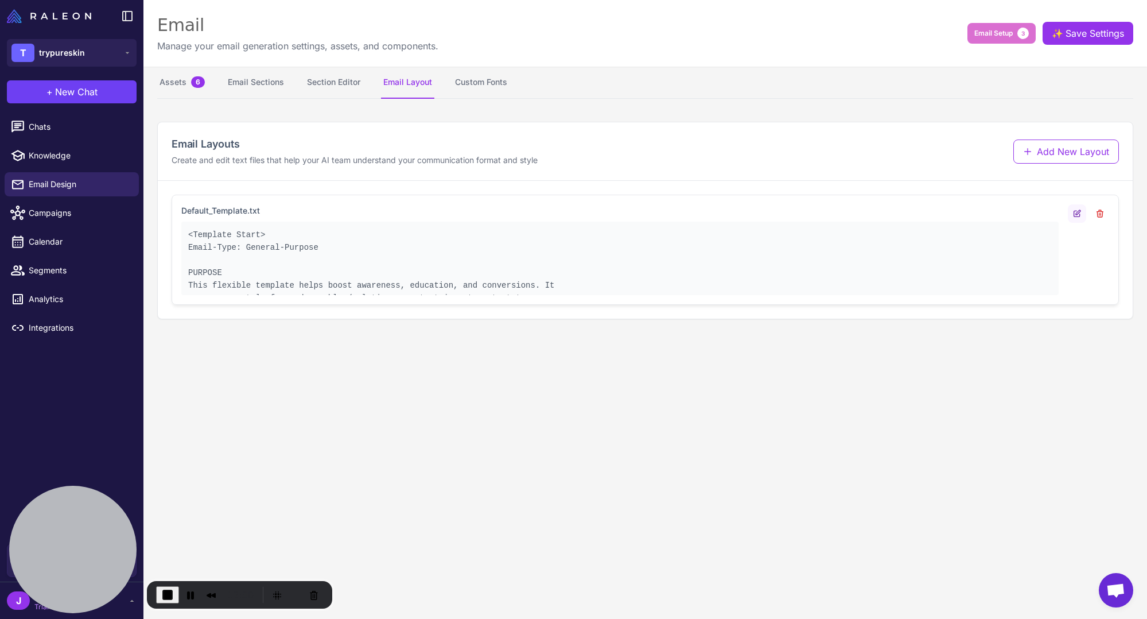
click at [865, 209] on icon at bounding box center [1077, 213] width 9 height 9
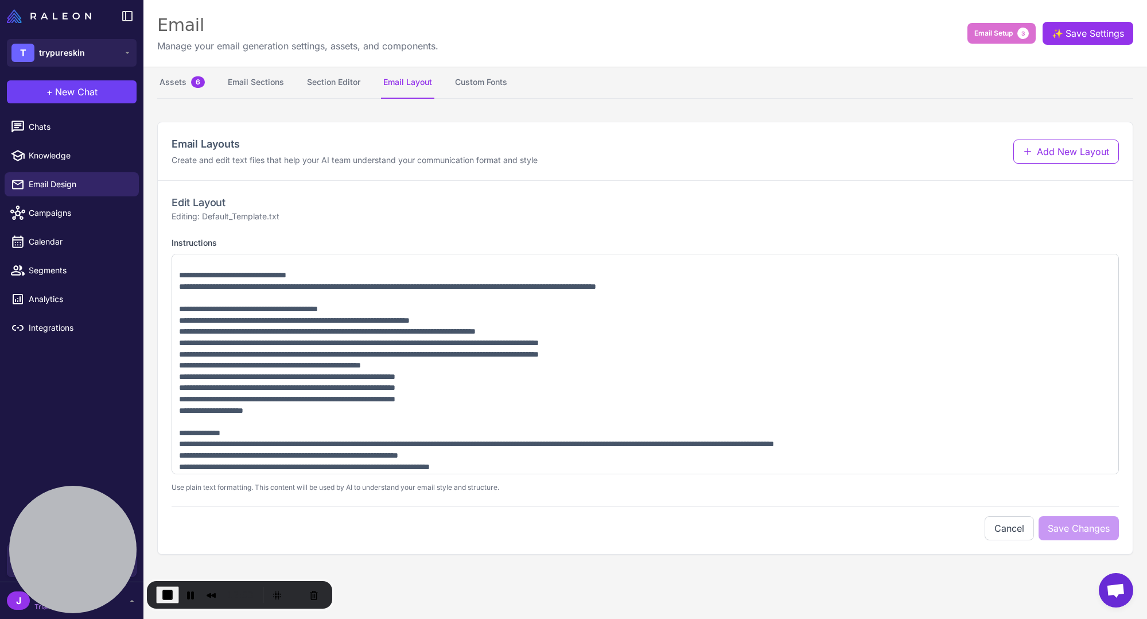
scroll to position [280, 0]
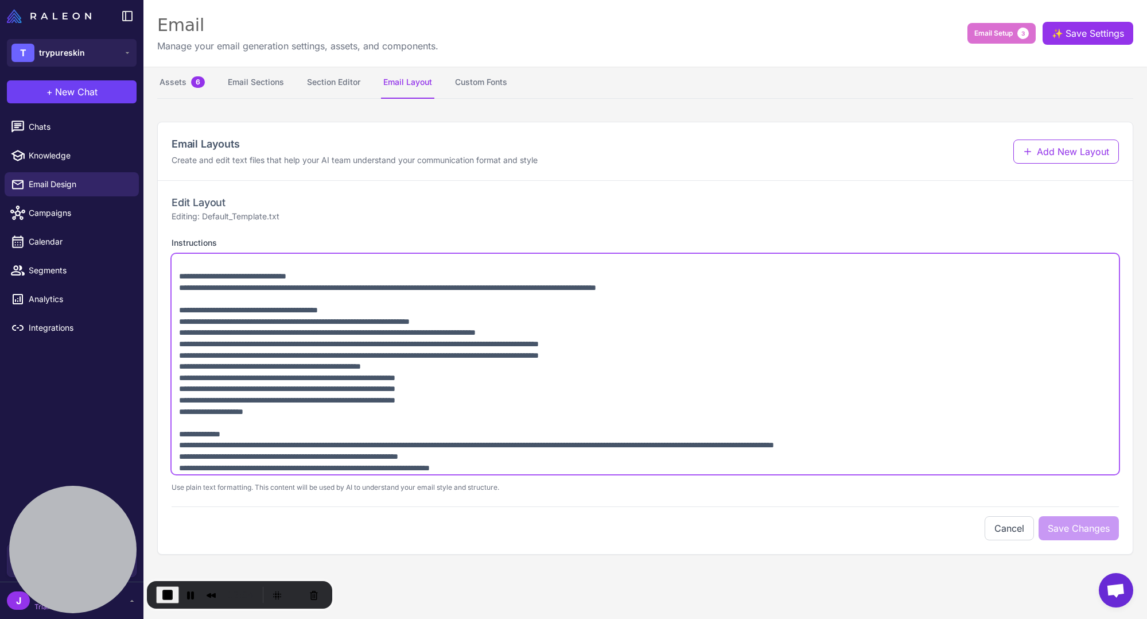
drag, startPoint x: 293, startPoint y: 413, endPoint x: 161, endPoint y: 310, distance: 167.6
click at [161, 310] on div "Edit Layout Editing: Default_Template.txt Instructions Use plain text formattin…" at bounding box center [645, 367] width 975 height 373
click at [268, 324] on textarea "Instructions" at bounding box center [645, 364] width 947 height 220
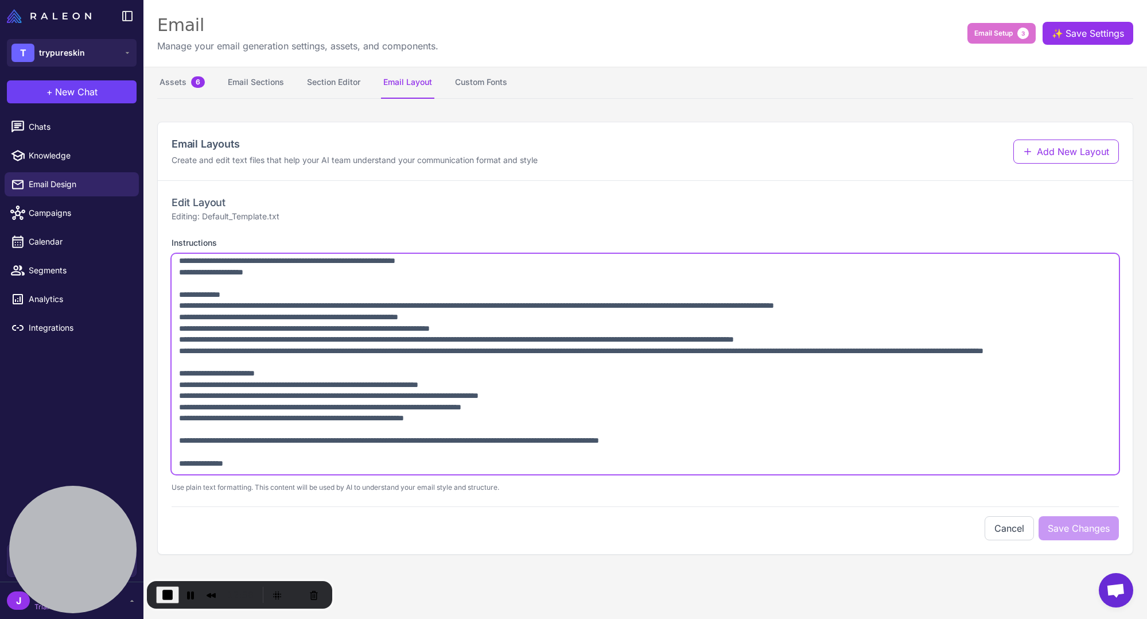
scroll to position [422, 0]
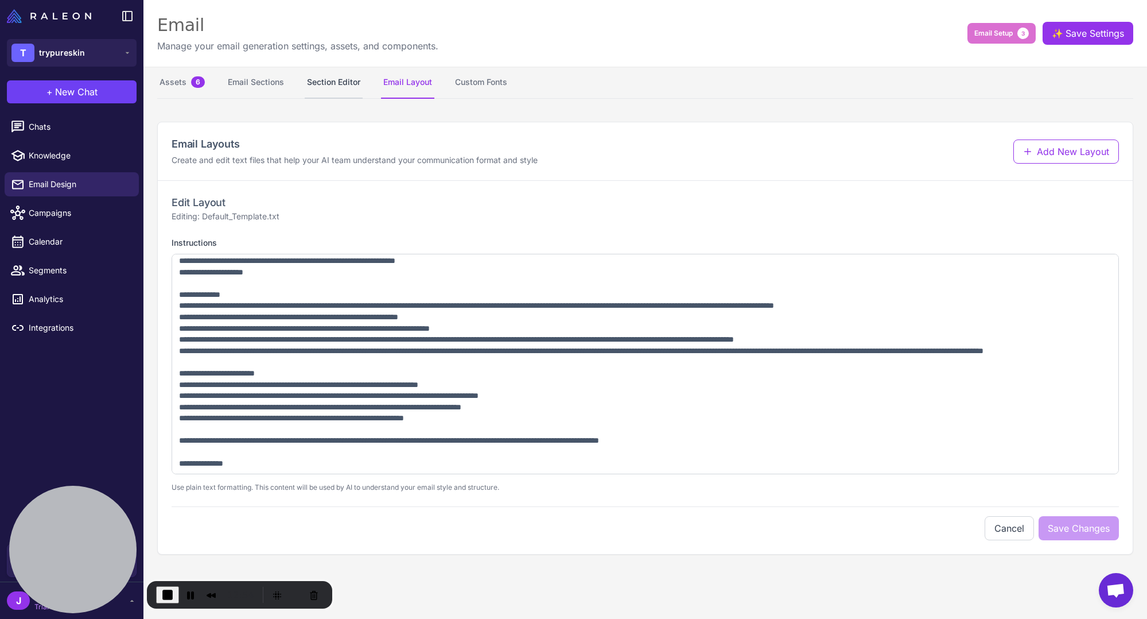
click at [341, 84] on button "Section Editor" at bounding box center [334, 83] width 58 height 32
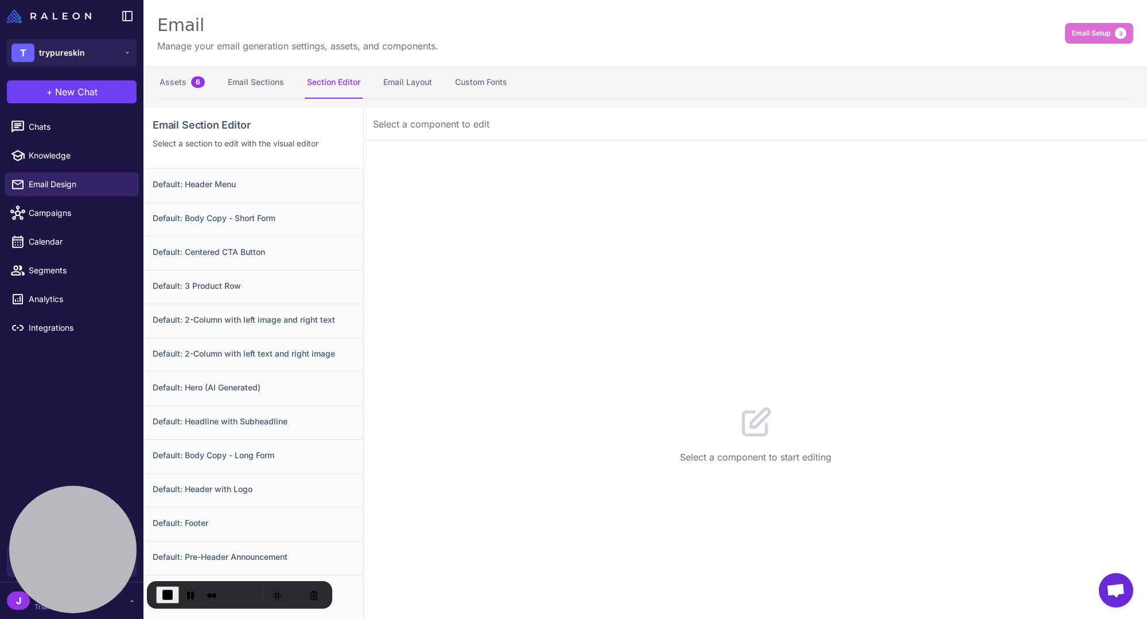
click at [447, 532] on div "Select a component to start editing" at bounding box center [755, 434] width 783 height 586
click at [247, 190] on h3 "Default: Header Menu" at bounding box center [253, 184] width 201 height 13
click at [283, 219] on h3 "Default: Body Copy - Short Form" at bounding box center [253, 218] width 201 height 13
click at [453, 161] on button "Configuration 6" at bounding box center [463, 158] width 98 height 32
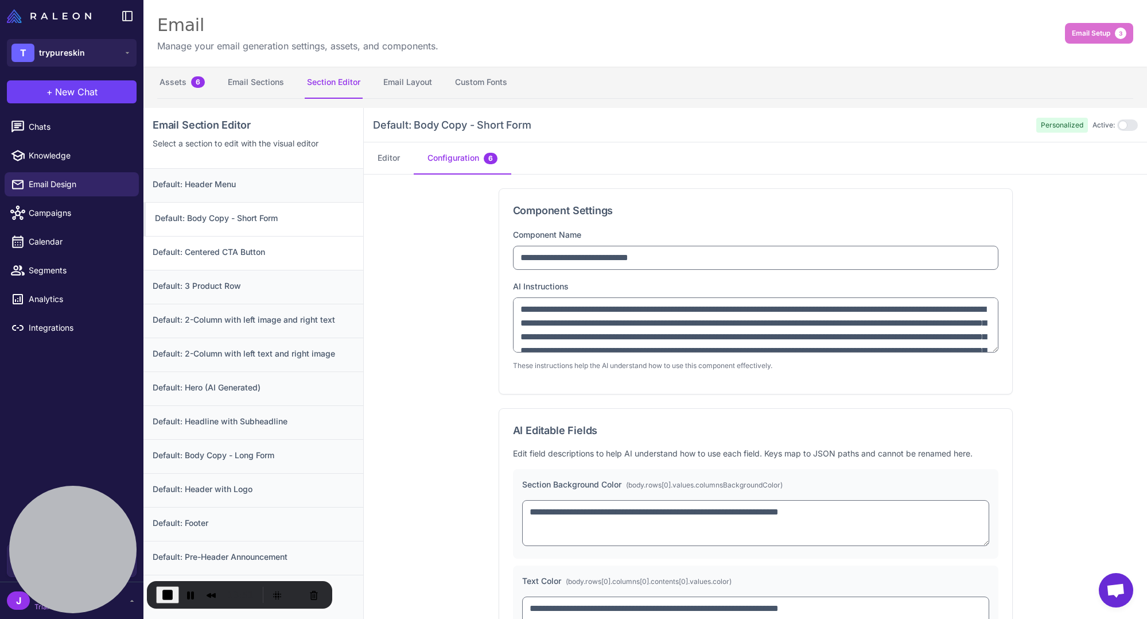
click at [229, 253] on h3 "Default: Centered CTA Button" at bounding box center [253, 252] width 201 height 13
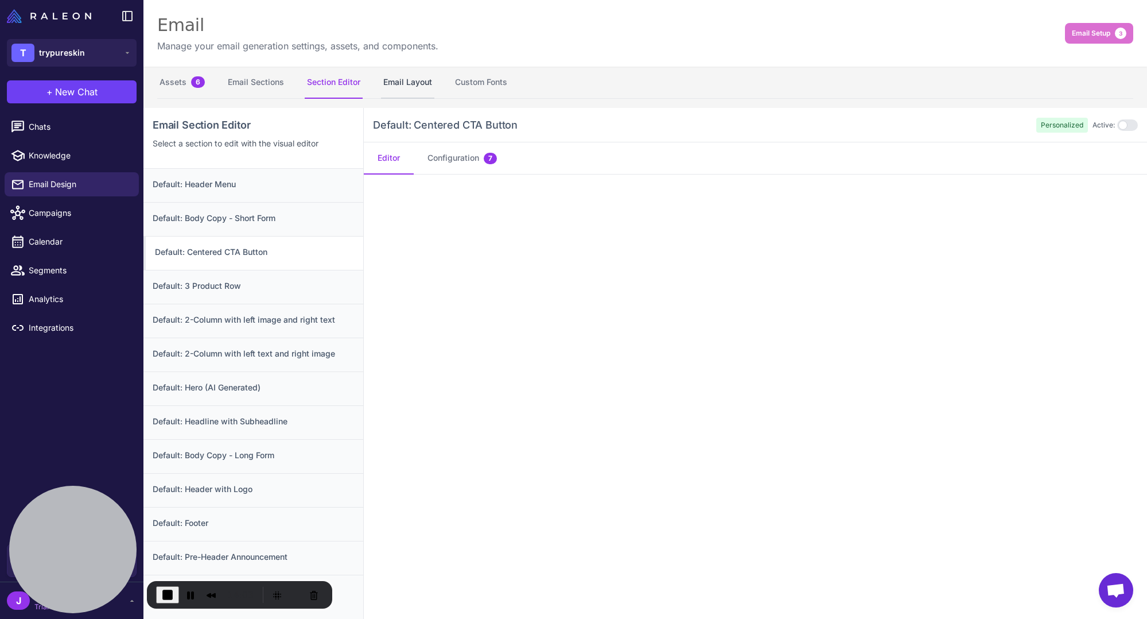
click at [391, 80] on button "Email Layout" at bounding box center [407, 83] width 53 height 32
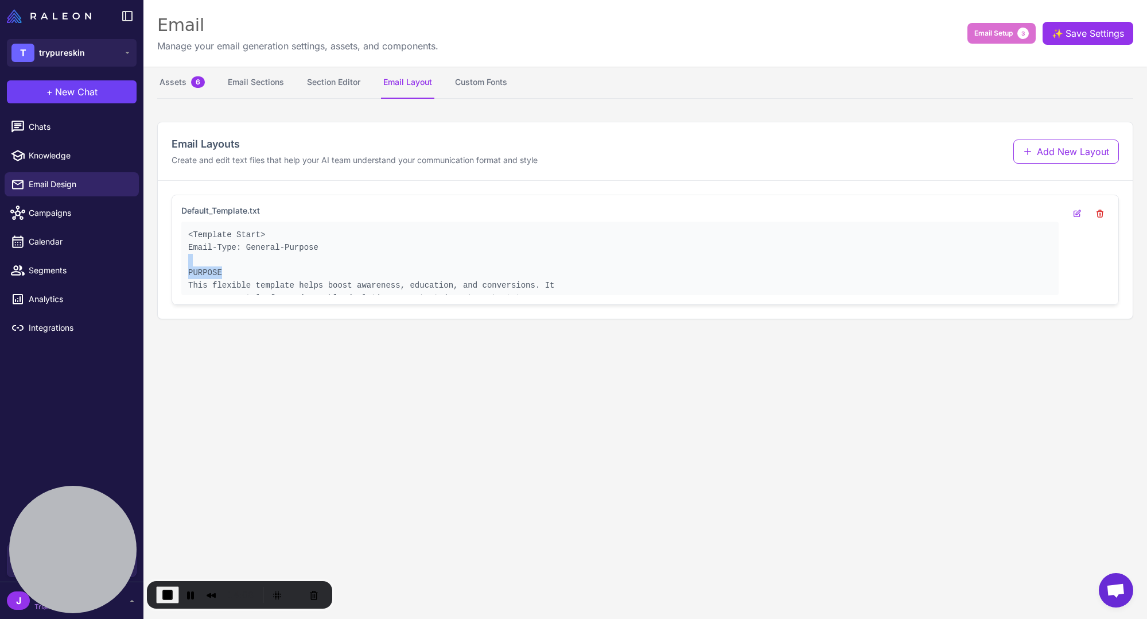
drag, startPoint x: 1059, startPoint y: 263, endPoint x: 1056, endPoint y: 273, distance: 10.3
click at [865, 277] on div "Default_Template.txt <Template Start> Email-Type: General-Purpose PURPOSE This …" at bounding box center [645, 249] width 928 height 91
drag, startPoint x: 1054, startPoint y: 271, endPoint x: 1057, endPoint y: 279, distance: 8.0
click at [865, 279] on div "<Template Start> Email-Type: General-Purpose PURPOSE This flexible template hel…" at bounding box center [619, 258] width 877 height 73
drag, startPoint x: 1055, startPoint y: 273, endPoint x: 1055, endPoint y: 279, distance: 6.3
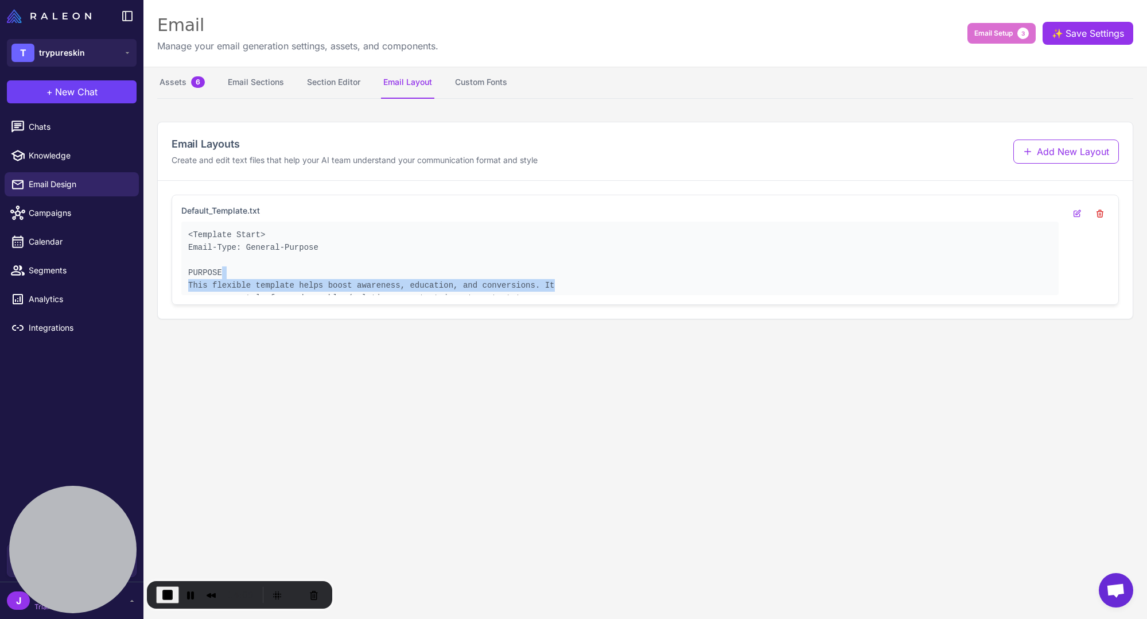
click at [865, 279] on div "<Template Start> Email-Type: General-Purpose PURPOSE This flexible template hel…" at bounding box center [619, 258] width 877 height 73
click at [783, 277] on pre "<Template Start> Email-Type: General-Purpose PURPOSE This flexible template hel…" at bounding box center [620, 266] width 864 height 76
click at [500, 277] on pre "<Template Start> Email-Type: General-Purpose PURPOSE This flexible template hel…" at bounding box center [620, 266] width 864 height 76
click at [434, 387] on content "Email Manage your email generation settings, assets, and components. Email Setu…" at bounding box center [645, 309] width 1004 height 619
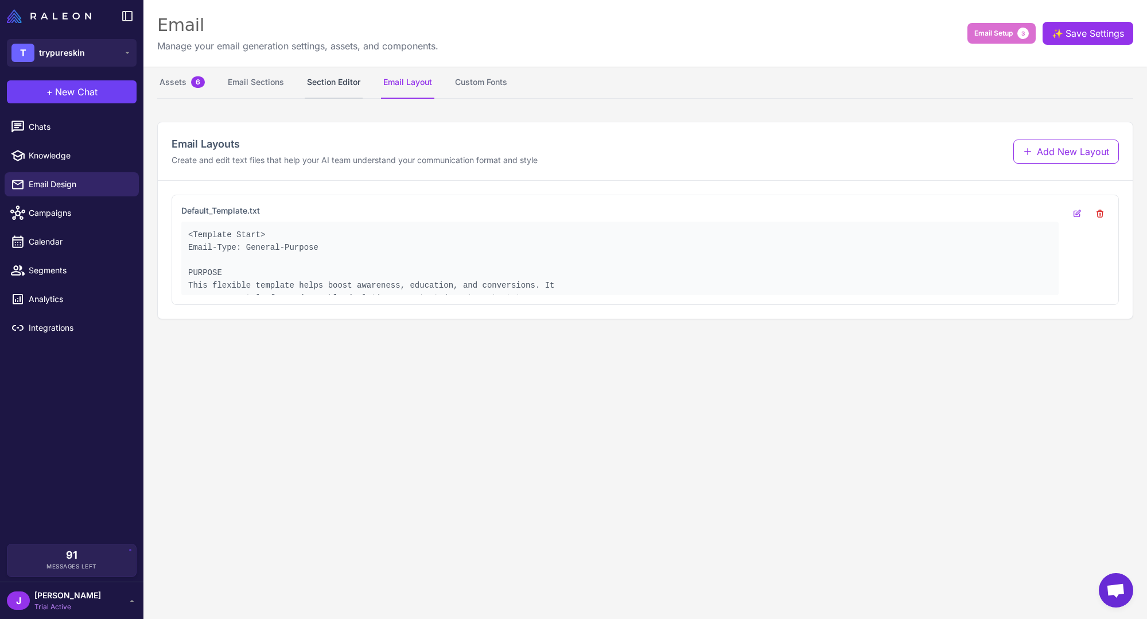
click at [328, 79] on button "Section Editor" at bounding box center [334, 83] width 58 height 32
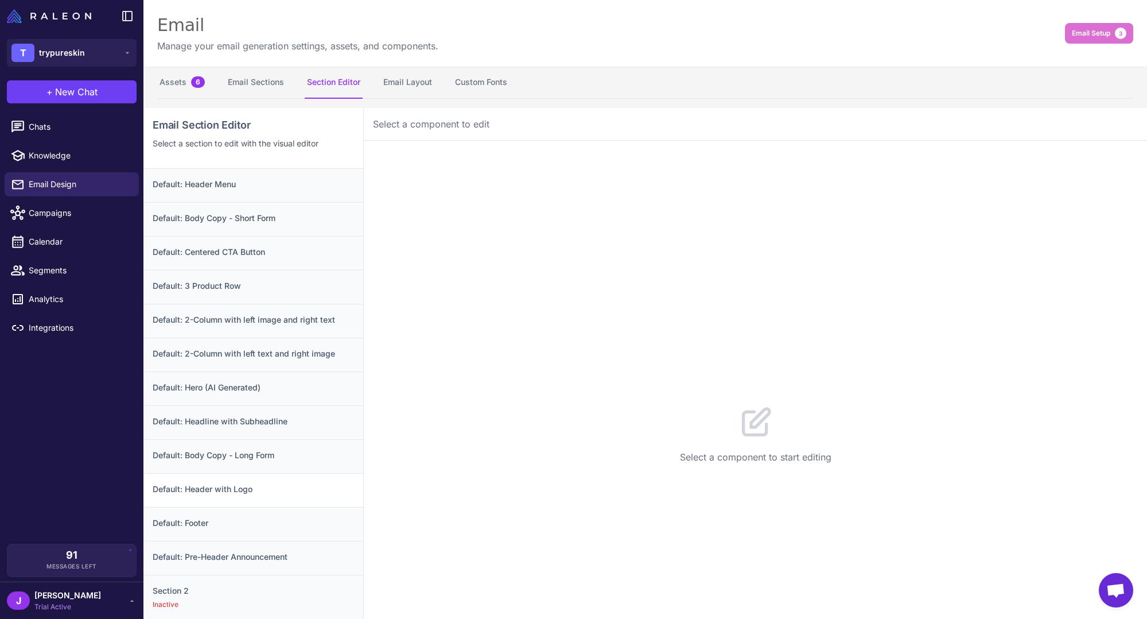
scroll to position [0, 0]
click at [580, 411] on div "Select a component to start editing" at bounding box center [755, 434] width 783 height 586
click at [444, 199] on div "Select a component to start editing" at bounding box center [755, 434] width 783 height 586
click at [601, 294] on div "Select a component to start editing" at bounding box center [755, 434] width 783 height 586
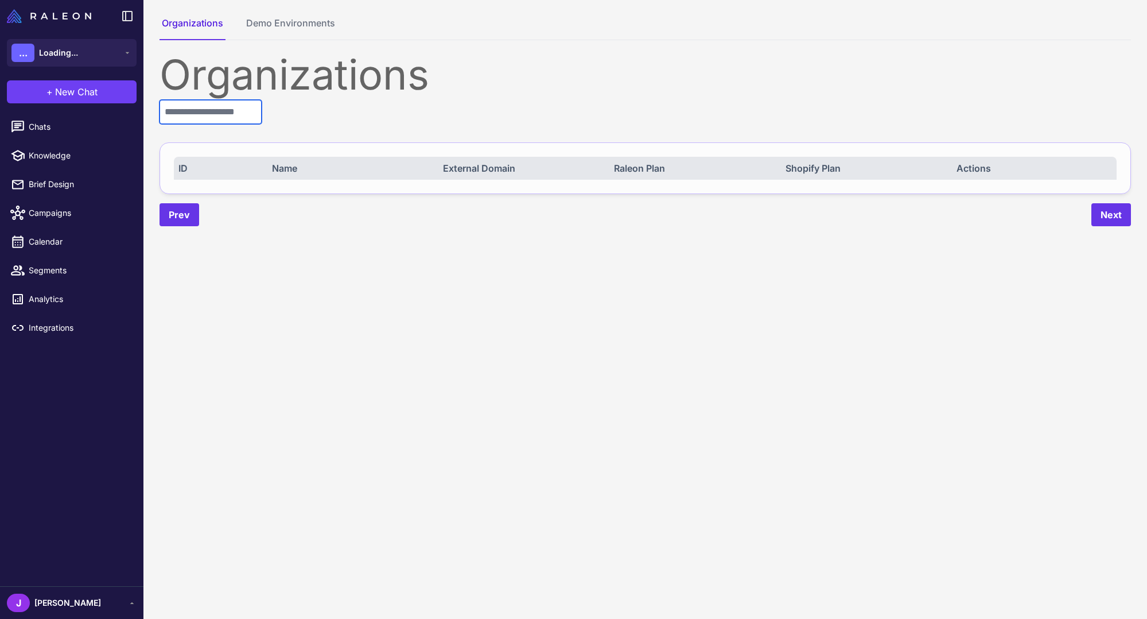
click at [225, 119] on input "text" at bounding box center [211, 112] width 102 height 24
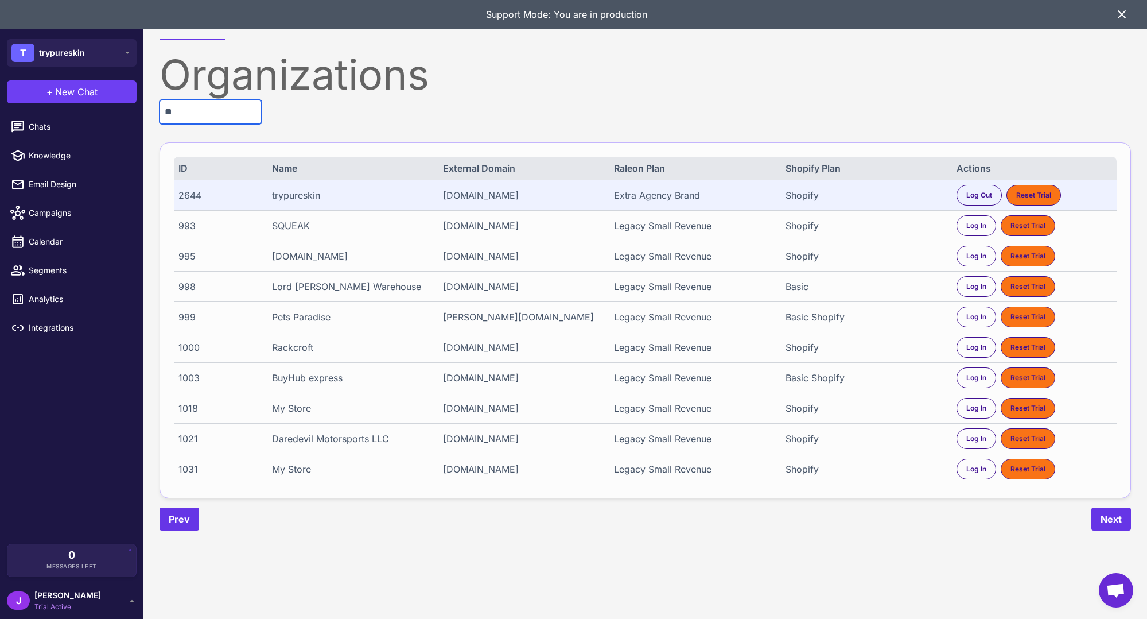
type input "*"
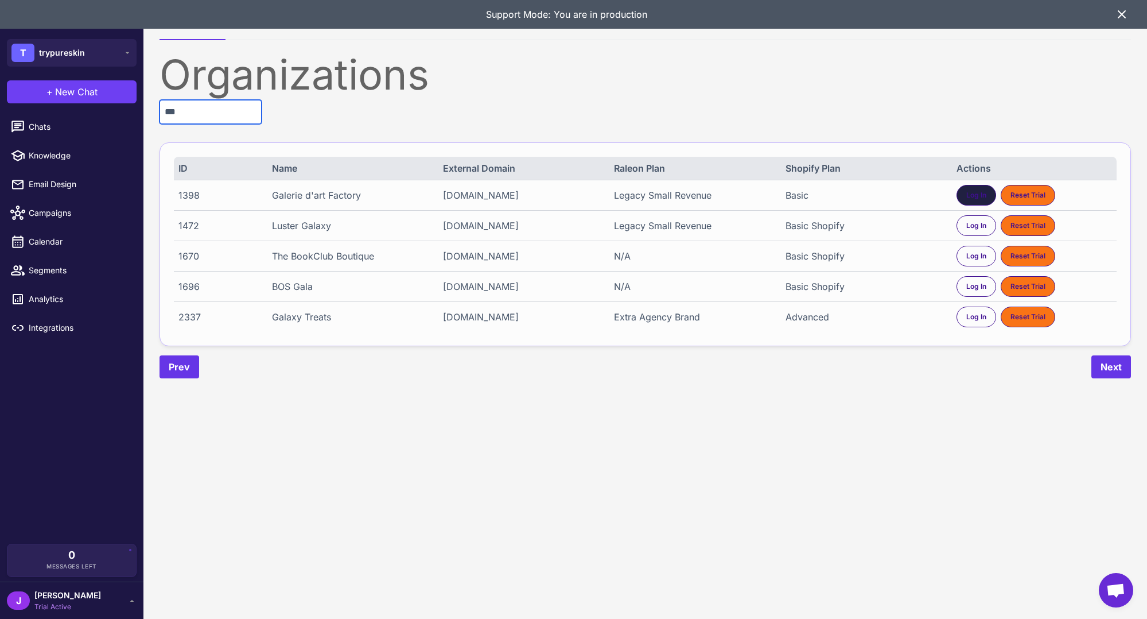
type input "***"
click at [974, 197] on span "Log In" at bounding box center [976, 195] width 20 height 10
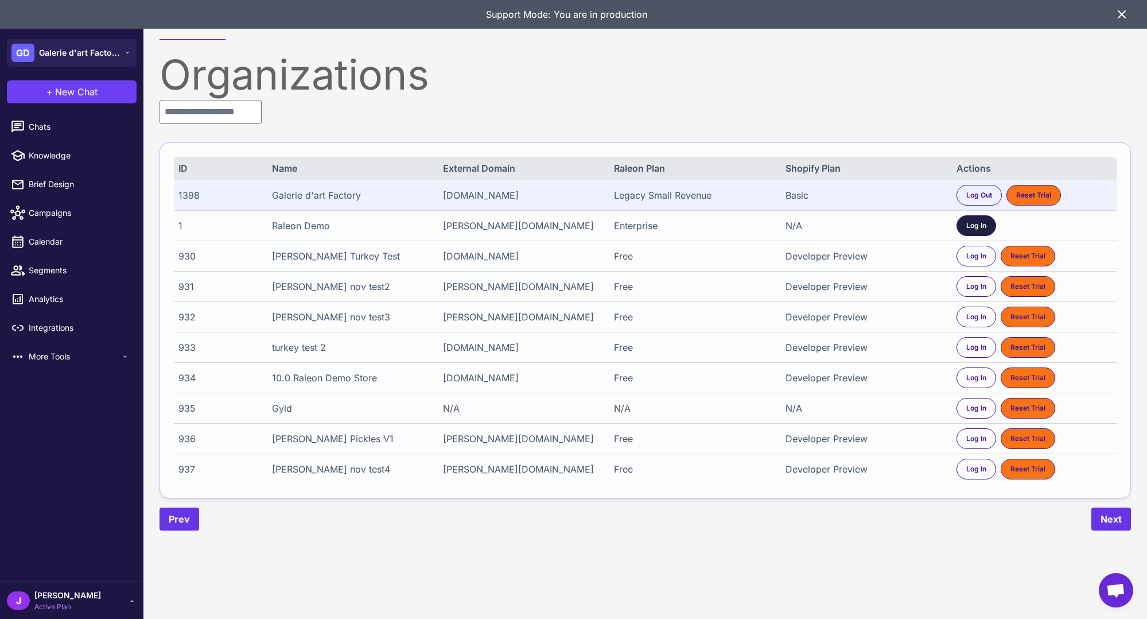
click at [969, 230] on span "Log In" at bounding box center [976, 225] width 20 height 10
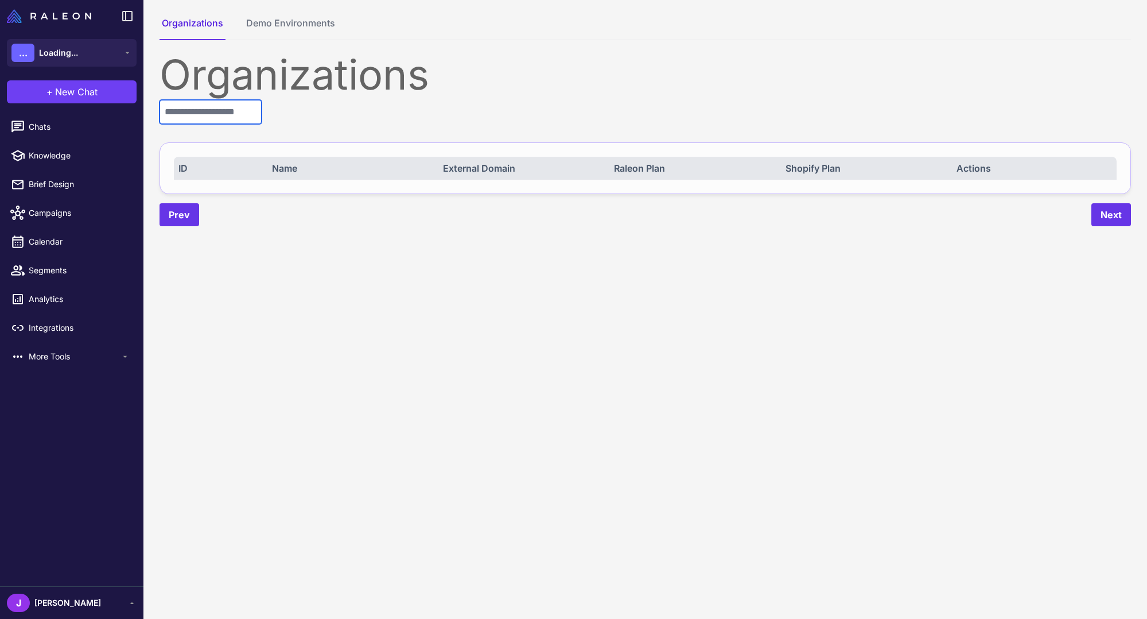
click at [205, 103] on input "text" at bounding box center [211, 112] width 102 height 24
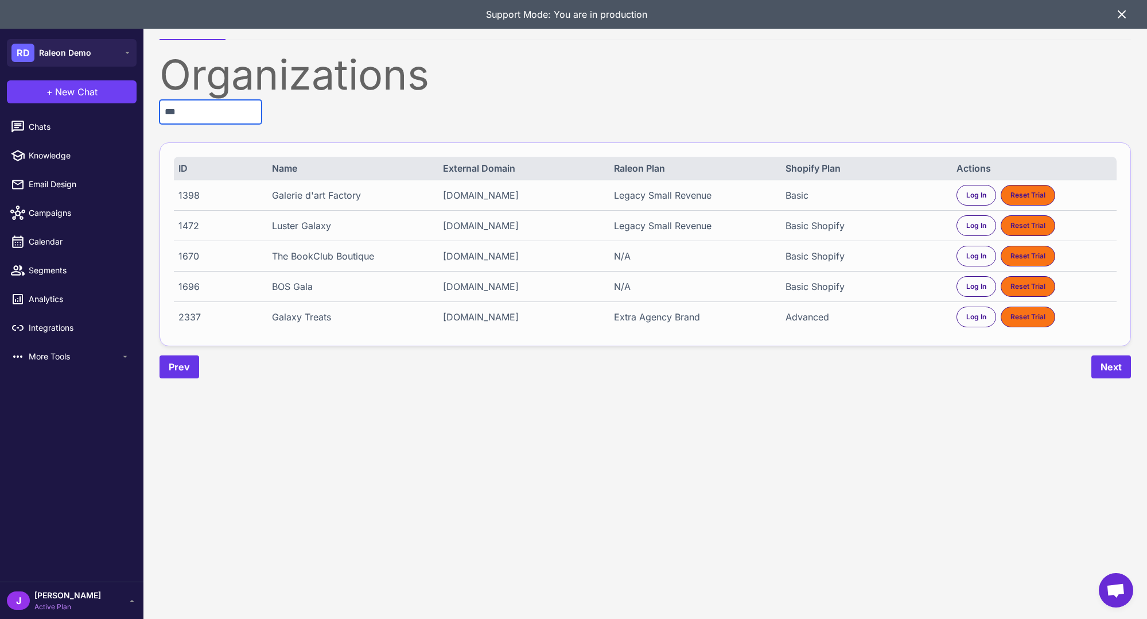
type input "***"
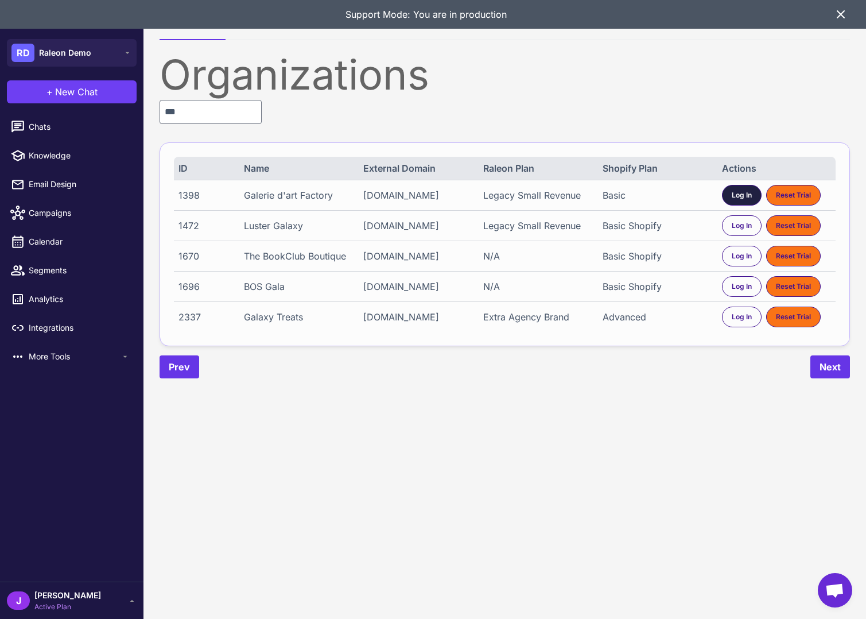
click at [737, 198] on span "Log In" at bounding box center [742, 195] width 20 height 10
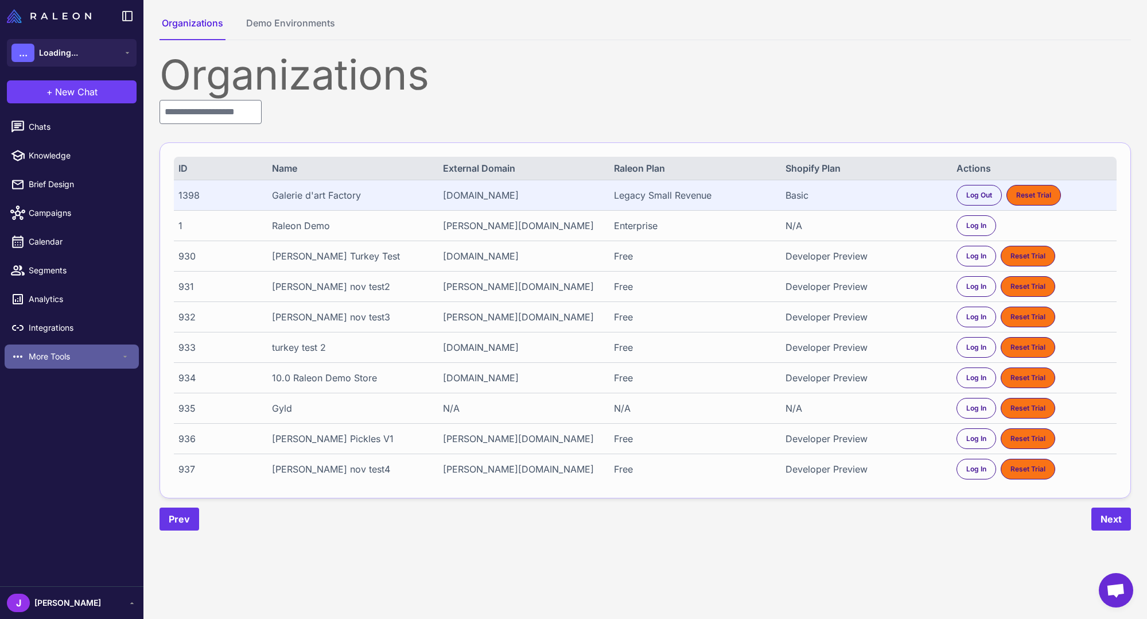
click at [48, 362] on span "More Tools" at bounding box center [75, 356] width 92 height 13
click at [50, 356] on span "More Tools" at bounding box center [75, 356] width 92 height 13
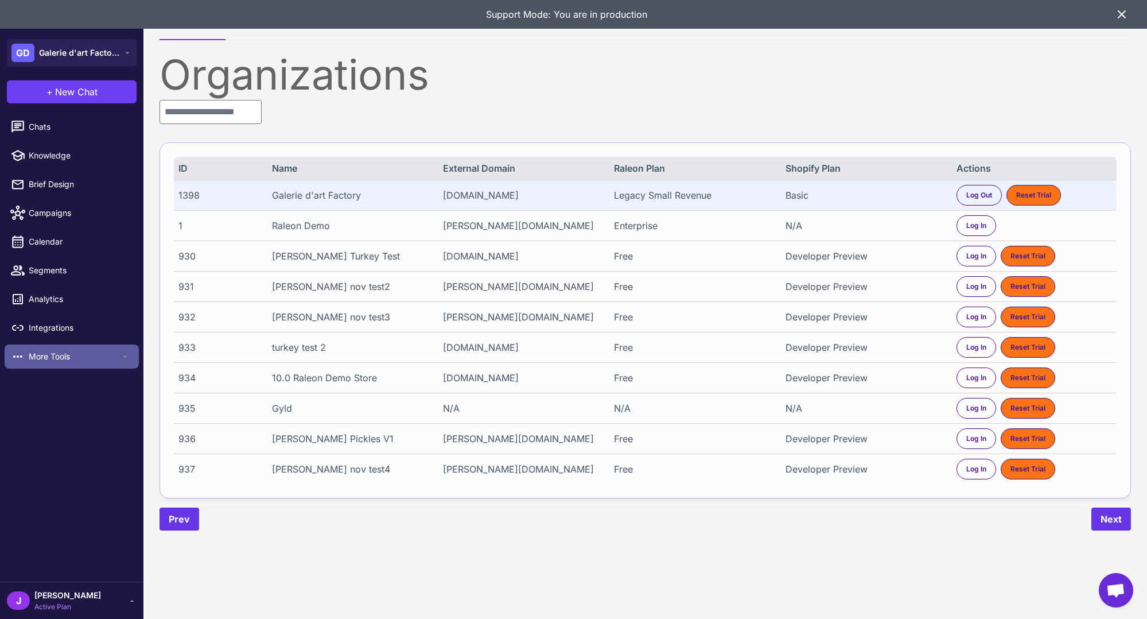
click at [62, 347] on div "More Tools" at bounding box center [72, 356] width 134 height 24
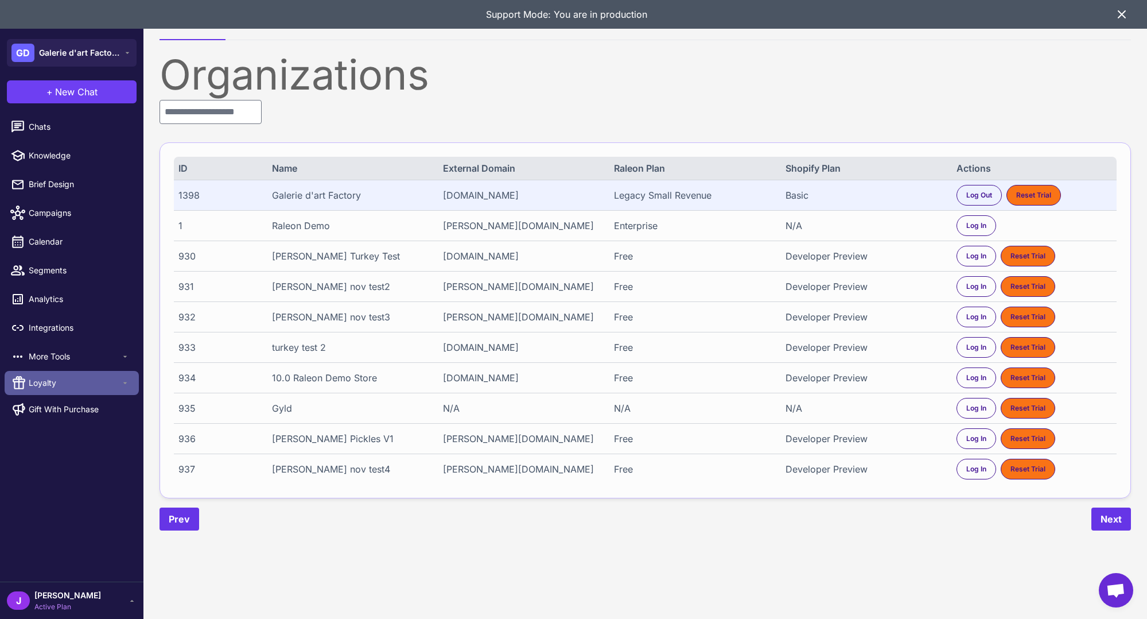
click at [61, 384] on span "Loyalty" at bounding box center [75, 382] width 92 height 13
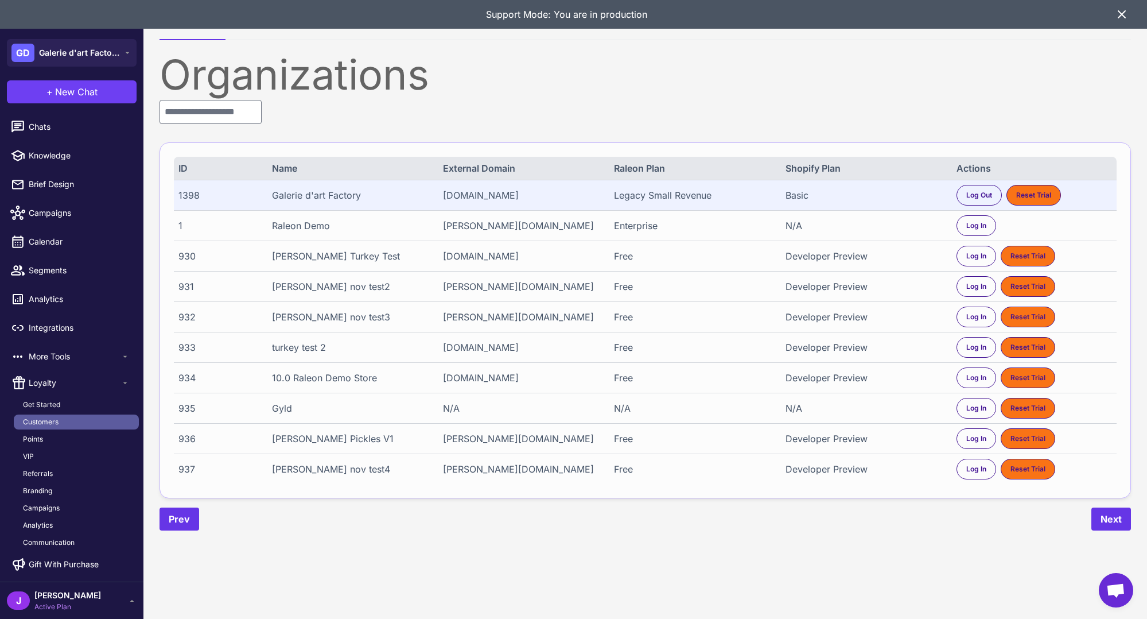
click at [45, 426] on span "Customers" at bounding box center [41, 422] width 36 height 10
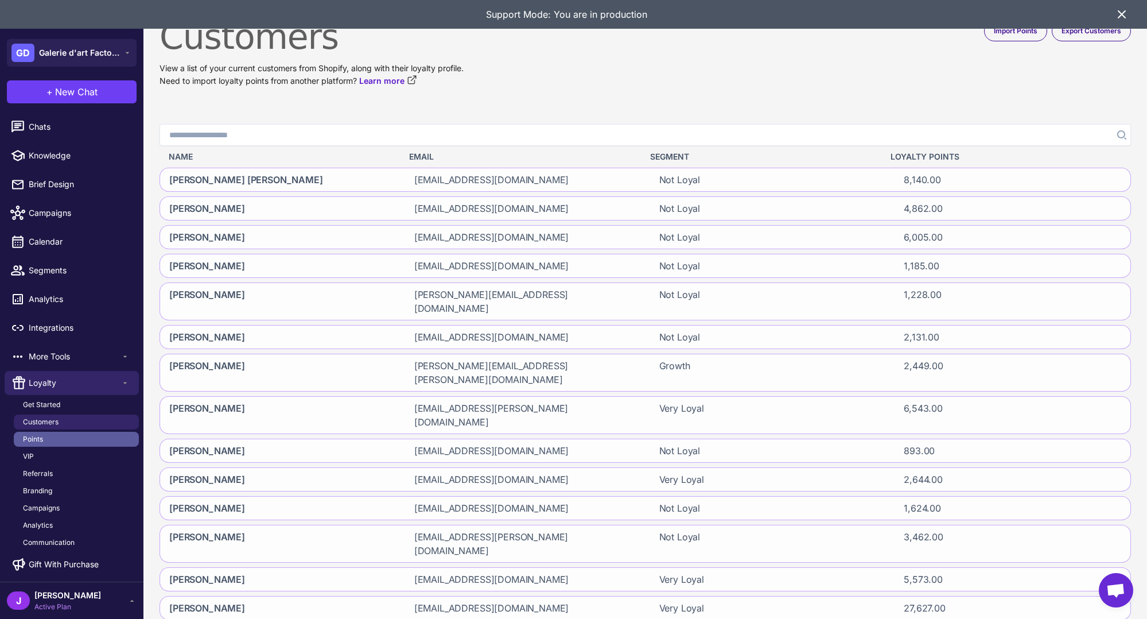
click at [59, 442] on link "Points" at bounding box center [76, 439] width 125 height 15
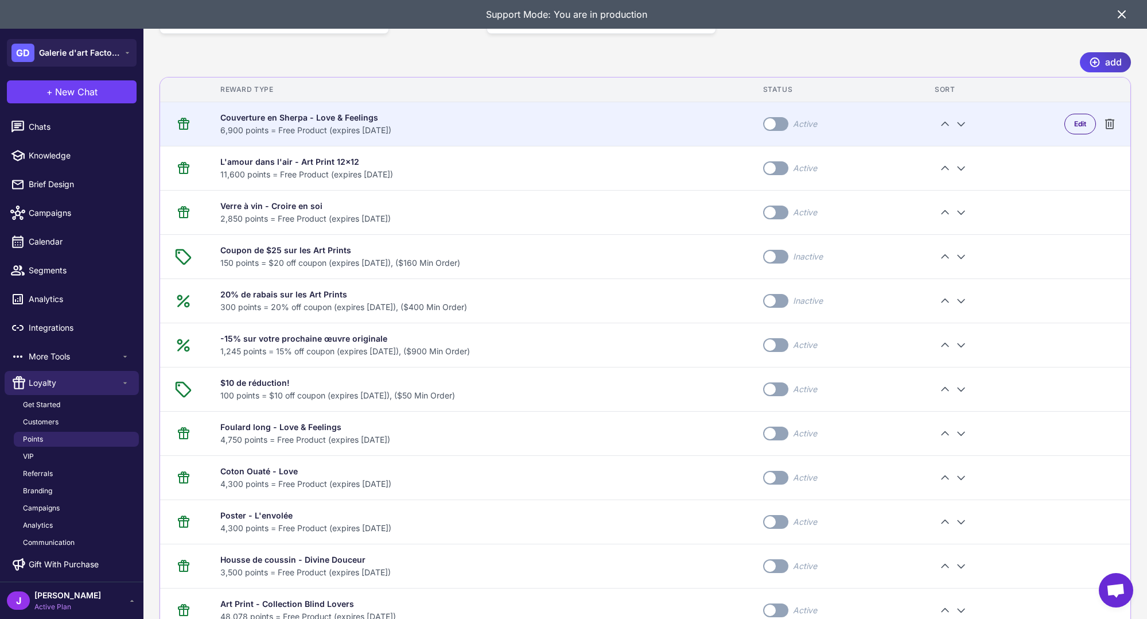
scroll to position [1361, 0]
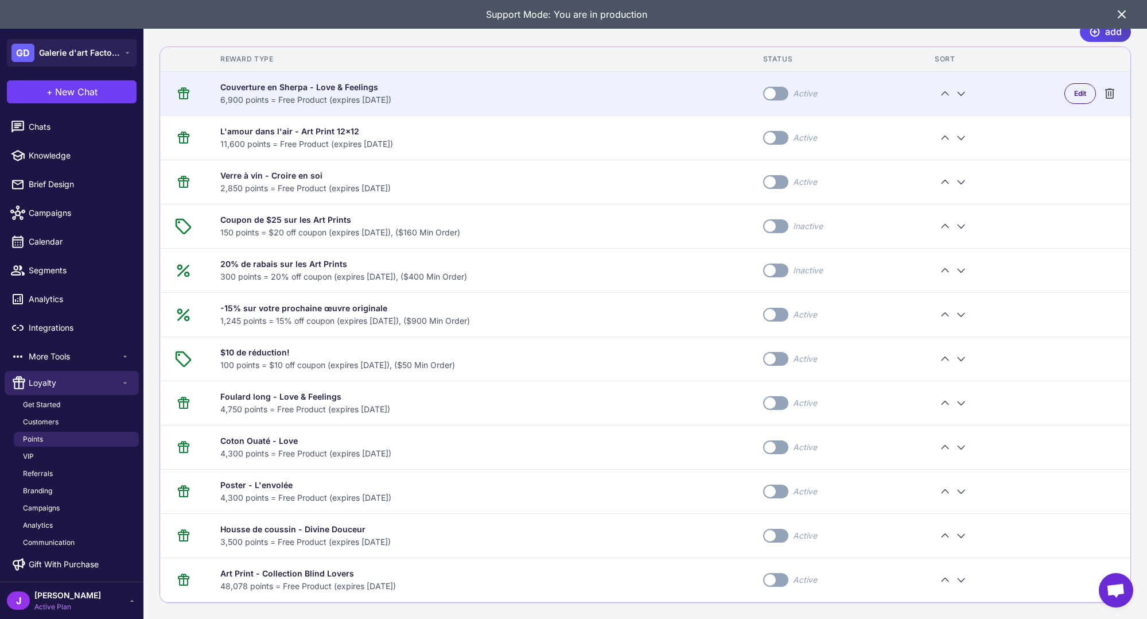
click at [610, 83] on div "Couverture en Sherpa - Love & Feelings" at bounding box center [477, 87] width 515 height 13
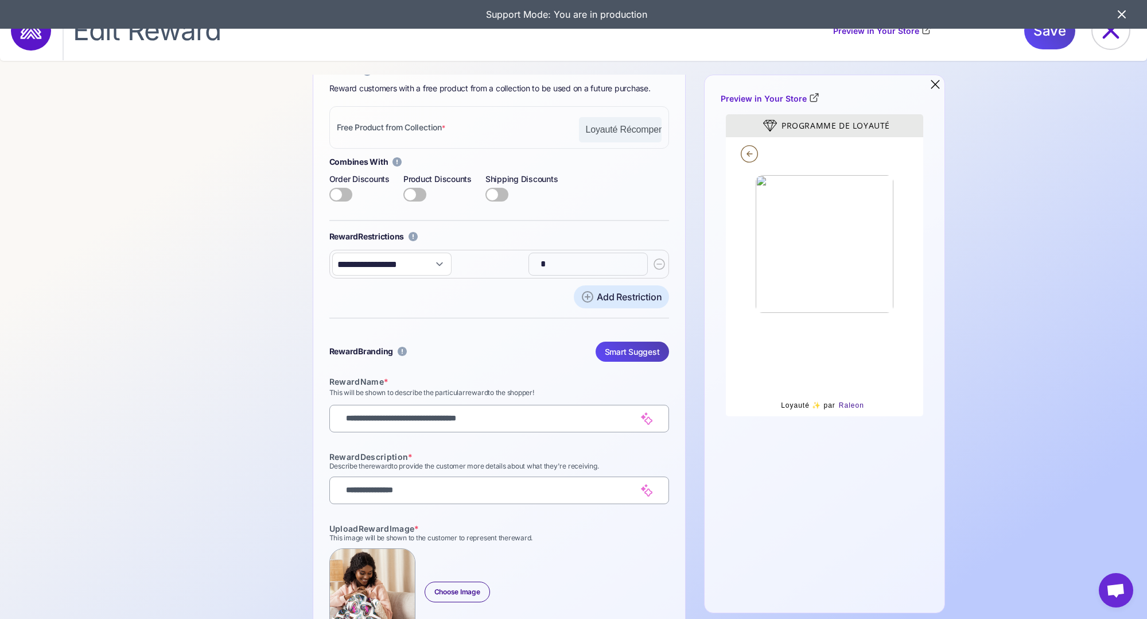
scroll to position [403, 0]
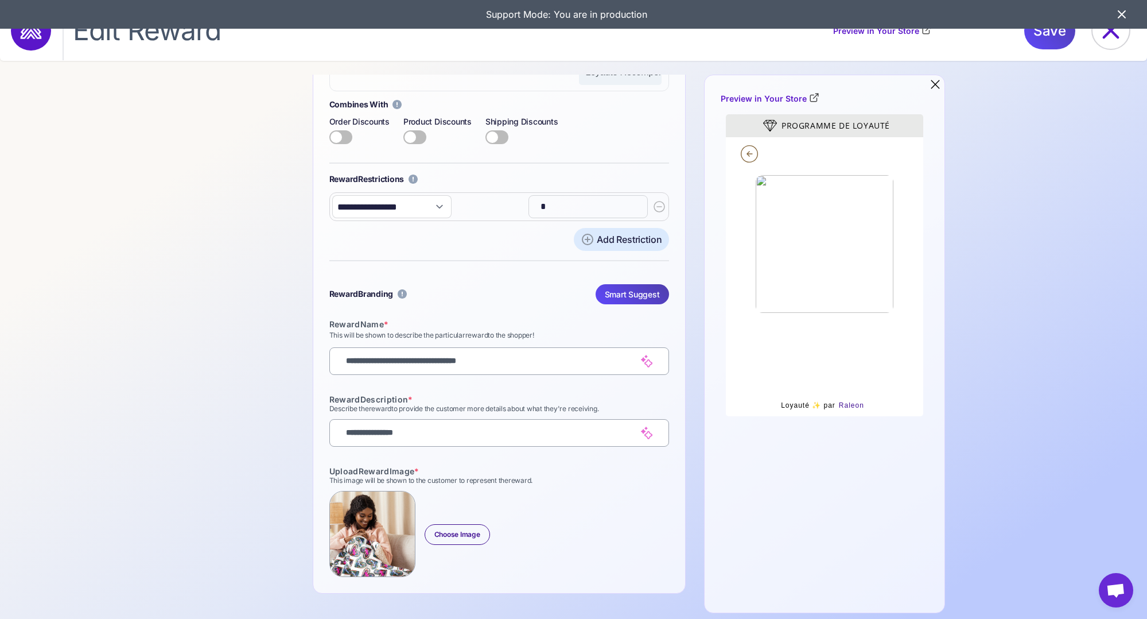
click at [559, 210] on input "*" at bounding box center [587, 206] width 106 height 23
click at [573, 261] on div at bounding box center [499, 260] width 340 height 1
click at [430, 212] on select "**********" at bounding box center [391, 206] width 119 height 23
click at [332, 195] on select "**********" at bounding box center [391, 206] width 119 height 23
click at [471, 216] on div "**********" at bounding box center [499, 206] width 340 height 29
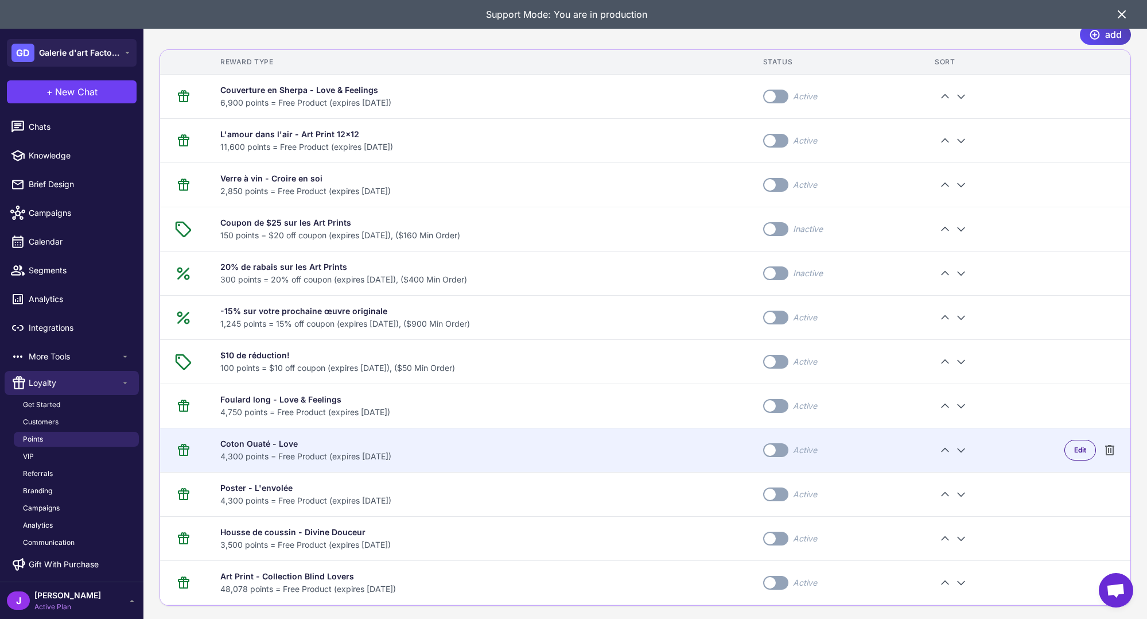
scroll to position [1361, 0]
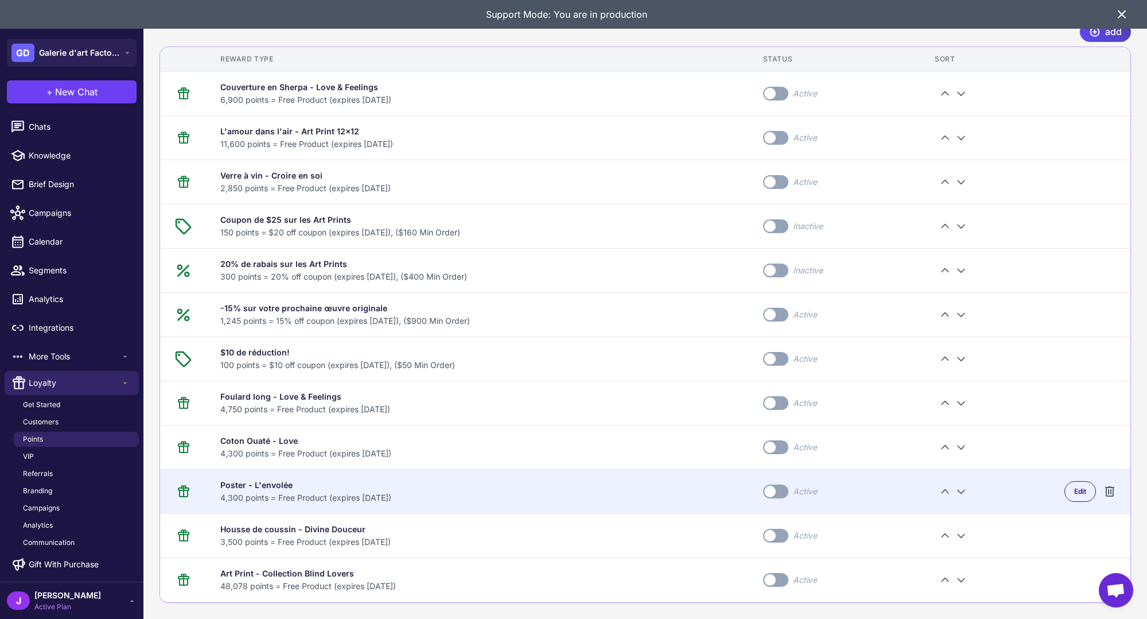
click at [405, 494] on div "4,300 points = Free Product (expires [DATE])" at bounding box center [477, 497] width 515 height 13
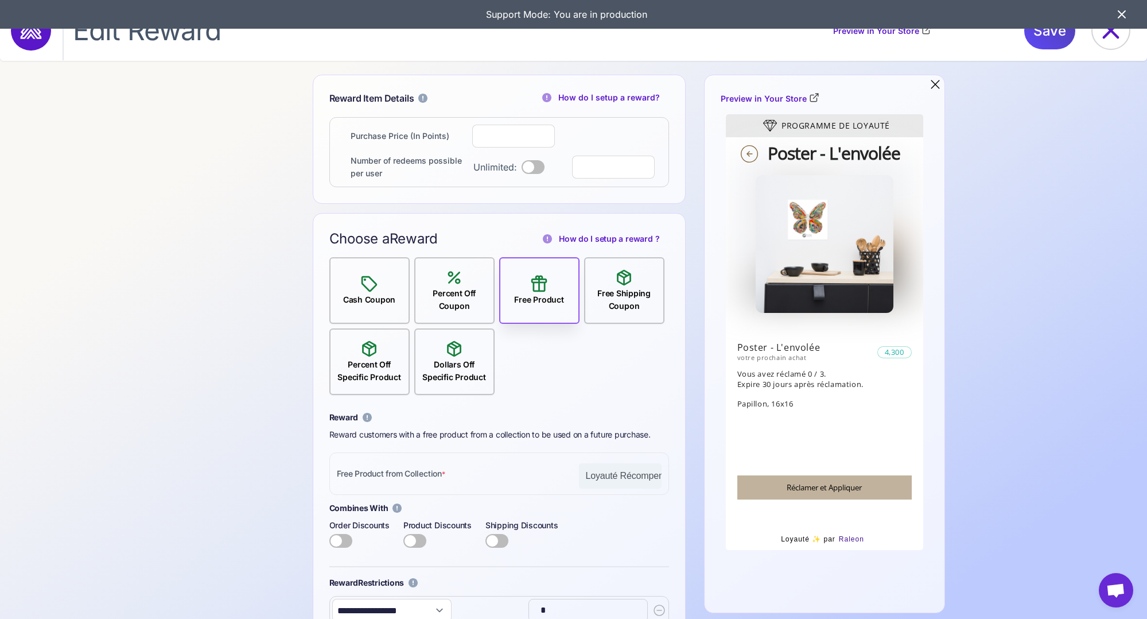
click at [1119, 14] on icon at bounding box center [1122, 14] width 14 height 14
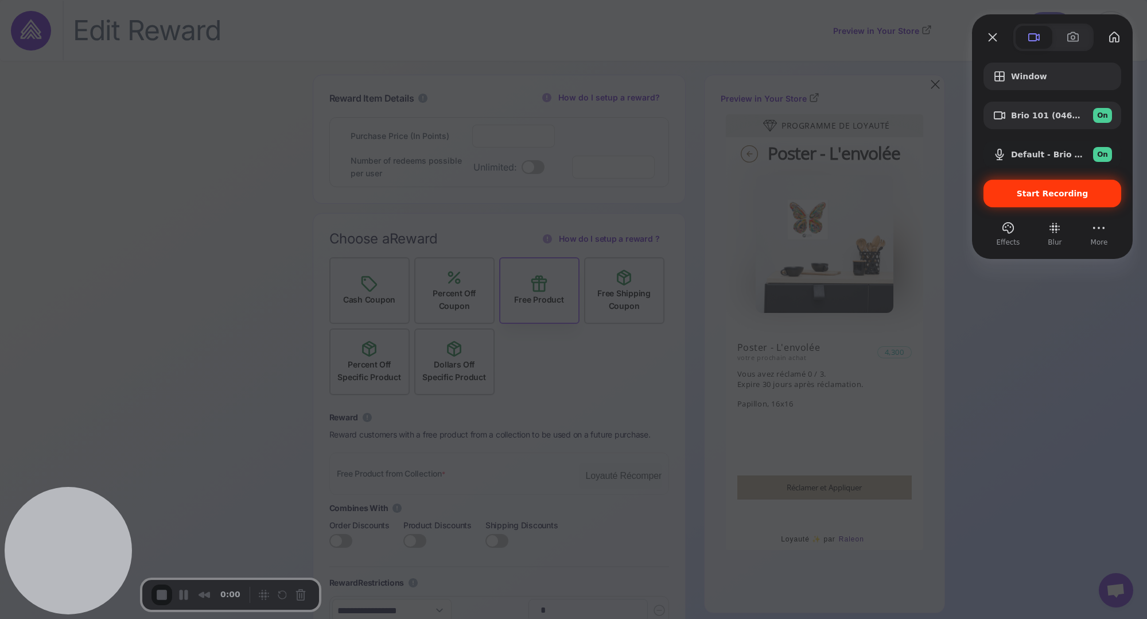
click at [1035, 195] on span "Start Recording" at bounding box center [1053, 193] width 72 height 9
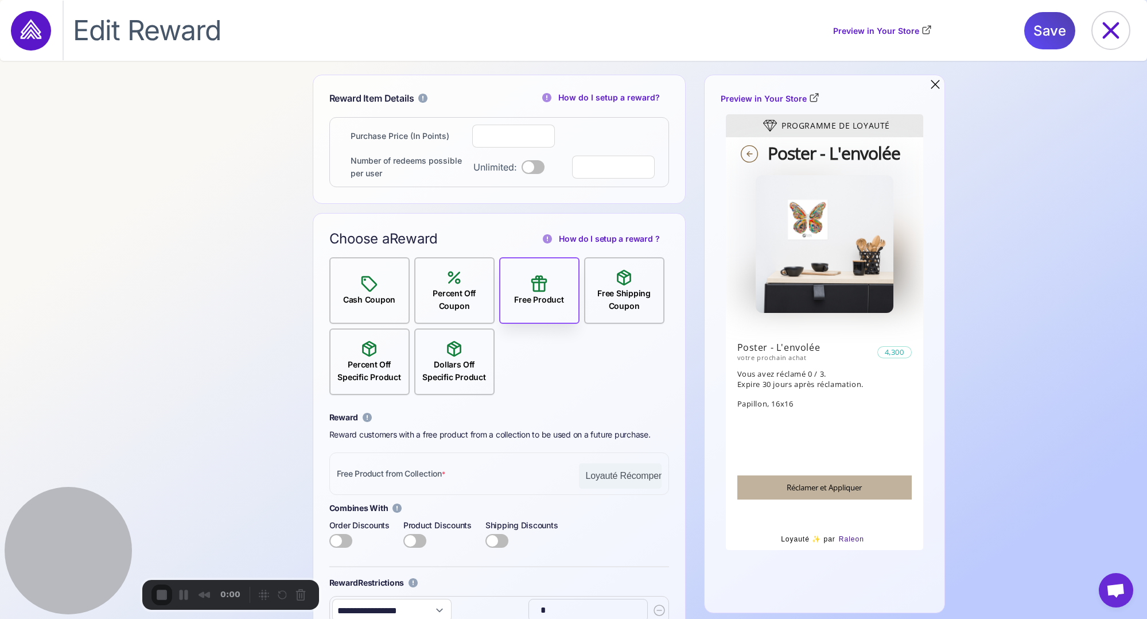
click at [585, 618] on div at bounding box center [573, 619] width 1147 height 0
click at [168, 306] on div "**********" at bounding box center [573, 347] width 1147 height 544
click at [174, 276] on div "**********" at bounding box center [573, 347] width 1147 height 544
click at [1111, 39] on icon at bounding box center [1111, 30] width 37 height 37
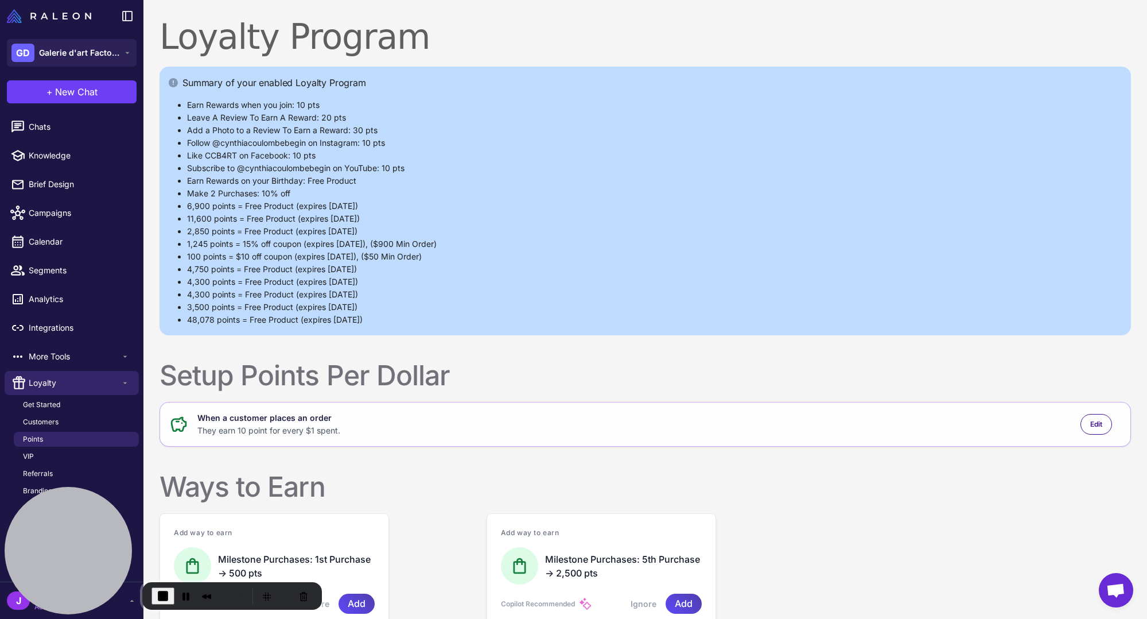
scroll to position [1361, 0]
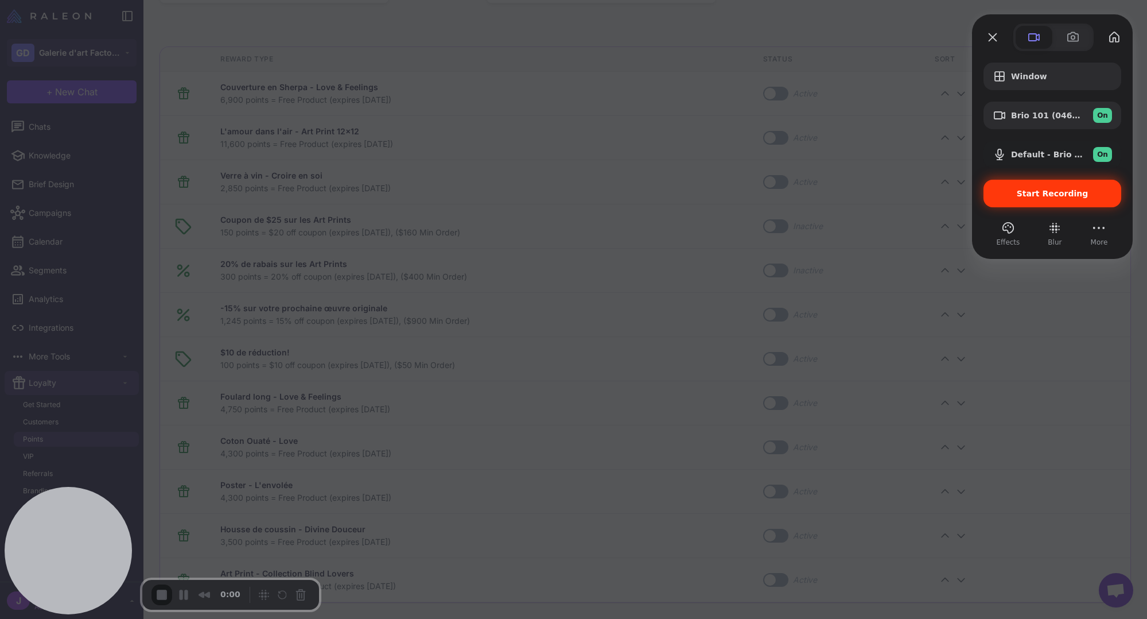
click at [1057, 195] on span "Start Recording" at bounding box center [1053, 193] width 72 height 9
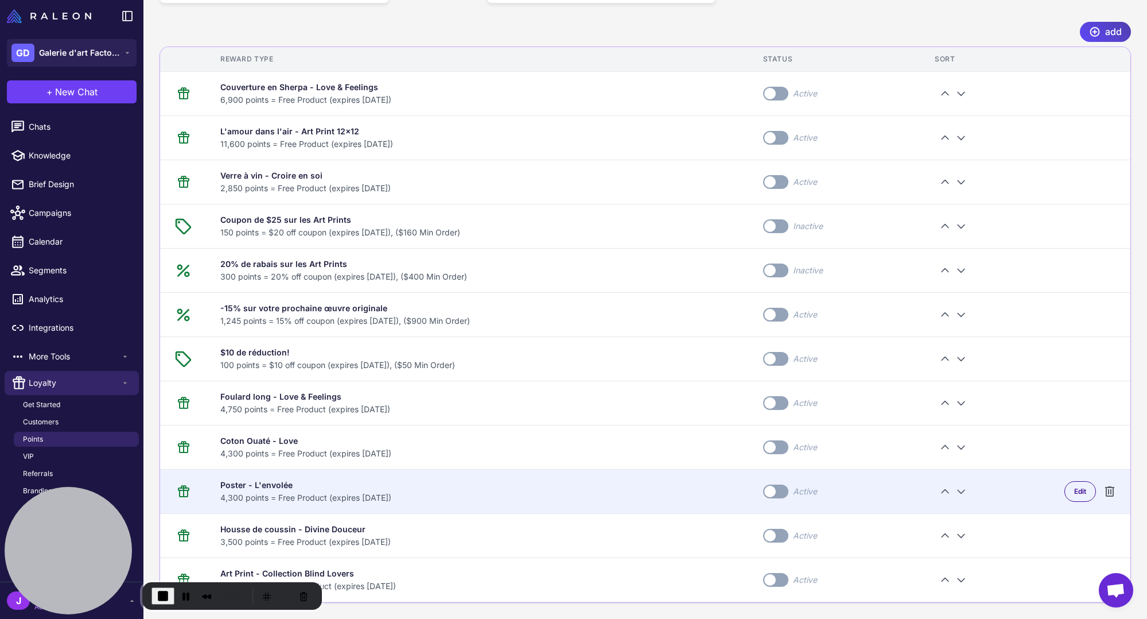
click at [395, 491] on div "4,300 points = Free Product (expires [DATE])" at bounding box center [477, 497] width 515 height 13
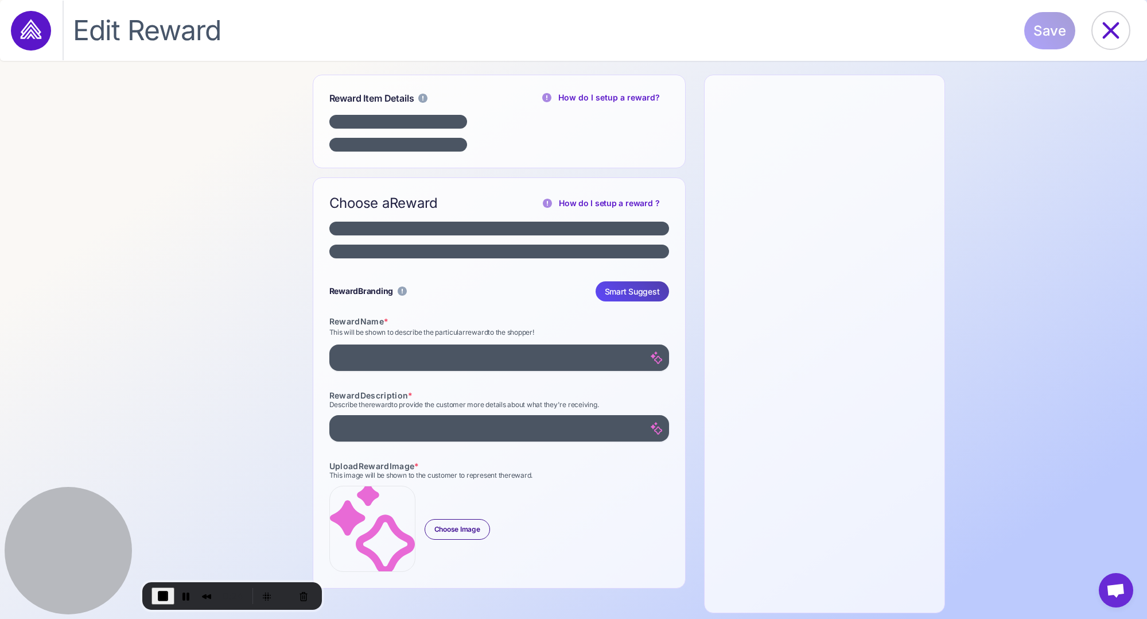
select select "**********"
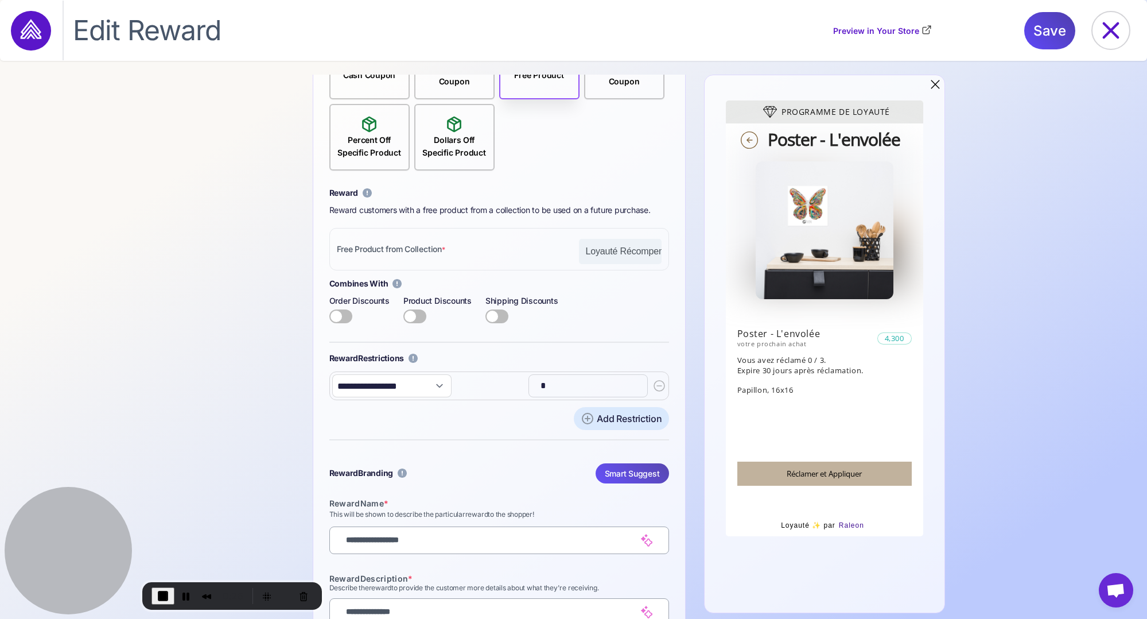
scroll to position [272, 0]
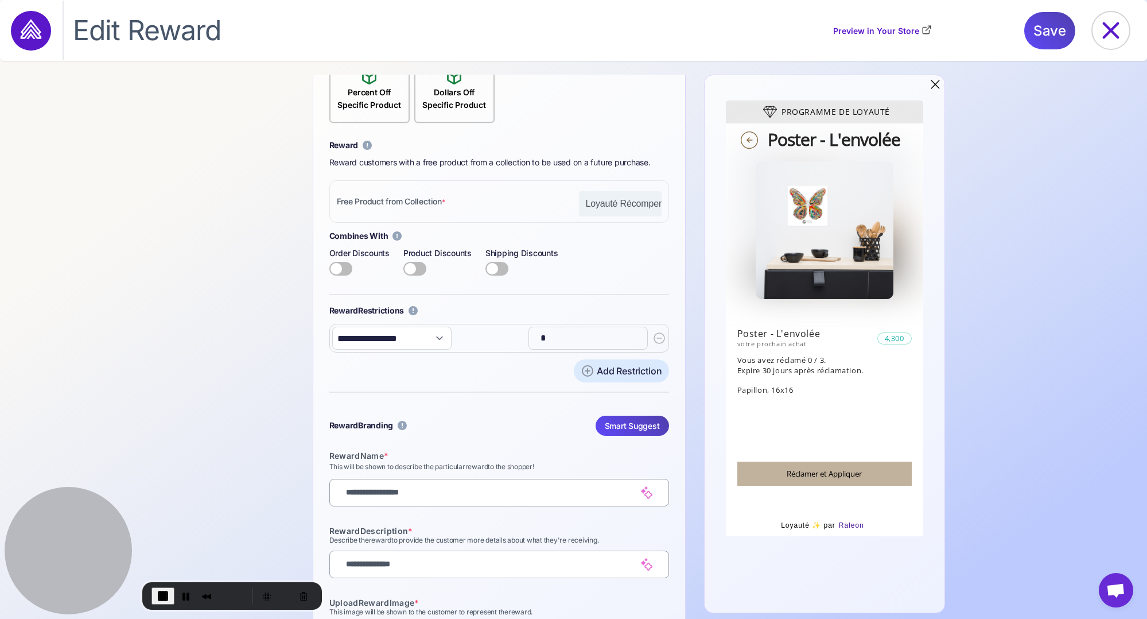
click at [556, 339] on input "*" at bounding box center [587, 338] width 106 height 23
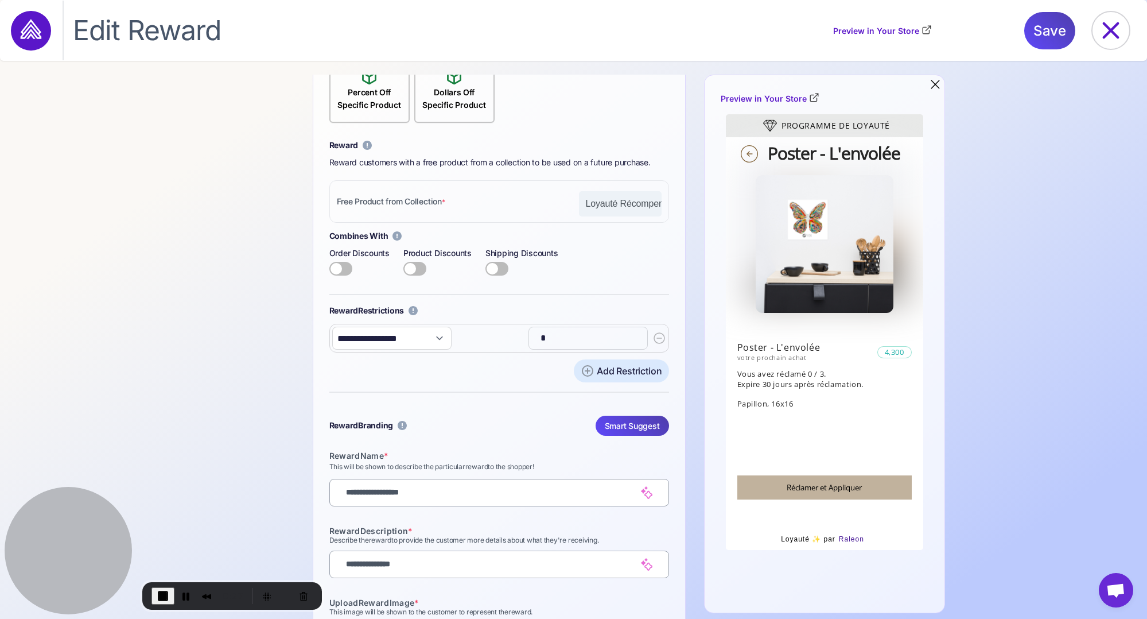
click at [556, 339] on input "*" at bounding box center [587, 338] width 106 height 23
click at [557, 339] on input "*" at bounding box center [587, 338] width 106 height 23
click at [554, 340] on input "*" at bounding box center [587, 338] width 106 height 23
click at [555, 339] on input "*" at bounding box center [587, 338] width 106 height 23
click at [556, 339] on input "*" at bounding box center [587, 338] width 106 height 23
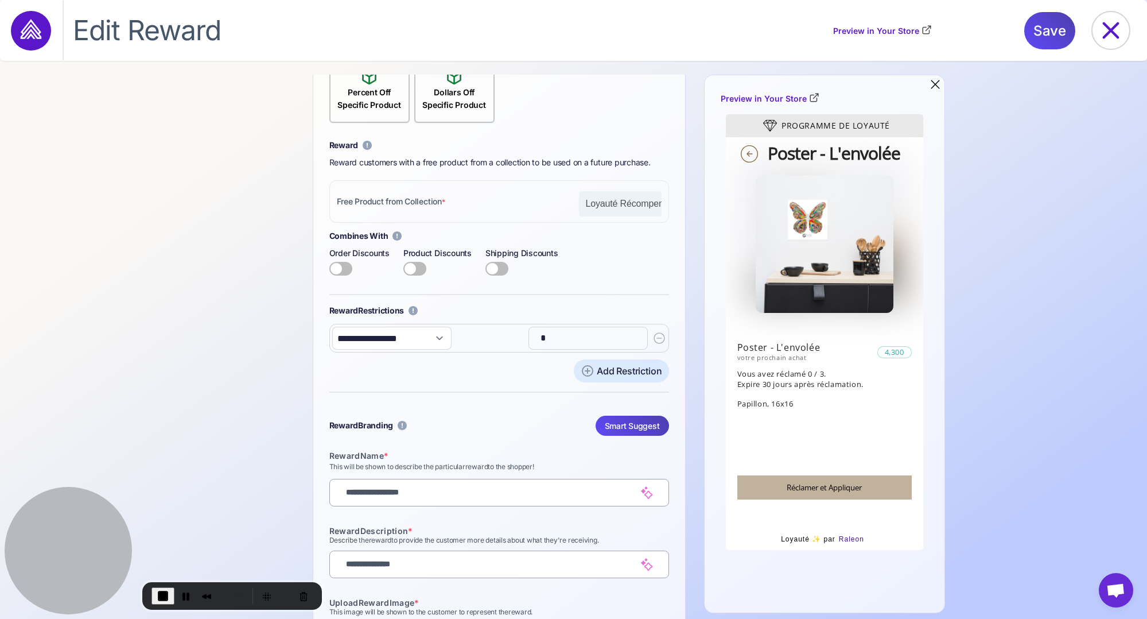
click at [557, 339] on input "*" at bounding box center [587, 338] width 106 height 23
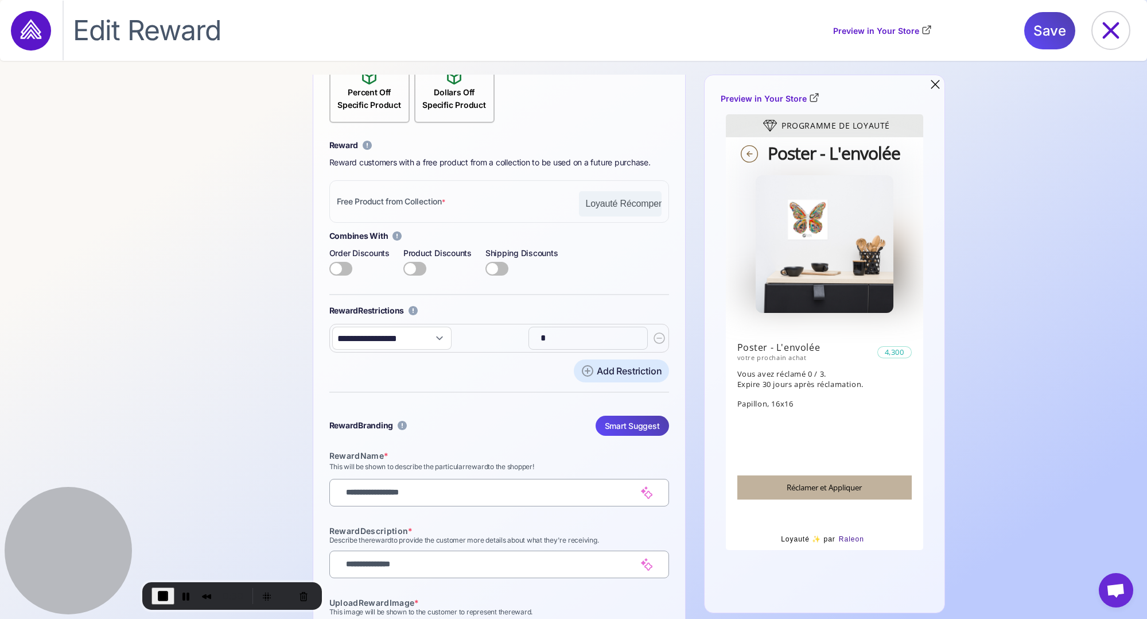
click at [557, 339] on input "*" at bounding box center [587, 338] width 106 height 23
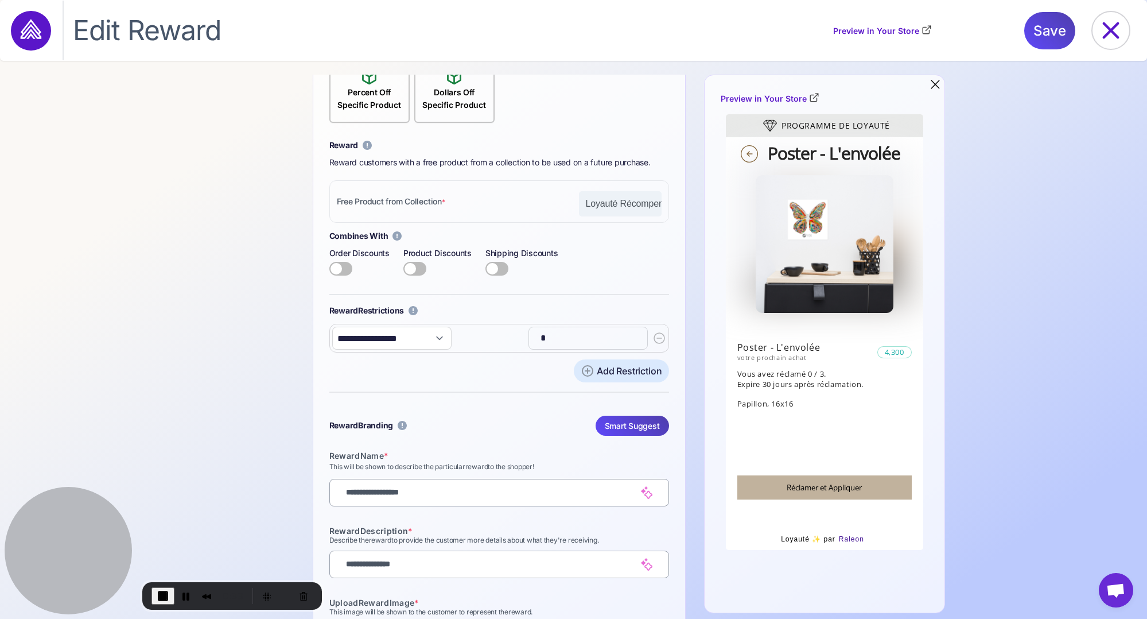
click at [515, 370] on div "Add Restriction" at bounding box center [499, 370] width 340 height 23
drag, startPoint x: 557, startPoint y: 341, endPoint x: 526, endPoint y: 340, distance: 31.0
click at [526, 340] on div "**********" at bounding box center [499, 338] width 340 height 29
drag, startPoint x: 496, startPoint y: 386, endPoint x: 541, endPoint y: 345, distance: 60.1
click at [497, 384] on div "**********" at bounding box center [499, 266] width 340 height 254
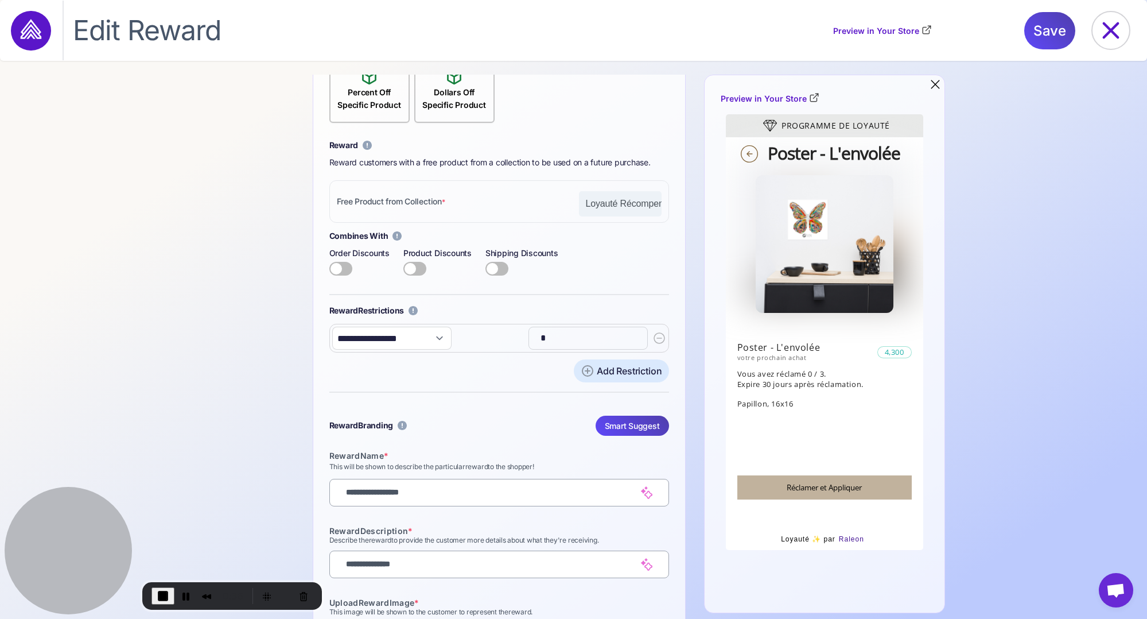
drag, startPoint x: 554, startPoint y: 340, endPoint x: 530, endPoint y: 335, distance: 24.1
click at [530, 335] on div "*" at bounding box center [588, 338] width 119 height 23
drag, startPoint x: 503, startPoint y: 375, endPoint x: 479, endPoint y: 373, distance: 23.6
click at [504, 374] on div "Add Restriction" at bounding box center [499, 370] width 340 height 23
click at [1113, 28] on icon at bounding box center [1111, 30] width 17 height 17
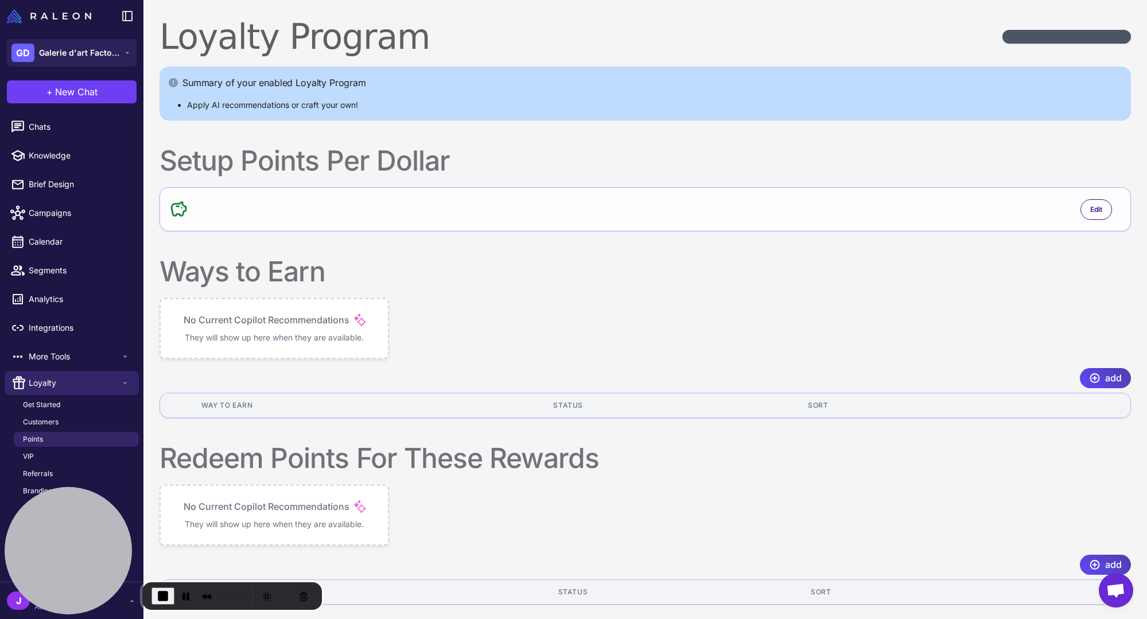
scroll to position [1361, 0]
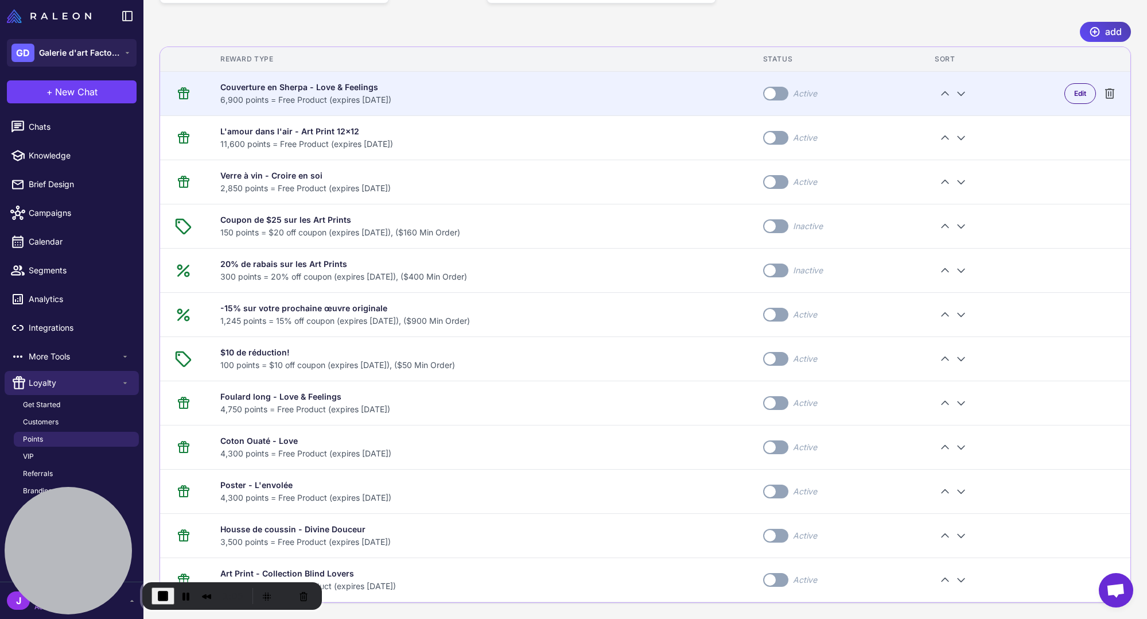
click at [377, 99] on div "6,900 points = Free Product (expires [DATE])" at bounding box center [477, 100] width 515 height 13
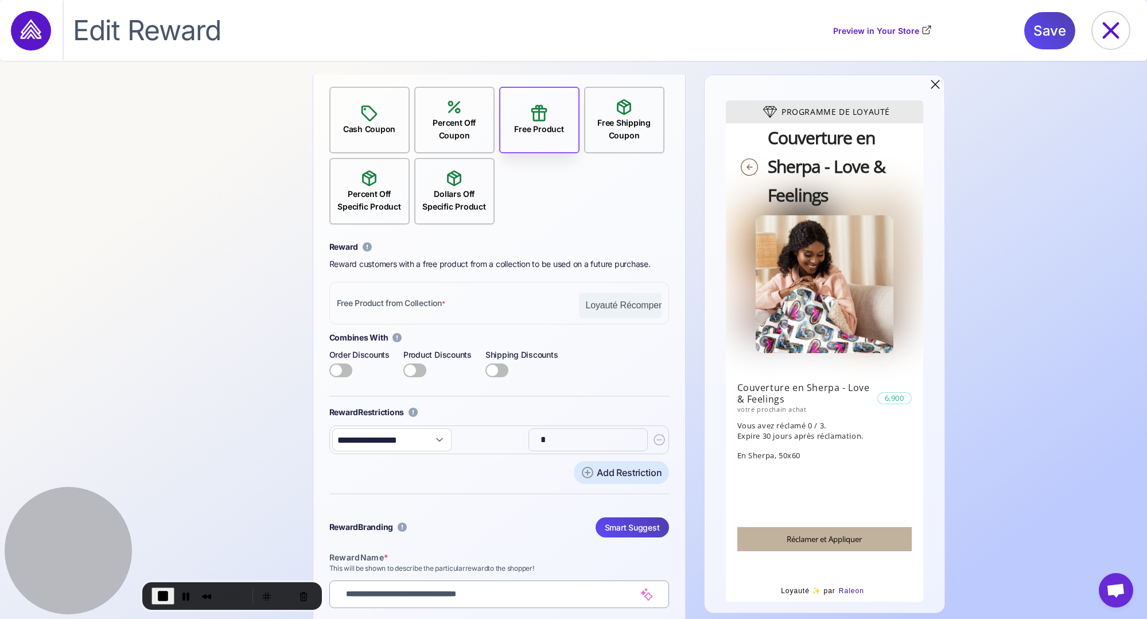
scroll to position [273, 0]
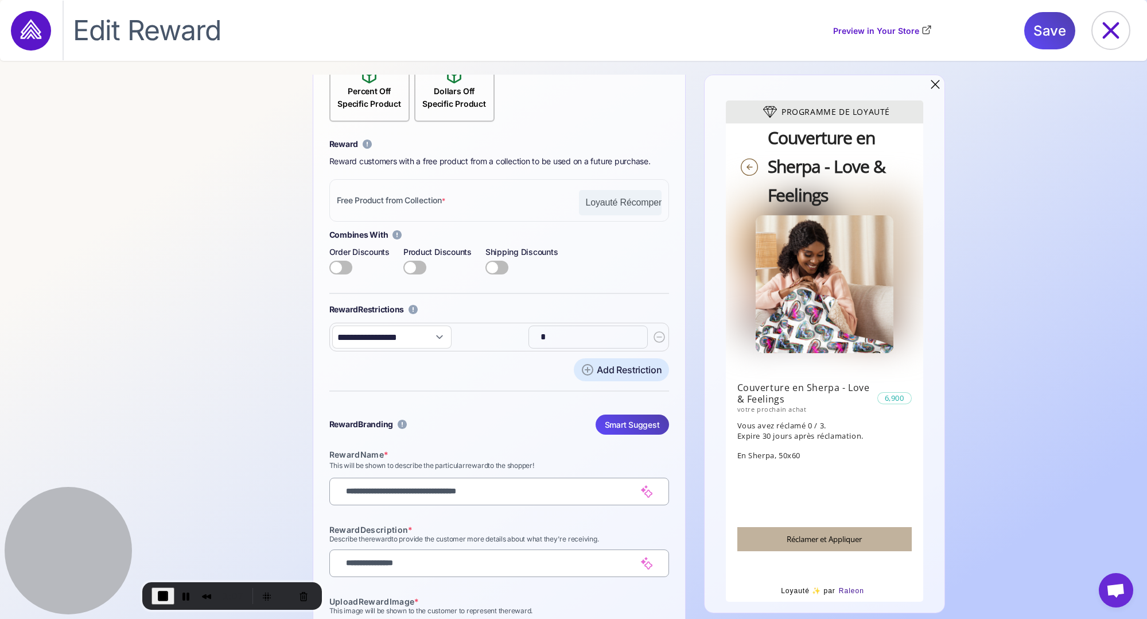
click at [566, 331] on input "*" at bounding box center [587, 336] width 106 height 23
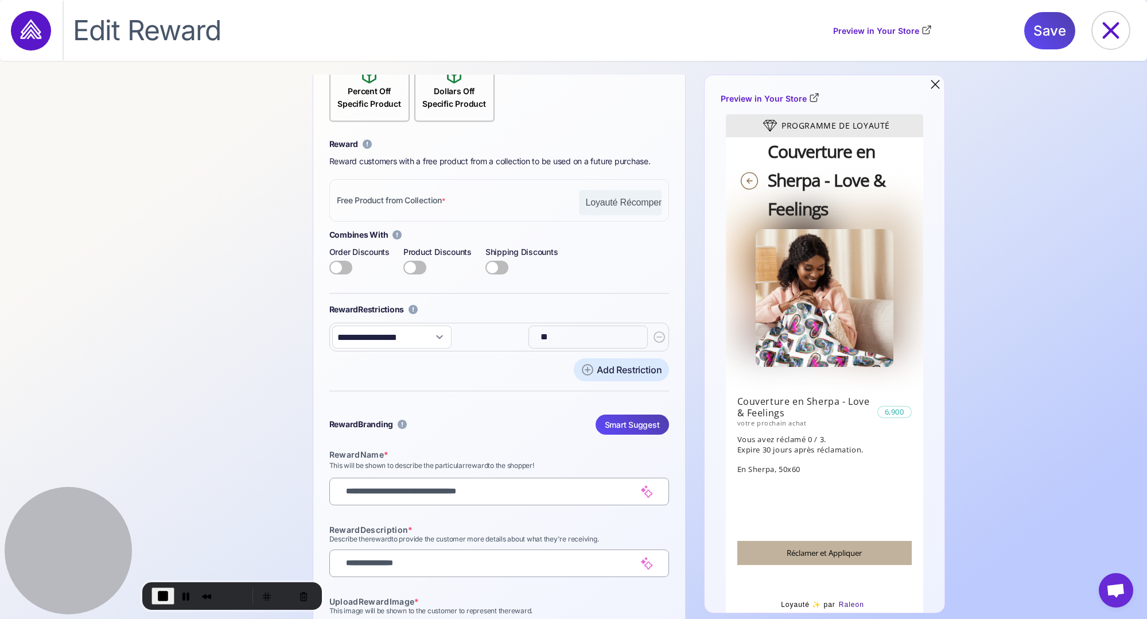
type input "**"
click at [496, 372] on div "Add Restriction" at bounding box center [499, 369] width 340 height 23
click at [497, 372] on div "Add Restriction" at bounding box center [499, 369] width 340 height 23
click at [494, 385] on div "**********" at bounding box center [499, 265] width 340 height 254
click at [1116, 37] on icon at bounding box center [1111, 30] width 37 height 37
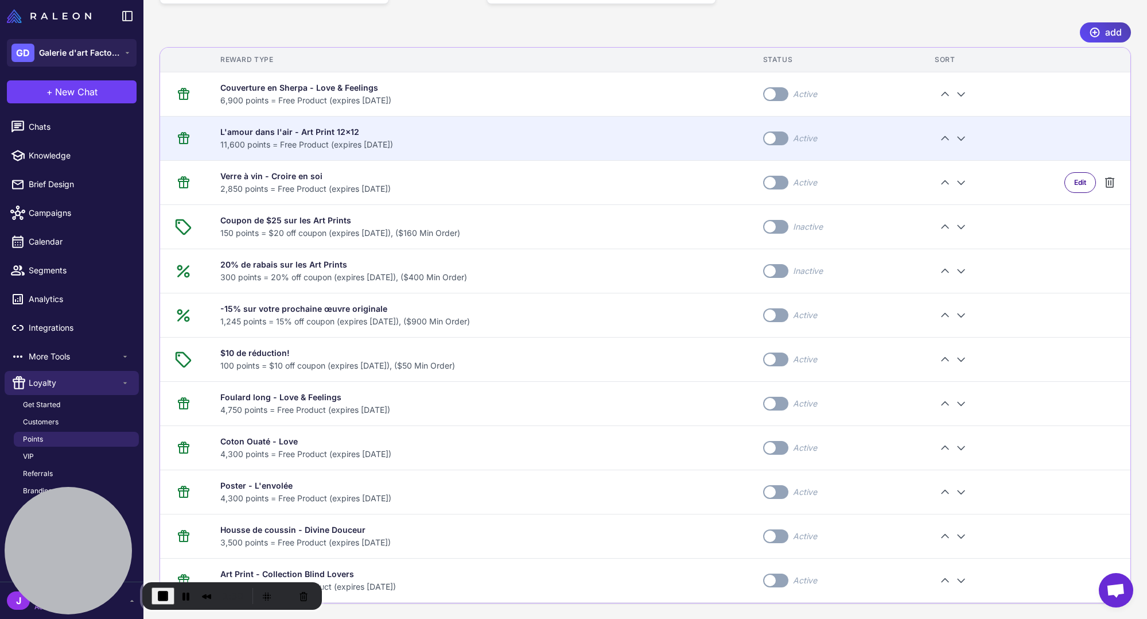
scroll to position [1361, 0]
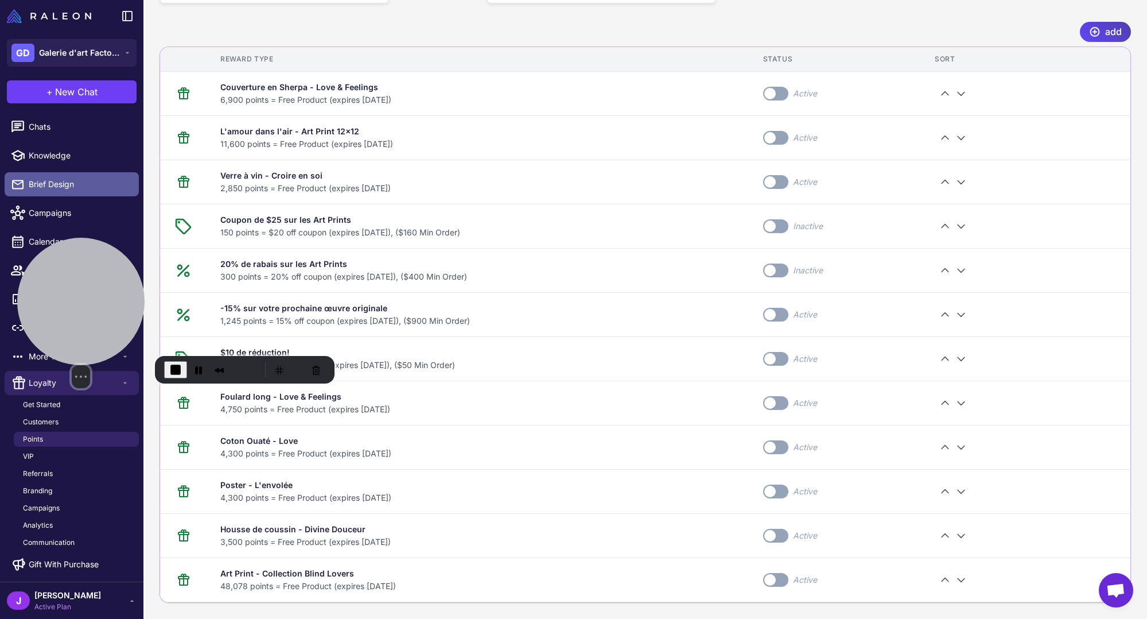
drag, startPoint x: 92, startPoint y: 545, endPoint x: 114, endPoint y: 192, distance: 353.6
click at [113, 292] on div at bounding box center [80, 301] width 127 height 127
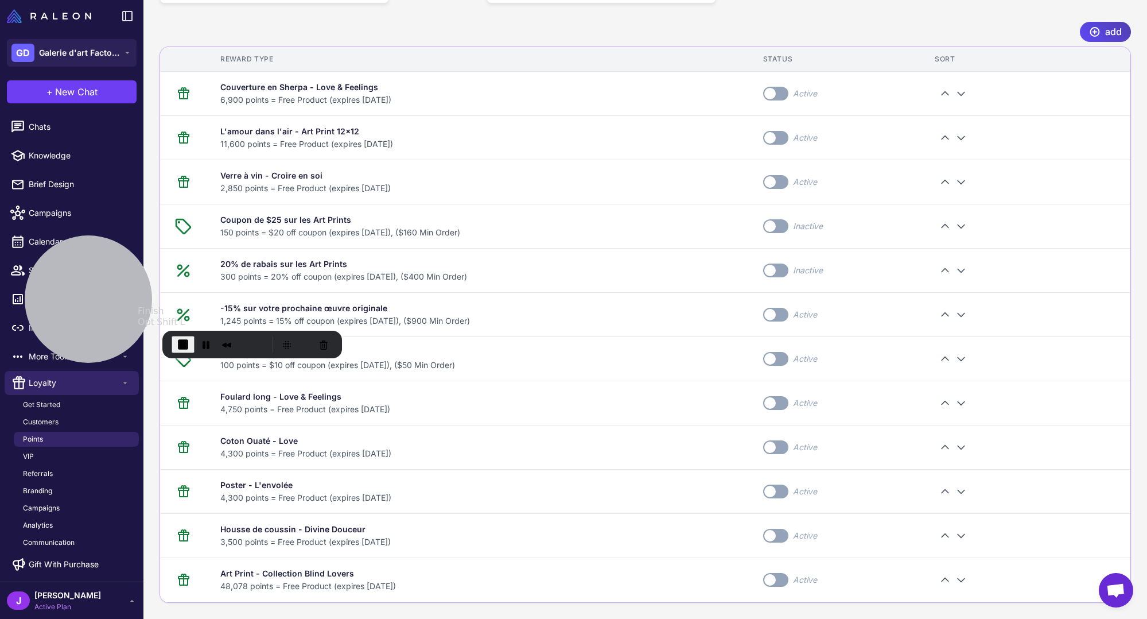
click at [178, 342] on span "End Recording" at bounding box center [183, 344] width 14 height 14
